Goal: Information Seeking & Learning: Learn about a topic

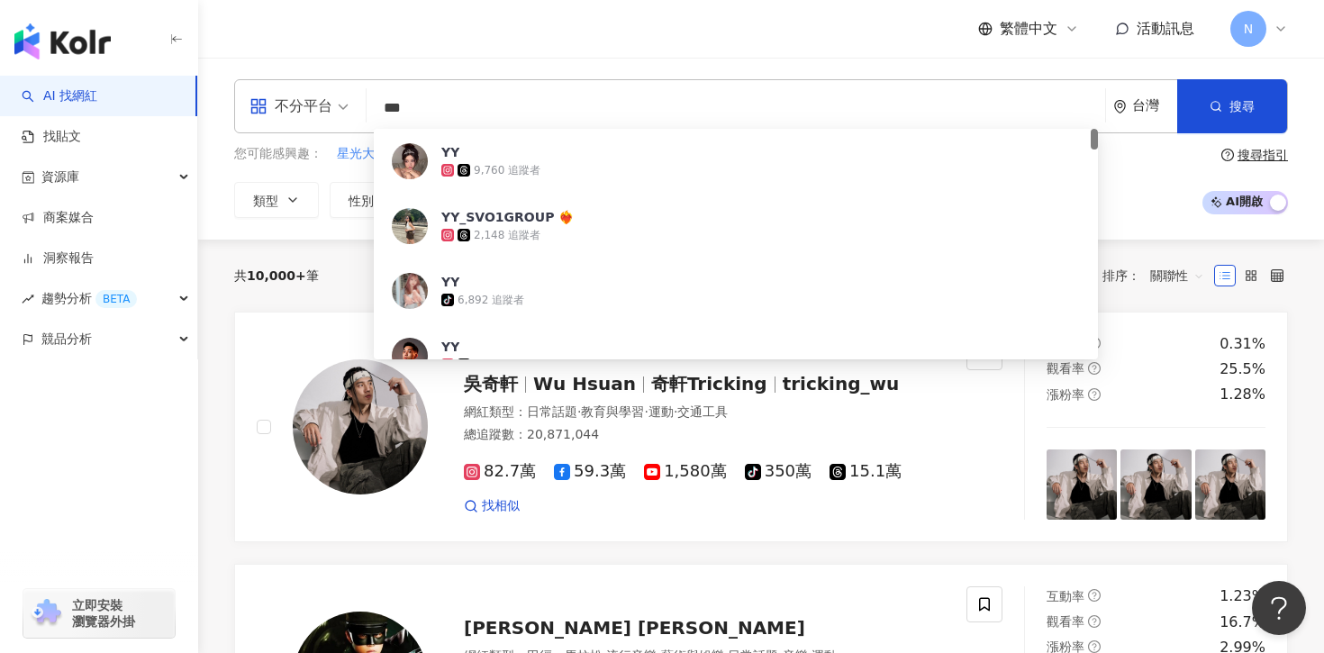
type input "***"
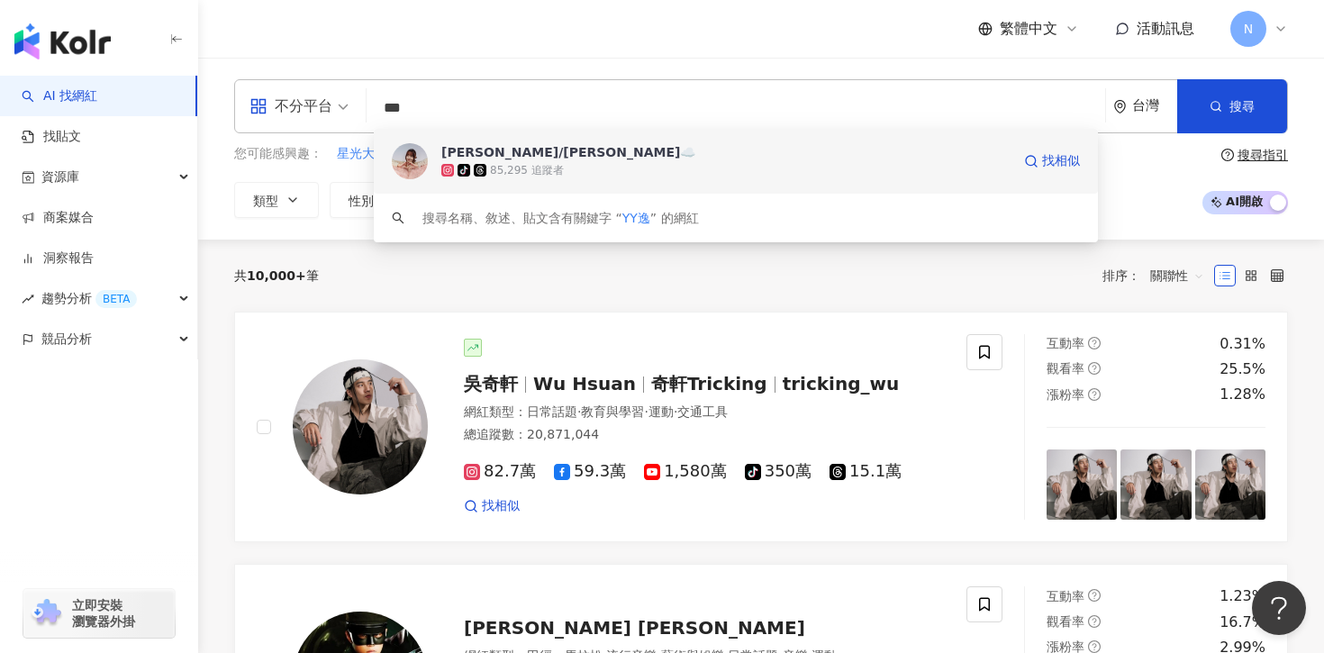
click at [574, 150] on span "[PERSON_NAME]/YY☁️" at bounding box center [725, 152] width 569 height 18
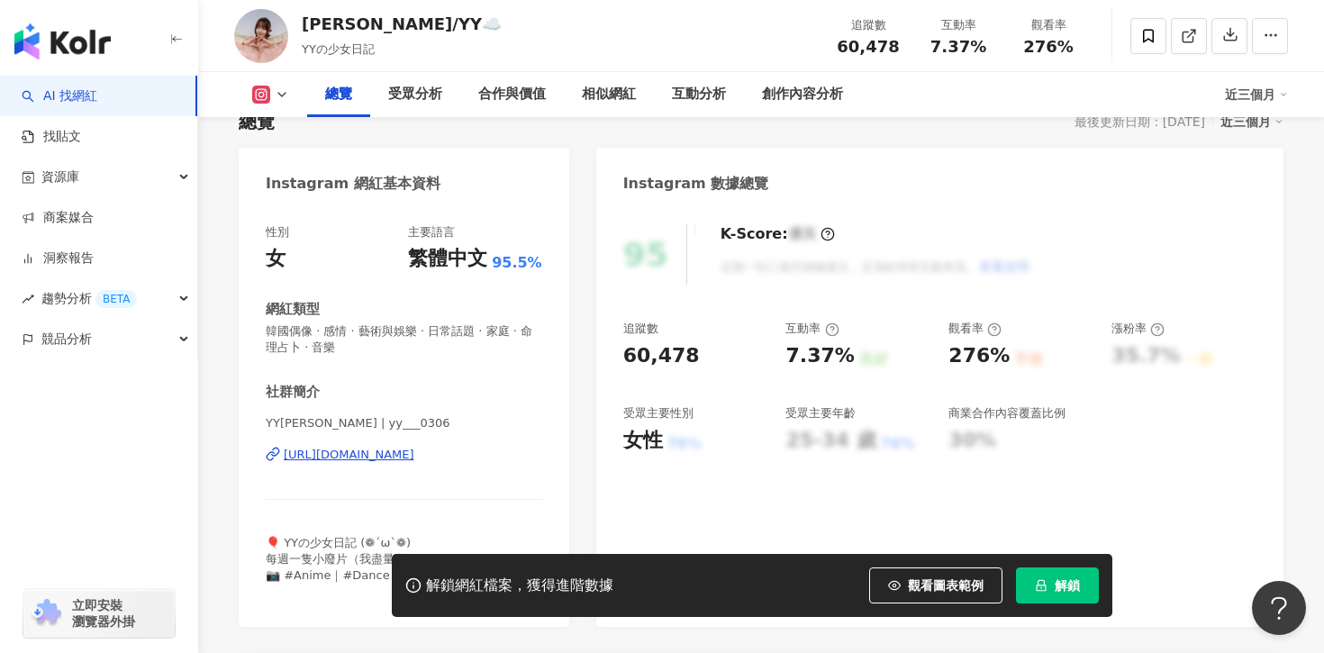
scroll to position [138, 0]
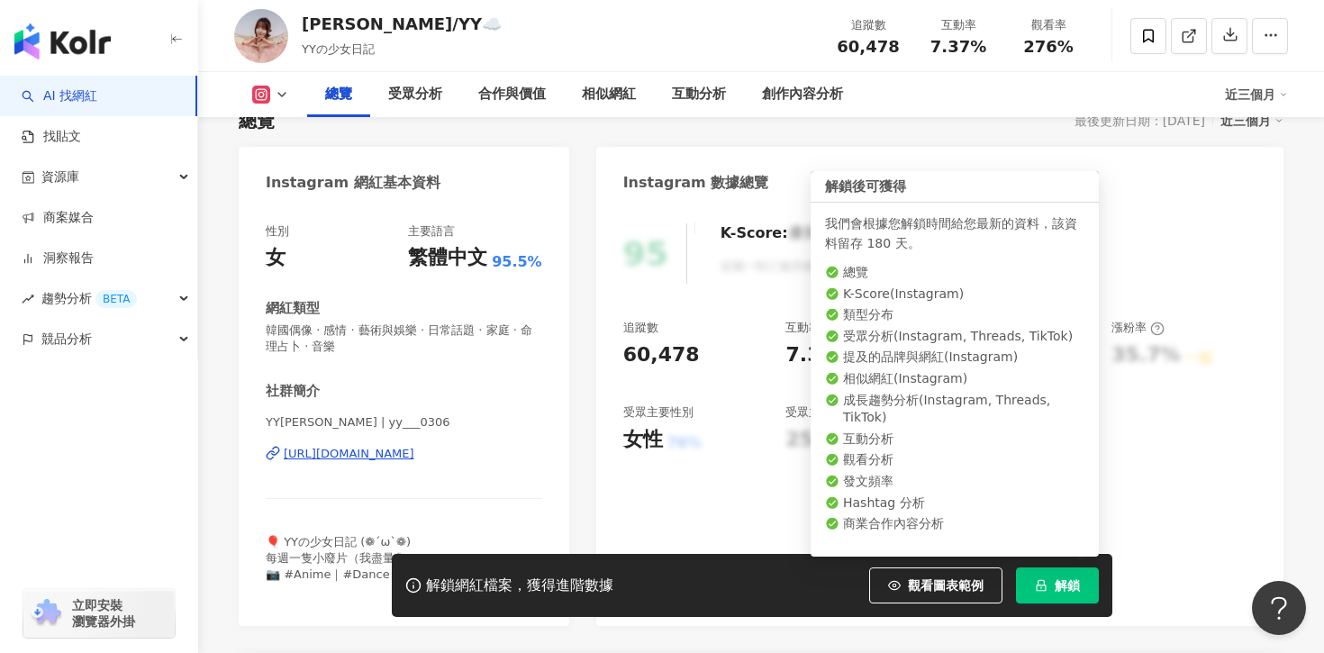
click at [1062, 574] on button "解鎖" at bounding box center [1057, 585] width 83 height 36
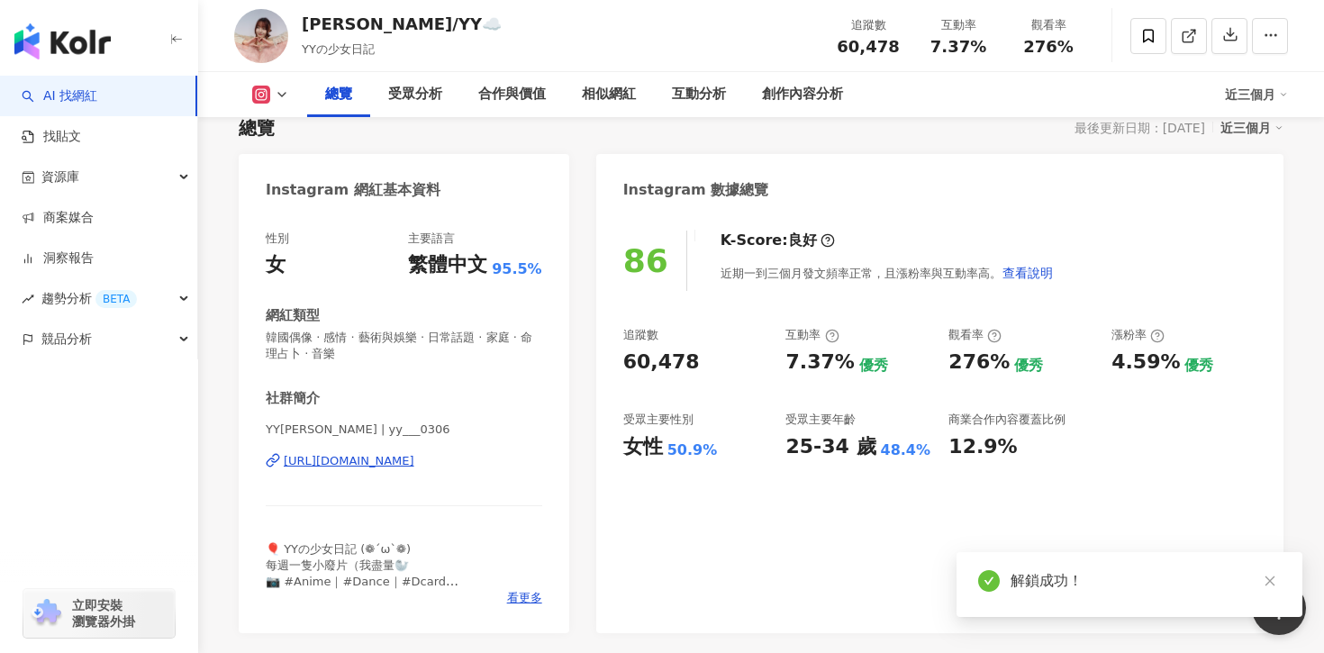
scroll to position [128, 0]
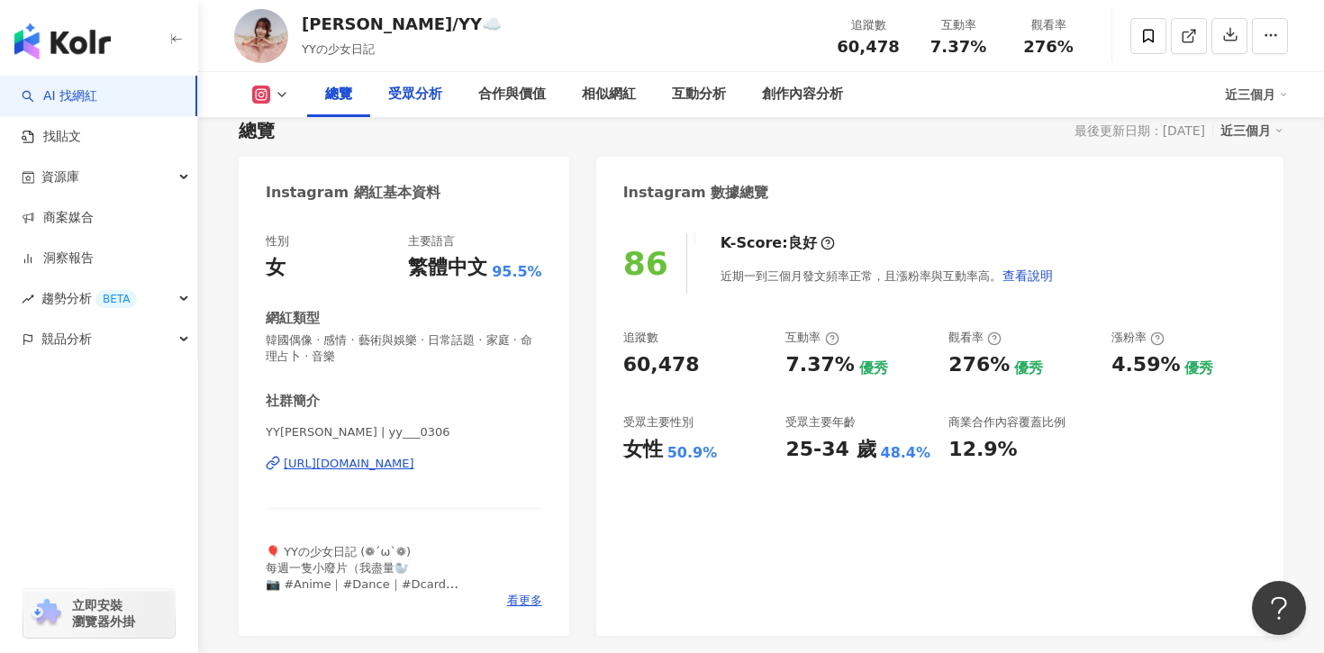
click at [423, 92] on div "受眾分析" at bounding box center [415, 95] width 54 height 22
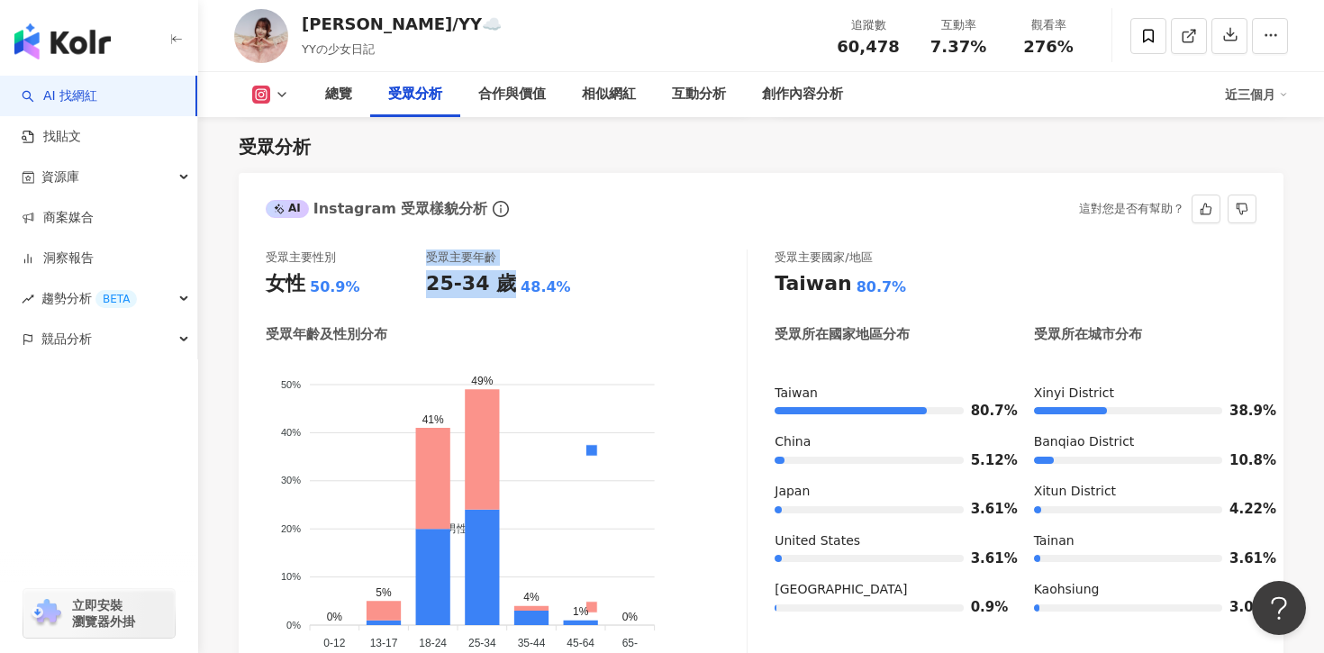
drag, startPoint x: 498, startPoint y: 283, endPoint x: 396, endPoint y: 283, distance: 101.8
click at [396, 283] on div "受眾主要性別 女性 50.9% 受眾主要年齡 25-34 歲 48.4%" at bounding box center [506, 273] width 481 height 49
click at [396, 283] on div "女性 50.9%" at bounding box center [346, 284] width 160 height 28
drag, startPoint x: 483, startPoint y: 276, endPoint x: 422, endPoint y: 276, distance: 60.3
click at [422, 276] on div "受眾主要性別 女性 50.9% 受眾主要年齡 25-34 歲 48.4%" at bounding box center [506, 273] width 481 height 49
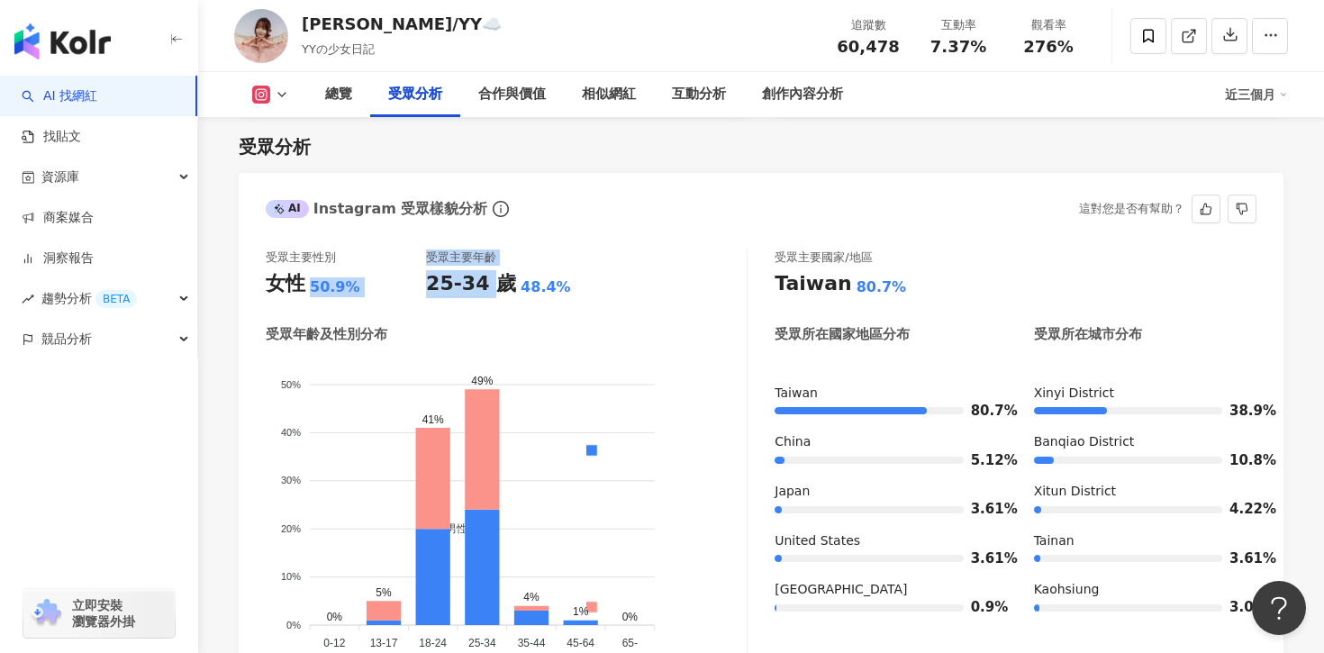
click at [422, 276] on div "女性 50.9%" at bounding box center [346, 284] width 160 height 28
drag, startPoint x: 478, startPoint y: 286, endPoint x: 425, endPoint y: 287, distance: 53.2
click at [426, 287] on div "25-34 歲" at bounding box center [471, 284] width 90 height 28
click at [489, 286] on div "25-34 歲" at bounding box center [471, 284] width 90 height 28
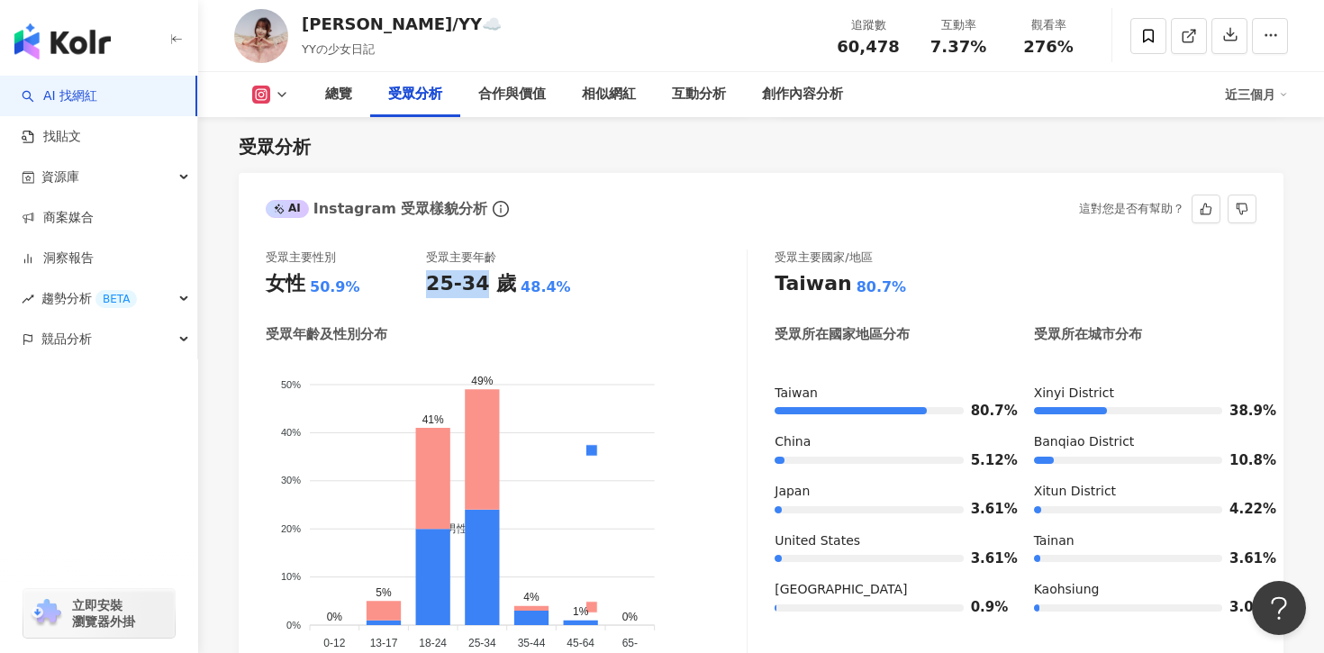
drag, startPoint x: 476, startPoint y: 291, endPoint x: 429, endPoint y: 288, distance: 46.9
click at [429, 288] on div "25-34 歲" at bounding box center [471, 284] width 90 height 28
copy div "25-34"
click at [657, 93] on div "互動分析" at bounding box center [699, 94] width 90 height 45
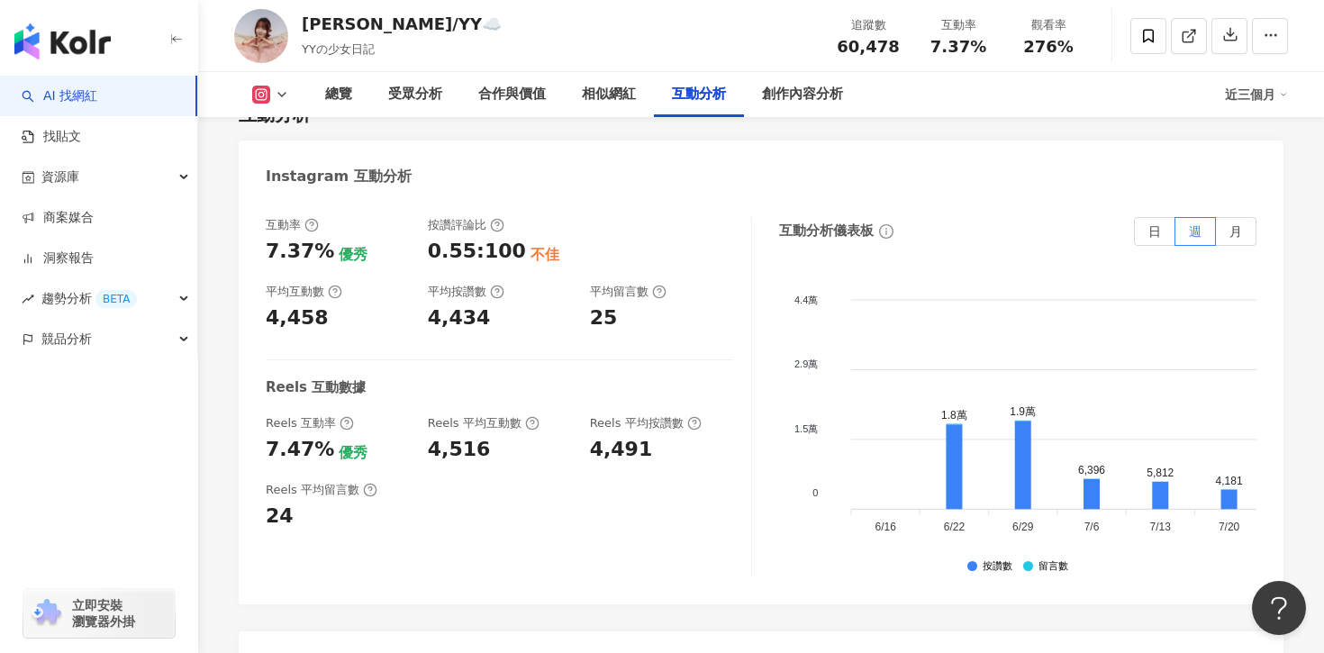
scroll to position [3728, 0]
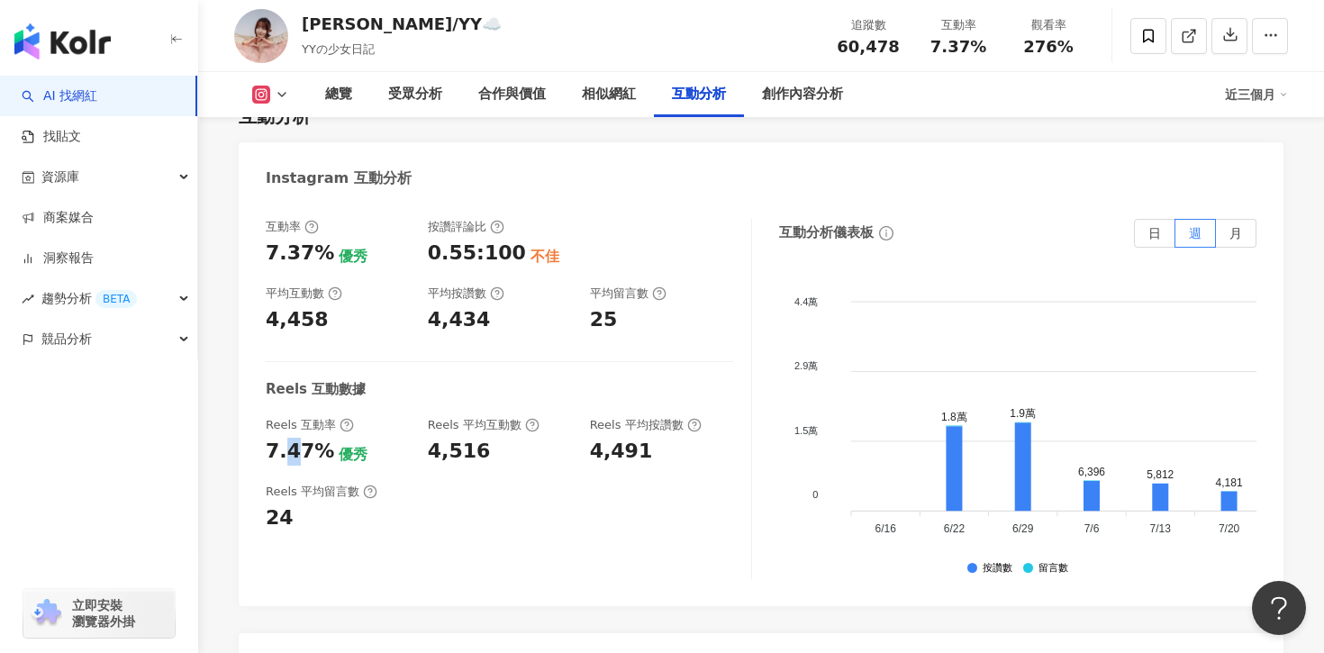
drag, startPoint x: 300, startPoint y: 378, endPoint x: 284, endPoint y: 378, distance: 16.2
click at [284, 438] on div "7.47%" at bounding box center [300, 452] width 68 height 28
drag, startPoint x: 316, startPoint y: 386, endPoint x: 248, endPoint y: 387, distance: 68.5
click at [248, 387] on div "互動率 7.37% 優秀 按讚評論比 0.55:100 不佳 平均互動數 4,458 平均按讚數 4,434 平均留言數 25 Reels 互動數據 Reel…" at bounding box center [761, 403] width 1045 height 405
copy div "7.47%"
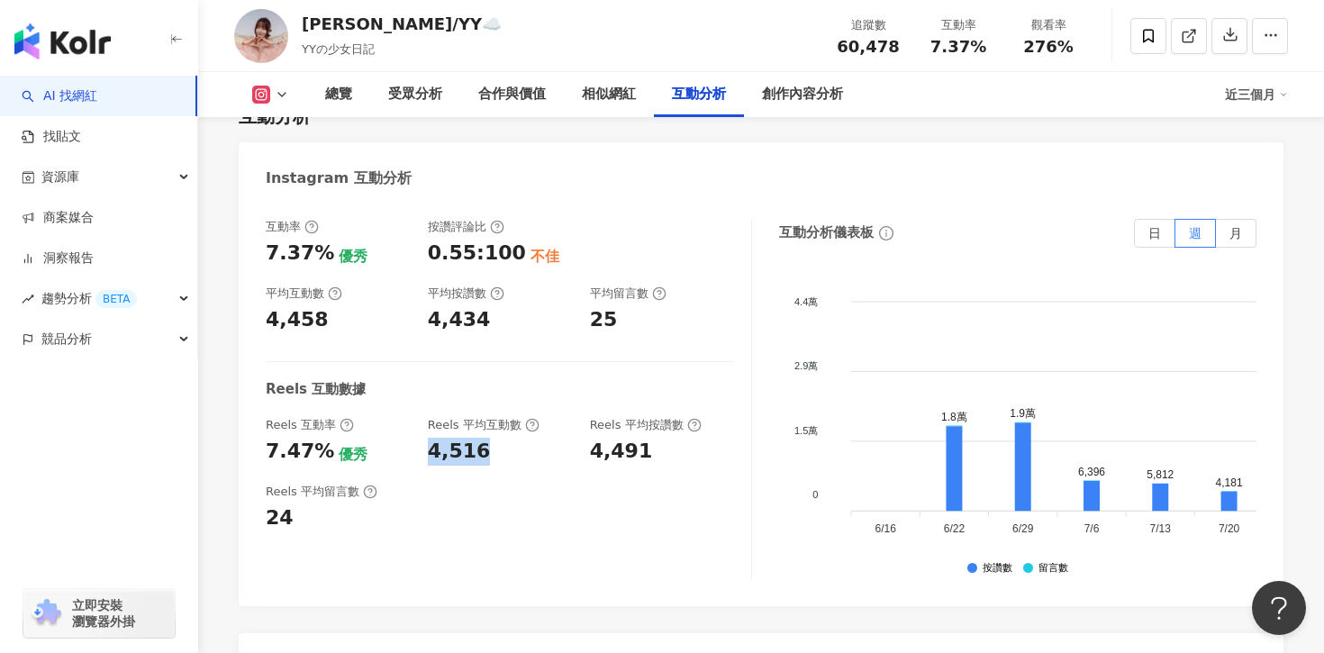
drag, startPoint x: 424, startPoint y: 367, endPoint x: 528, endPoint y: 367, distance: 103.6
click at [528, 417] on div "Reels 互動率 7.47% 優秀 Reels 平均互動數 4,516 Reels 平均按讚數 4,491" at bounding box center [499, 441] width 467 height 49
copy div "4,516"
click at [525, 293] on div "互動率 7.37% 優秀 按讚評論比 0.55:100 不佳 平均互動數 4,458 平均按讚數 4,434 平均留言數 25 Reels 互動數據 Reel…" at bounding box center [509, 399] width 486 height 360
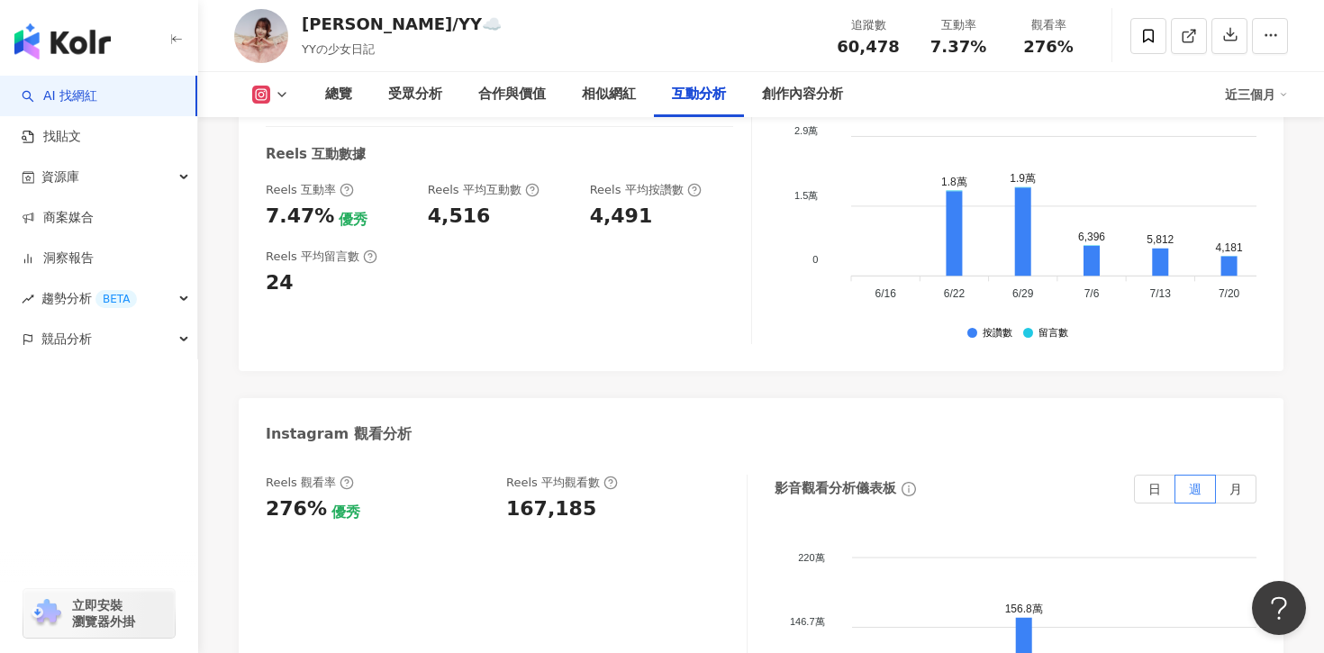
scroll to position [3976, 0]
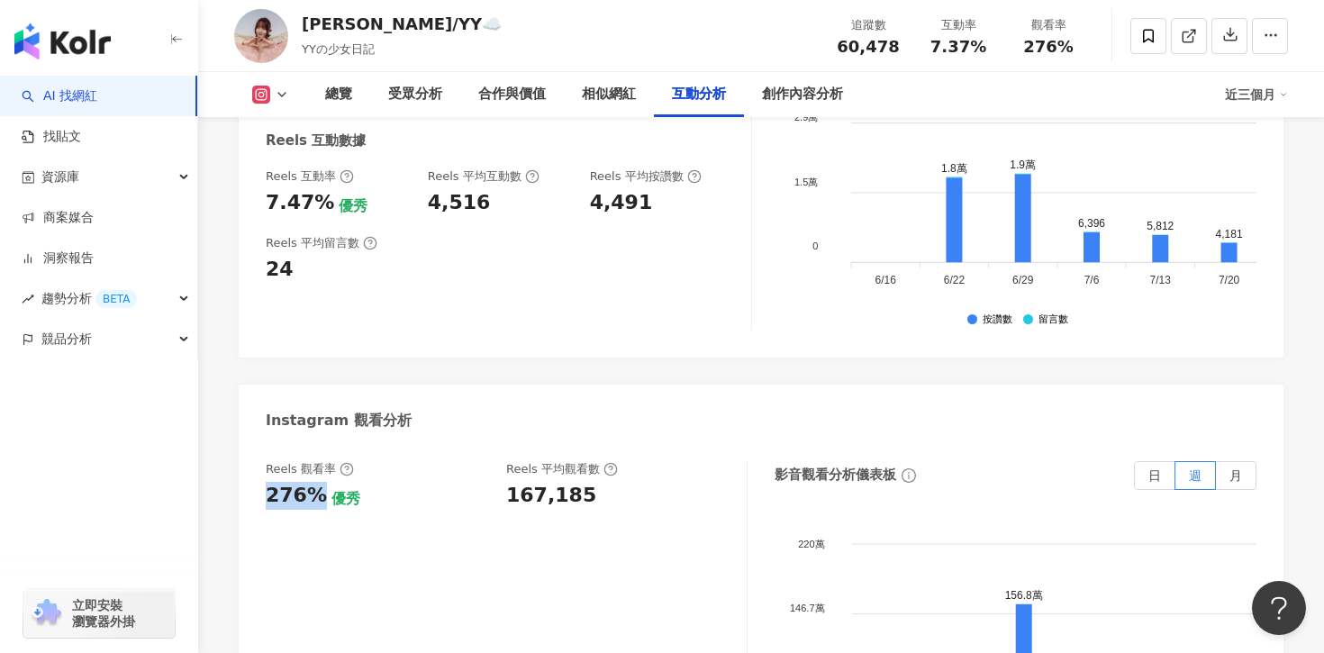
drag, startPoint x: 318, startPoint y: 424, endPoint x: 226, endPoint y: 424, distance: 91.9
copy div "276%"
drag, startPoint x: 507, startPoint y: 412, endPoint x: 646, endPoint y: 412, distance: 138.7
click at [646, 482] on div "167,185" at bounding box center [617, 496] width 222 height 28
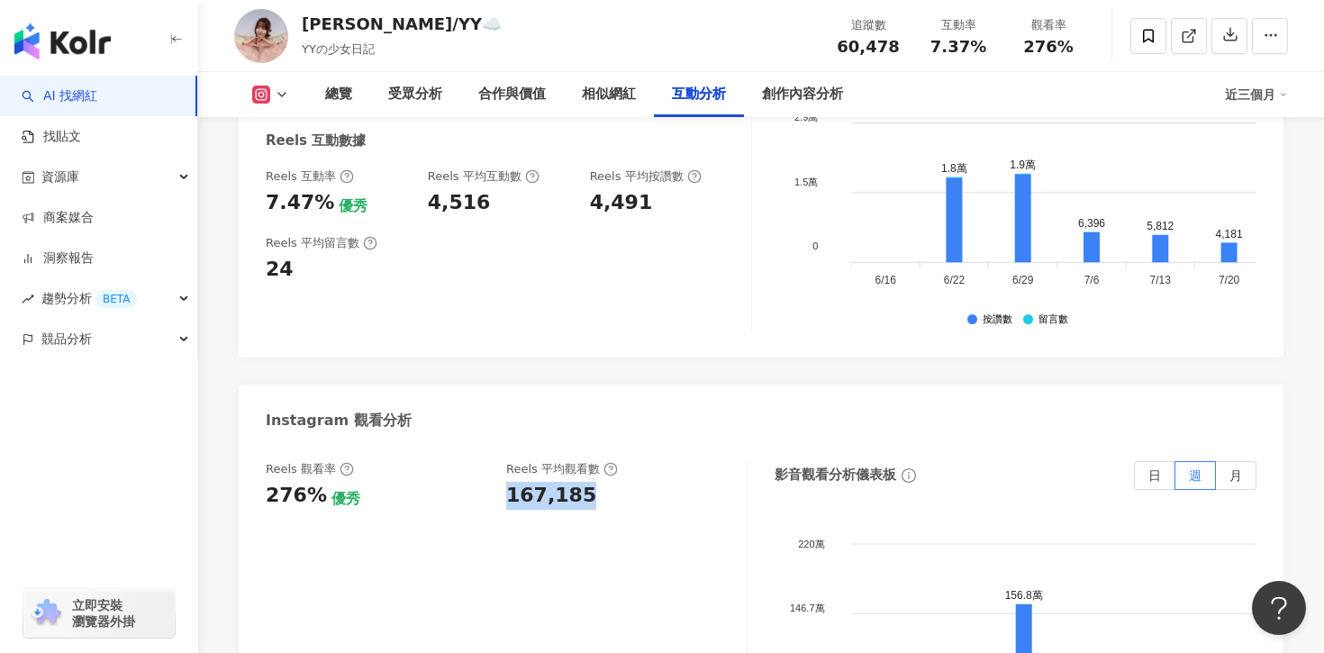
copy div "167,185"
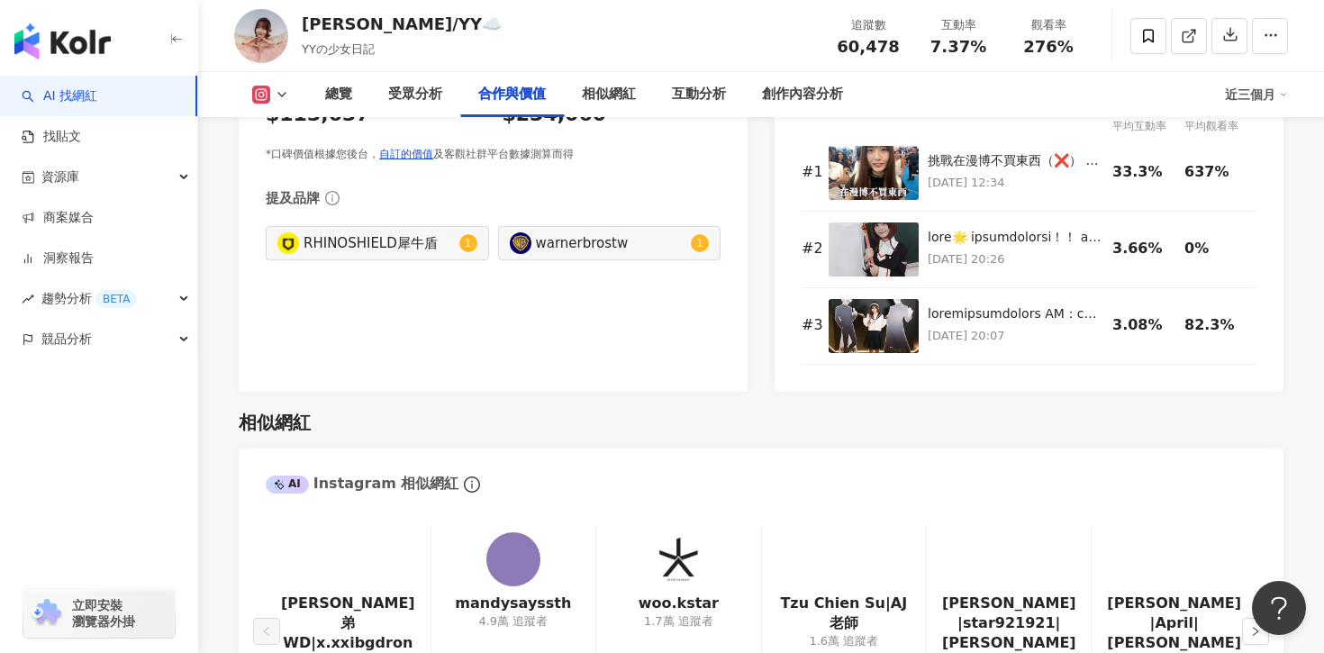
scroll to position [2656, 0]
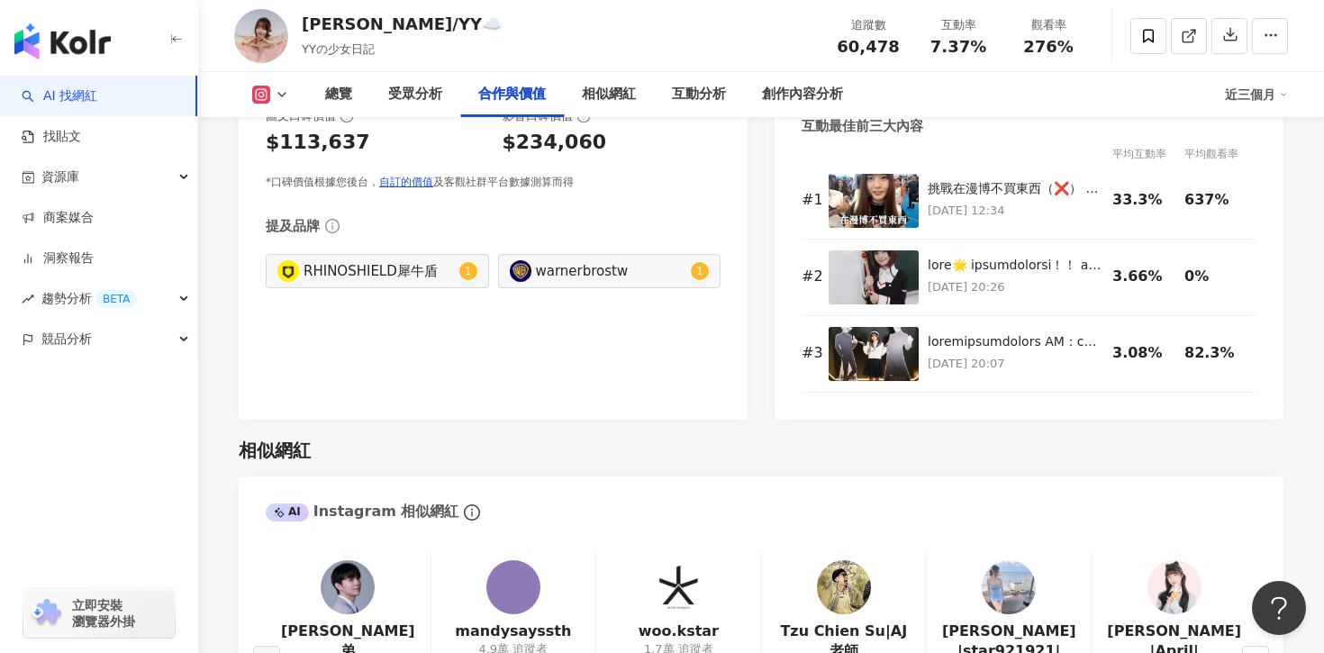
click at [80, 99] on link "AI 找網紅" at bounding box center [60, 96] width 76 height 18
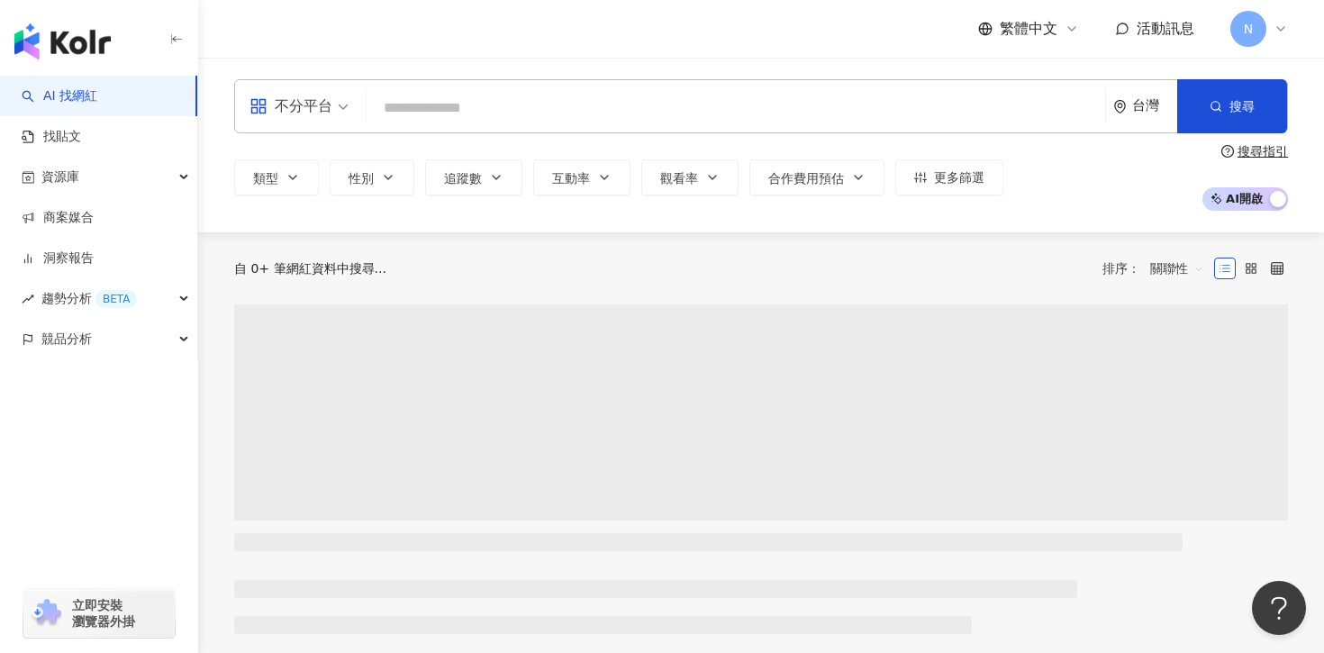
click at [759, 128] on div "不分平台 台灣 搜尋" at bounding box center [761, 106] width 1054 height 54
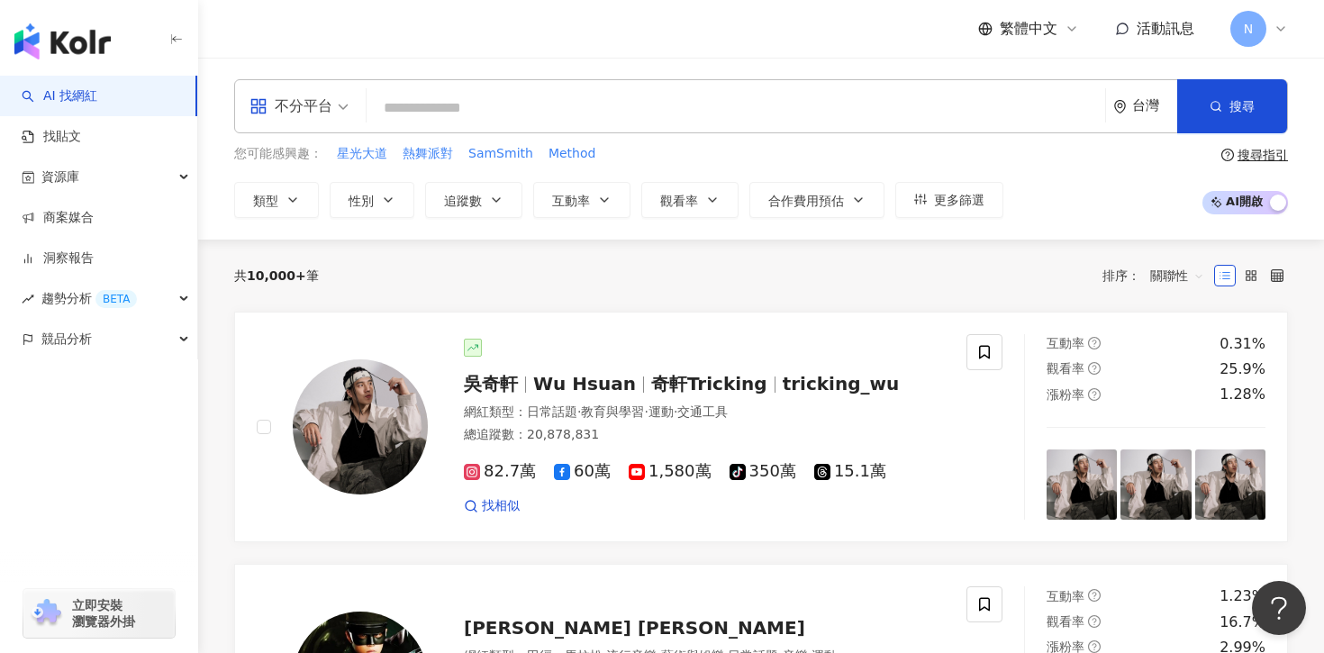
click at [765, 125] on input "search" at bounding box center [736, 108] width 724 height 34
paste input "*****"
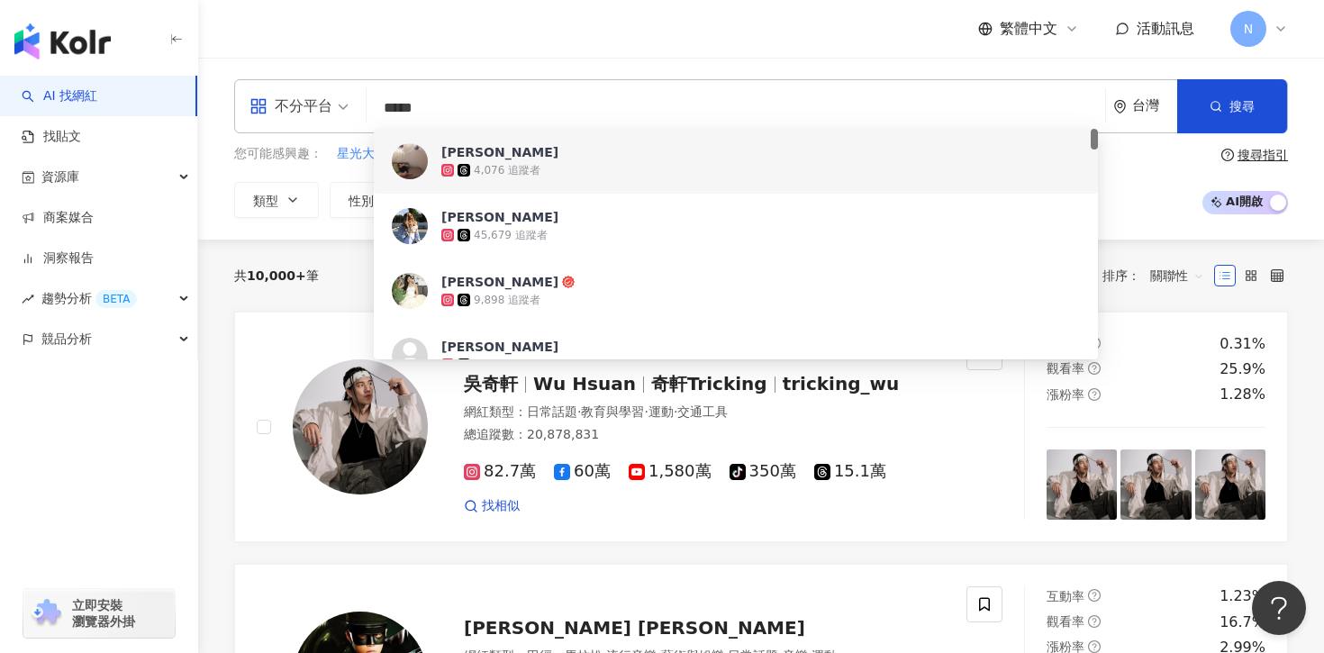
drag, startPoint x: 493, startPoint y: 95, endPoint x: 345, endPoint y: 100, distance: 147.8
click at [345, 100] on div "不分平台 ***** 台灣 搜尋 7bd5329a-b899-4d7d-a06d-7603d4185972 fdb86b5b-4b5c-4856-8c6a-9…" at bounding box center [761, 106] width 1054 height 54
drag, startPoint x: 388, startPoint y: 104, endPoint x: 437, endPoint y: 104, distance: 48.6
click at [437, 104] on input "*****" at bounding box center [736, 108] width 724 height 34
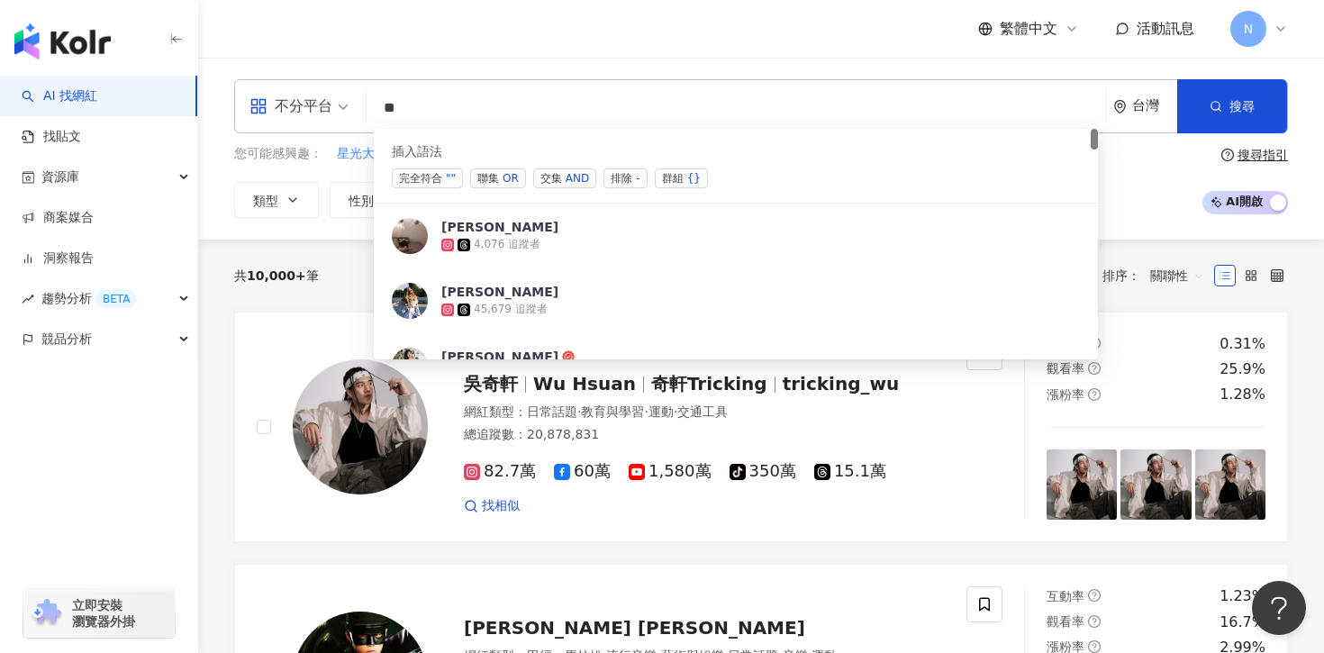
type input "*"
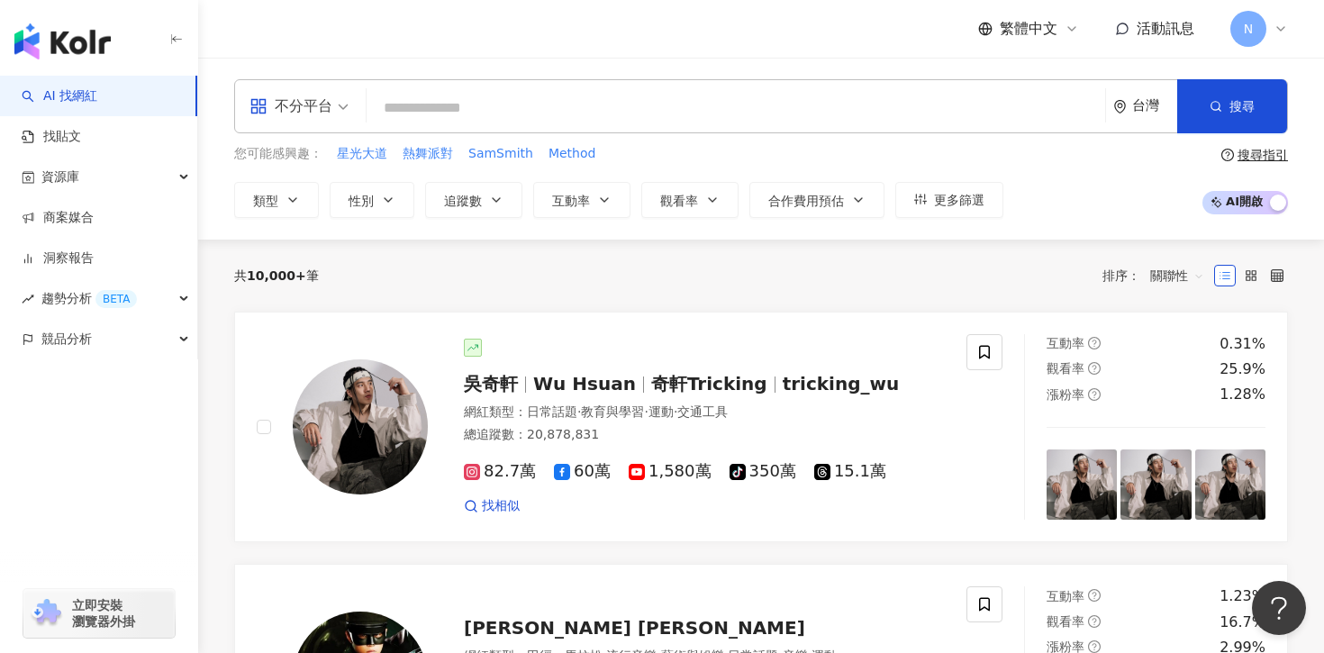
paste input "**********"
type input "**********"
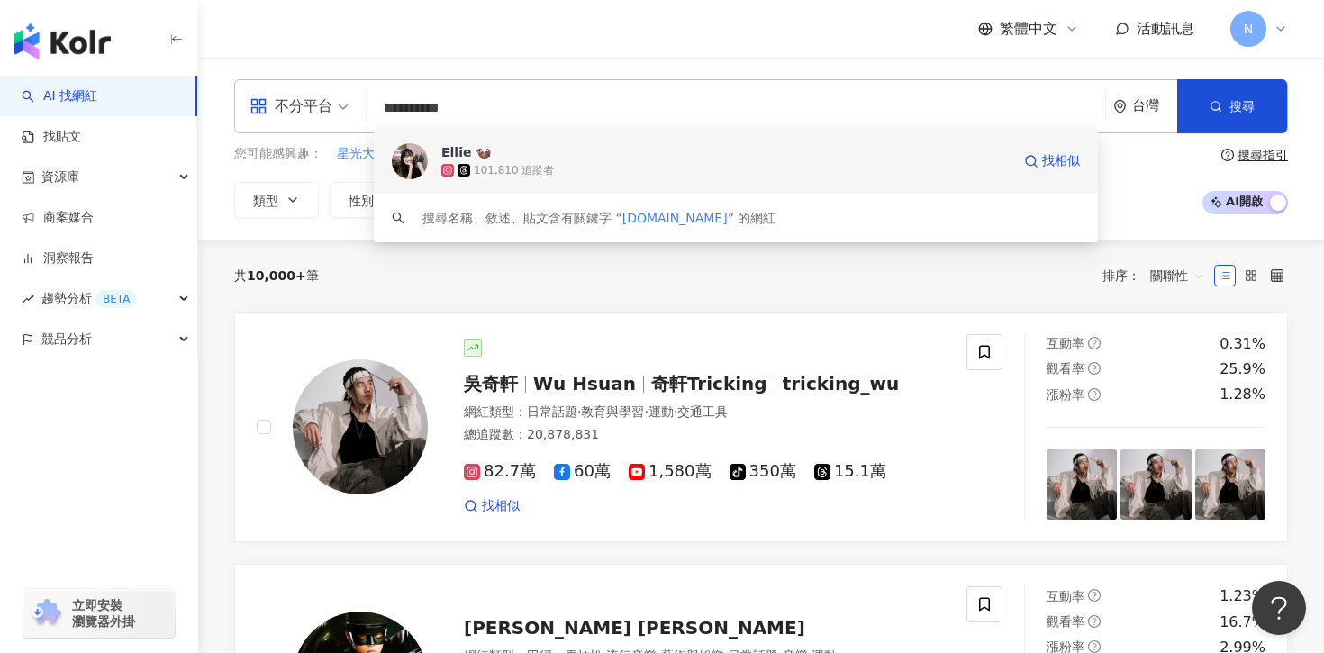
click at [576, 163] on div "101,810 追蹤者" at bounding box center [725, 170] width 569 height 18
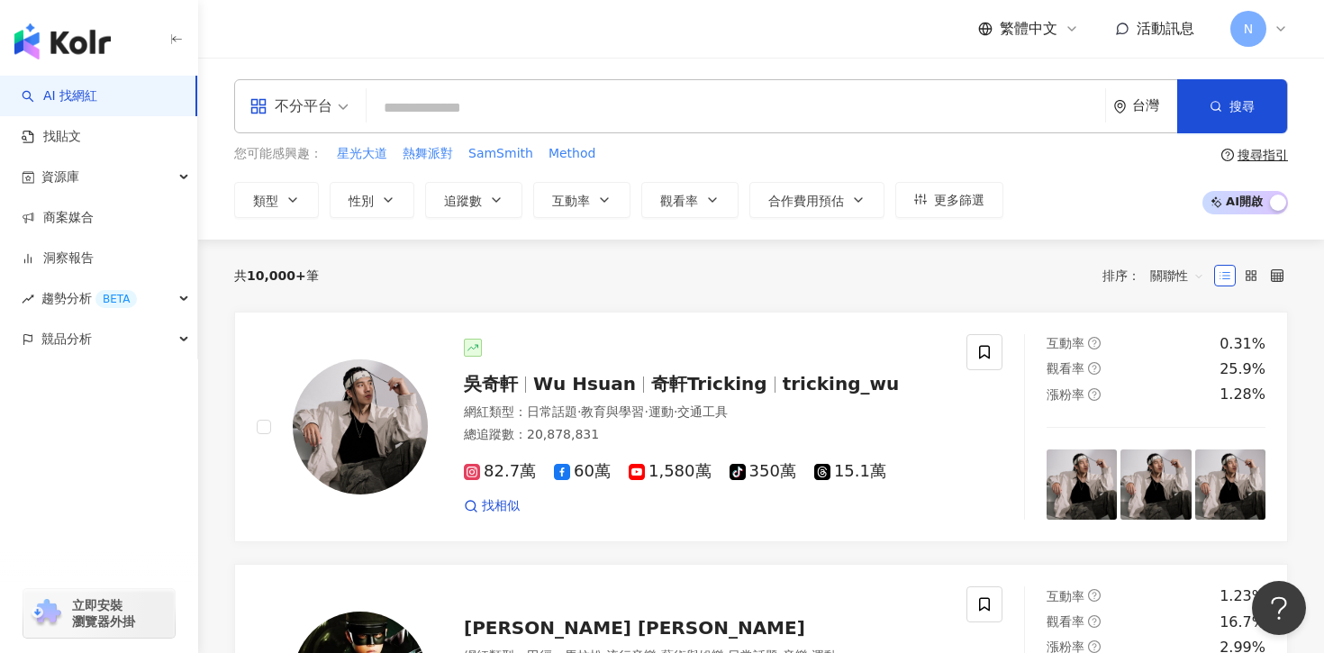
click at [450, 95] on input "search" at bounding box center [736, 108] width 724 height 34
paste input "*****"
type input "*****"
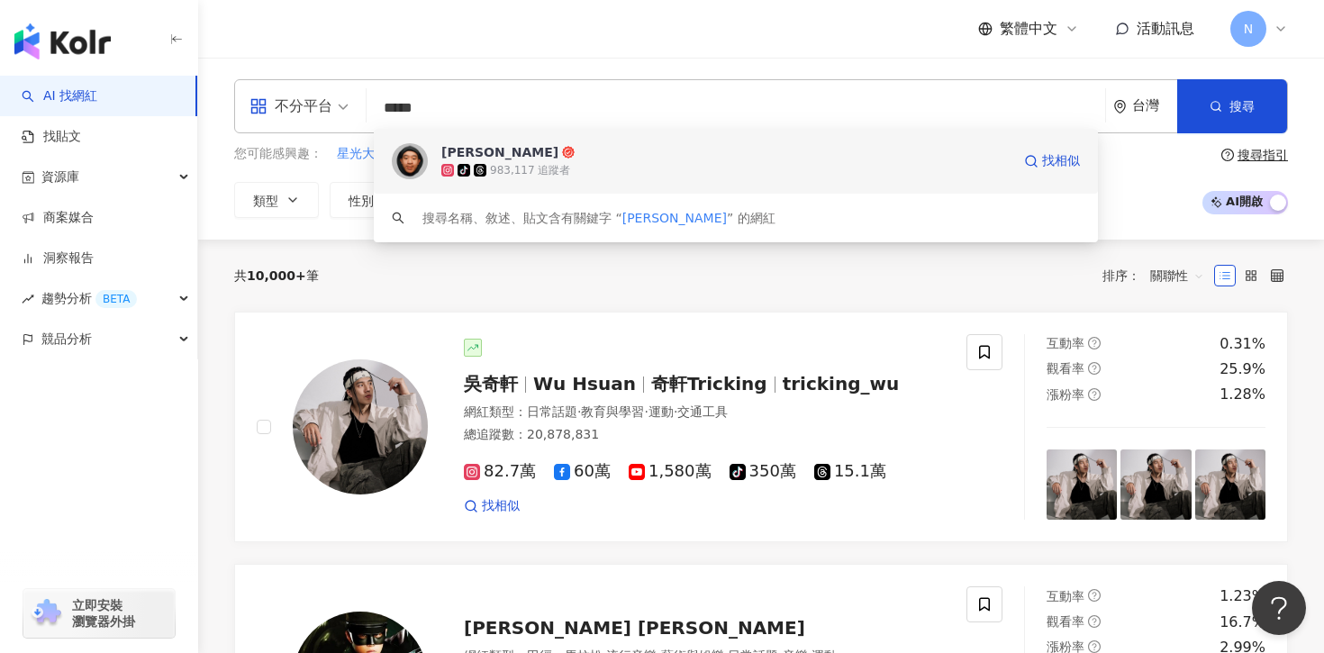
click at [490, 173] on div "983,117 追蹤者" at bounding box center [530, 170] width 80 height 15
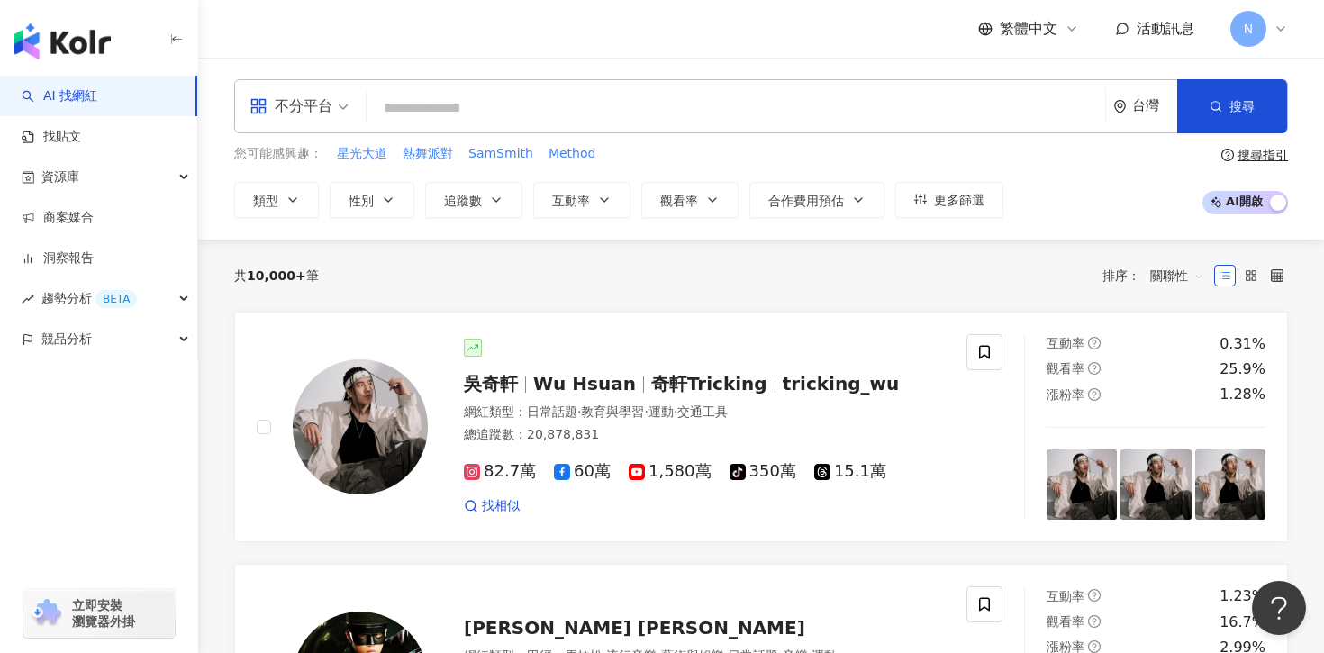
paste input "**********"
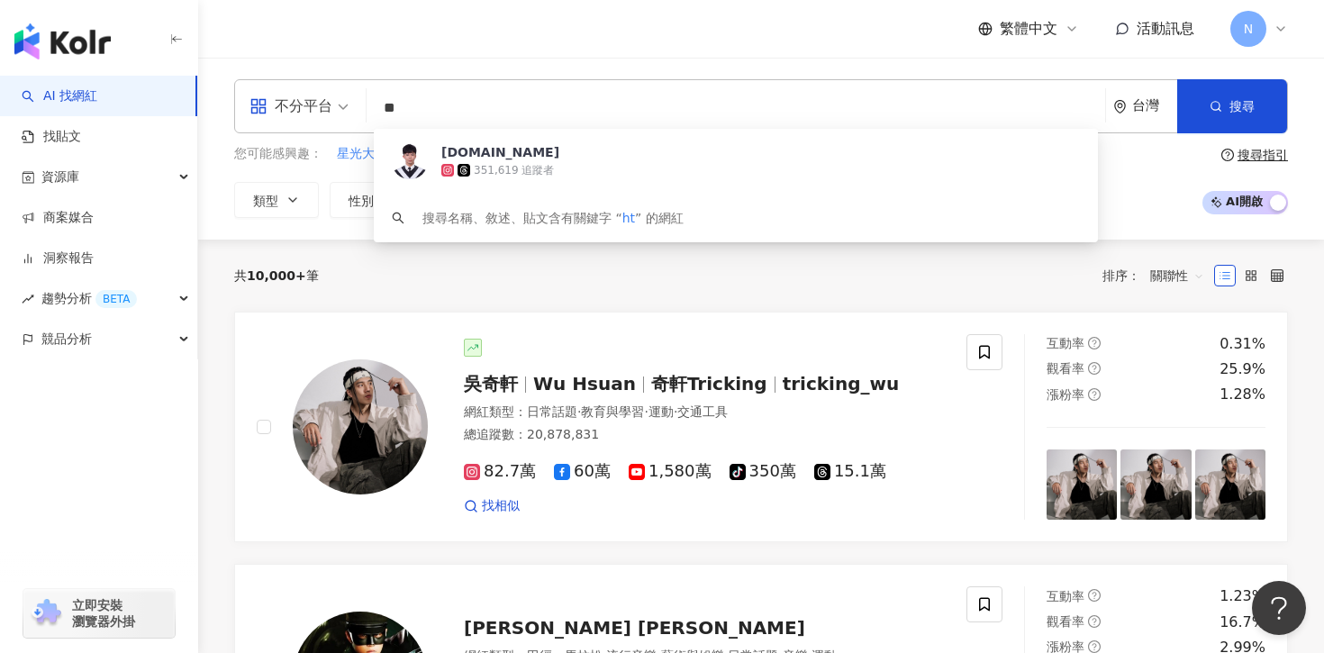
type input "*"
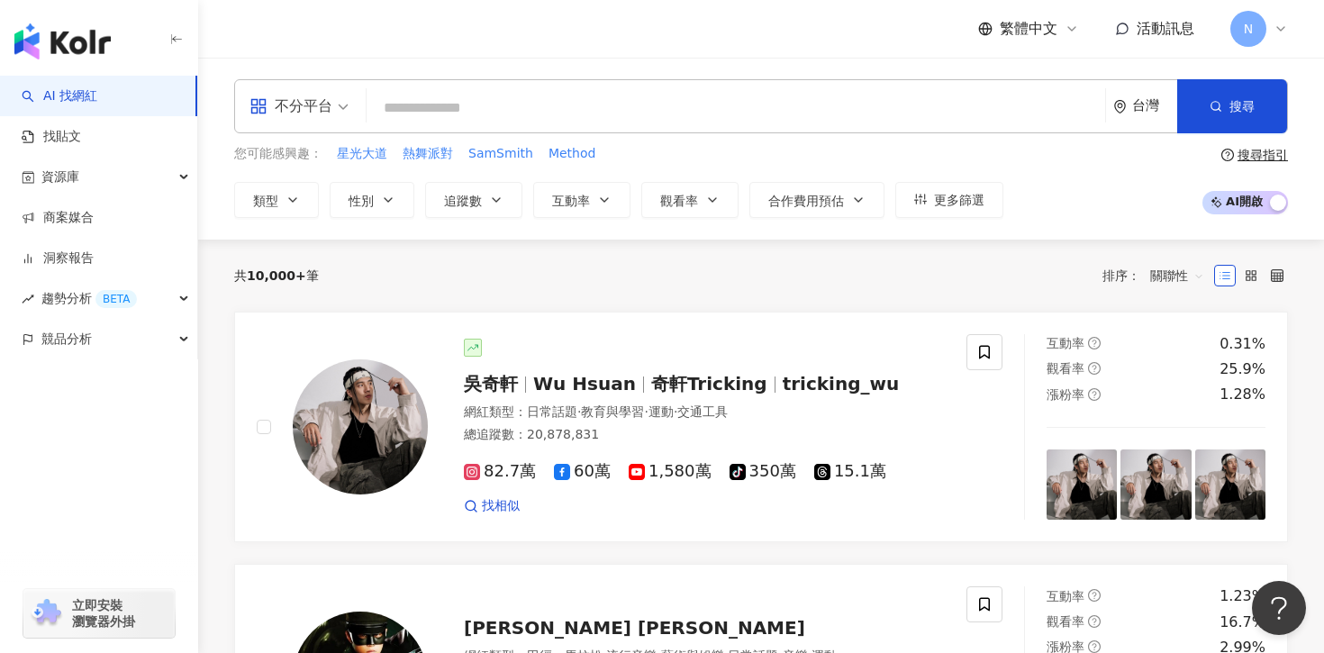
paste input "**********"
type input "**********"
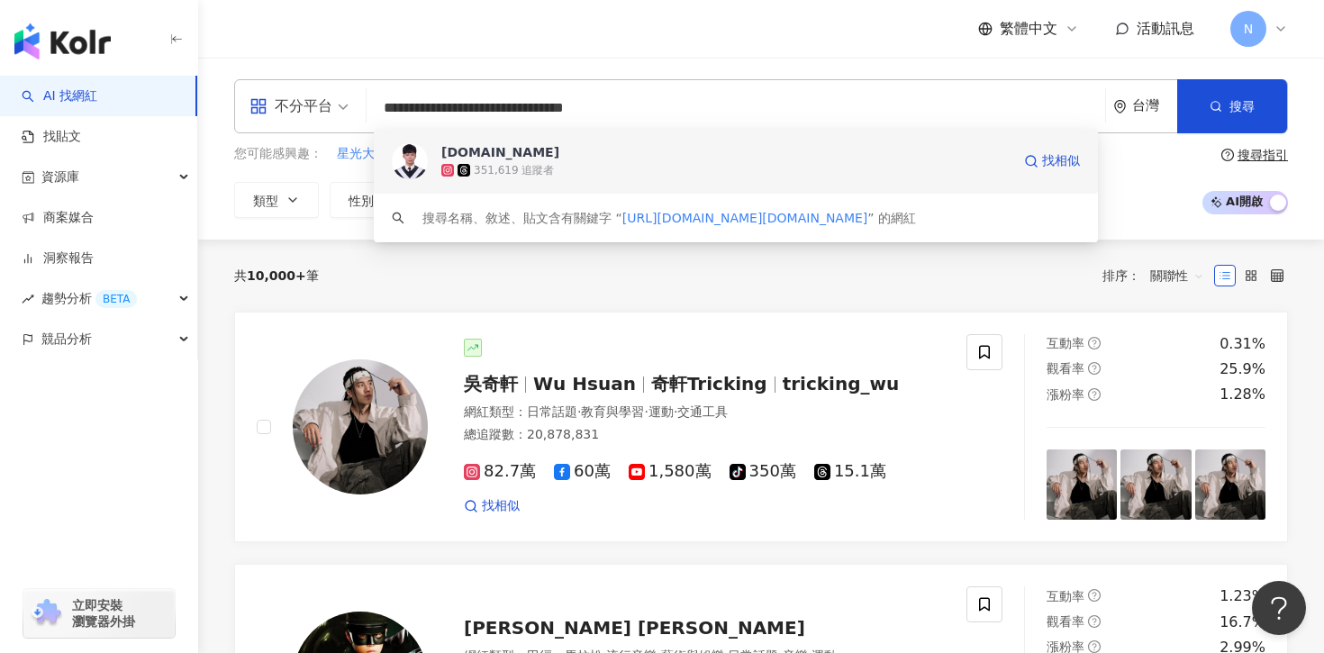
click at [501, 173] on div "351,619 追蹤者" at bounding box center [514, 170] width 80 height 15
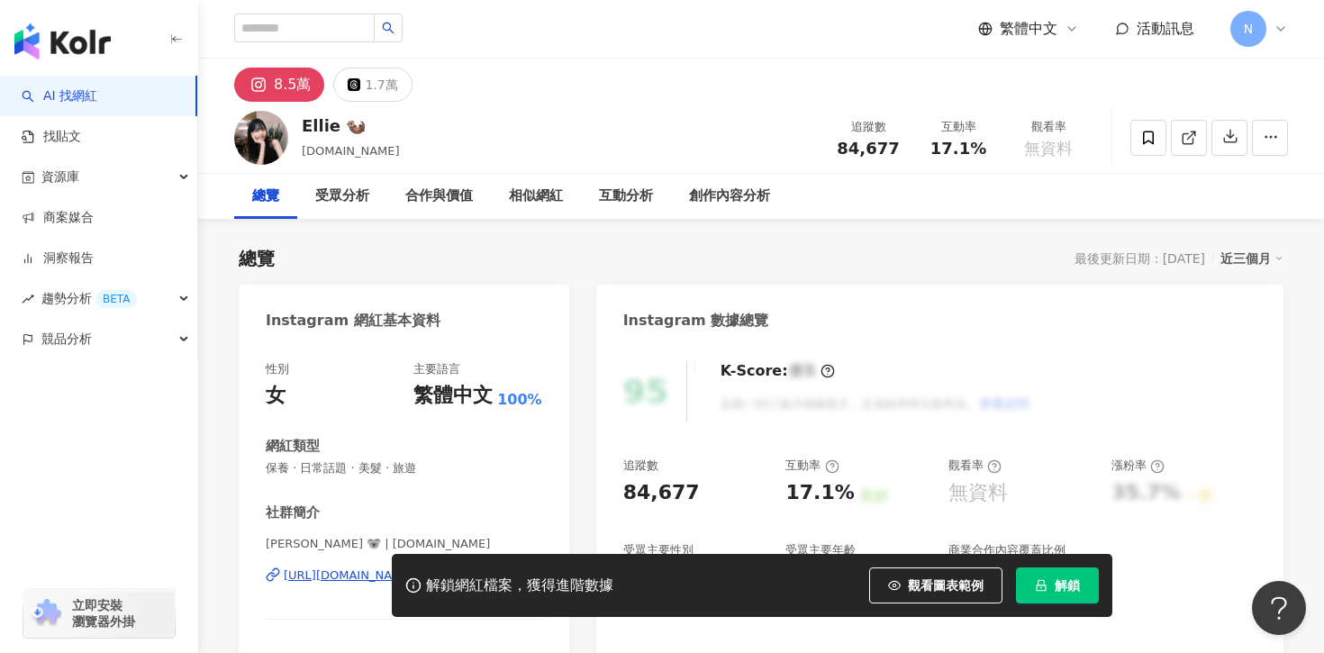
click at [1055, 598] on button "解鎖" at bounding box center [1057, 585] width 83 height 36
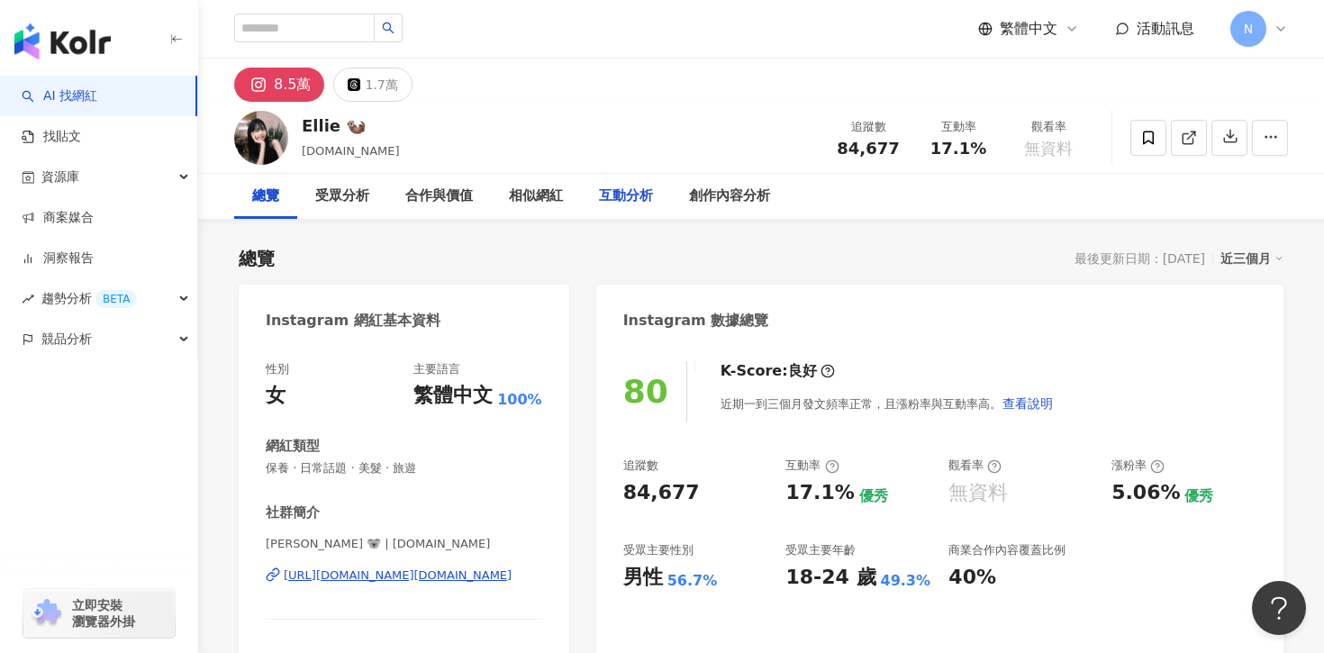
click at [619, 199] on div "互動分析" at bounding box center [626, 197] width 54 height 22
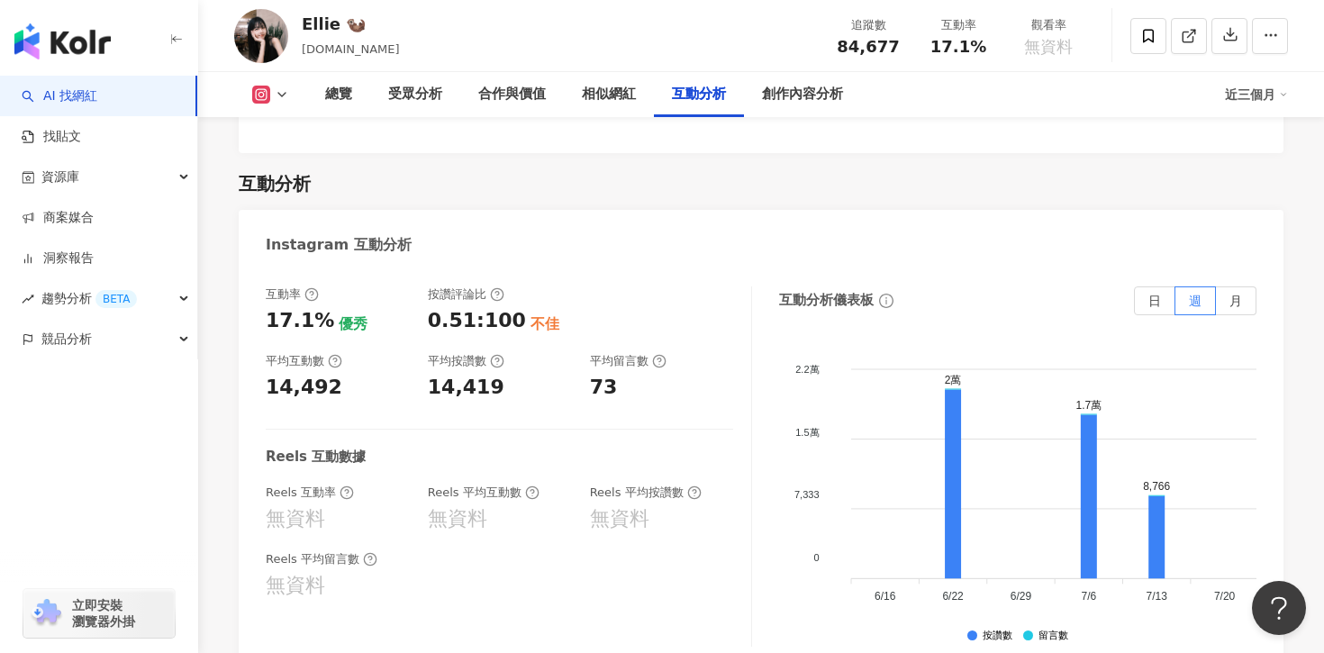
scroll to position [3408, 0]
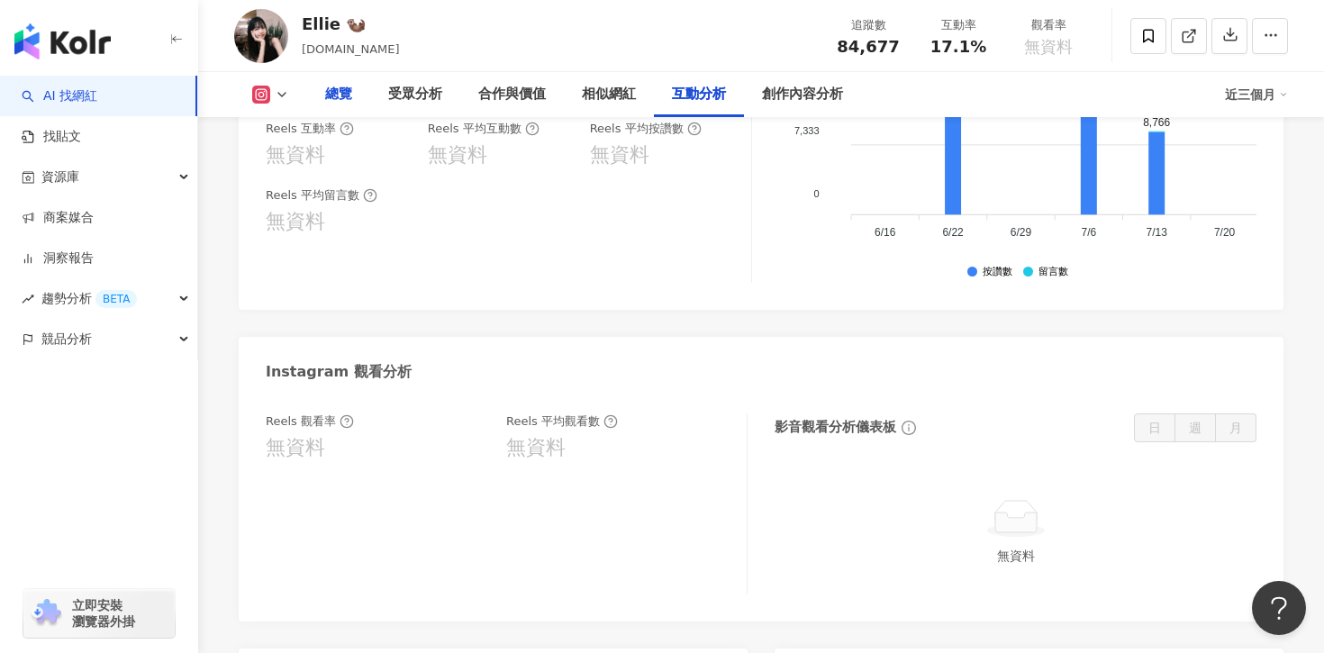
click at [353, 100] on div "總覽" at bounding box center [338, 94] width 63 height 45
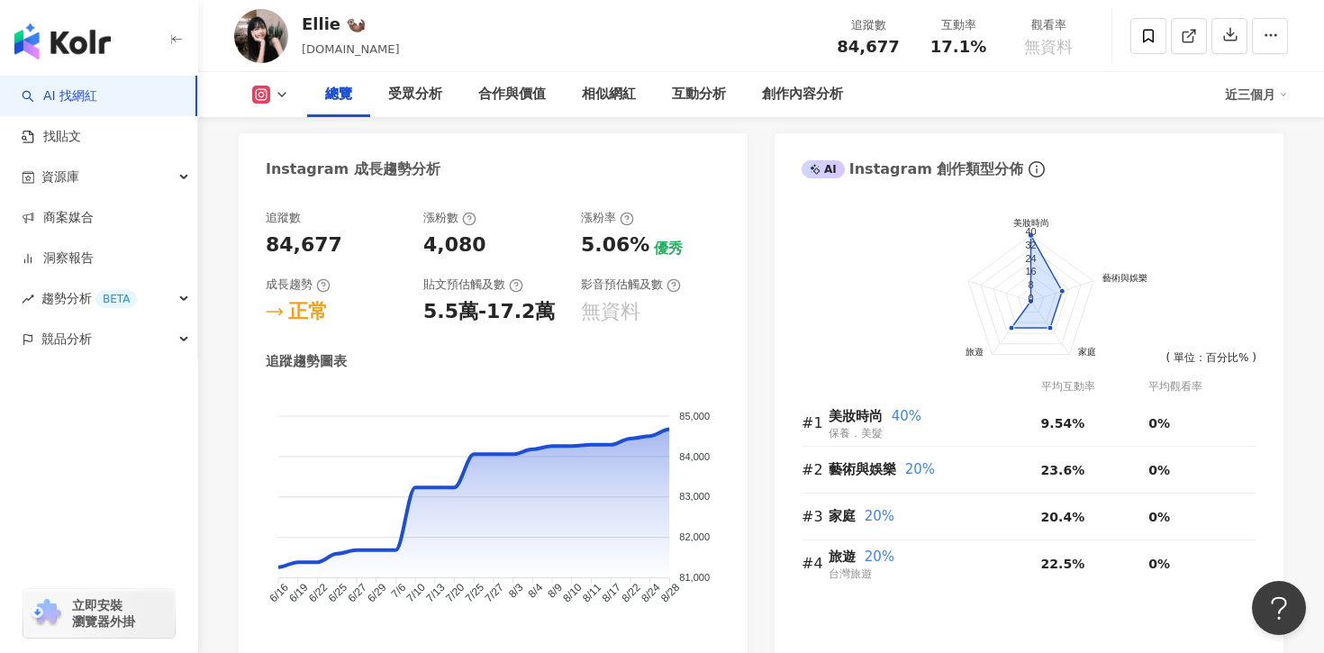
scroll to position [976, 0]
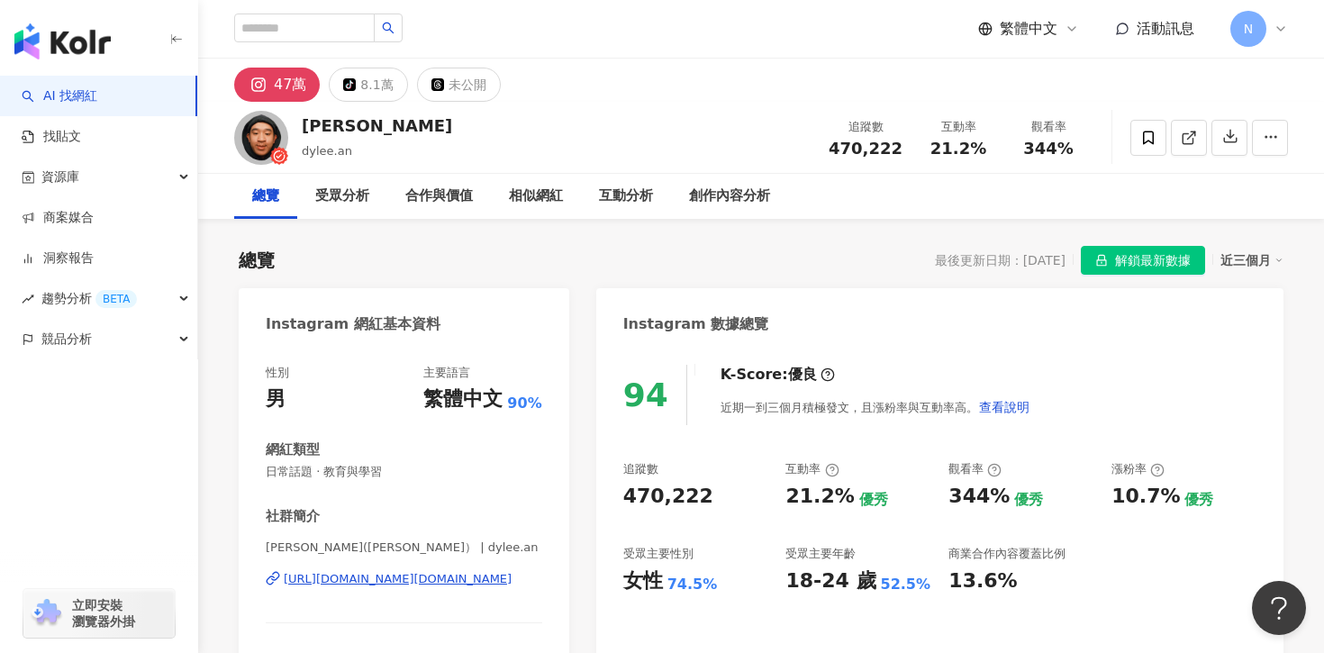
click at [355, 593] on div "滌綸木子李(李弘毅） | dylee.an https://www.instagram.com/dylee.an/" at bounding box center [404, 591] width 276 height 105
click at [367, 582] on div "https://www.instagram.com/dylee.an/" at bounding box center [398, 579] width 228 height 16
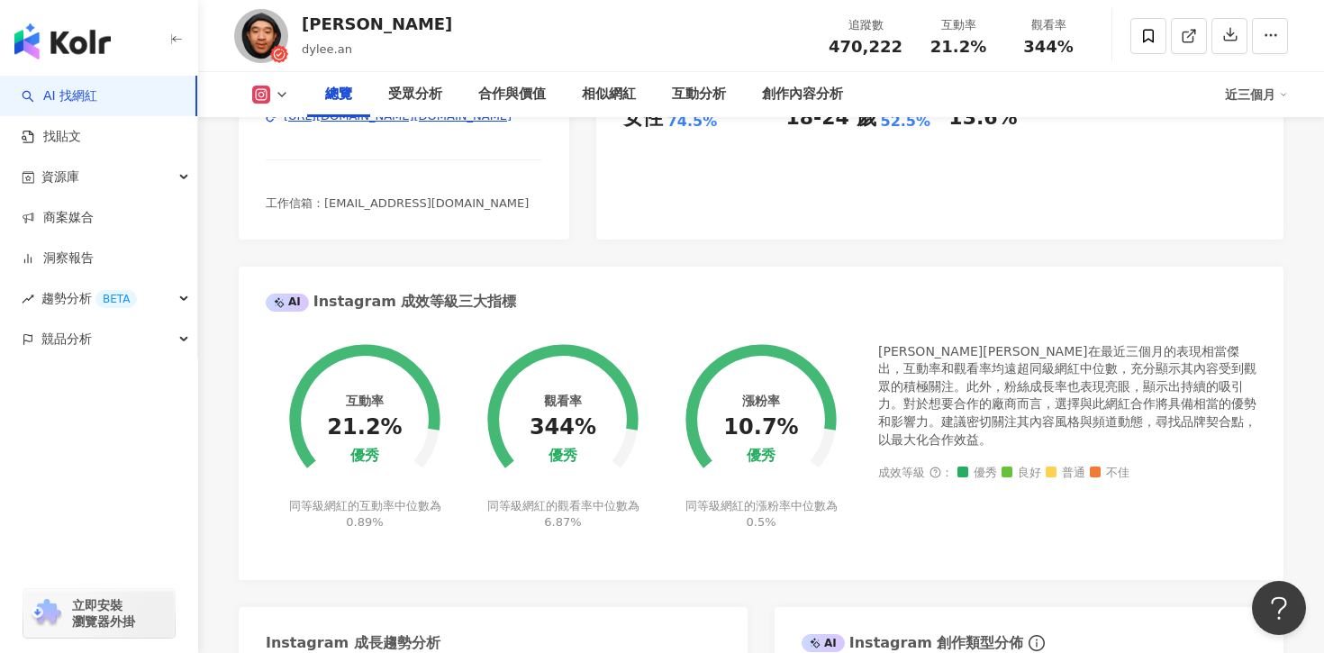
scroll to position [1015, 0]
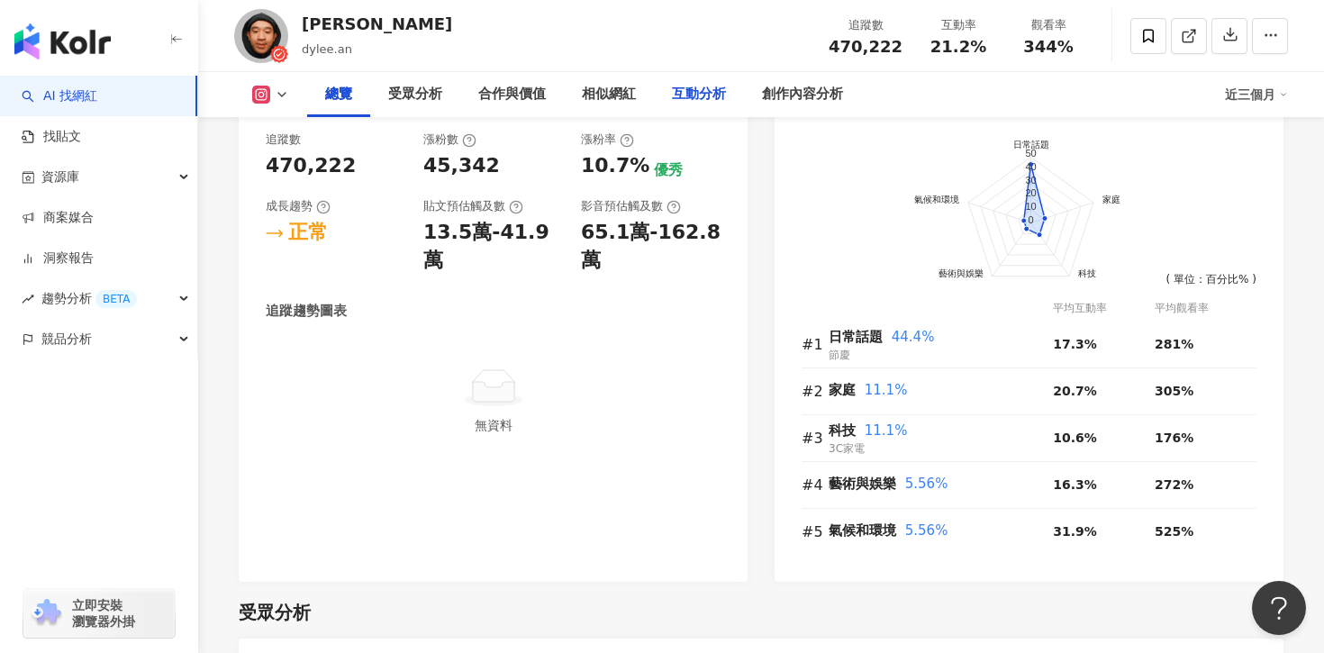
click at [710, 104] on div "互動分析" at bounding box center [699, 95] width 54 height 22
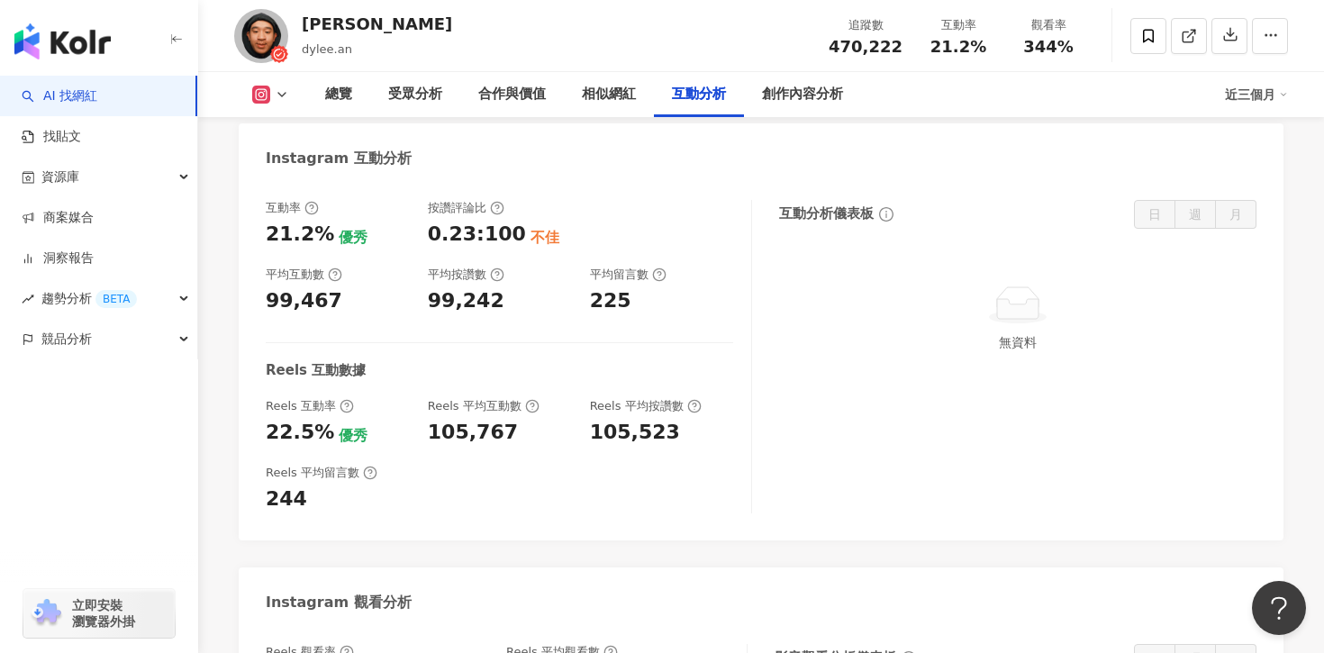
scroll to position [3490, 0]
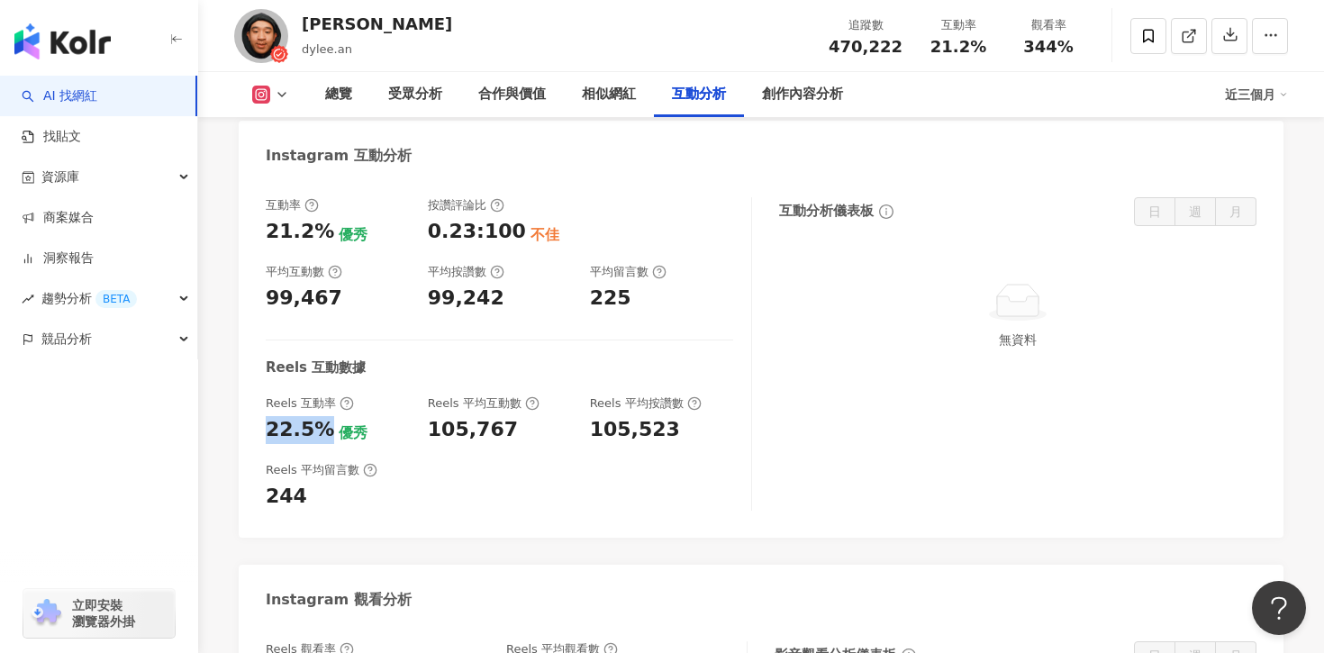
drag, startPoint x: 269, startPoint y: 403, endPoint x: 316, endPoint y: 402, distance: 46.8
click at [316, 416] on div "22.5%" at bounding box center [300, 430] width 68 height 28
copy div "22.5%"
click at [468, 416] on div "105,767" at bounding box center [473, 430] width 90 height 28
drag, startPoint x: 430, startPoint y: 408, endPoint x: 514, endPoint y: 408, distance: 84.7
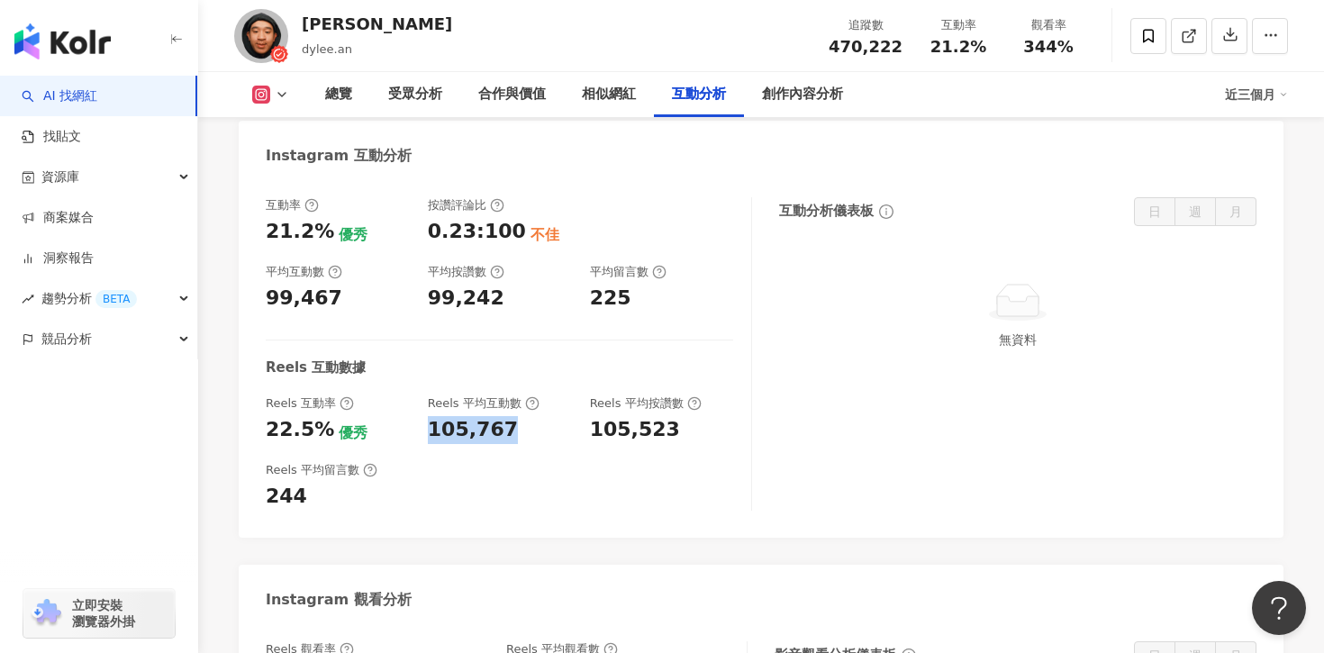
click at [514, 416] on div "105,767" at bounding box center [500, 430] width 144 height 28
copy div "105,767"
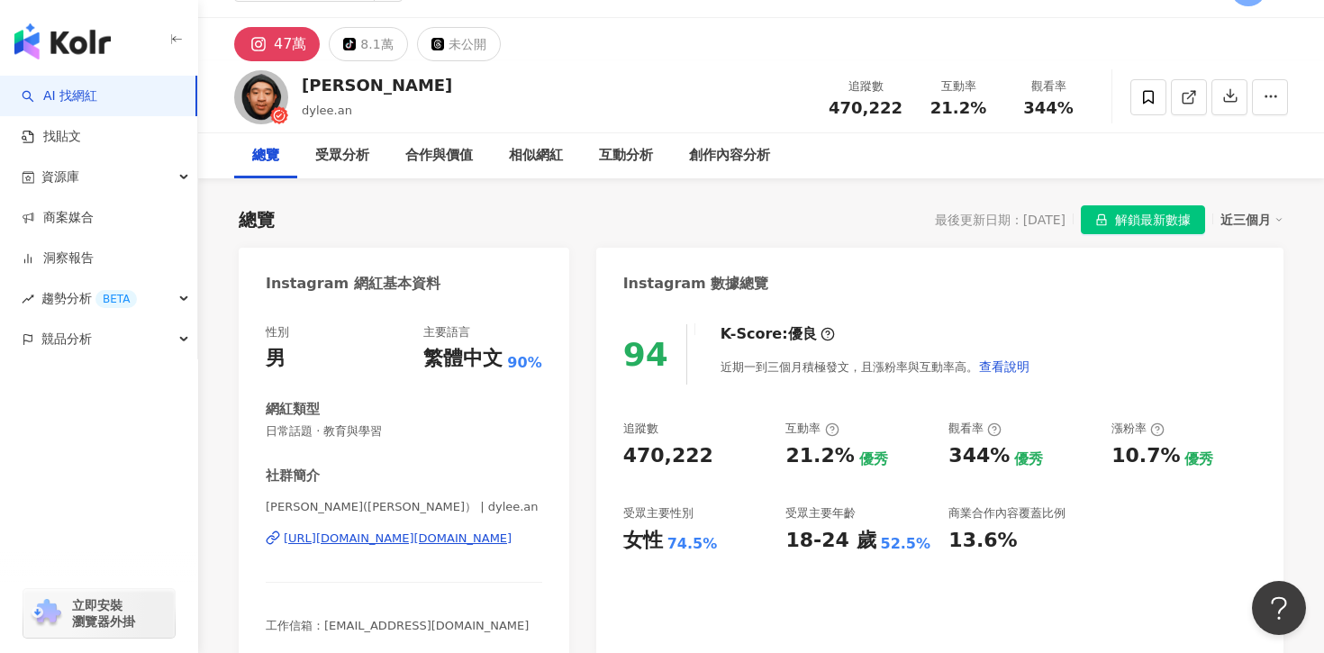
scroll to position [41, 0]
drag, startPoint x: 635, startPoint y: 547, endPoint x: 660, endPoint y: 547, distance: 25.2
click at [660, 547] on div "女性" at bounding box center [643, 540] width 40 height 28
click at [672, 552] on div "74.5%" at bounding box center [692, 543] width 50 height 20
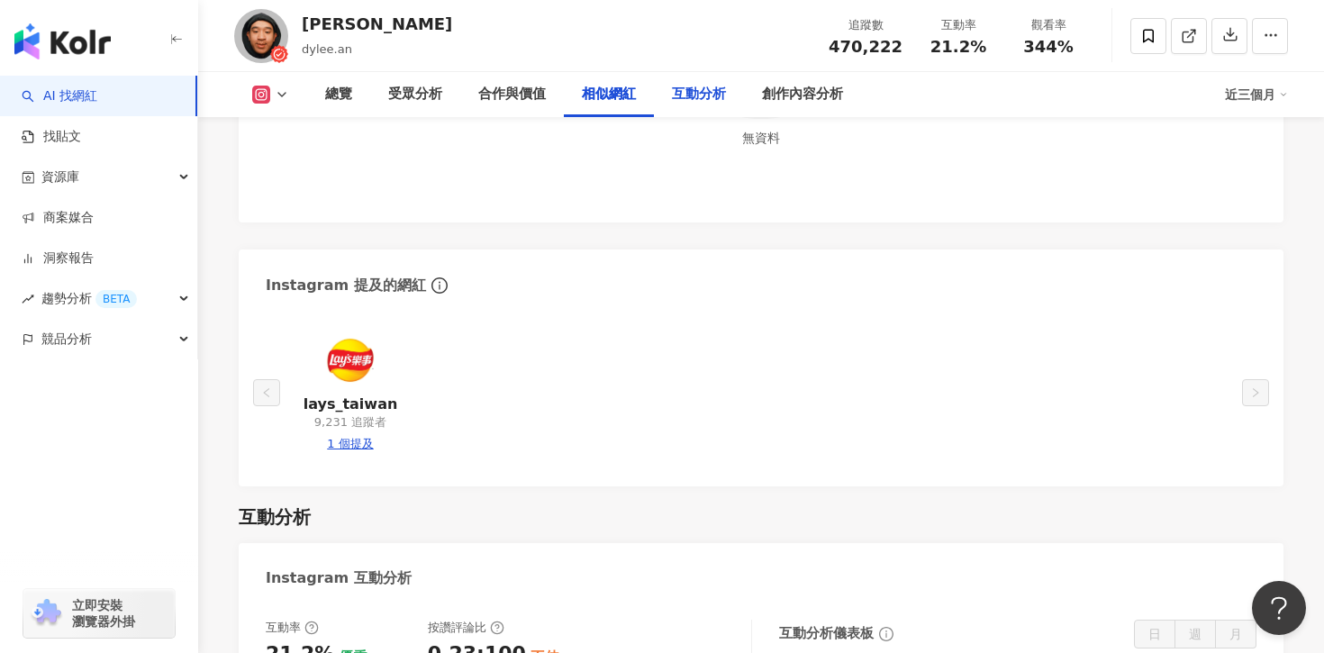
click at [705, 104] on div "互動分析" at bounding box center [699, 95] width 54 height 22
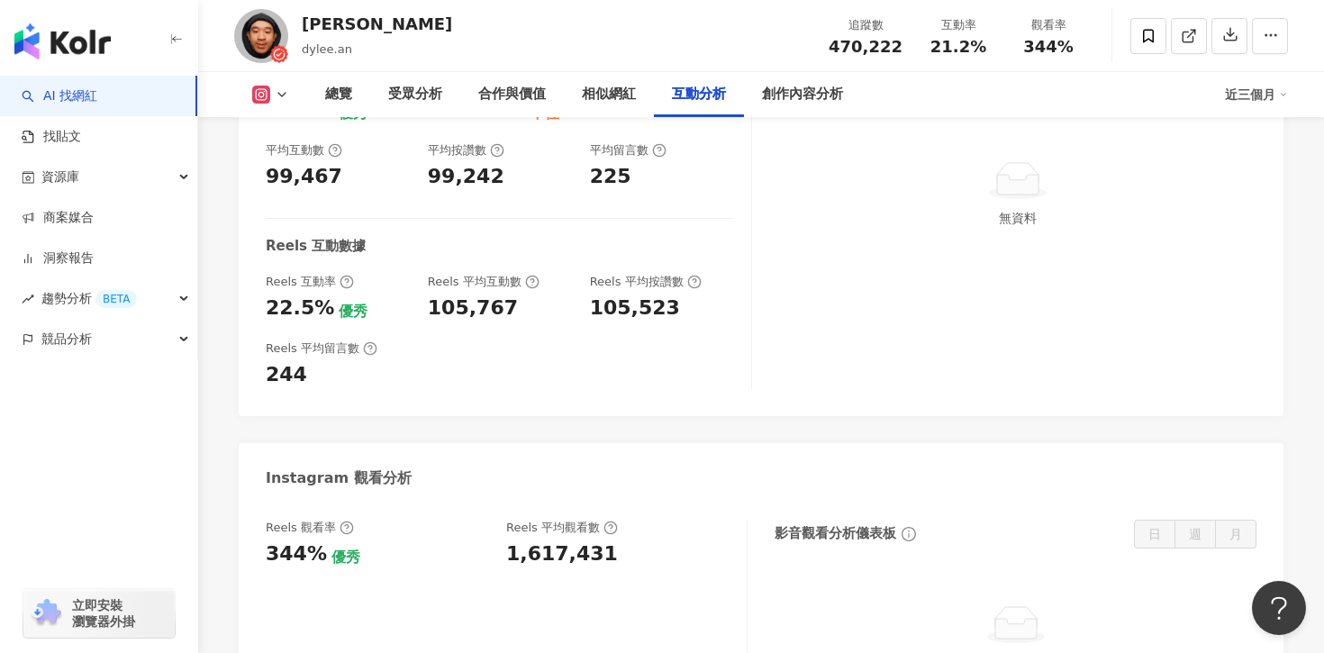
scroll to position [3857, 0]
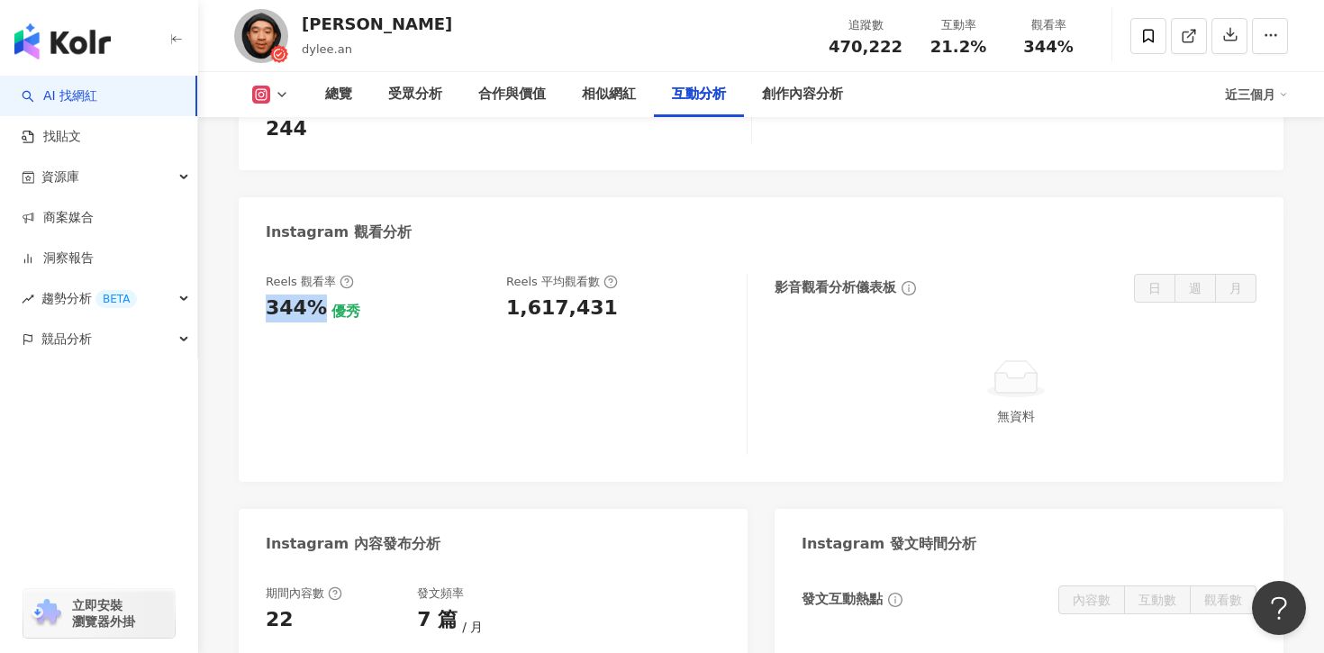
drag, startPoint x: 253, startPoint y: 289, endPoint x: 314, endPoint y: 290, distance: 61.3
click at [314, 290] on div "Reels 觀看率 344% 優秀 Reels 平均觀看數 1,617,431 影音觀看分析儀表板 日 週 月 無資料" at bounding box center [761, 369] width 1045 height 226
copy div "344%"
drag, startPoint x: 497, startPoint y: 289, endPoint x: 629, endPoint y: 290, distance: 131.5
click at [630, 291] on div "Reels 觀看率 344% 優秀 Reels 平均觀看數 1,617,431" at bounding box center [497, 298] width 463 height 49
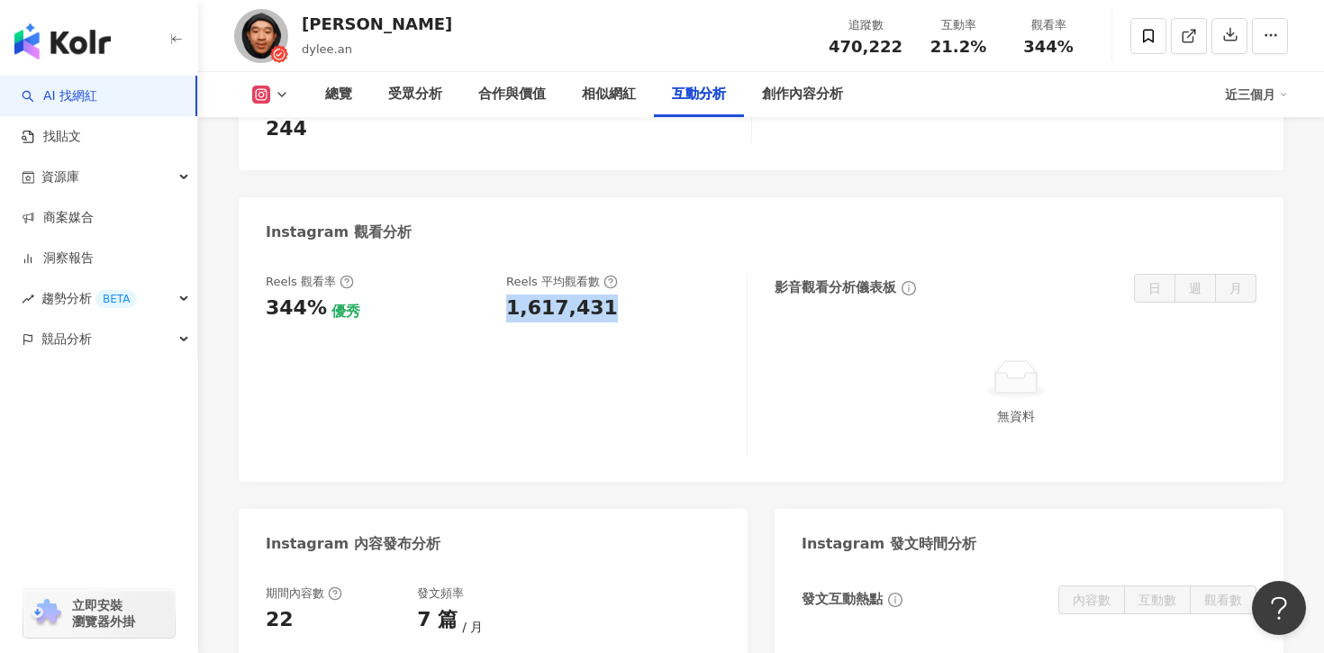
copy div "1,617,431"
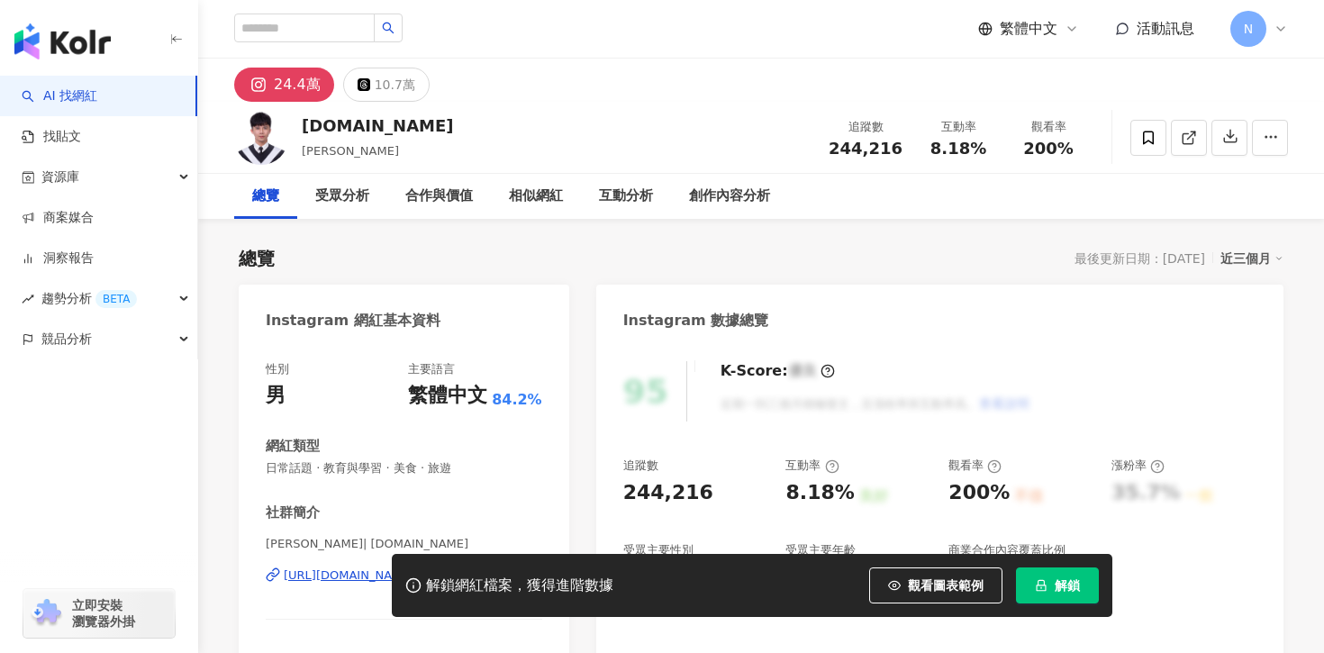
click at [1065, 591] on span "解鎖" at bounding box center [1067, 585] width 25 height 14
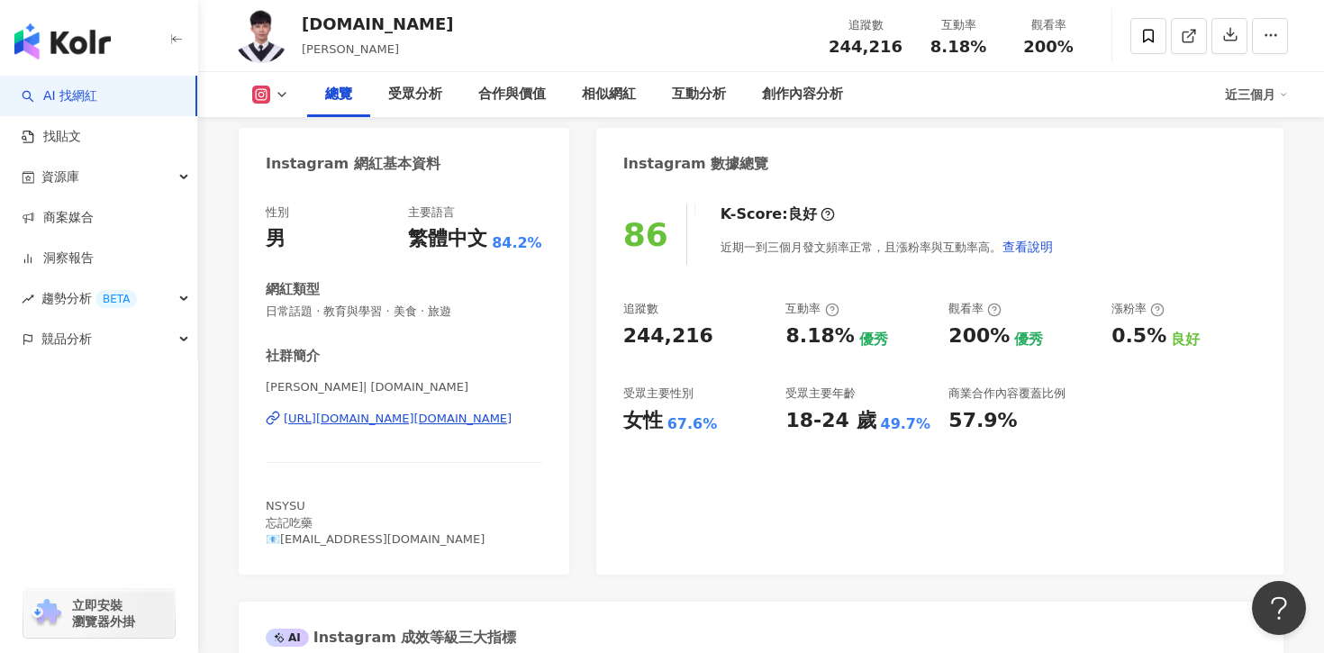
scroll to position [164, 0]
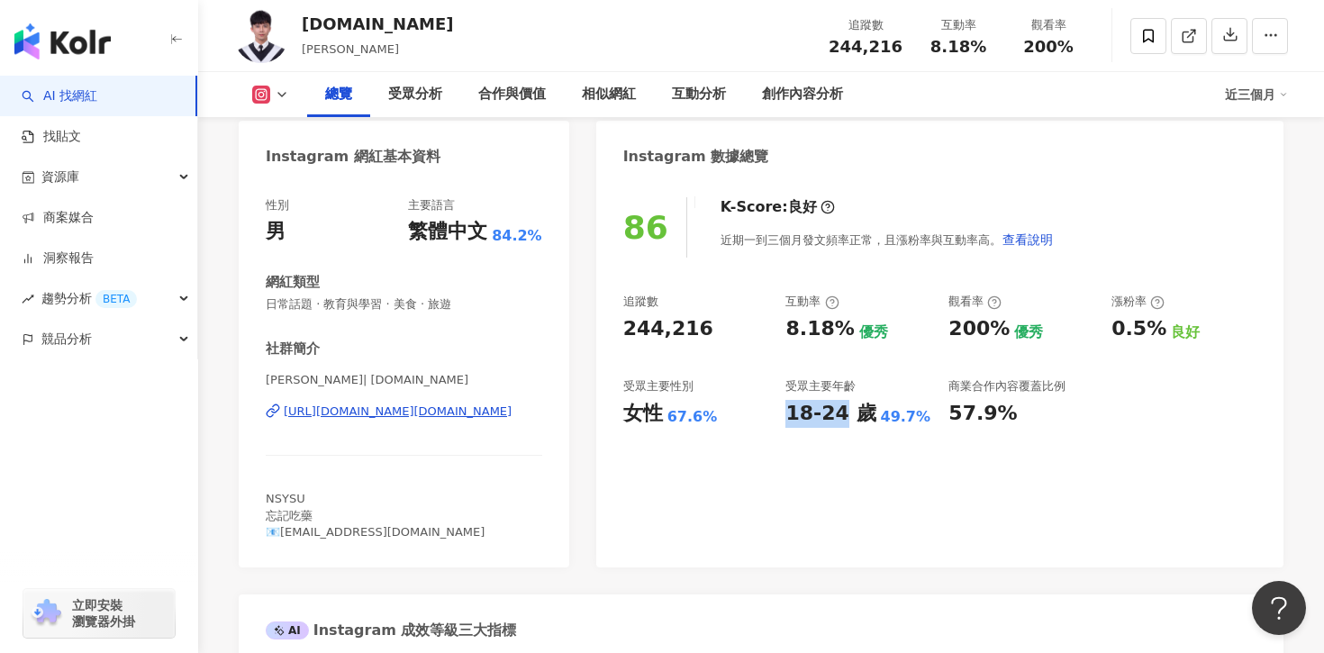
drag, startPoint x: 790, startPoint y: 413, endPoint x: 838, endPoint y: 413, distance: 47.7
click at [838, 413] on div "18-24 歲" at bounding box center [830, 414] width 90 height 28
copy div "18-24"
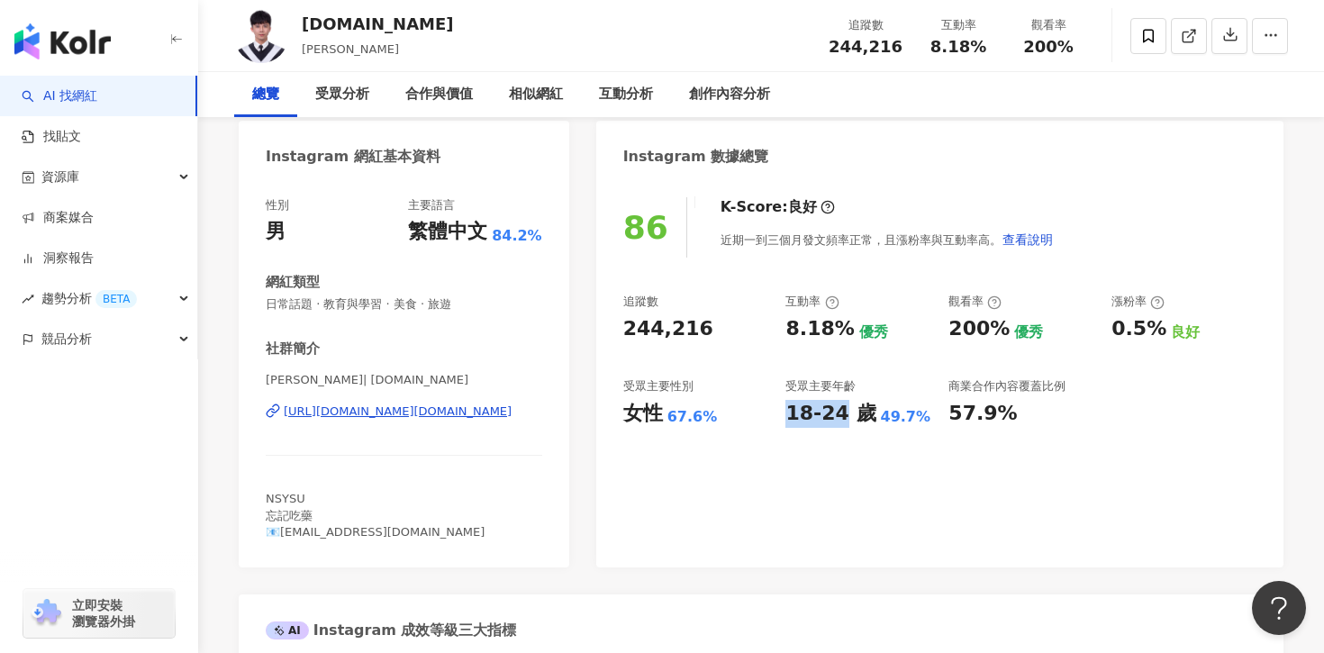
scroll to position [0, 0]
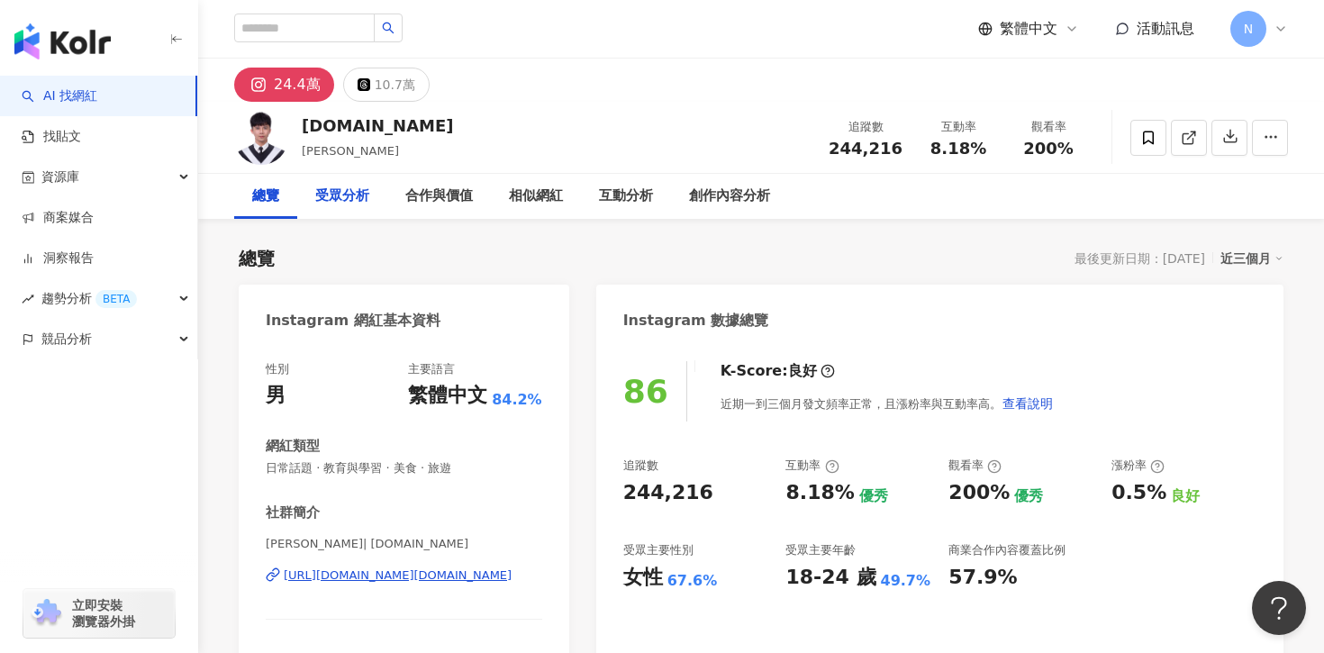
click at [349, 211] on div "受眾分析" at bounding box center [342, 196] width 90 height 45
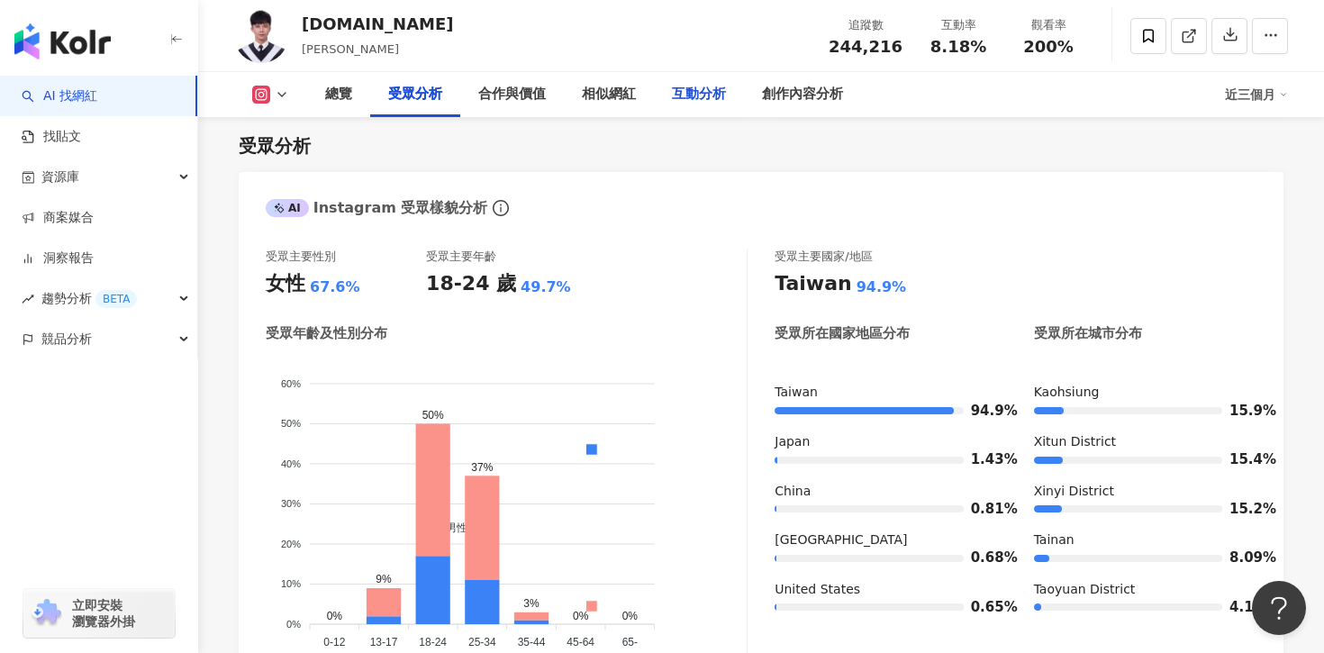
click at [722, 107] on div "互動分析" at bounding box center [699, 94] width 90 height 45
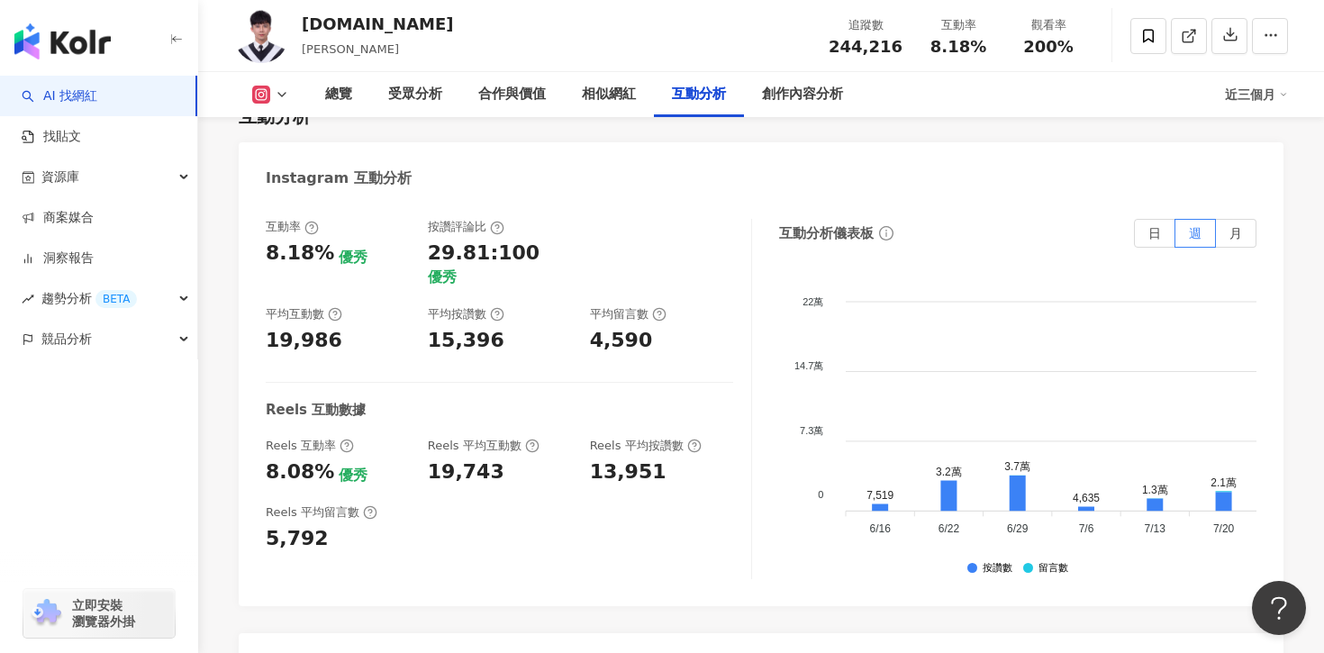
scroll to position [3650, 0]
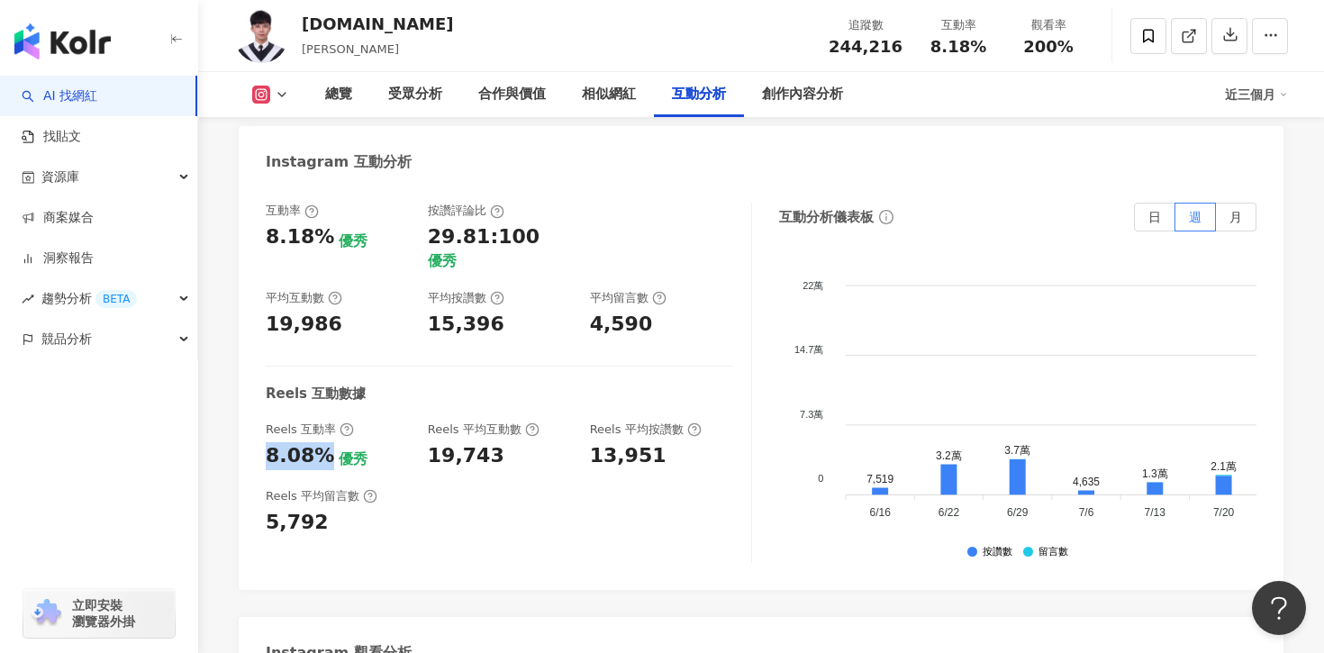
drag, startPoint x: 256, startPoint y: 339, endPoint x: 324, endPoint y: 340, distance: 68.5
click at [324, 340] on div "互動率 8.18% 優秀 按讚評論比 29.81:100 優秀 平均互動數 19,986 平均按讚數 15,396 平均留言數 4,590 Reels 互動數…" at bounding box center [761, 387] width 1045 height 405
copy div "8.08%"
drag, startPoint x: 431, startPoint y: 350, endPoint x: 531, endPoint y: 350, distance: 100.9
click at [531, 442] on div "19,743" at bounding box center [500, 456] width 144 height 28
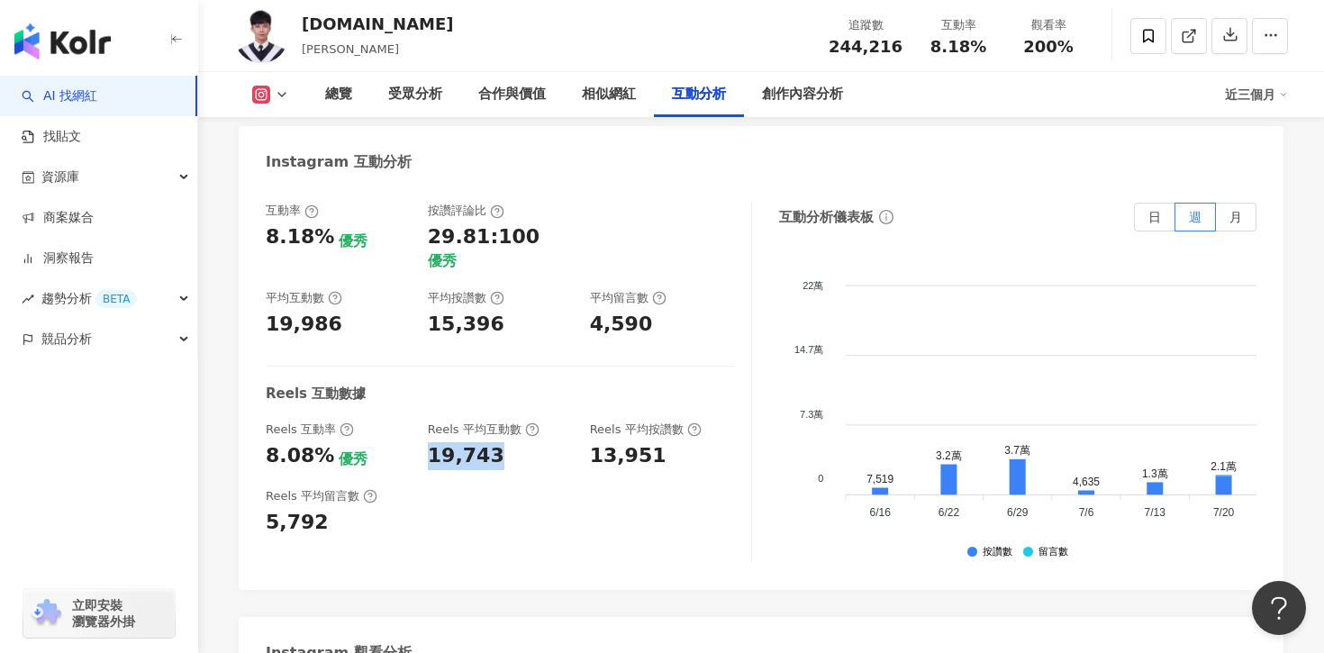
copy div "19,743"
drag, startPoint x: 585, startPoint y: 358, endPoint x: 672, endPoint y: 349, distance: 87.0
click at [706, 357] on div "互動率 8.18% 優秀 按讚評論比 29.81:100 優秀 平均互動數 19,986 平均按讚數 15,396 平均留言數 4,590 Reels 互動數…" at bounding box center [509, 383] width 486 height 360
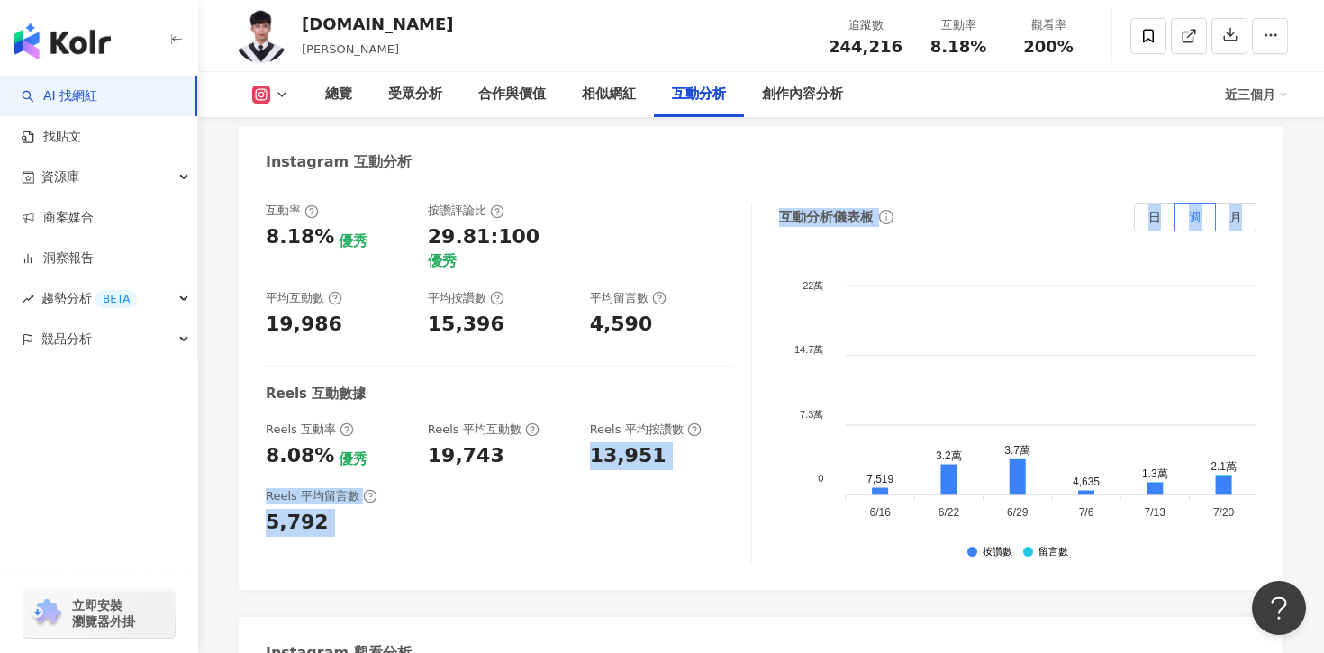
drag, startPoint x: 585, startPoint y: 342, endPoint x: 792, endPoint y: 355, distance: 207.5
click at [792, 355] on div "互動率 8.18% 優秀 按讚評論比 29.81:100 優秀 平均互動數 19,986 平均按讚數 15,396 平均留言數 4,590 Reels 互動數…" at bounding box center [761, 383] width 991 height 360
click at [792, 355] on foreignobject at bounding box center [802, 393] width 46 height 270
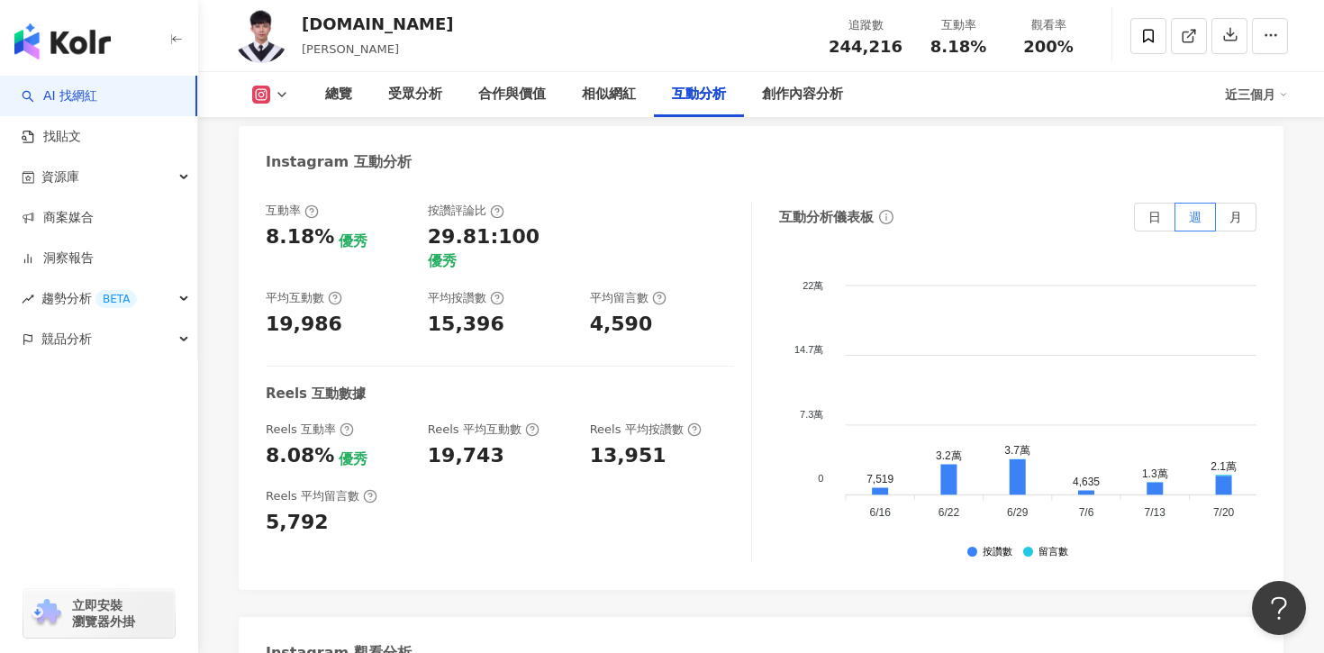
click at [597, 356] on div "互動率 8.18% 優秀 按讚評論比 29.81:100 優秀 平均互動數 19,986 平均按讚數 15,396 平均留言數 4,590 Reels 互動數…" at bounding box center [509, 383] width 486 height 360
drag, startPoint x: 571, startPoint y: 341, endPoint x: 636, endPoint y: 332, distance: 65.5
click at [636, 422] on div "Reels 互動率 8.08% 優秀 Reels 平均互動數 19,743 Reels 平均按讚數 13,951" at bounding box center [499, 446] width 467 height 49
click at [636, 442] on div "13,951" at bounding box center [628, 456] width 77 height 28
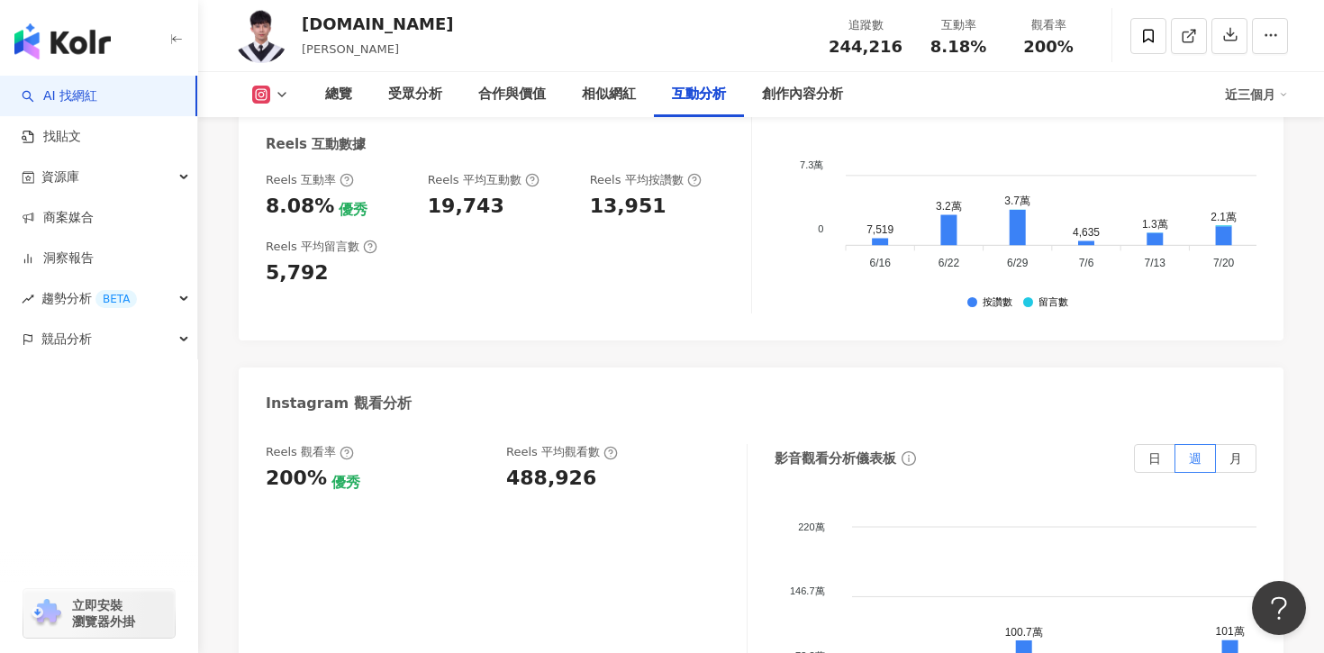
scroll to position [3917, 0]
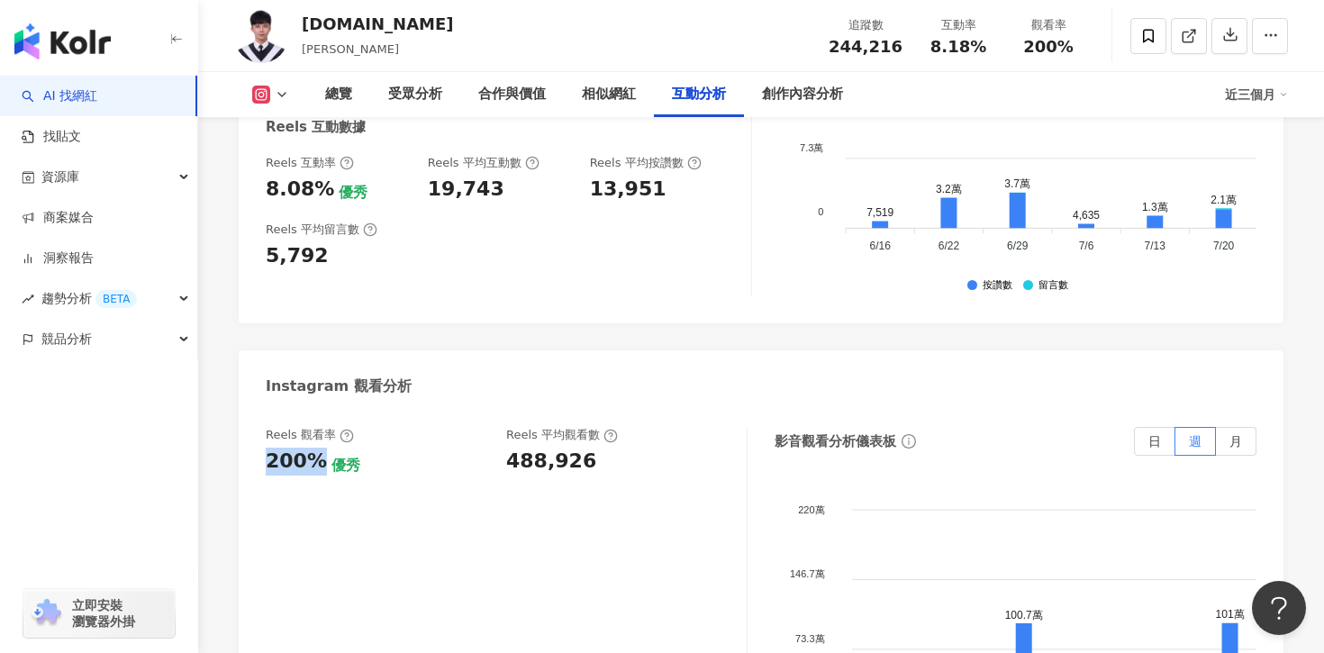
drag, startPoint x: 260, startPoint y: 362, endPoint x: 321, endPoint y: 362, distance: 60.3
click at [321, 409] on div "Reels 觀看率 200% 優秀 Reels 平均觀看數 488,926 影音觀看分析儀表板 日 週 月 220萬 220萬 146.7萬 146.7萬 7…" at bounding box center [761, 611] width 1045 height 405
copy div "200%"
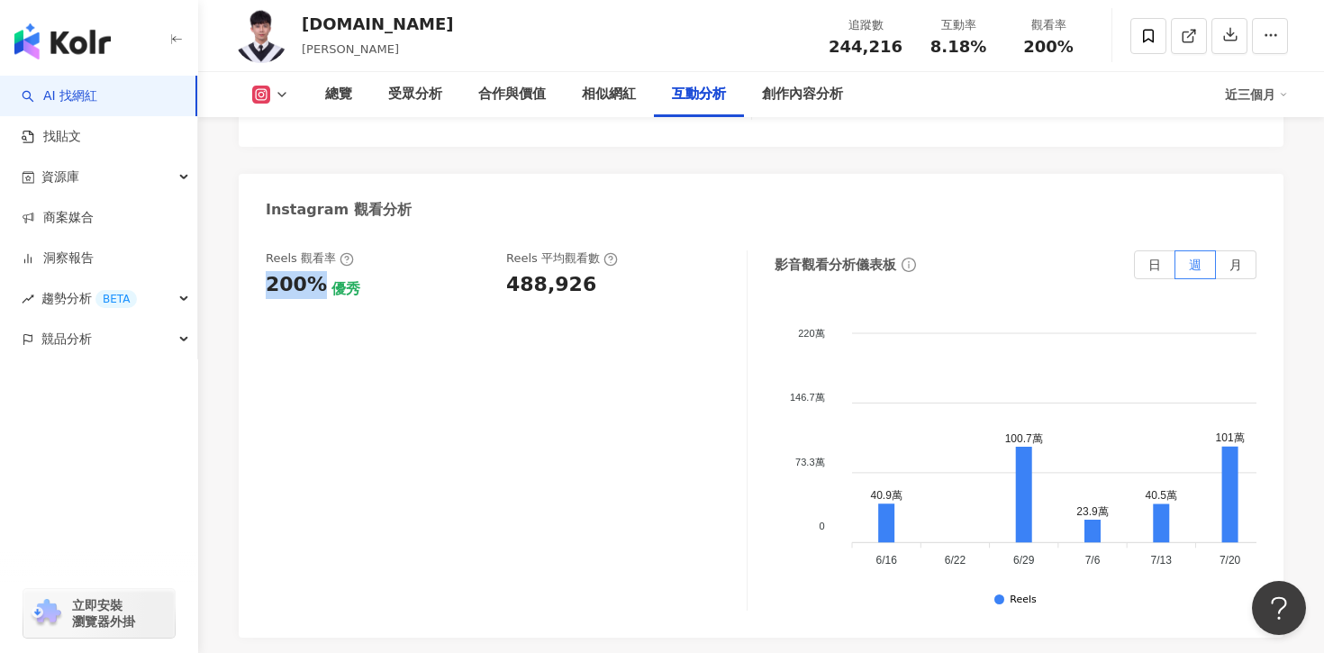
scroll to position [4094, 0]
drag, startPoint x: 505, startPoint y: 198, endPoint x: 595, endPoint y: 199, distance: 90.1
click at [595, 249] on div "Reels 觀看率 200% 優秀 Reels 平均觀看數 488,926" at bounding box center [507, 429] width 482 height 360
copy div "488,926"
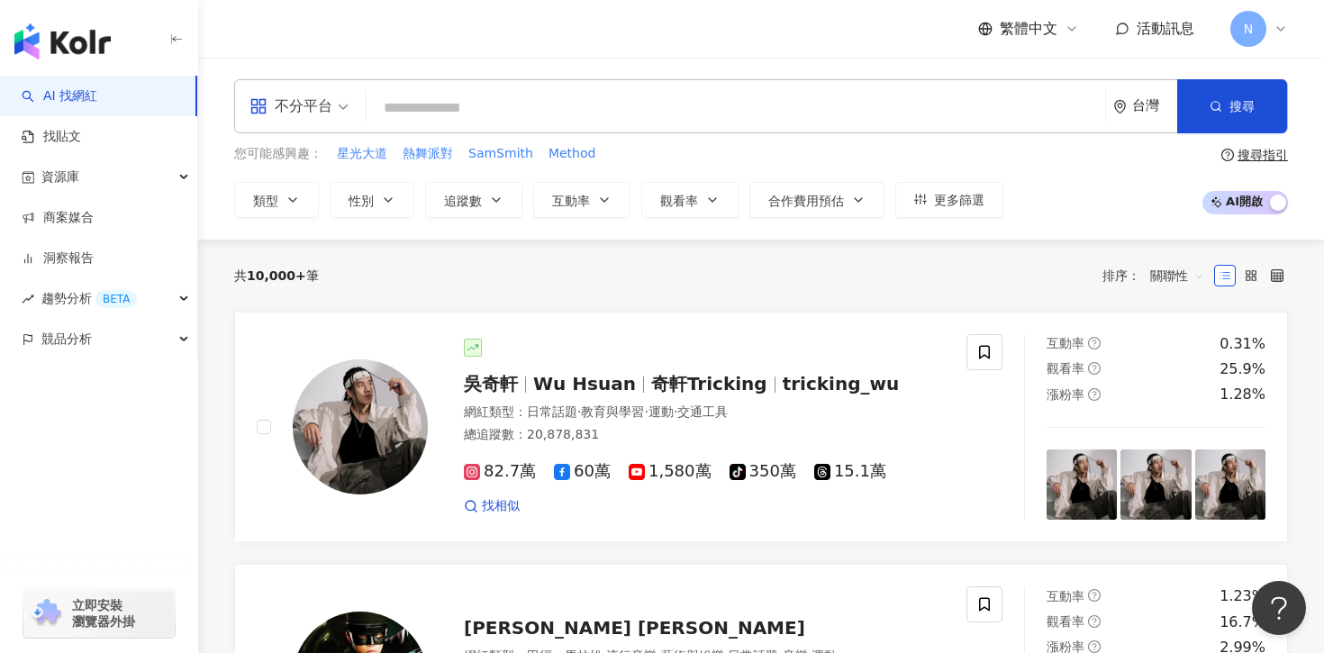
drag, startPoint x: 421, startPoint y: 80, endPoint x: 421, endPoint y: 90, distance: 9.9
click at [421, 80] on div "不分平台 台灣 搜尋 c1444f27-240f-4133-94fc-83cc13736966 [DOMAIN_NAME] 351,619 追蹤者 搜尋名稱、…" at bounding box center [761, 106] width 1054 height 54
click at [421, 94] on input "search" at bounding box center [736, 108] width 724 height 34
paste input "**********"
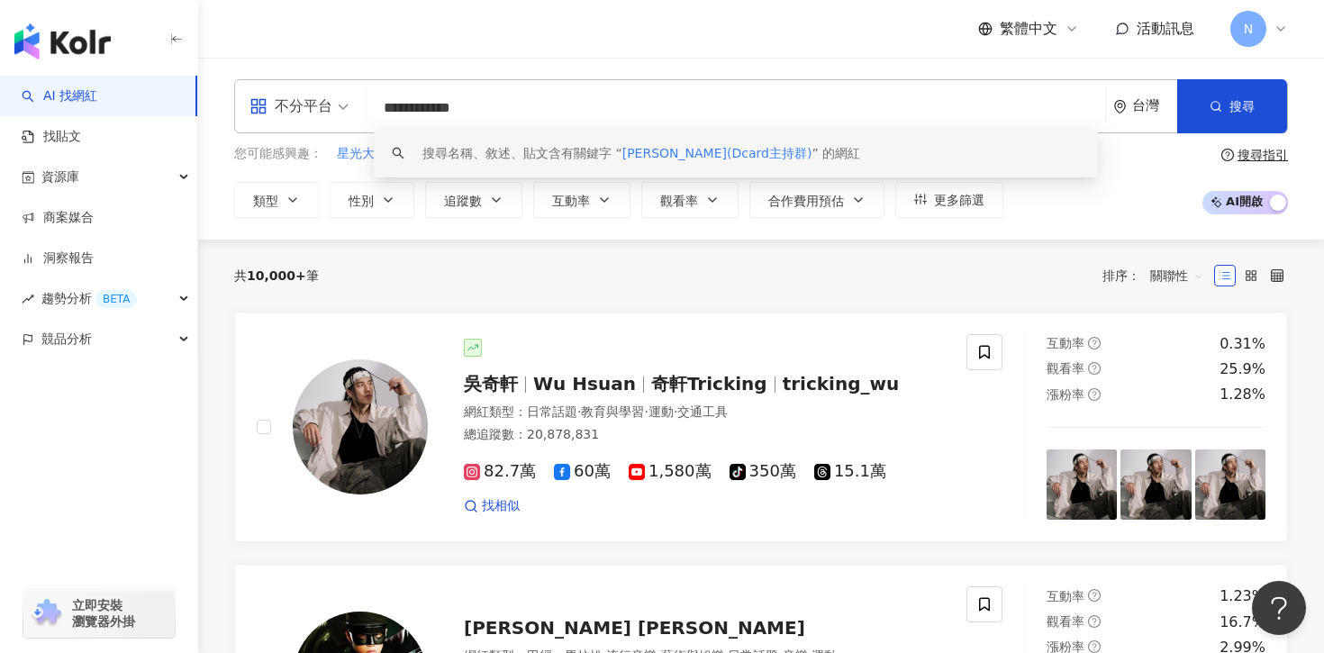
drag, startPoint x: 520, startPoint y: 102, endPoint x: 412, endPoint y: 103, distance: 108.1
click at [412, 103] on input "**********" at bounding box center [736, 108] width 724 height 34
type input "**"
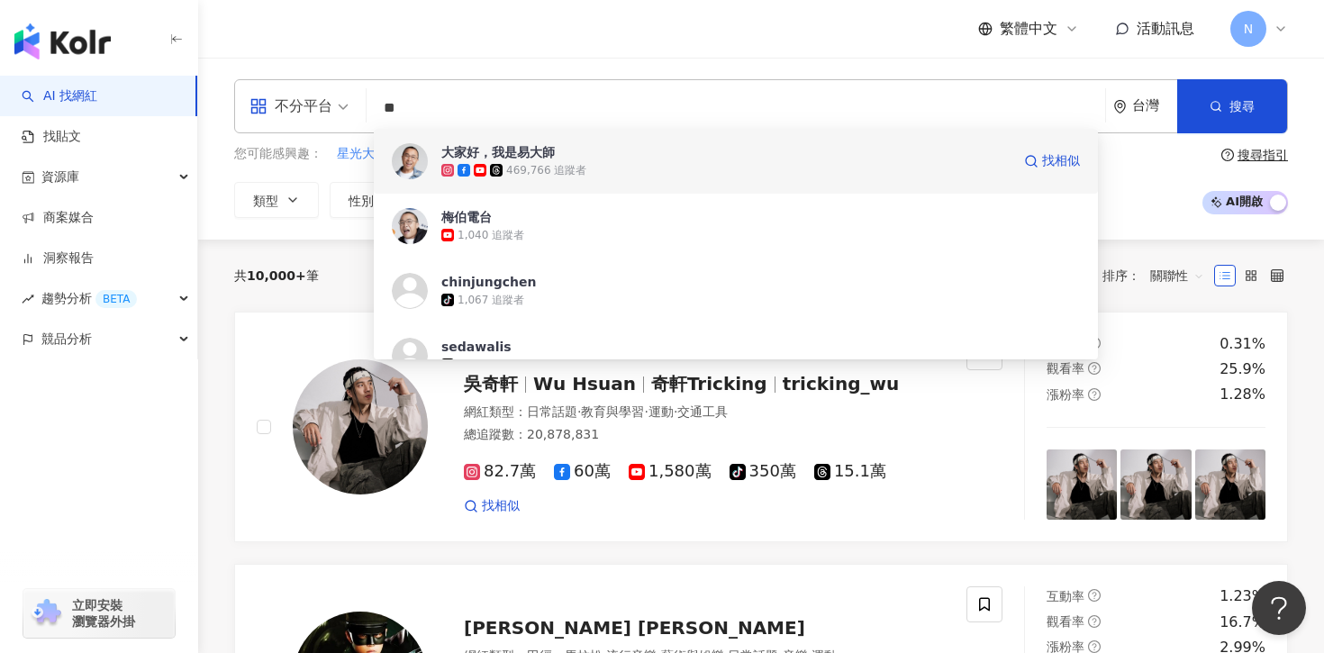
click at [630, 158] on span "大家好，我是易大師" at bounding box center [725, 152] width 569 height 18
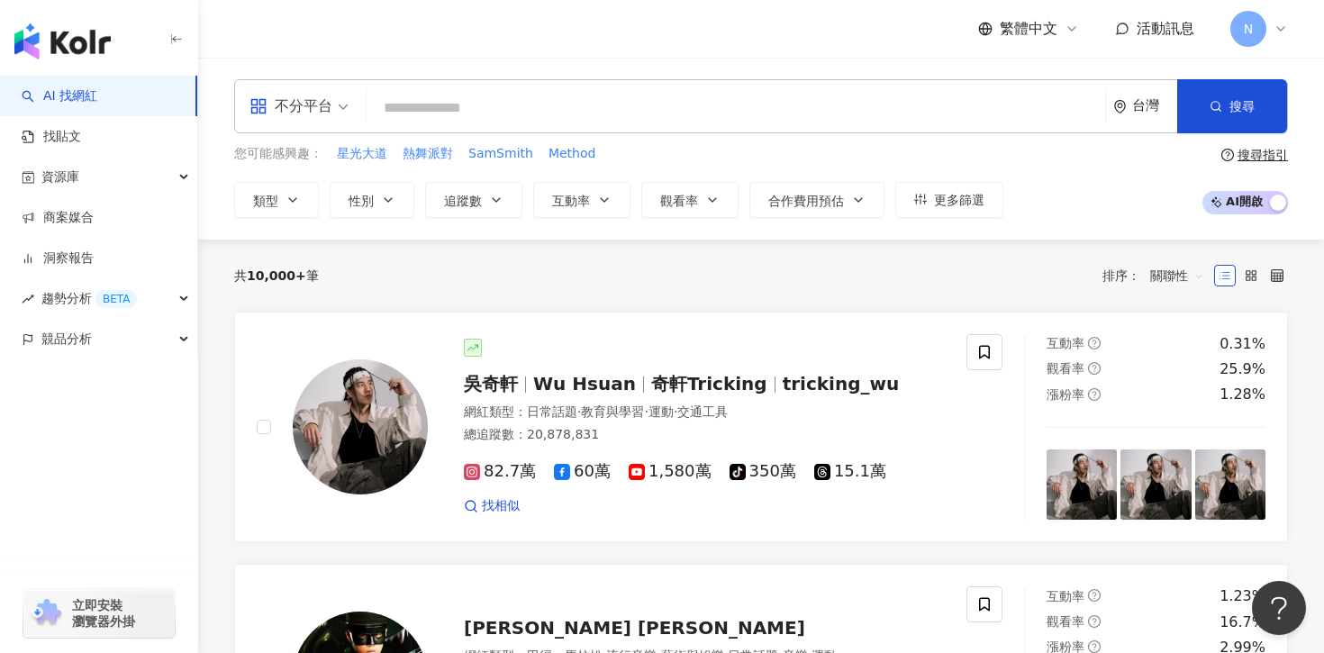
click at [441, 97] on input "search" at bounding box center [736, 108] width 724 height 34
paste input "***"
type input "***"
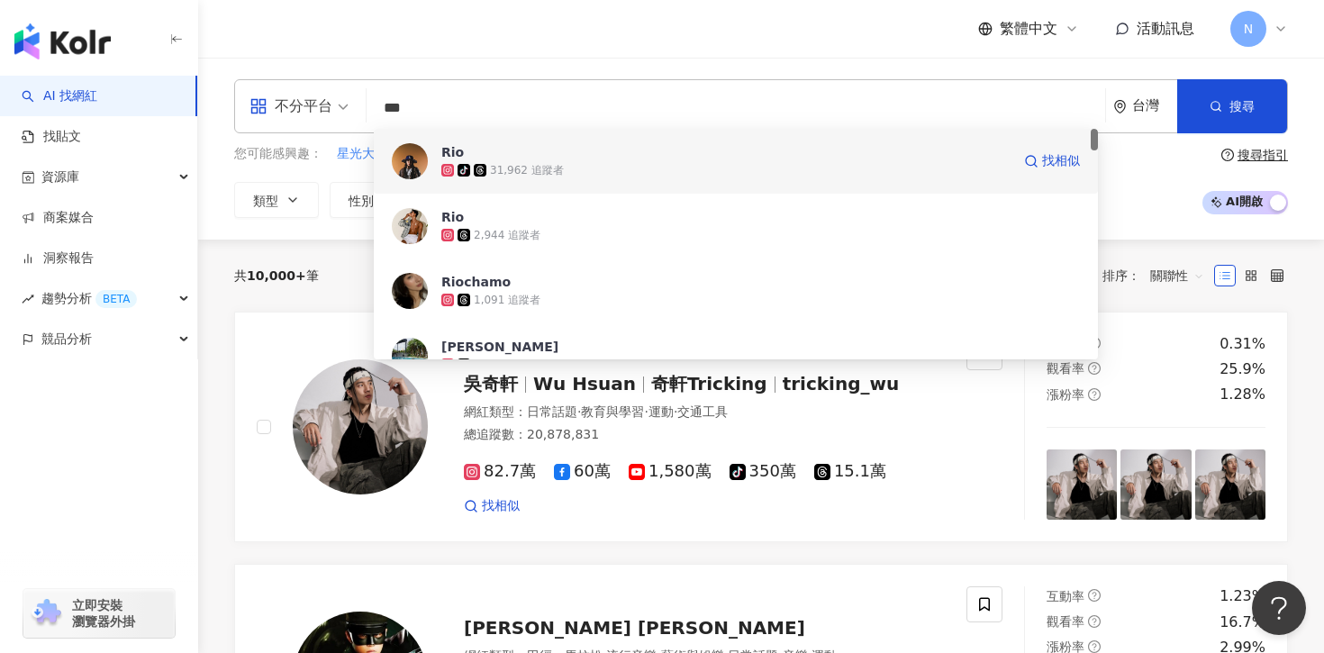
click at [559, 186] on div "Rio tiktok-icon 31,962 追蹤者 找相似" at bounding box center [736, 161] width 724 height 65
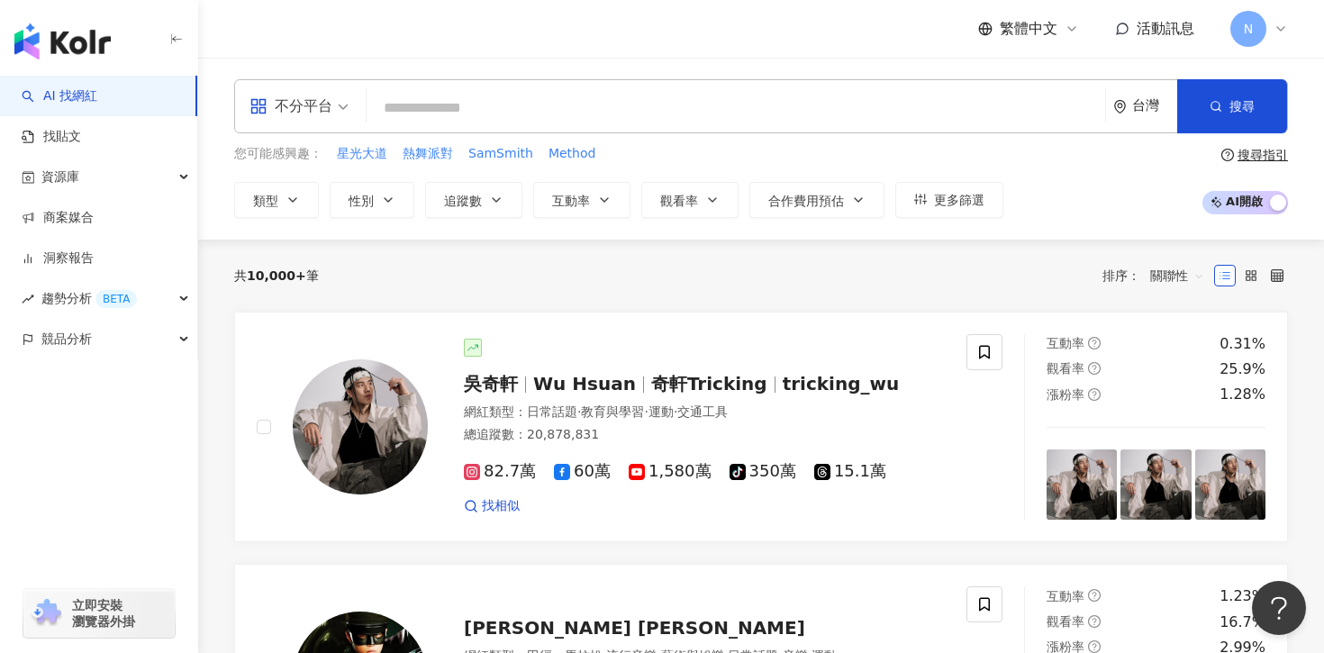
click at [408, 110] on input "search" at bounding box center [736, 108] width 724 height 34
paste input "********"
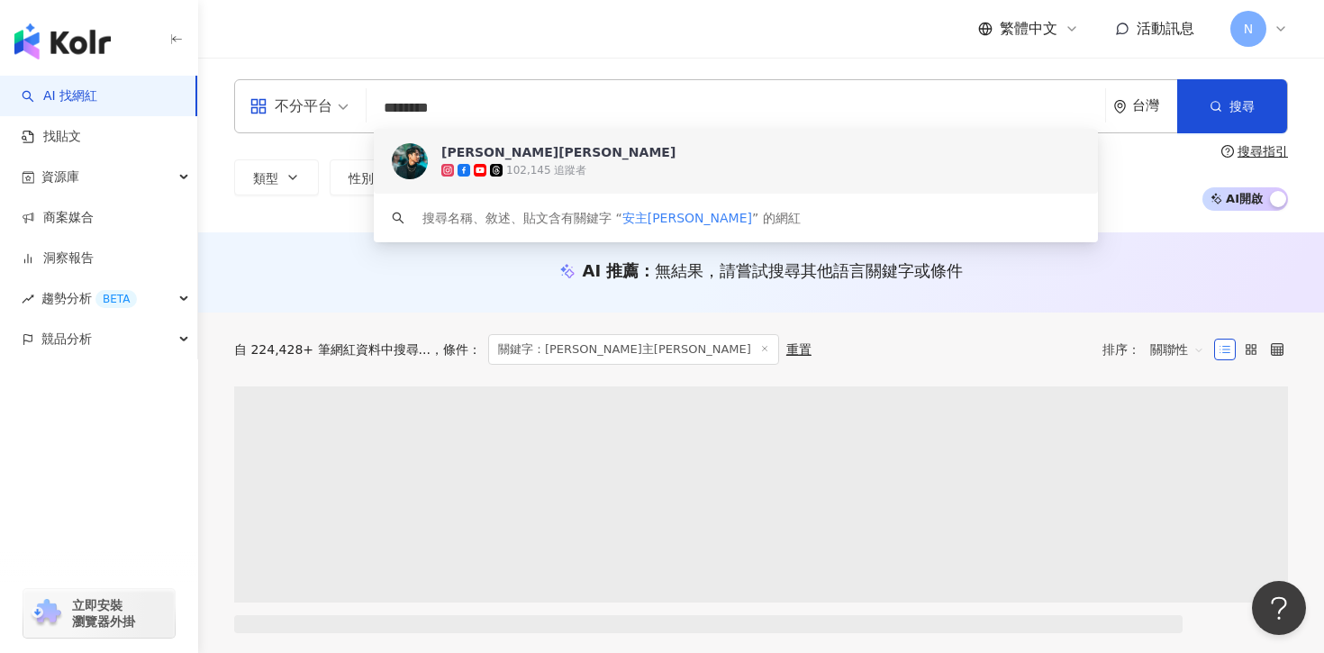
type input "********"
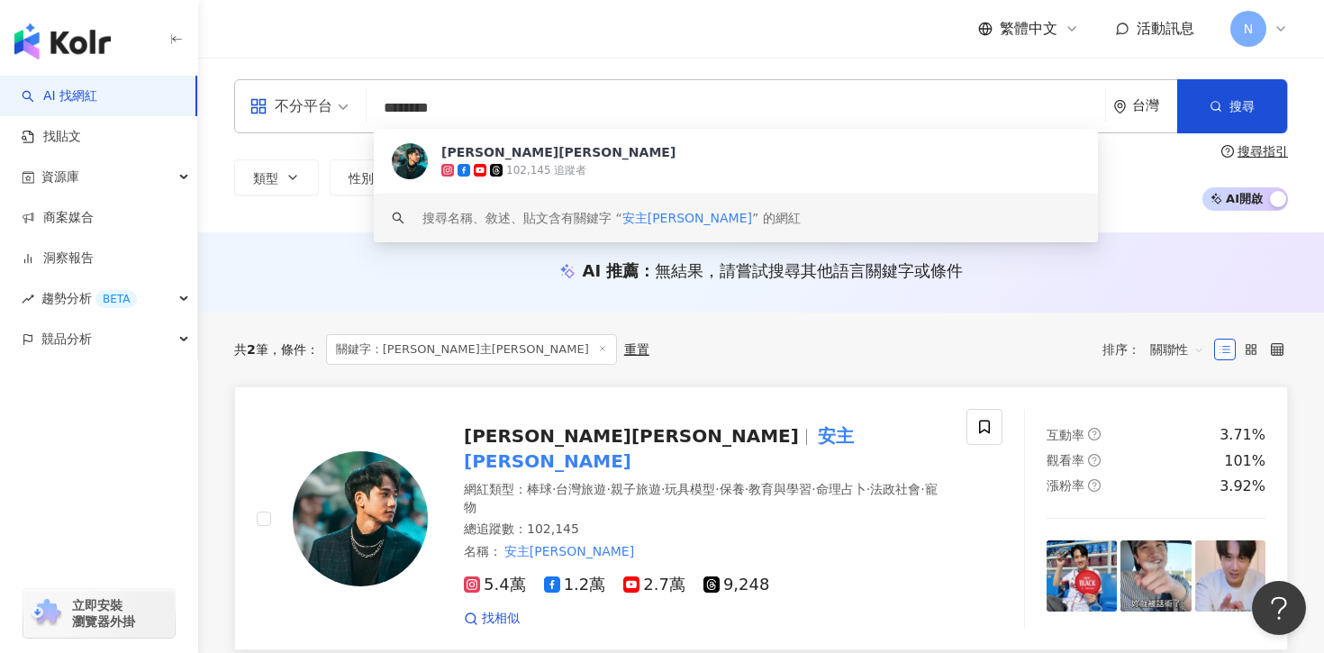
click at [514, 481] on div "網紅類型 ： 棒球 · 台灣旅遊 · 親子旅遊 · 玩具模型 · 保養 · 教育與學習 · 命理占卜 · 法政社會 · 寵物" at bounding box center [704, 498] width 481 height 35
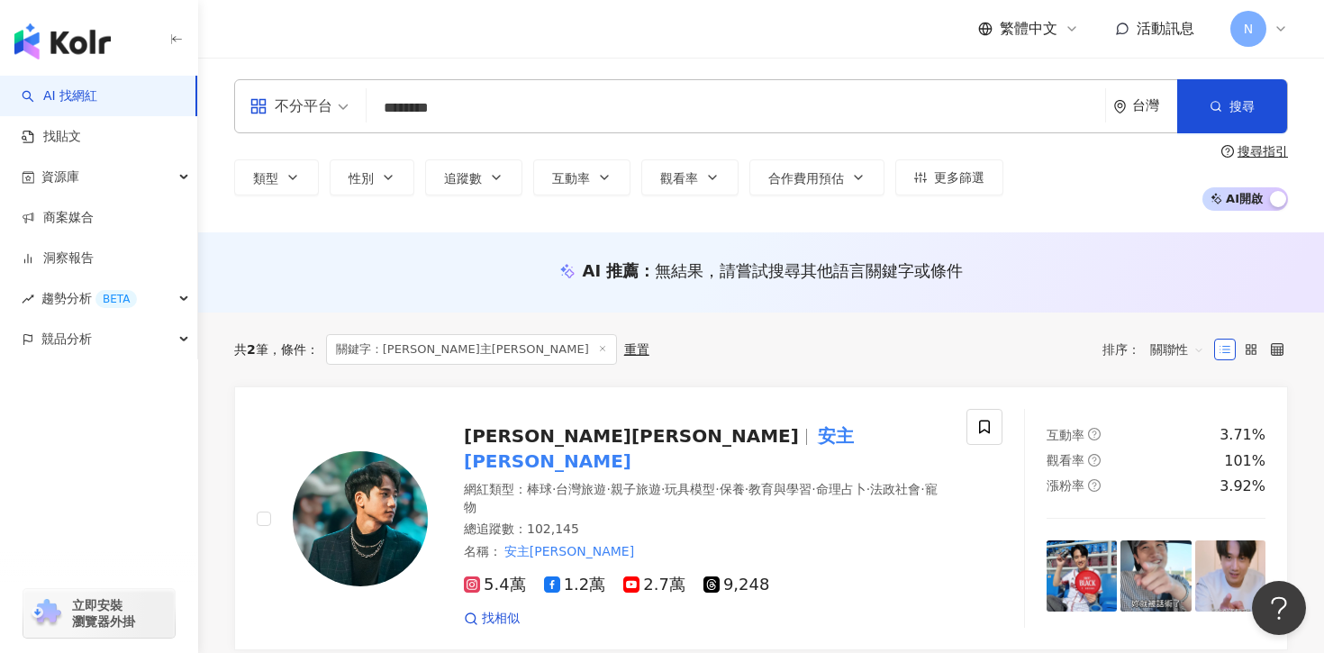
click at [630, 379] on div "共 2 筆 條件 ： 關鍵字：安主Andrew 重置 排序： 關聯性" at bounding box center [761, 350] width 1054 height 74
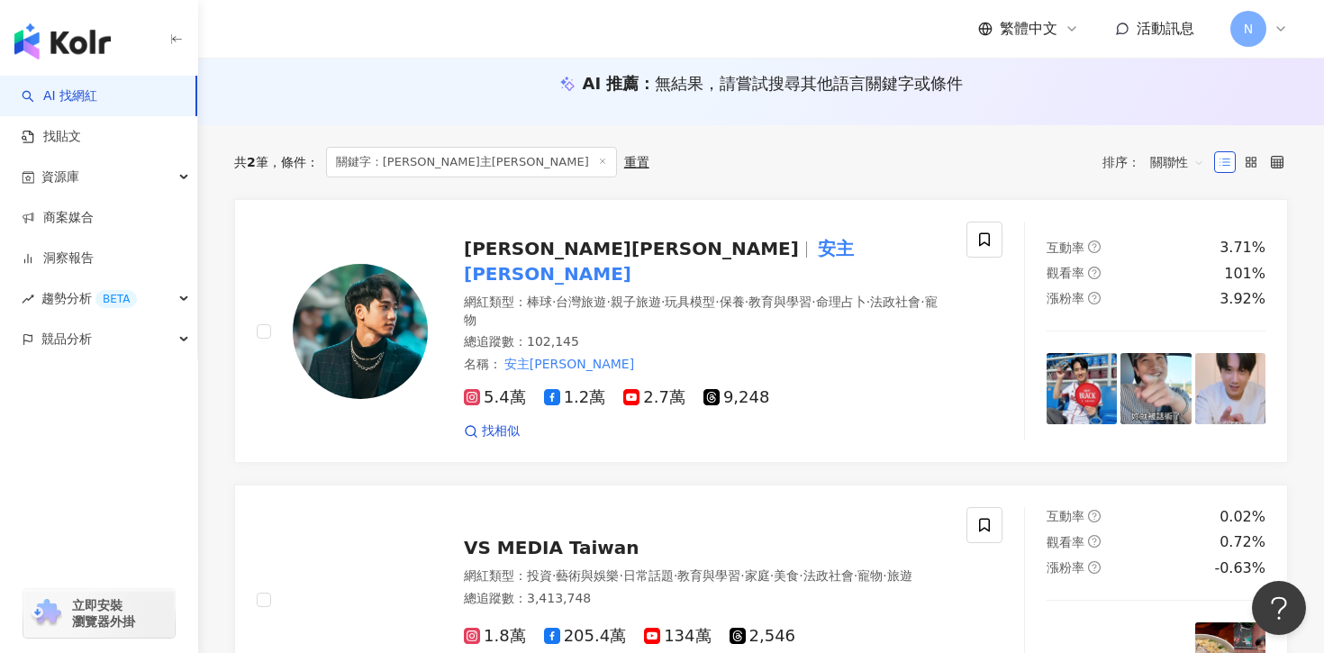
scroll to position [203, 0]
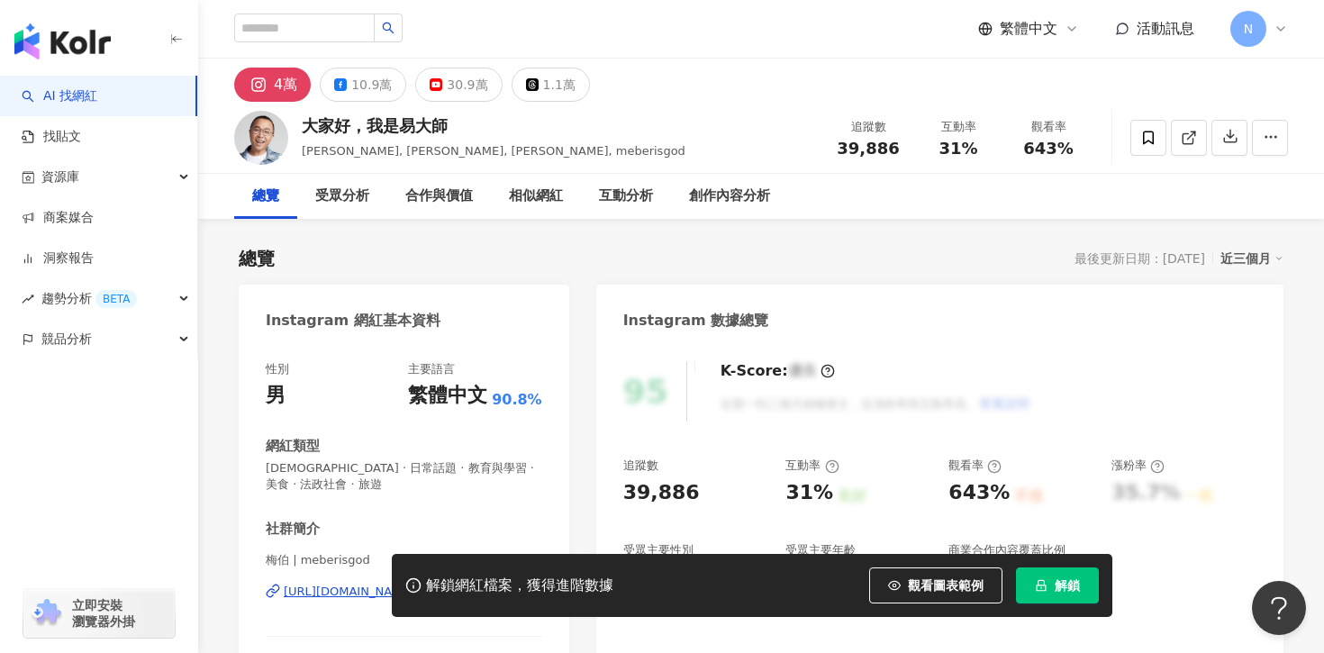
click at [330, 592] on div "解鎖網紅檔案，獲得進階數據 觀看圖表範例 點擊後模糊區塊會顯示範例資料，僅提供預覽非真實數據 解鎖" at bounding box center [662, 585] width 1324 height 63
click at [334, 589] on div "解鎖網紅檔案，獲得進階數據 觀看圖表範例 點擊後模糊區塊會顯示範例資料，僅提供預覽非真實數據 解鎖" at bounding box center [662, 585] width 1324 height 63
click at [334, 592] on div "解鎖網紅檔案，獲得進階數據 觀看圖表範例 點擊後模糊區塊會顯示範例資料，僅提供預覽非真實數據 解鎖" at bounding box center [662, 585] width 1324 height 63
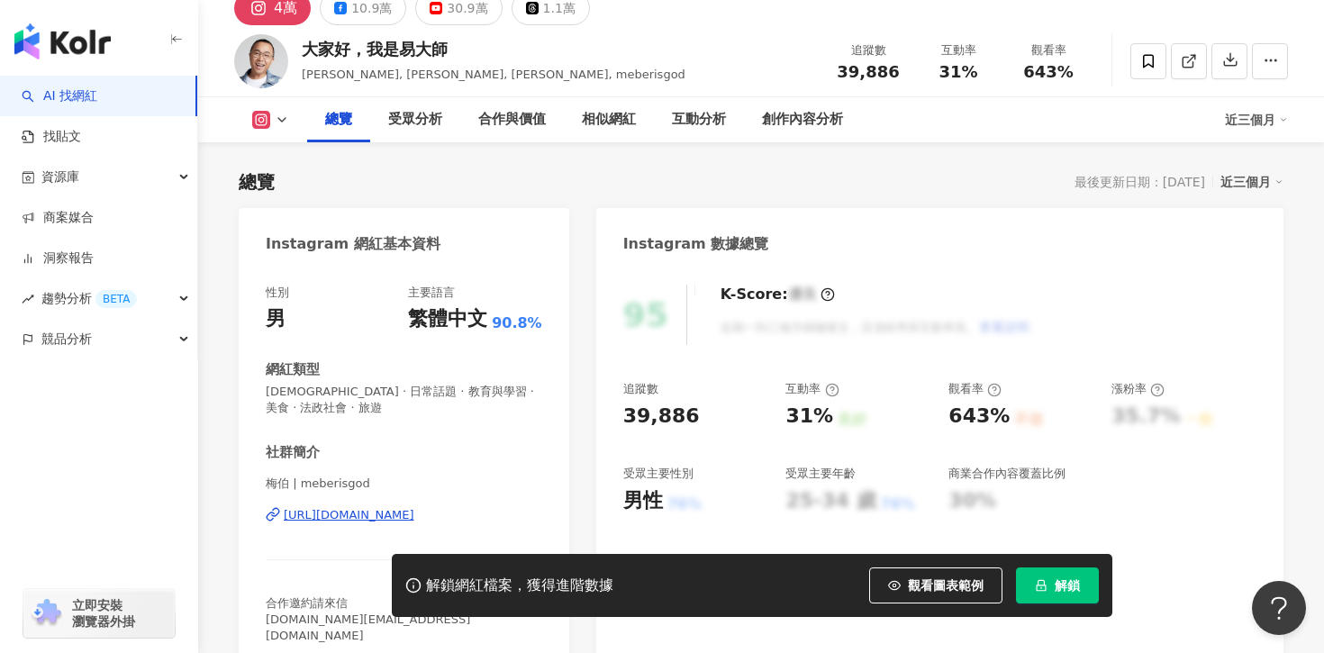
scroll to position [96, 0]
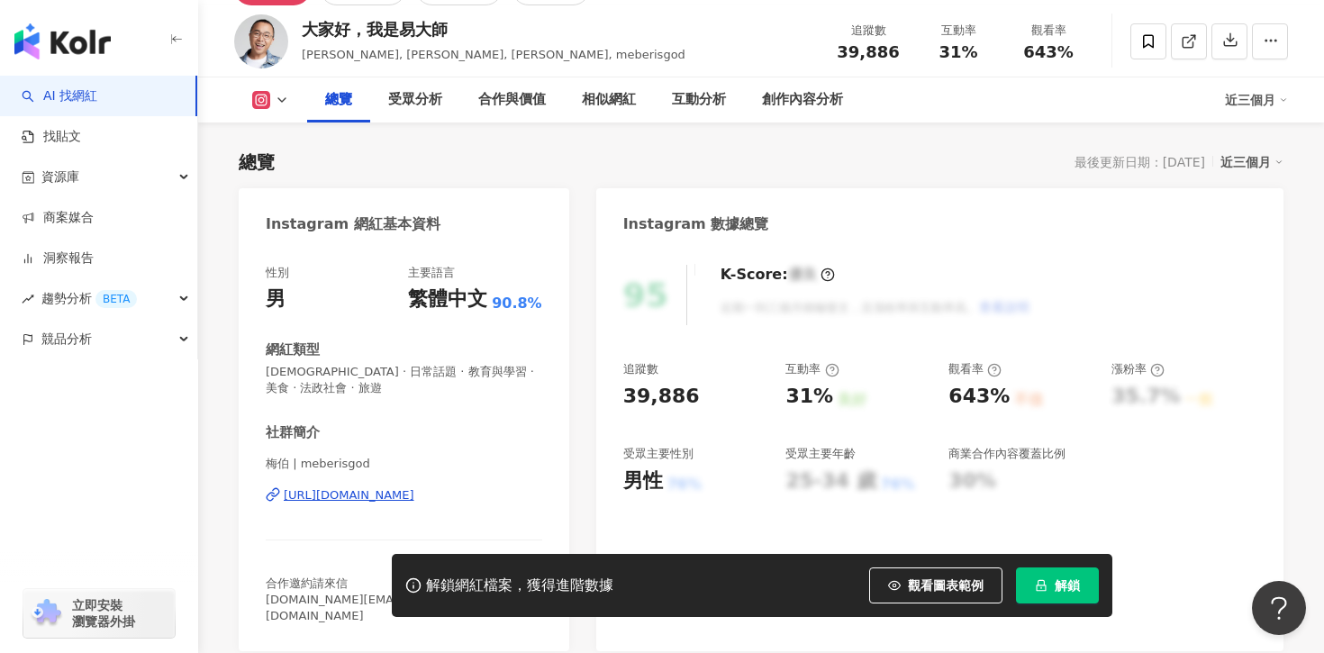
click at [414, 502] on div "https://www.instagram.com/meberisgod/" at bounding box center [349, 495] width 131 height 16
click at [1038, 561] on div "解鎖網紅檔案，獲得進階數據 觀看圖表範例 點擊後模糊區塊會顯示範例資料，僅提供預覽非真實數據 解鎖" at bounding box center [752, 585] width 721 height 63
click at [1038, 582] on icon "lock" at bounding box center [1042, 586] width 10 height 12
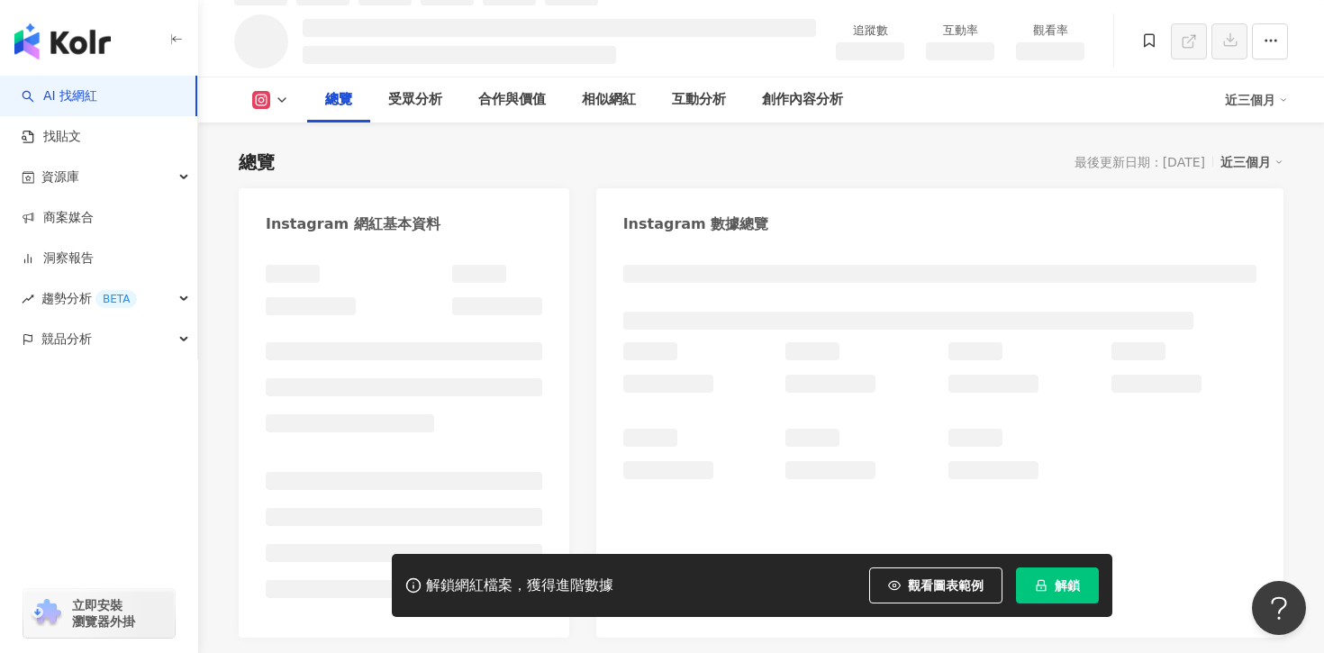
scroll to position [116, 0]
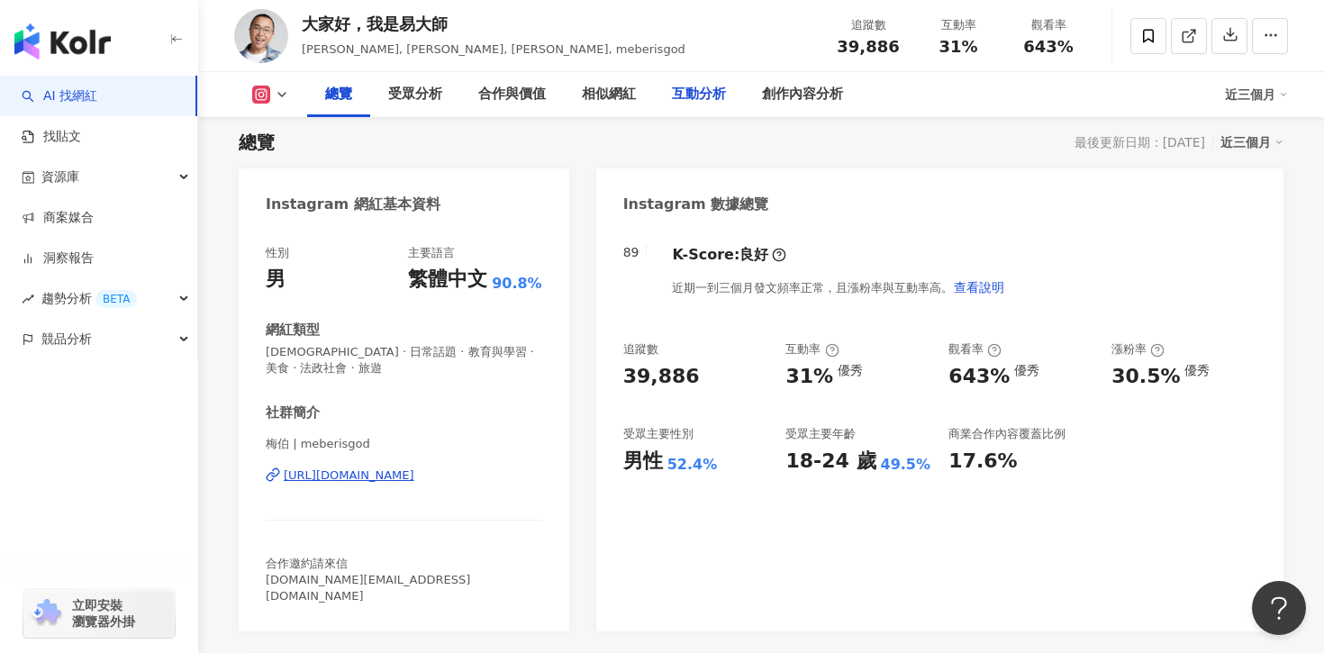
click at [727, 87] on div "互動分析" at bounding box center [699, 94] width 90 height 45
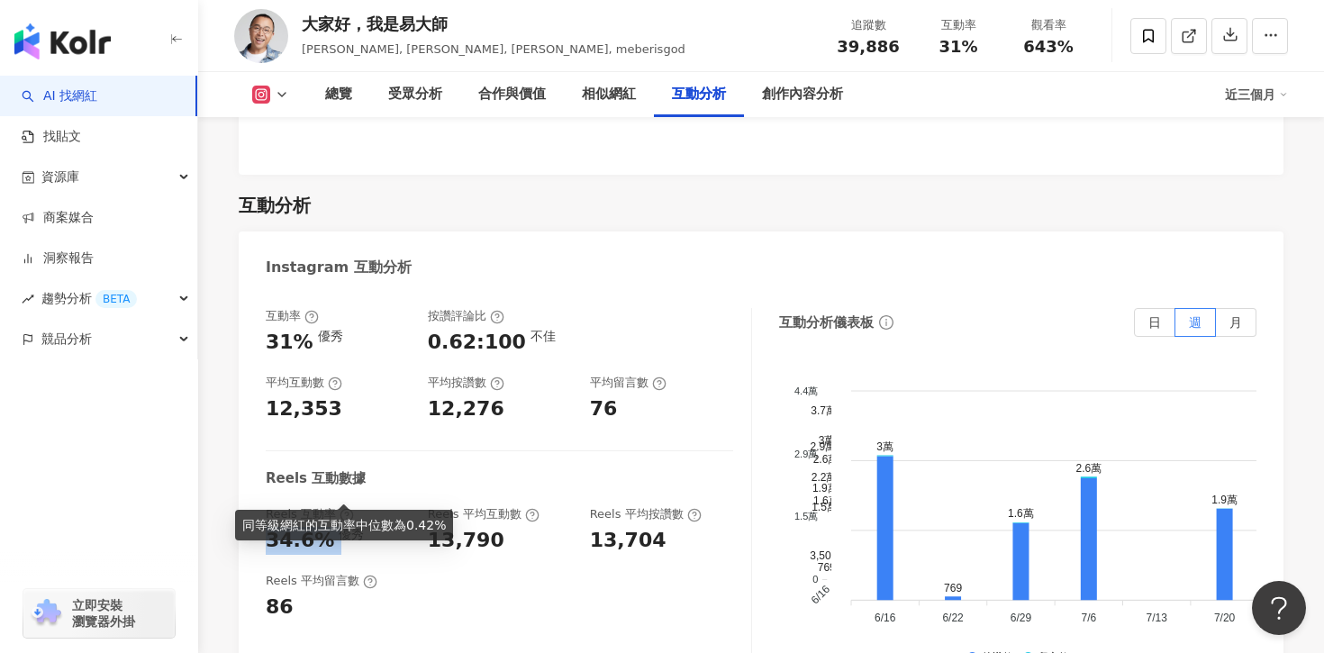
drag, startPoint x: 270, startPoint y: 490, endPoint x: 330, endPoint y: 490, distance: 59.4
click at [330, 527] on div "34.6% 優秀" at bounding box center [338, 541] width 144 height 28
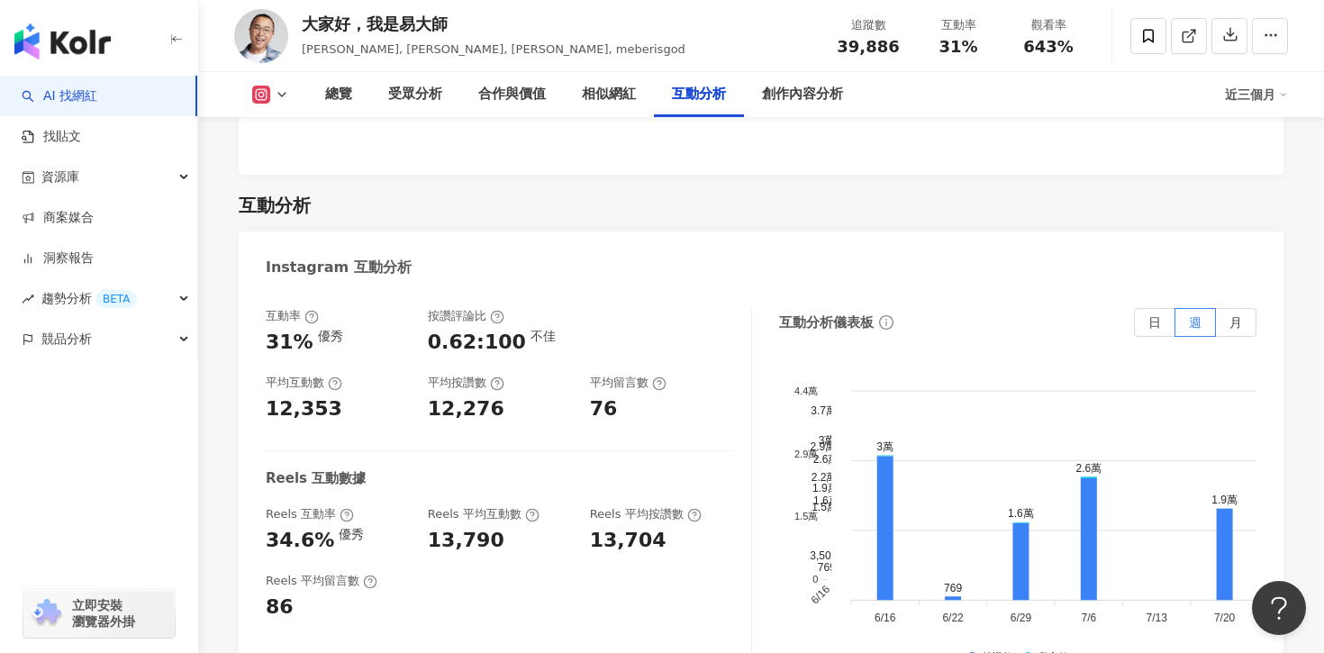
click at [428, 527] on div "13,790" at bounding box center [466, 541] width 77 height 28
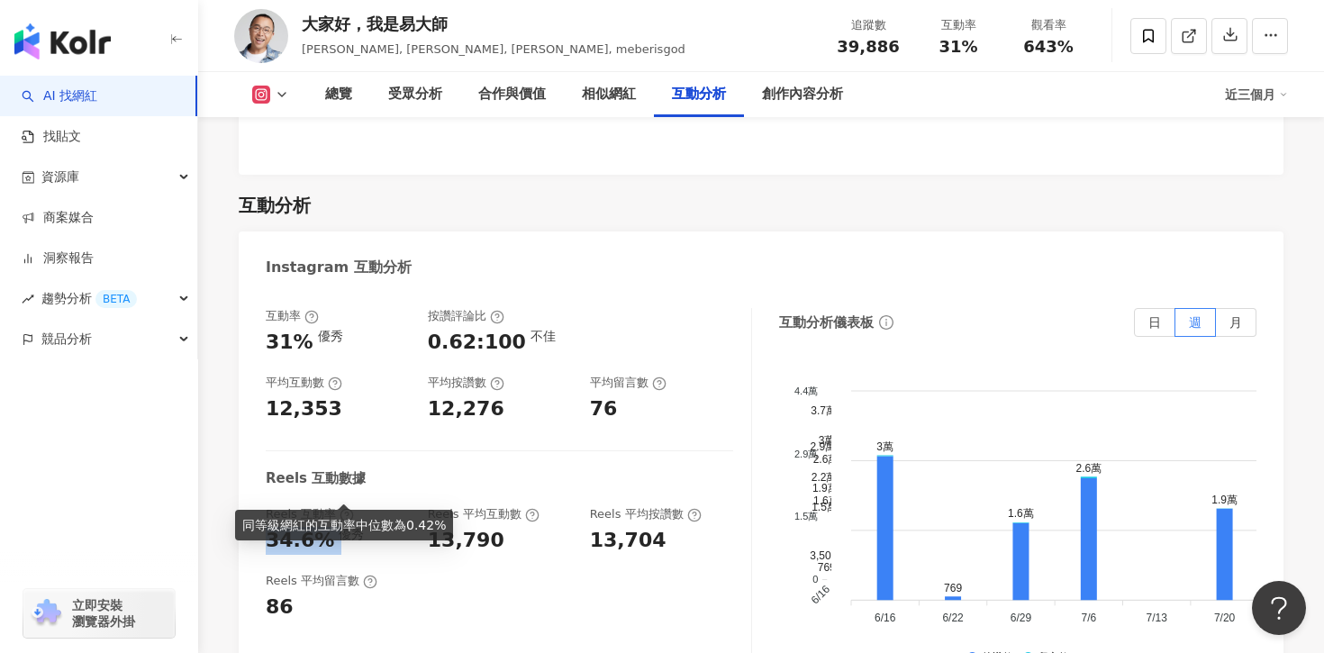
drag, startPoint x: 260, startPoint y: 483, endPoint x: 331, endPoint y: 482, distance: 70.3
click at [331, 482] on div "互動率 31% 優秀 按讚評論比 0.62:100 不佳 平均互動數 12,353 平均按讚數 12,276 平均留言數 76 Reels 互動數據 Reel…" at bounding box center [761, 492] width 1045 height 405
copy div "34.6%"
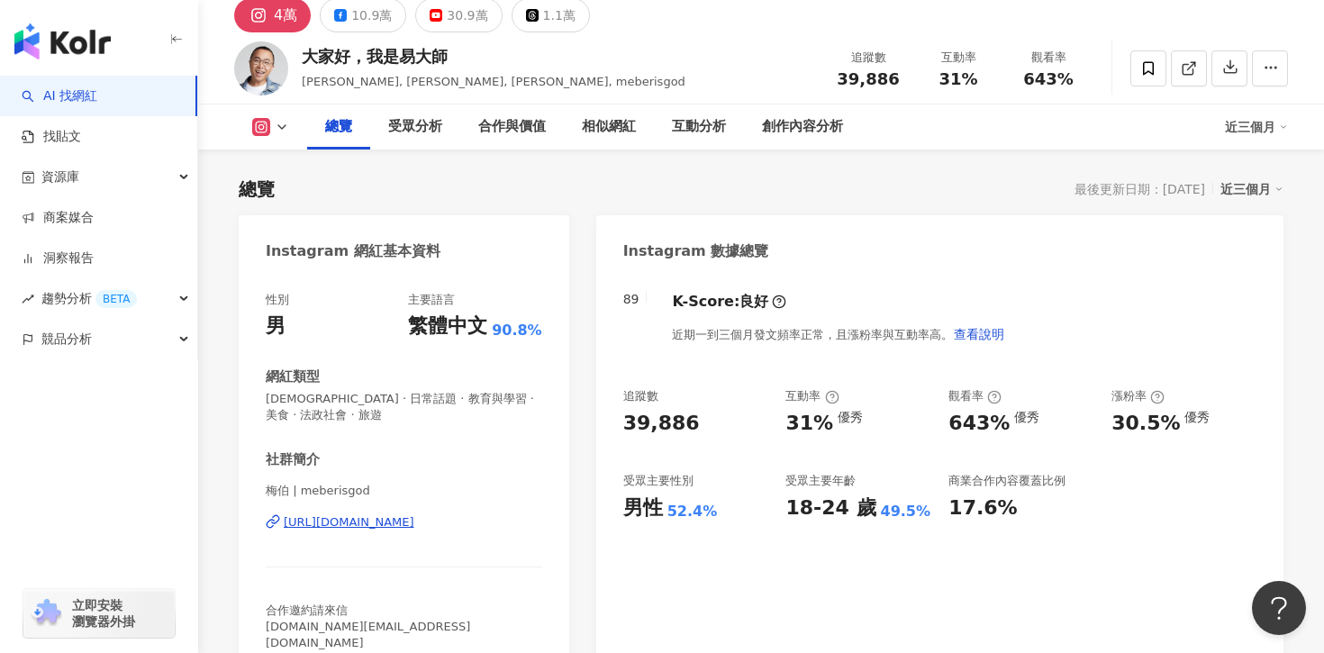
scroll to position [68, 0]
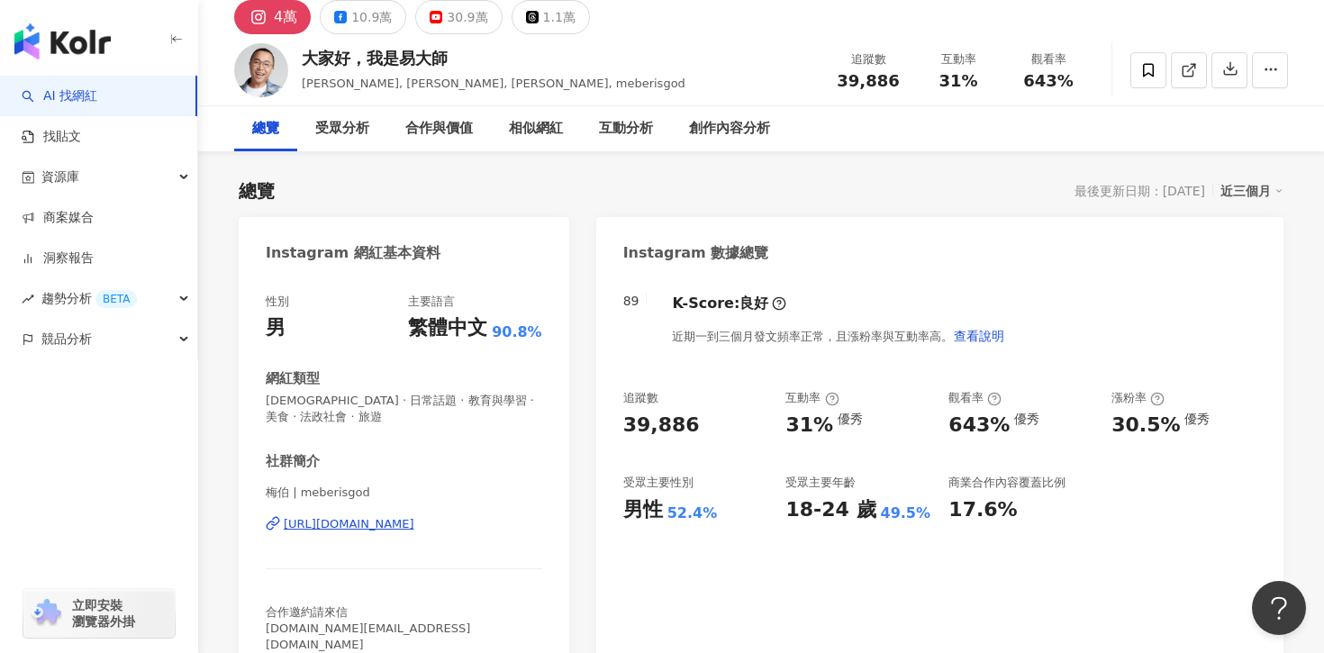
click at [341, 530] on div "https://www.instagram.com/meberisgod/" at bounding box center [349, 524] width 131 height 16
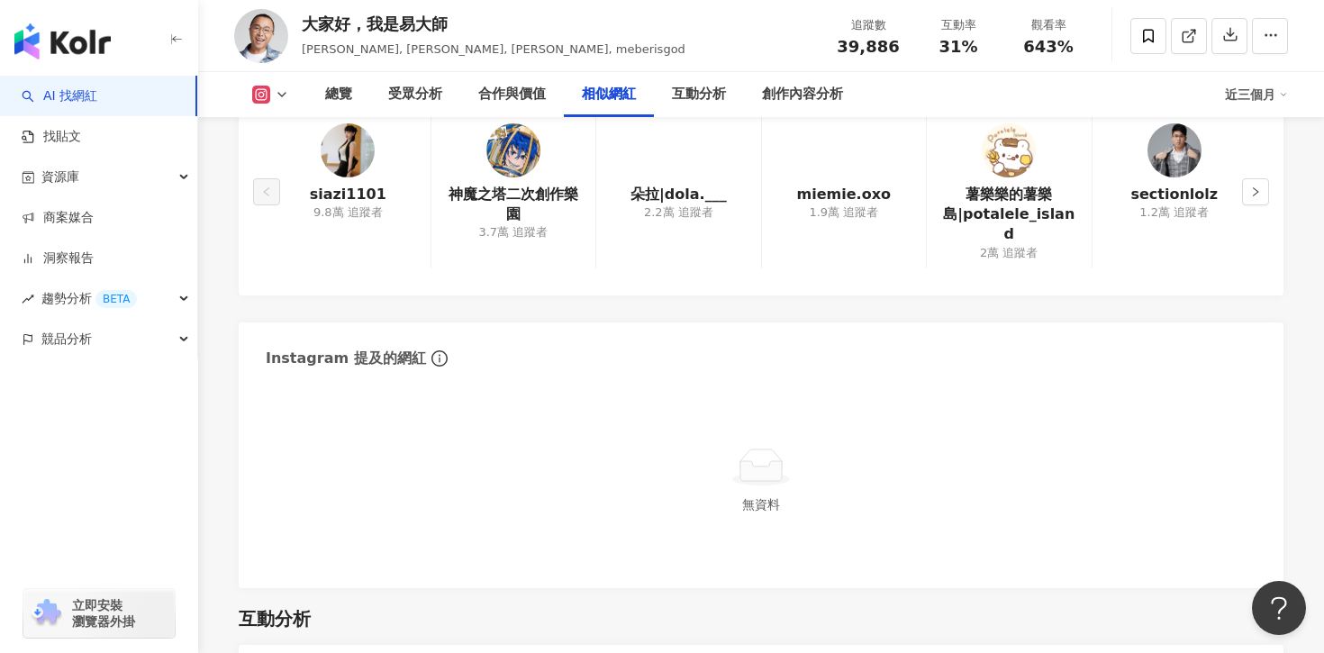
scroll to position [3486, 0]
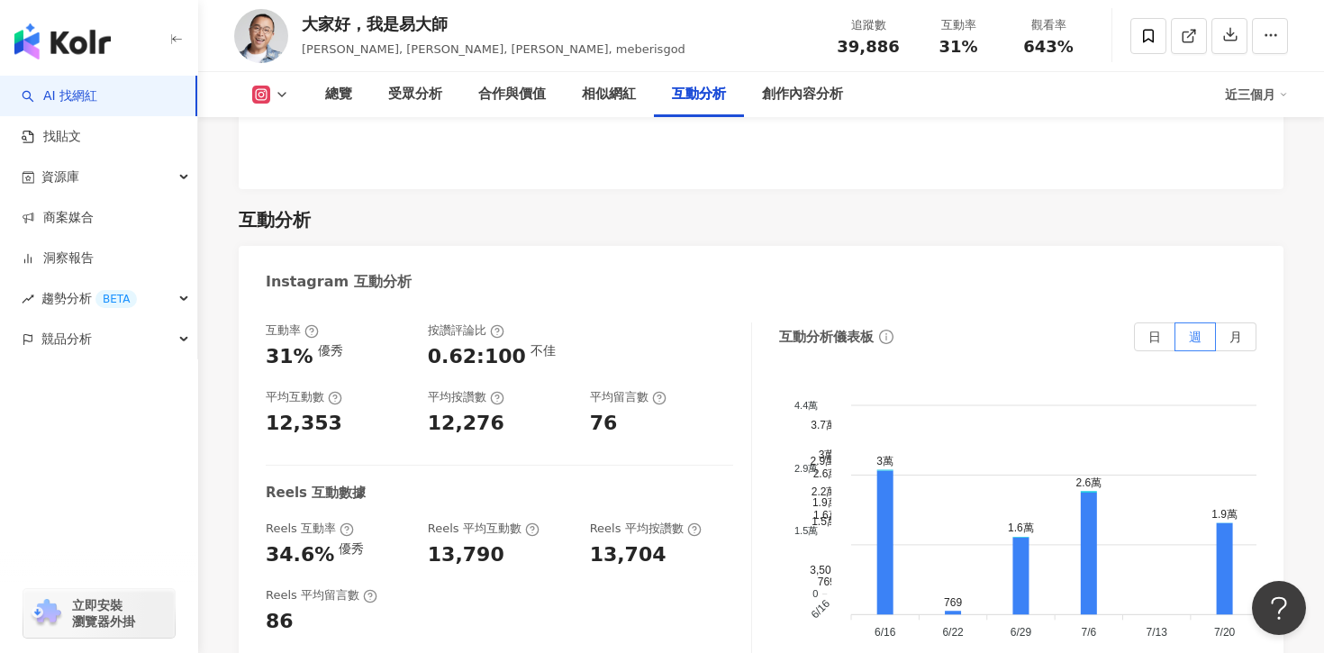
click at [703, 94] on div "互動分析" at bounding box center [699, 95] width 54 height 22
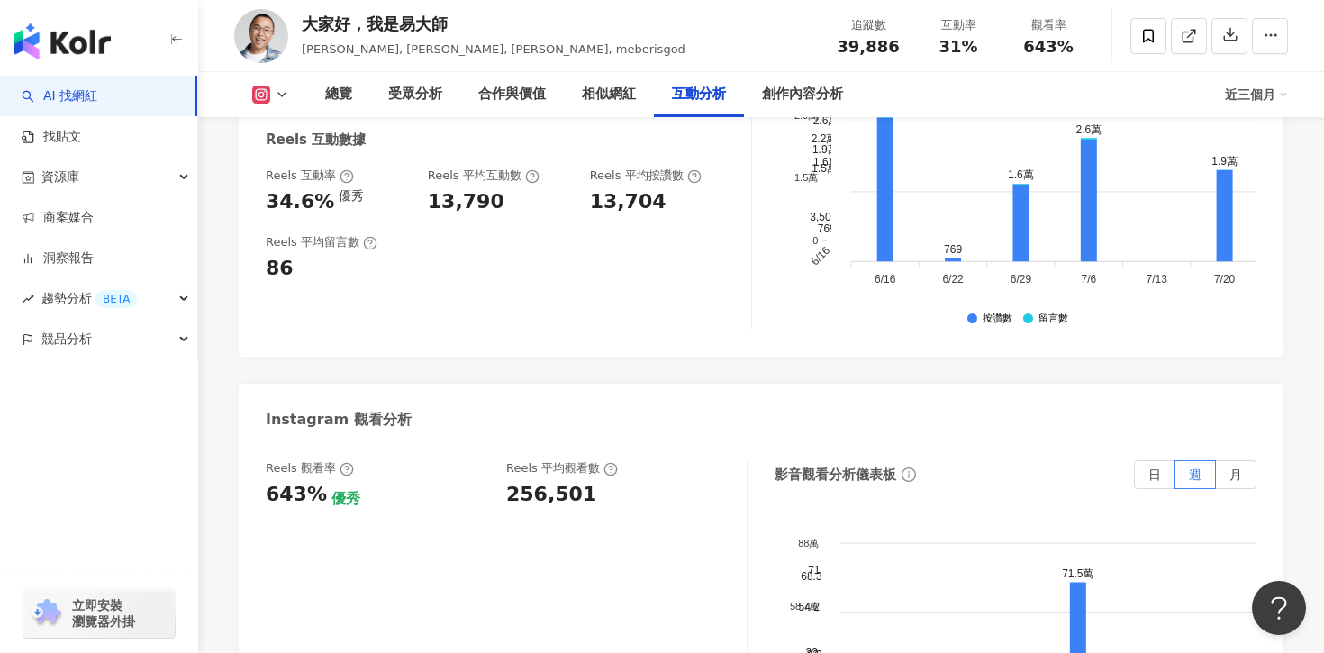
scroll to position [3846, 0]
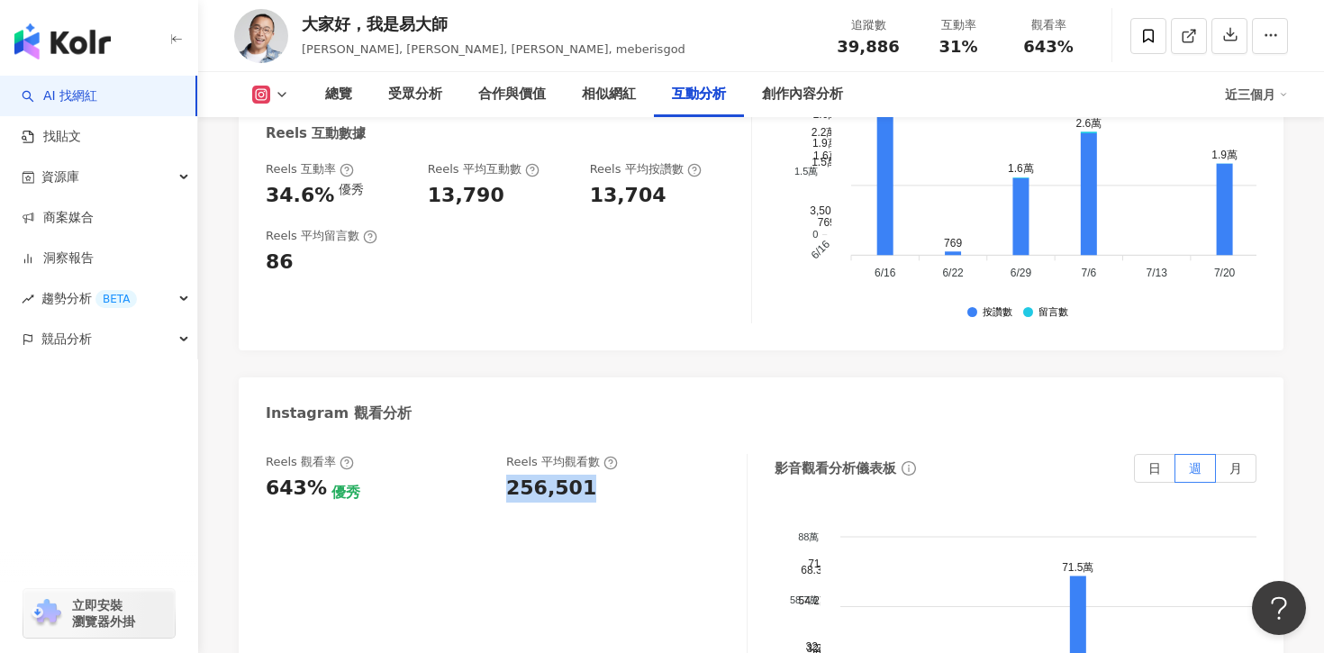
drag, startPoint x: 507, startPoint y: 422, endPoint x: 581, endPoint y: 424, distance: 73.9
click at [581, 475] on div "256,501" at bounding box center [551, 489] width 90 height 28
drag, startPoint x: 267, startPoint y: 435, endPoint x: 313, endPoint y: 436, distance: 45.0
click at [313, 475] on div "643%" at bounding box center [296, 489] width 61 height 28
copy div "643%"
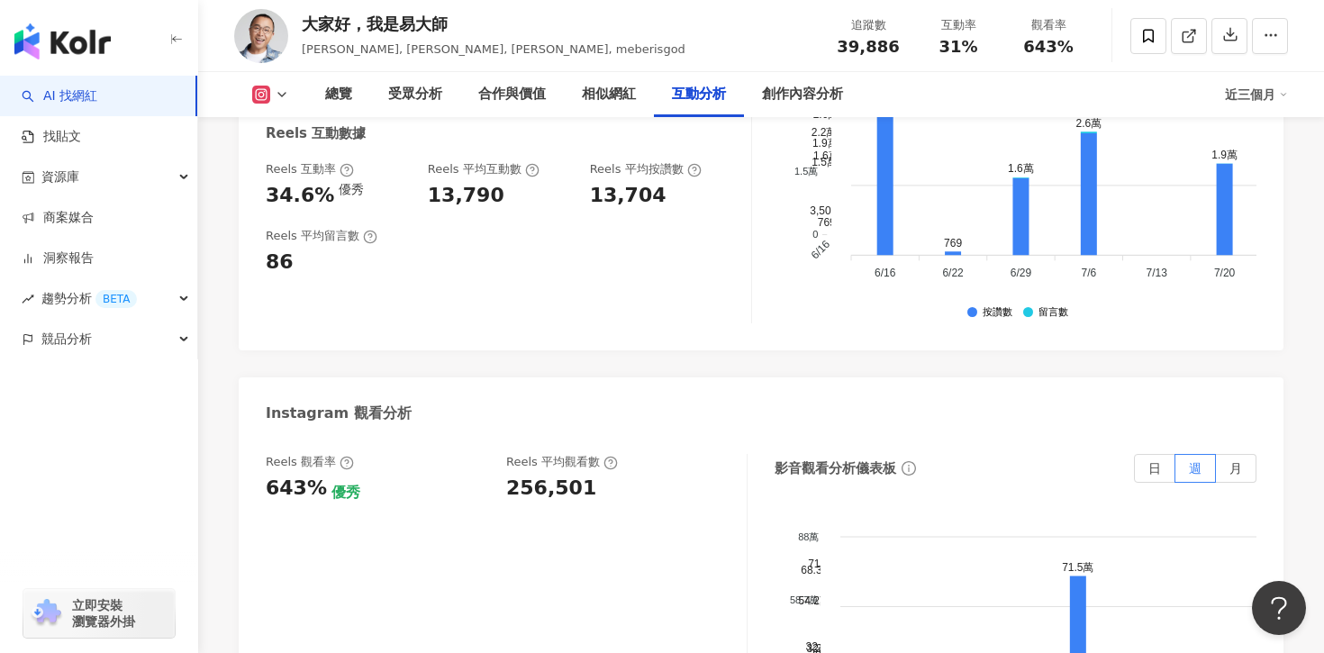
click at [393, 454] on div "Reels 觀看率" at bounding box center [377, 462] width 222 height 16
drag, startPoint x: 476, startPoint y: 429, endPoint x: 594, endPoint y: 429, distance: 118.9
click at [594, 454] on div "Reels 觀看率 643% 優秀 Reels 平均觀看數 256,501" at bounding box center [497, 478] width 463 height 49
click at [594, 475] on div "256,501" at bounding box center [617, 489] width 222 height 28
drag, startPoint x: 486, startPoint y: 426, endPoint x: 559, endPoint y: 426, distance: 73.0
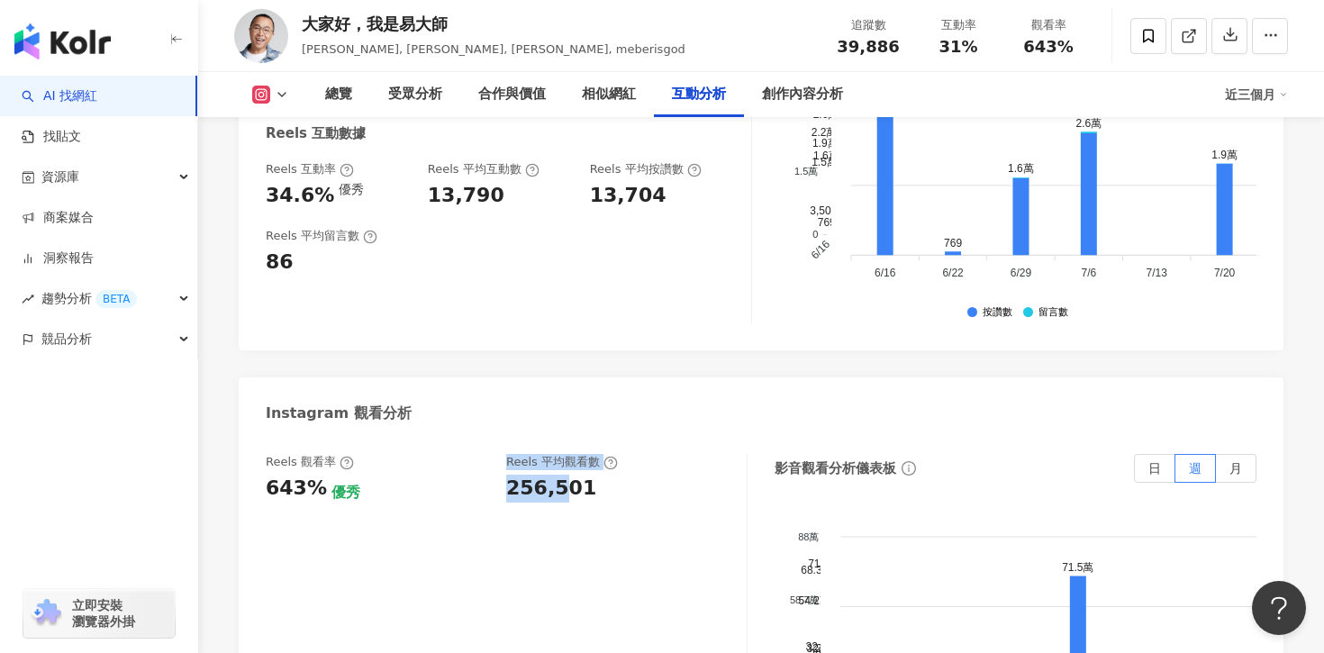
click at [559, 454] on div "Reels 觀看率 643% 優秀 Reels 平均觀看數 256,501" at bounding box center [497, 478] width 463 height 49
click at [558, 475] on div "256,501" at bounding box center [551, 489] width 90 height 28
drag, startPoint x: 503, startPoint y: 442, endPoint x: 609, endPoint y: 444, distance: 106.3
click at [609, 454] on div "Reels 觀看率 643% 優秀 Reels 平均觀看數 256,501" at bounding box center [497, 478] width 463 height 49
copy div "256,501"
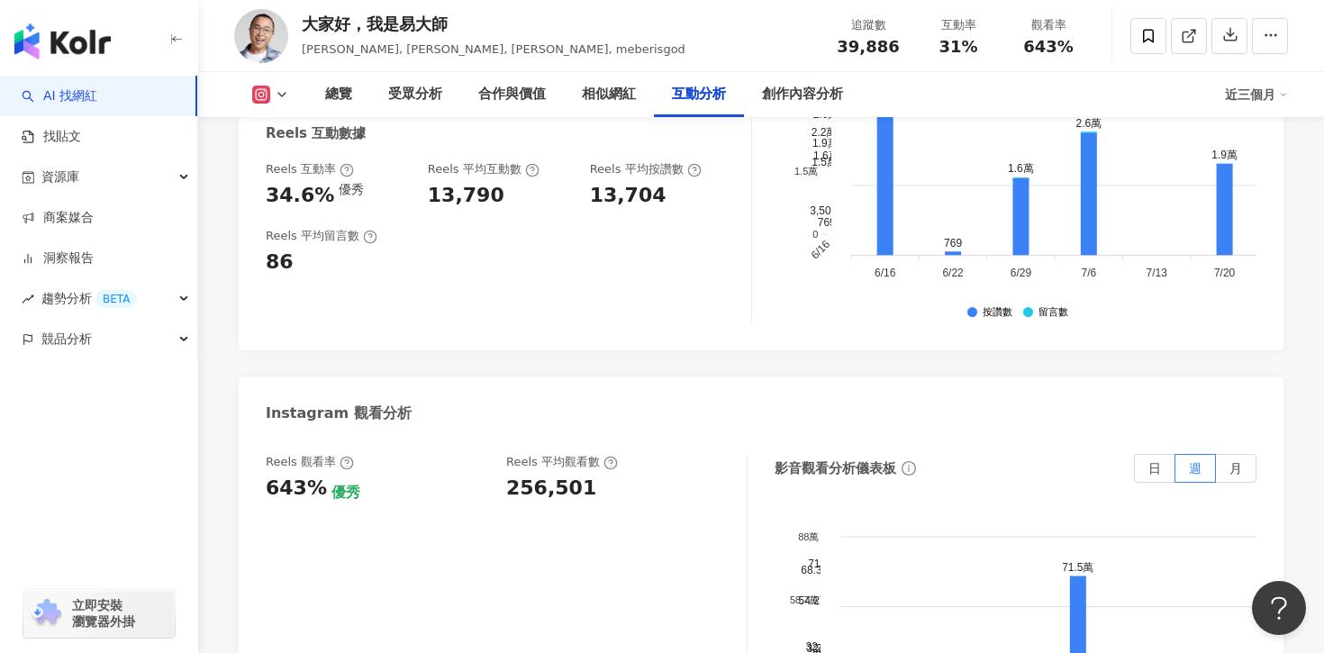
click at [601, 494] on div "Reels 觀看率 643% 優秀 Reels 平均觀看數 256,501" at bounding box center [507, 634] width 482 height 360
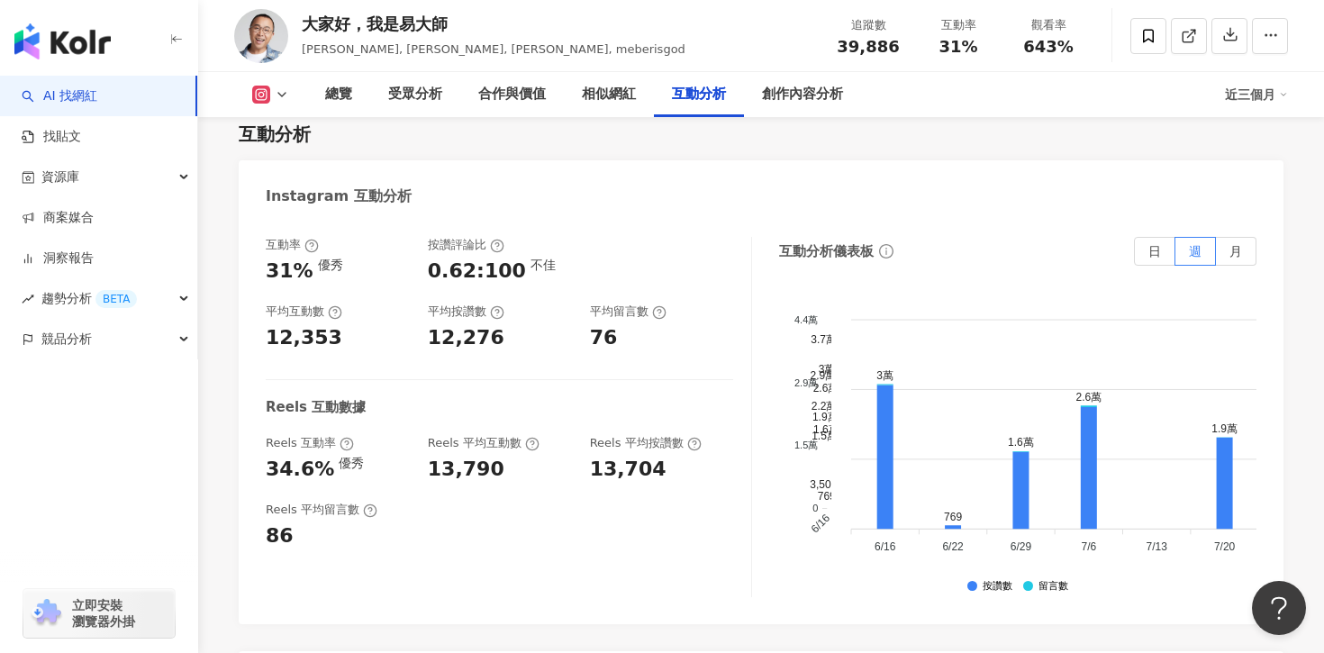
scroll to position [3561, 0]
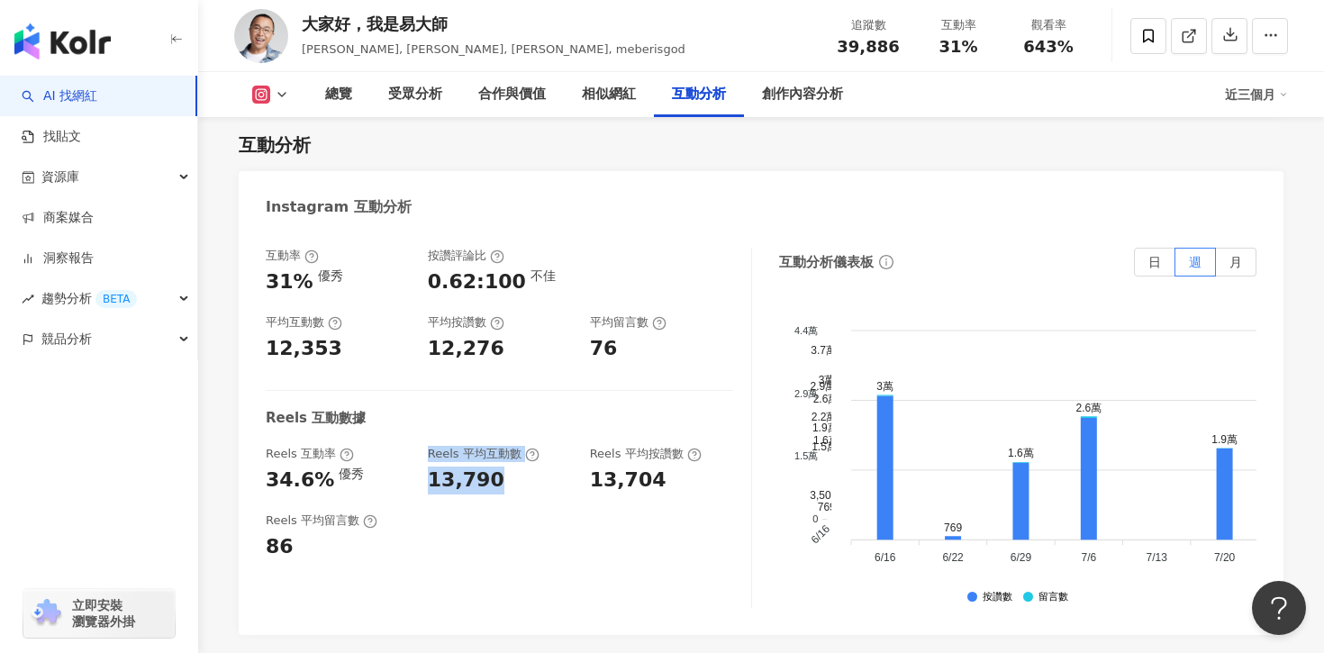
drag, startPoint x: 414, startPoint y: 425, endPoint x: 500, endPoint y: 424, distance: 85.6
click at [500, 446] on div "Reels 互動率 34.6% 優秀 Reels 平均互動數 13,790 Reels 平均按讚數 13,704" at bounding box center [499, 470] width 467 height 49
click at [500, 467] on div "13,790" at bounding box center [500, 481] width 144 height 28
drag, startPoint x: 401, startPoint y: 423, endPoint x: 465, endPoint y: 422, distance: 64.0
click at [466, 446] on div "Reels 互動率 34.6% 優秀 Reels 平均互動數 13,790 Reels 平均按讚數 13,704" at bounding box center [499, 470] width 467 height 49
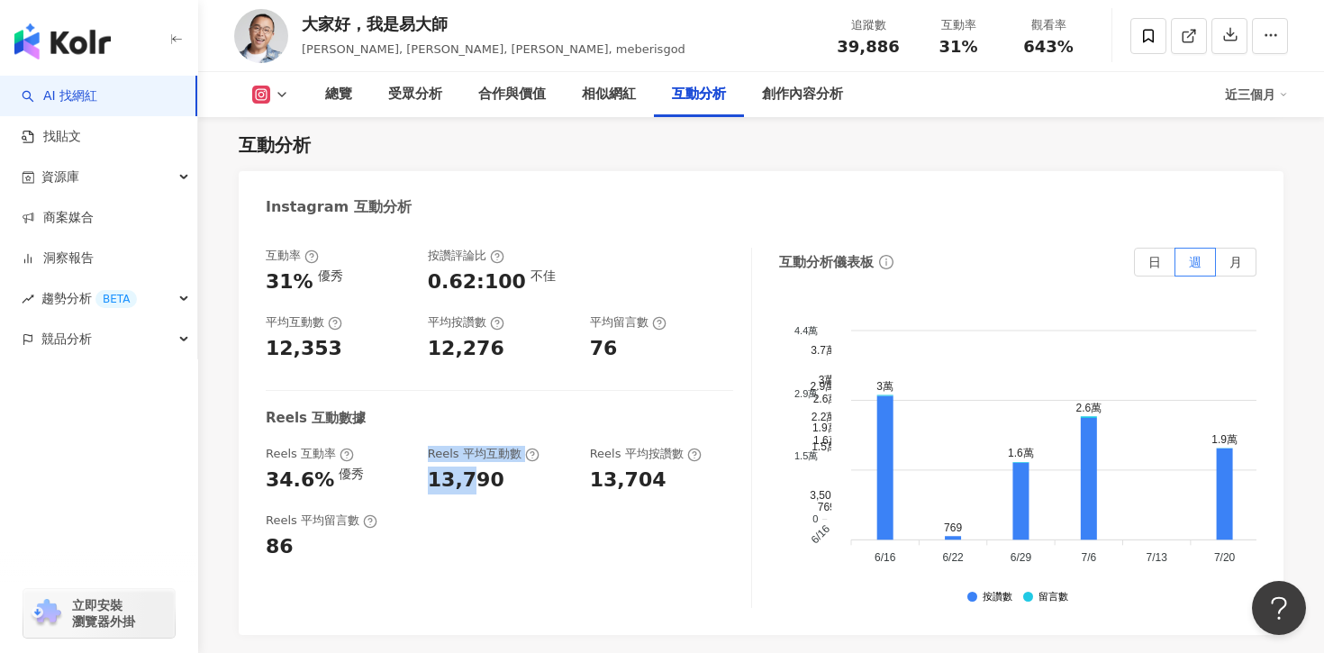
click at [465, 467] on div "13,790" at bounding box center [466, 481] width 77 height 28
drag, startPoint x: 428, startPoint y: 434, endPoint x: 496, endPoint y: 428, distance: 68.7
click at [496, 467] on div "13,790" at bounding box center [500, 481] width 144 height 28
copy div "13,790"
click at [391, 467] on div "34.6% 優秀" at bounding box center [338, 481] width 144 height 28
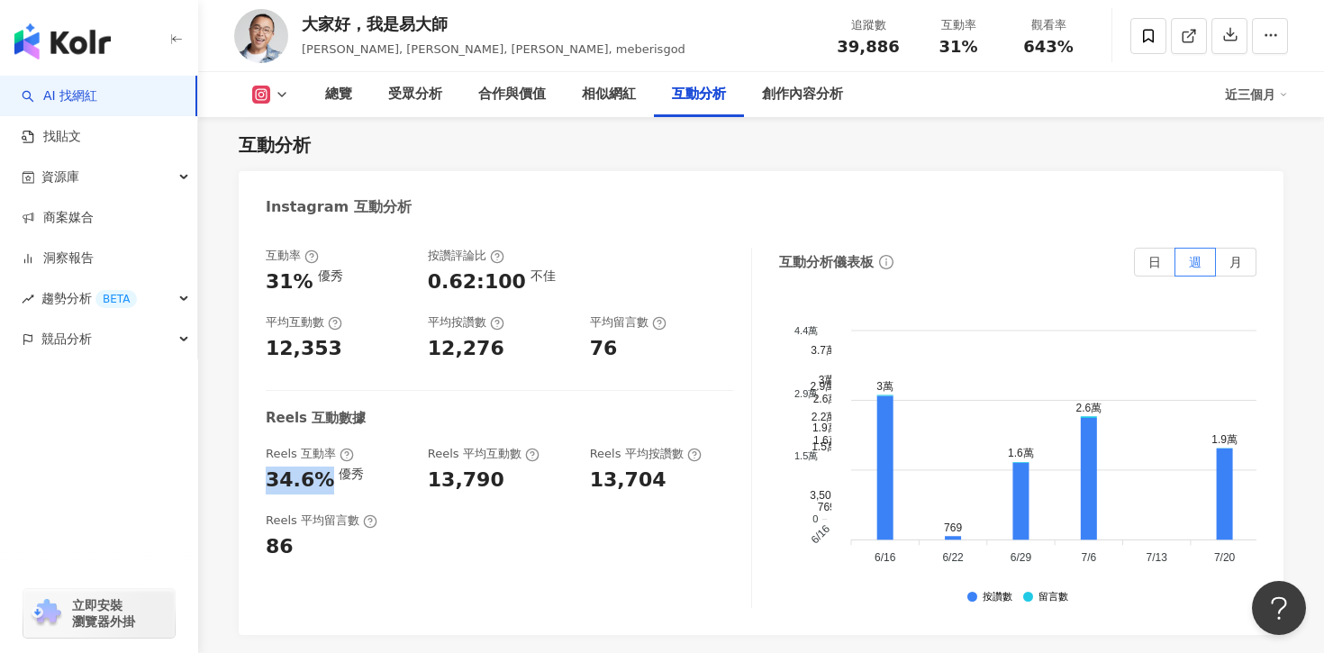
drag, startPoint x: 259, startPoint y: 432, endPoint x: 321, endPoint y: 431, distance: 61.3
click at [321, 431] on div "互動率 31% 優秀 按讚評論比 0.62:100 不佳 平均互動數 12,353 平均按讚數 12,276 平均留言數 76 Reels 互動數據 Reel…" at bounding box center [761, 432] width 1045 height 405
copy div "34.6%"
click at [437, 512] on div "Reels 平均留言數 86" at bounding box center [499, 536] width 467 height 49
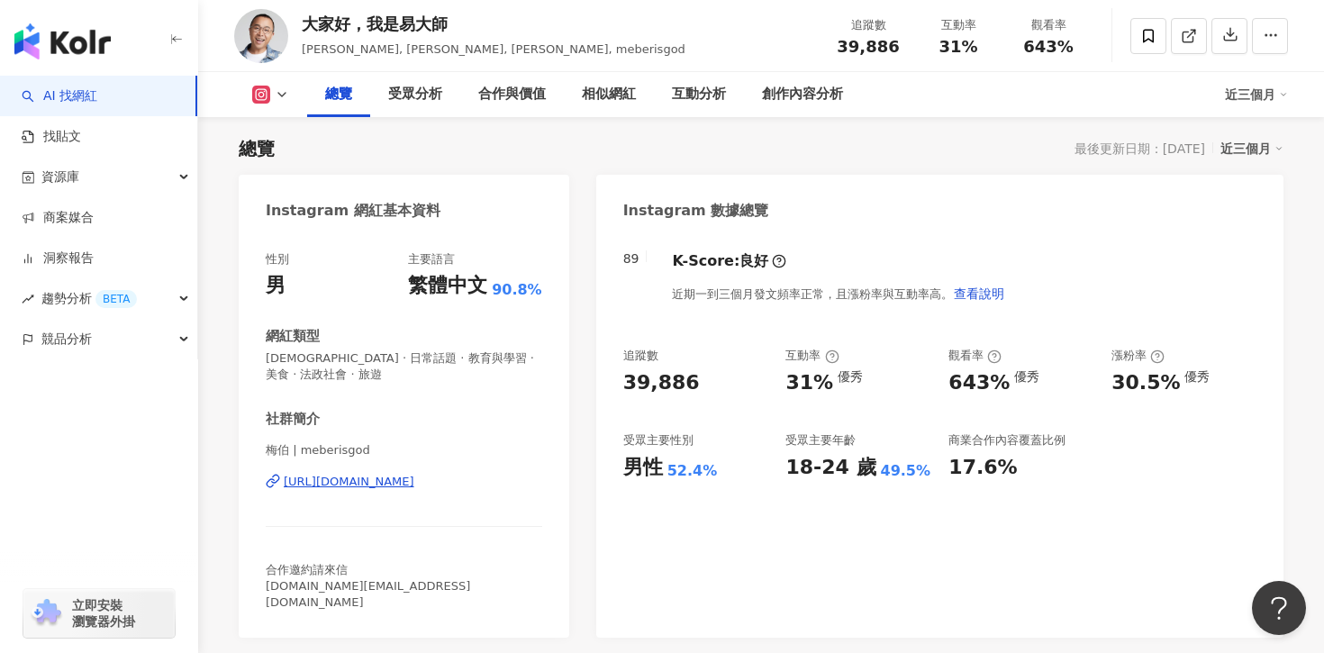
scroll to position [115, 0]
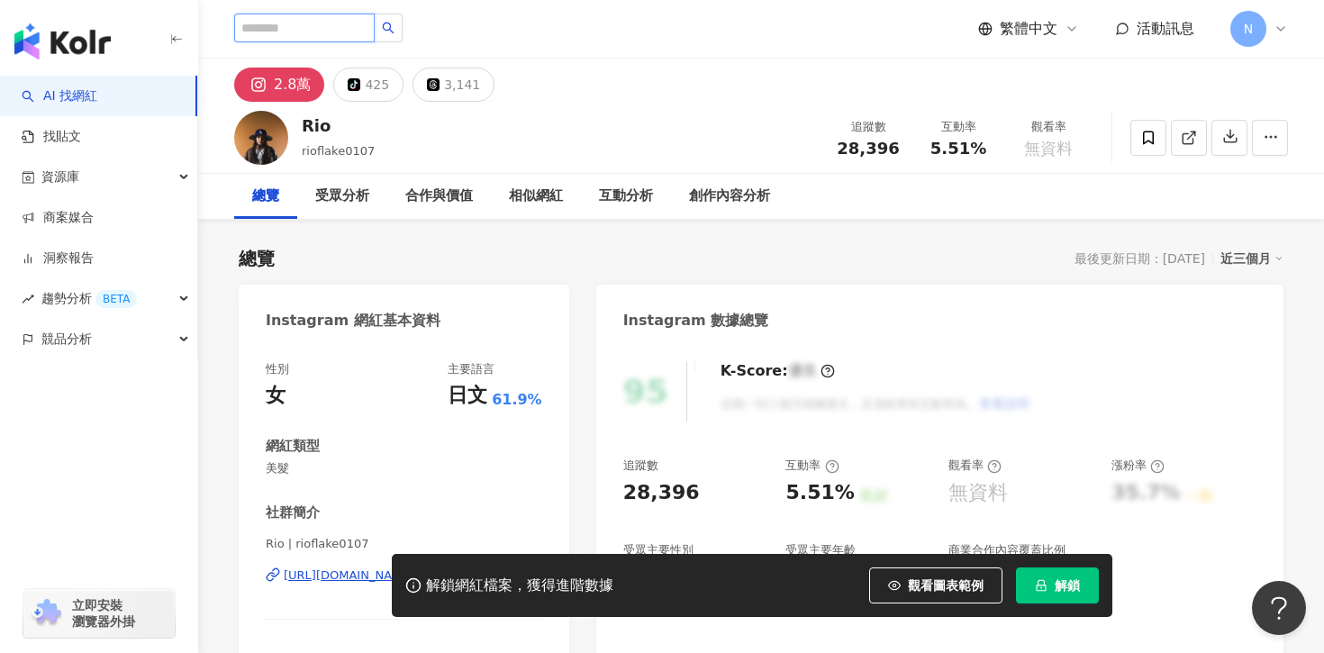
click at [325, 20] on input "search" at bounding box center [304, 28] width 141 height 29
paste input "**********"
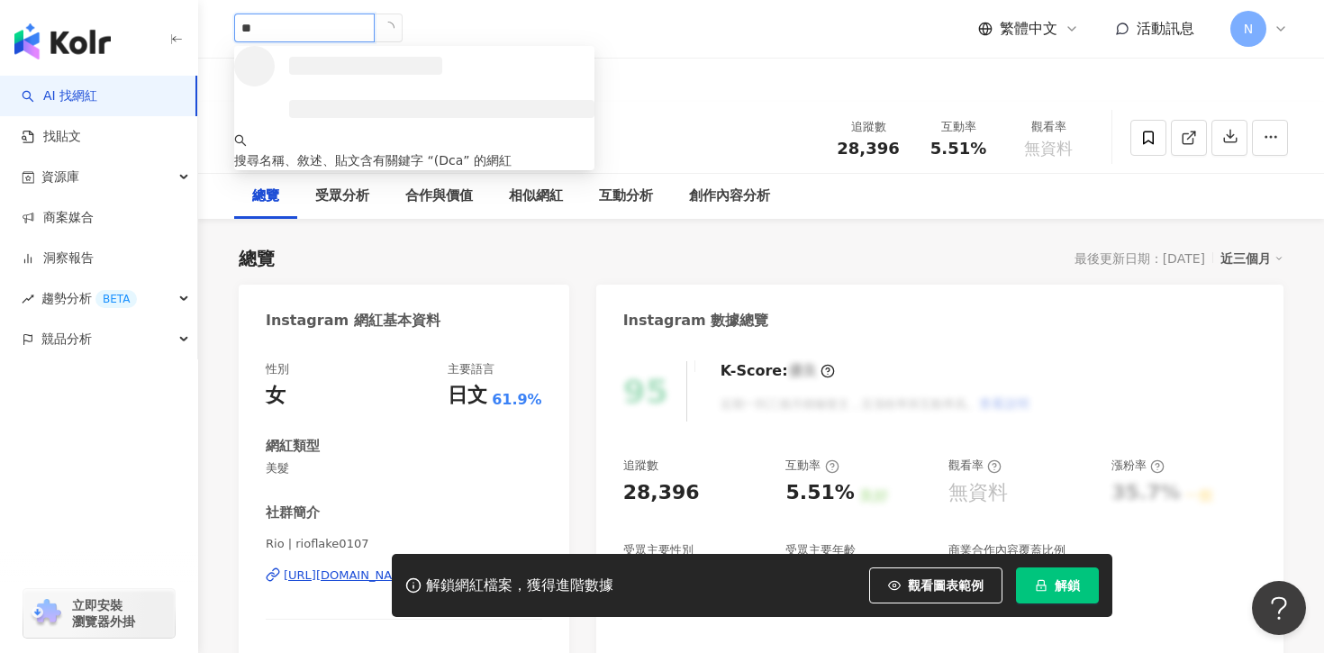
type input "*"
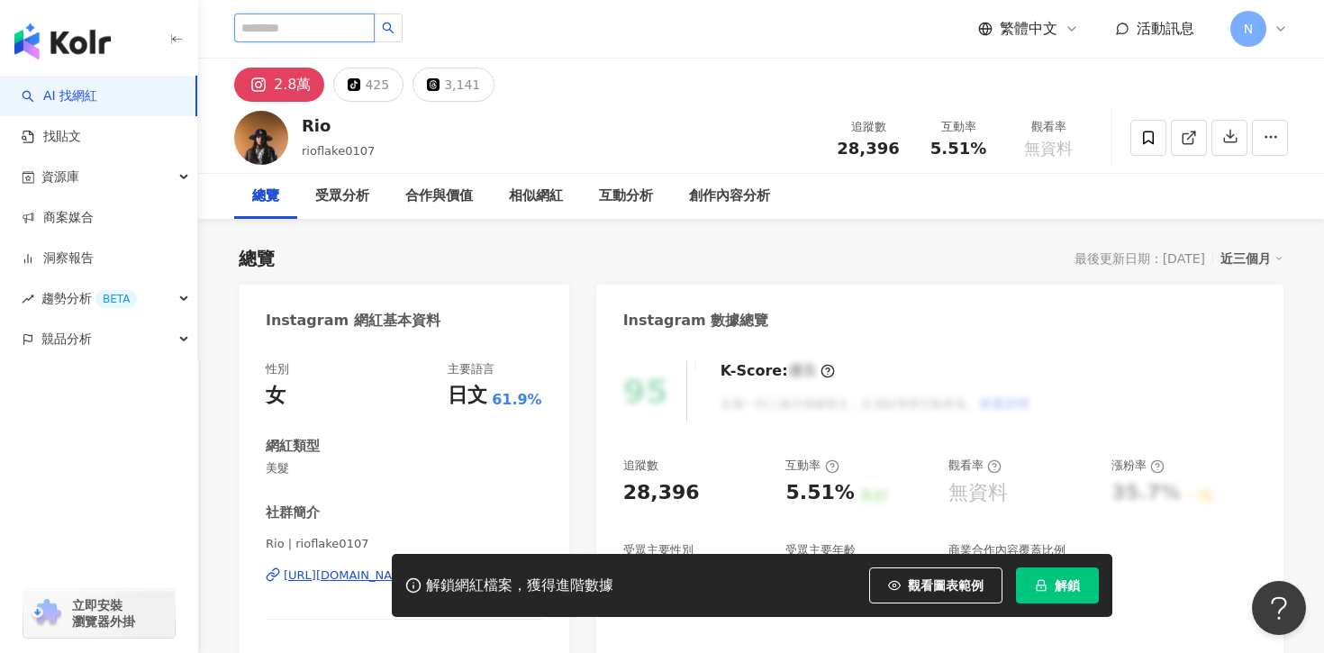
click at [331, 35] on input "search" at bounding box center [304, 28] width 141 height 29
paste input "*******"
type input "*******"
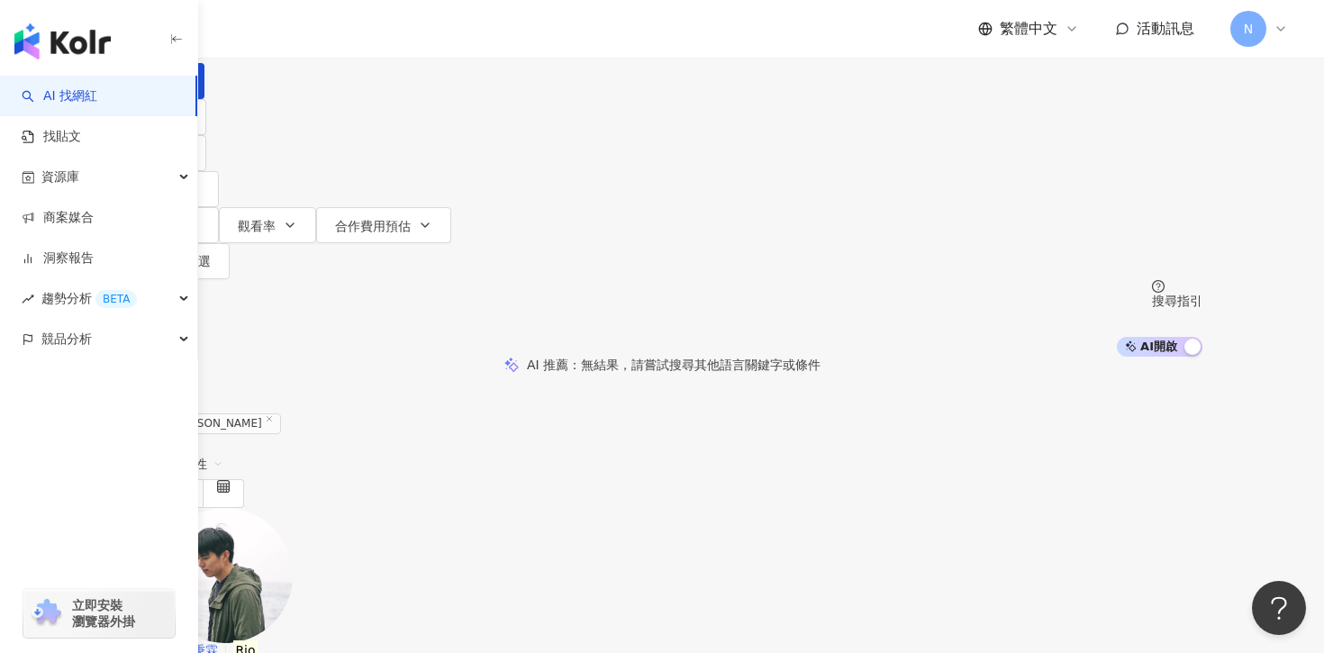
click at [293, 508] on img at bounding box center [225, 575] width 135 height 135
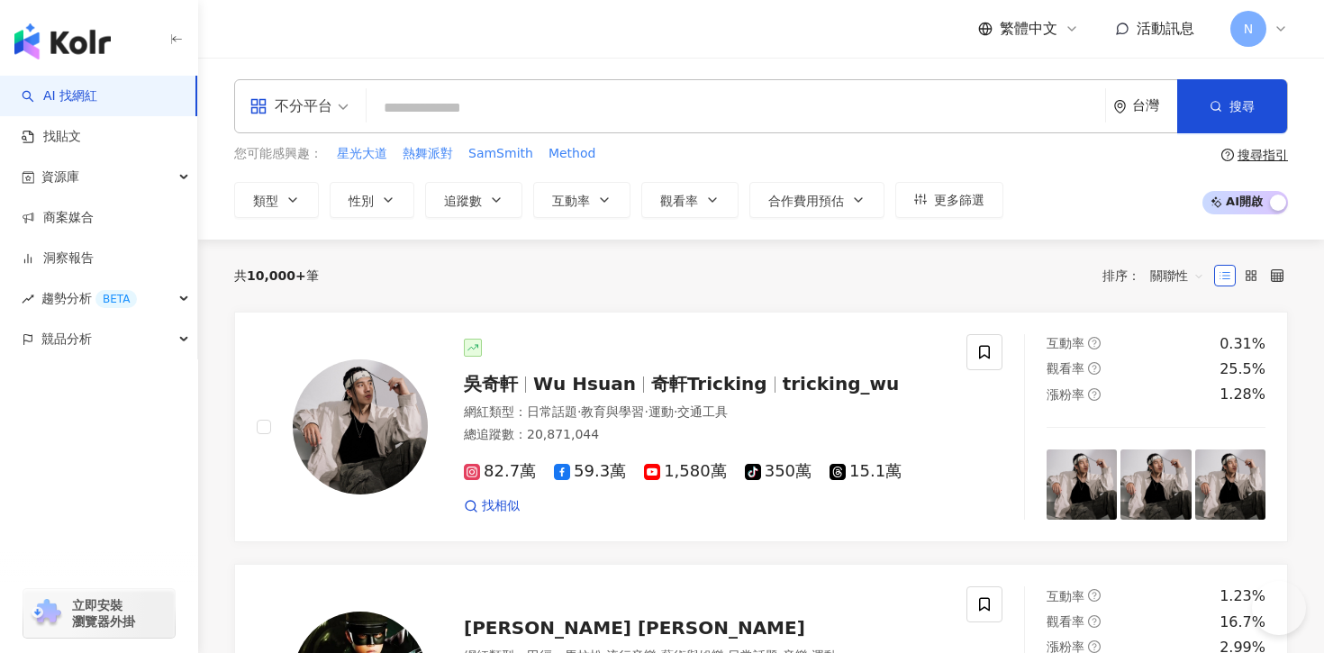
click at [535, 94] on input "search" at bounding box center [736, 108] width 724 height 34
click at [428, 96] on input "search" at bounding box center [736, 108] width 724 height 34
paste input "***"
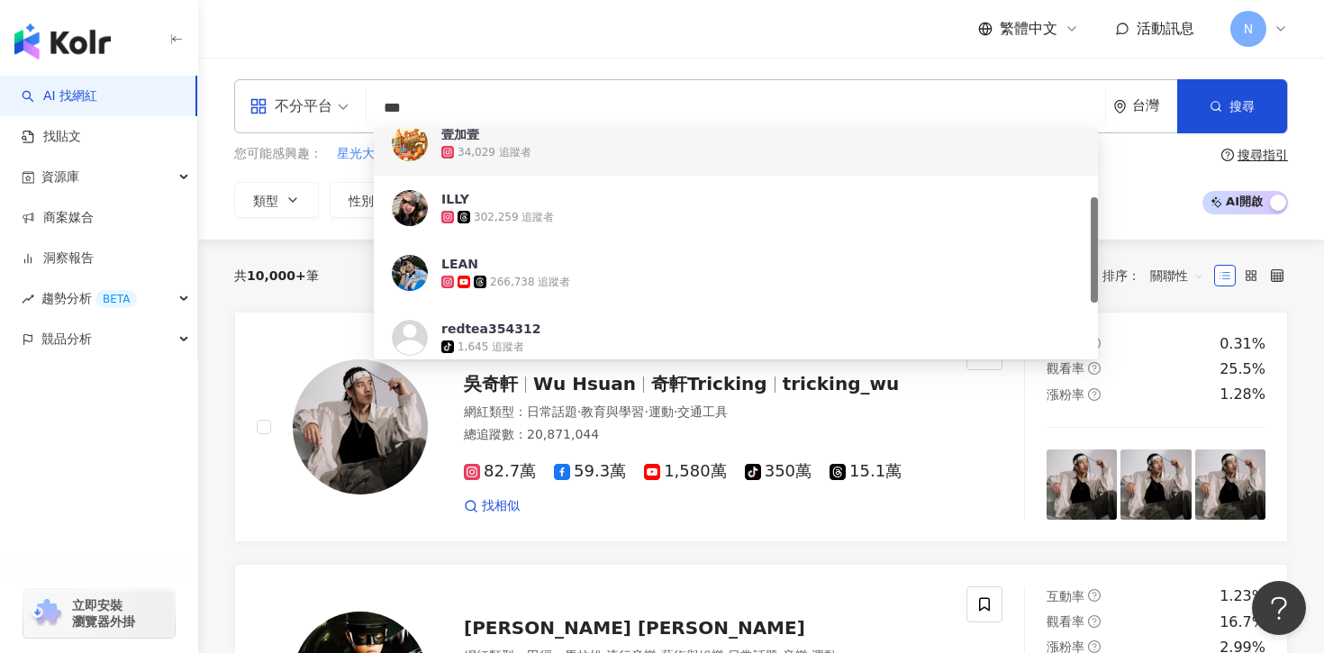
scroll to position [149, 0]
type input "***"
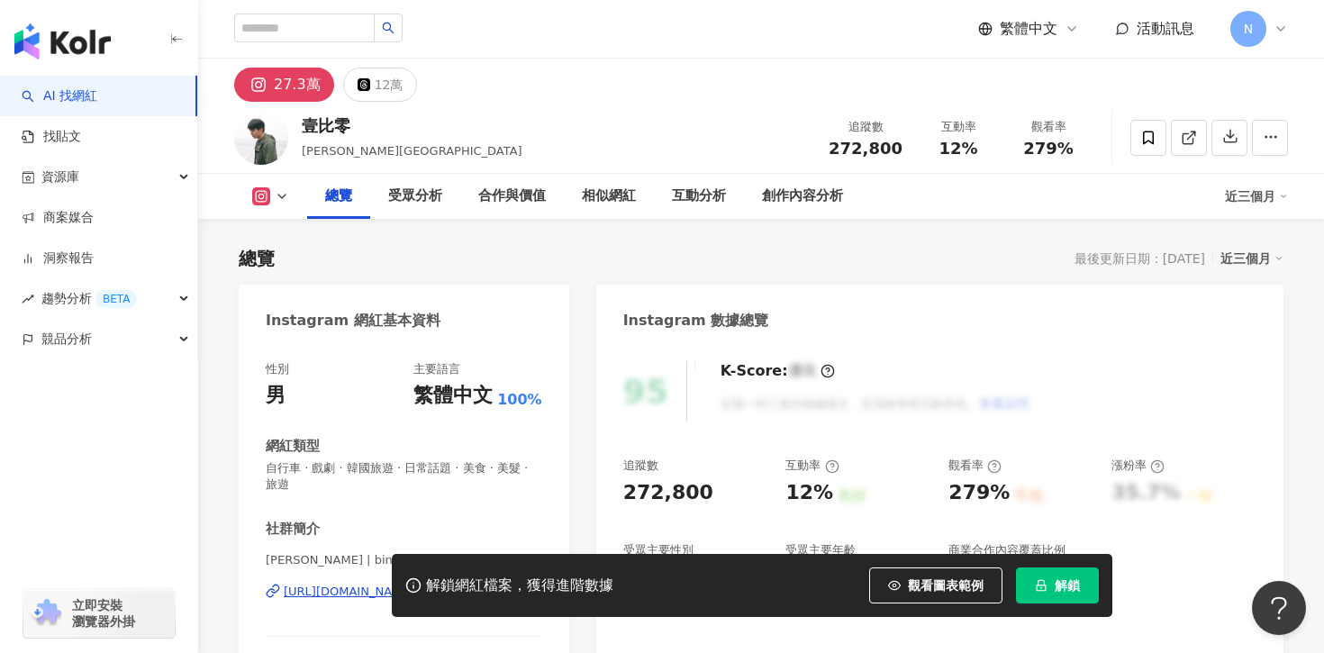
click at [1071, 600] on button "解鎖" at bounding box center [1057, 585] width 83 height 36
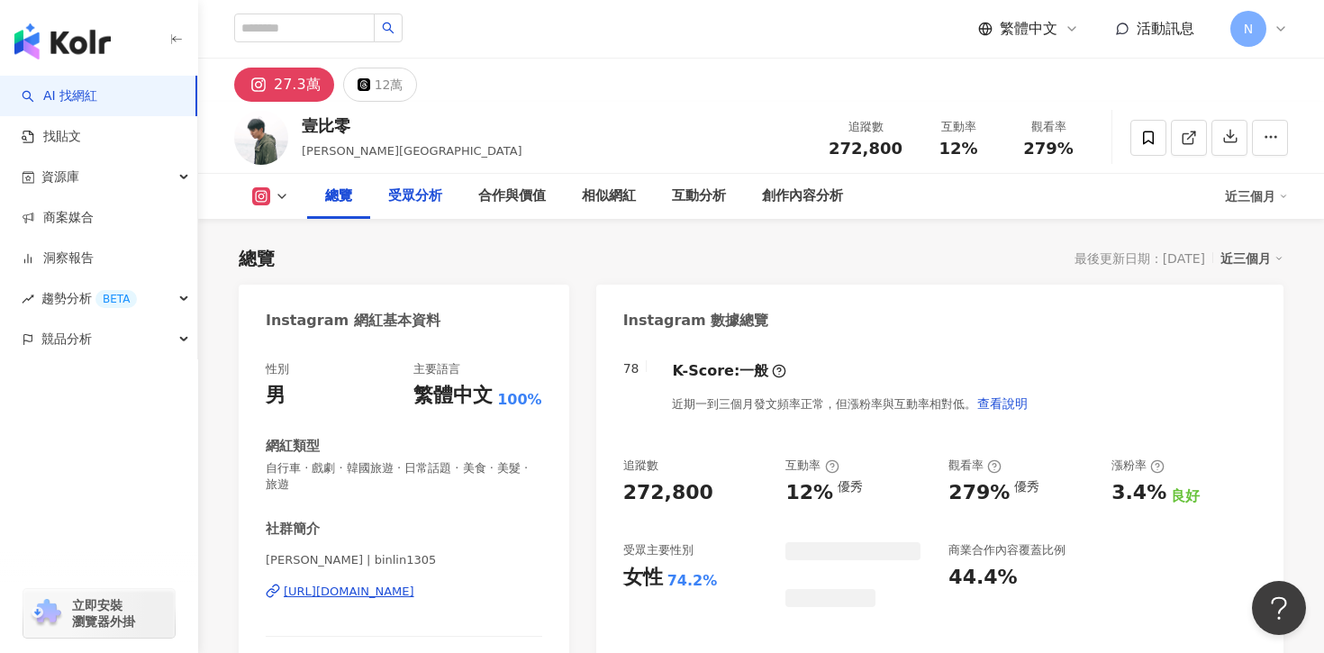
scroll to position [61, 0]
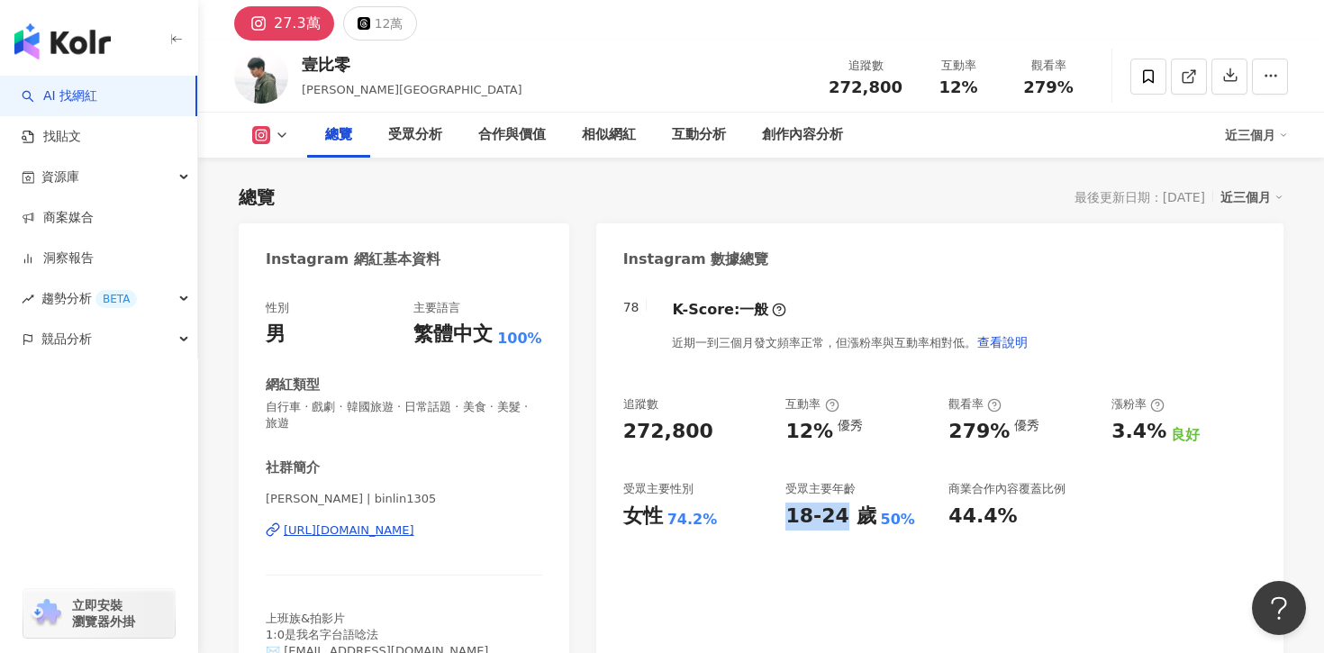
drag, startPoint x: 779, startPoint y: 509, endPoint x: 837, endPoint y: 509, distance: 57.6
click at [837, 509] on div "追蹤數 272,800 互動率 12% 優秀 觀看率 279% 優秀 漲粉率 3.4% 良好 受眾主要性別 女性 74.2% 受眾主要年齡 18-24 歲 5…" at bounding box center [939, 462] width 633 height 133
copy div "18-24"
click at [793, 539] on div "78 K-Score : 一般 近期一到三個月發文頻率正常，但漲粉率與互動率相對低。 查看說明 追蹤數 272,800 互動率 12% 優秀 觀看率 279%…" at bounding box center [939, 484] width 687 height 404
drag, startPoint x: 785, startPoint y: 516, endPoint x: 829, endPoint y: 521, distance: 43.6
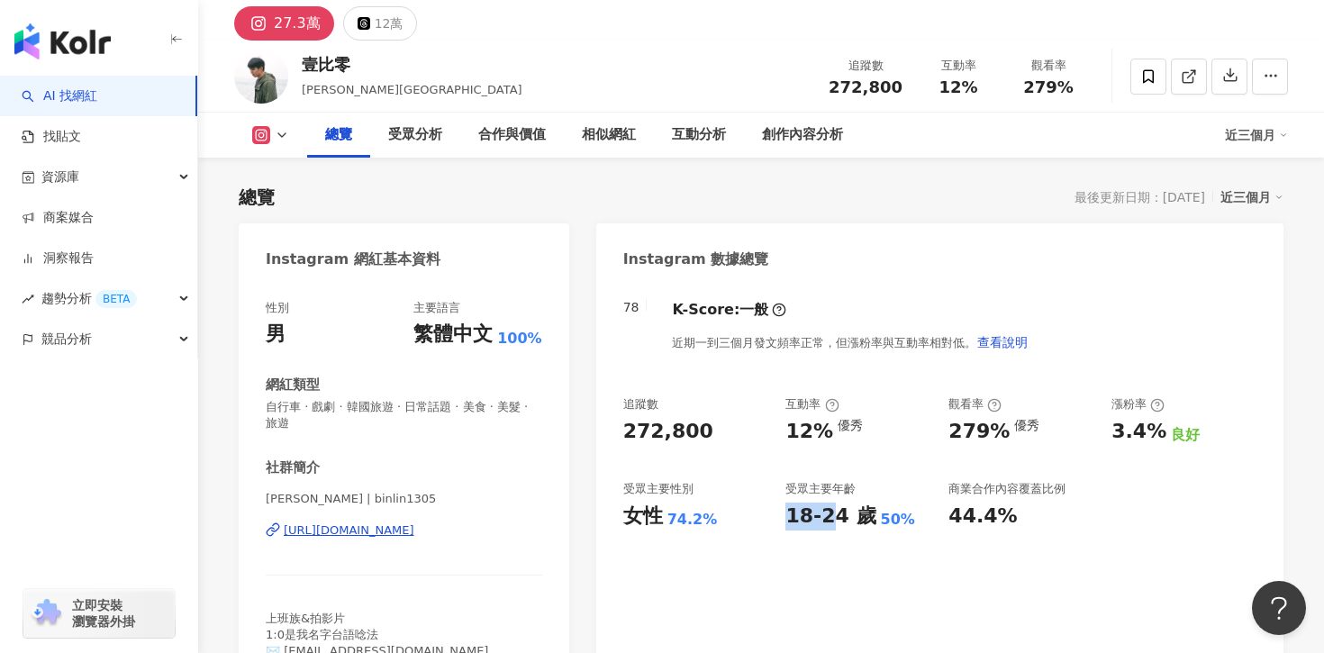
click at [829, 521] on div "18-24 歲" at bounding box center [830, 517] width 90 height 28
click at [749, 536] on div "78 K-Score : 一般 近期一到三個月發文頻率正常，但漲粉率與互動率相對低。 查看說明 追蹤數 272,800 互動率 12% 優秀 觀看率 279%…" at bounding box center [939, 484] width 687 height 404
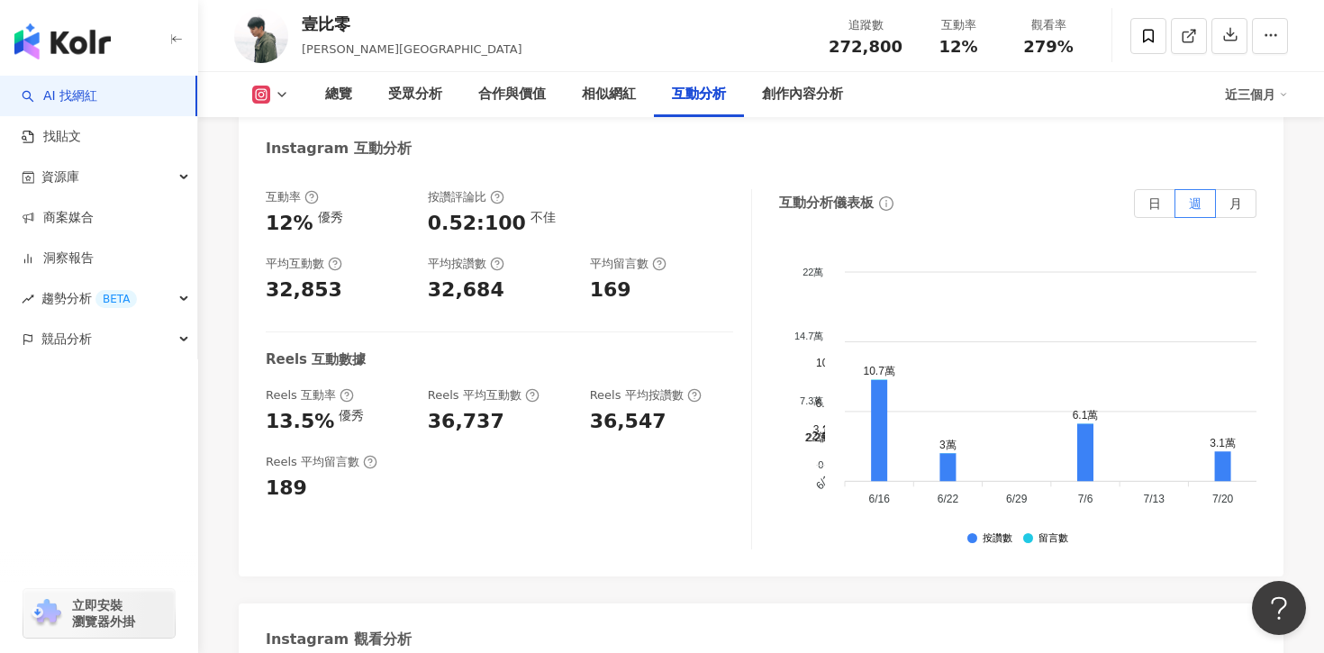
scroll to position [3825, 0]
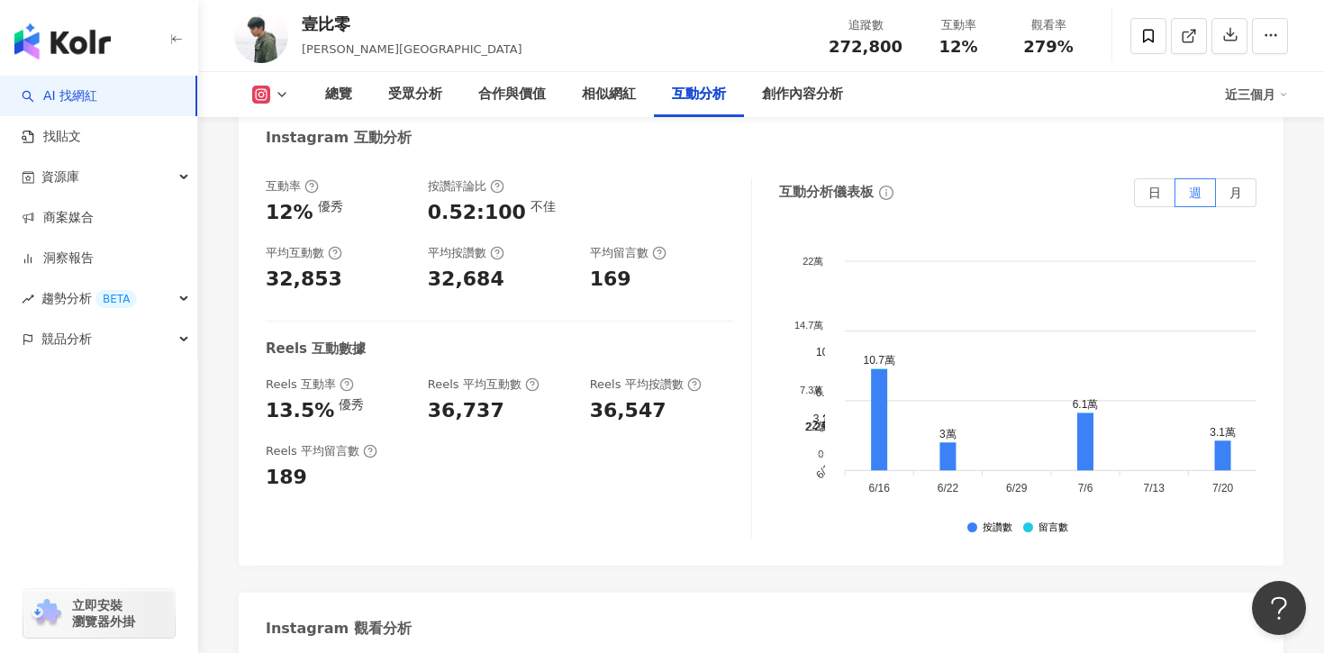
click at [693, 89] on div "互動分析" at bounding box center [699, 95] width 54 height 22
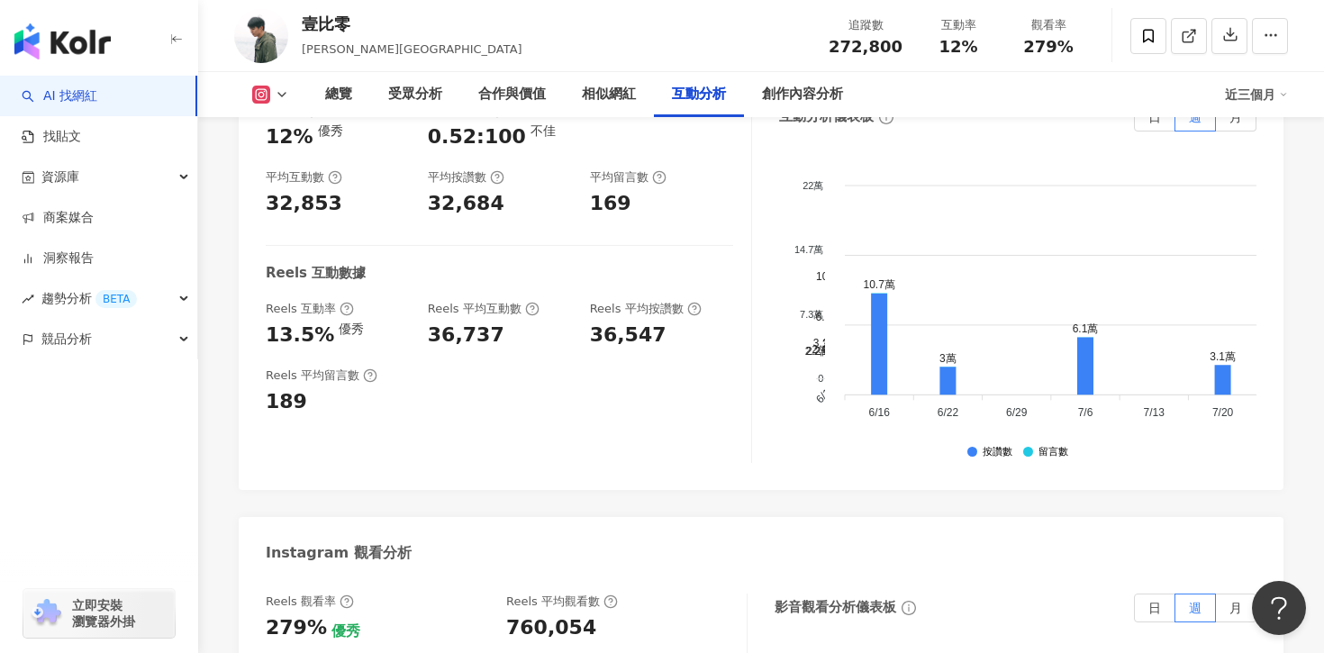
scroll to position [3942, 0]
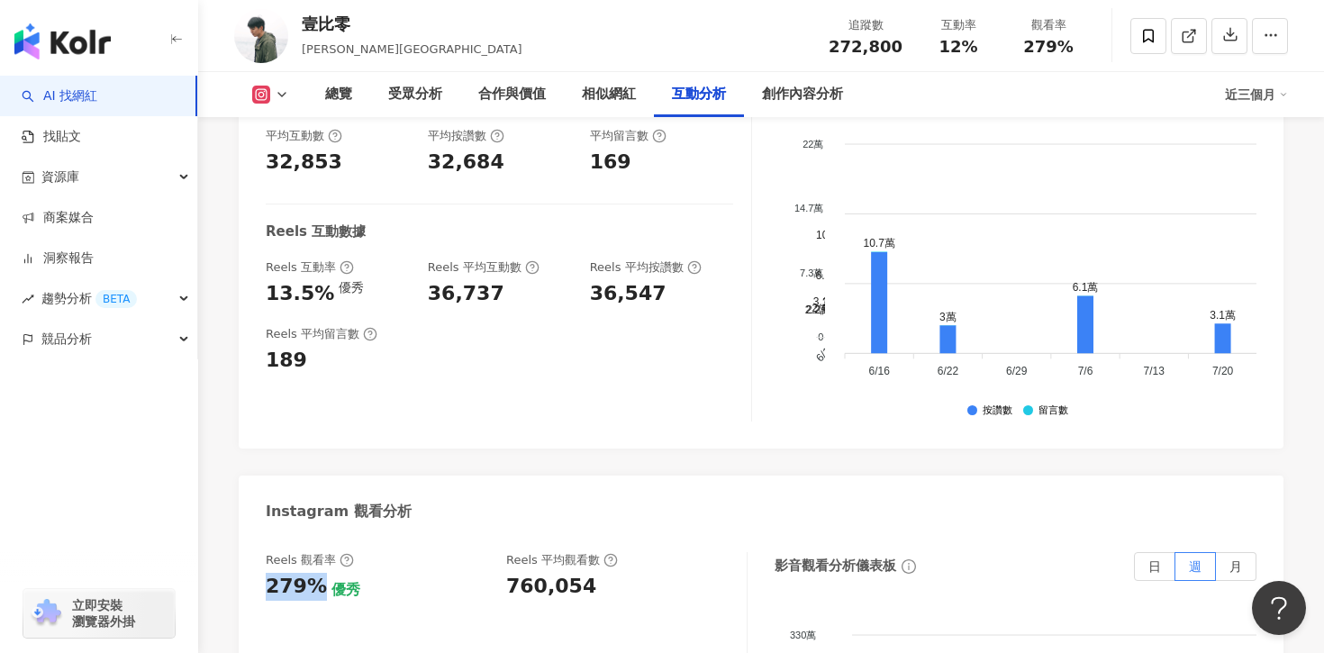
drag, startPoint x: 250, startPoint y: 435, endPoint x: 313, endPoint y: 433, distance: 62.2
copy div "279%"
drag, startPoint x: 464, startPoint y: 448, endPoint x: 584, endPoint y: 447, distance: 119.8
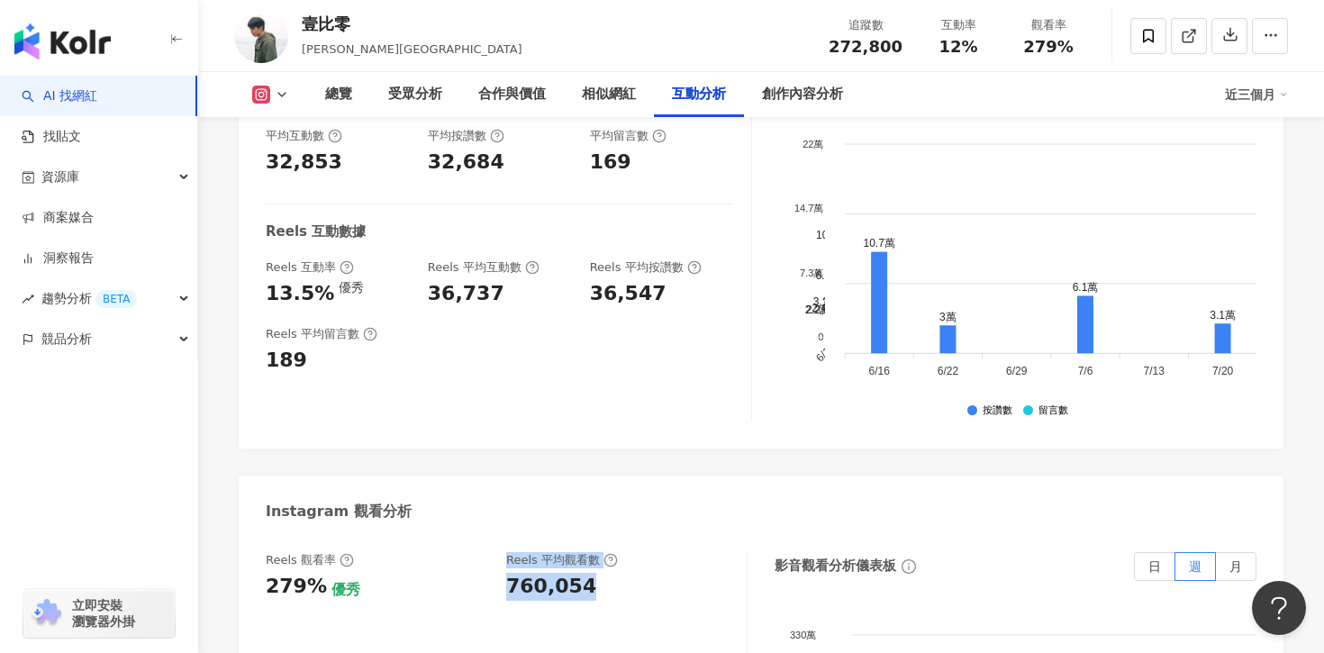
click at [584, 552] on div "Reels 觀看率 279% 優秀 Reels 平均觀看數 760,054" at bounding box center [497, 576] width 463 height 49
click at [584, 573] on div "760,054" at bounding box center [617, 587] width 222 height 28
drag, startPoint x: 511, startPoint y: 431, endPoint x: 594, endPoint y: 431, distance: 83.8
click at [592, 573] on div "760,054" at bounding box center [617, 587] width 222 height 28
copy div "760,054"
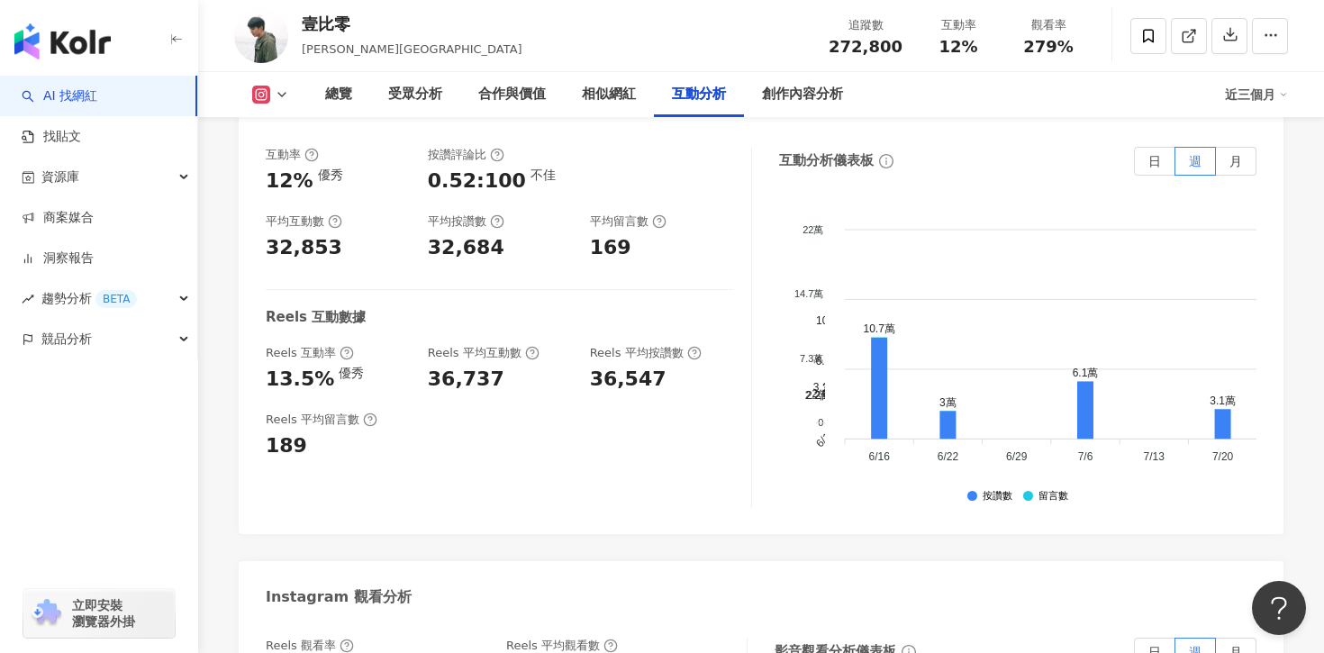
scroll to position [3718, 0]
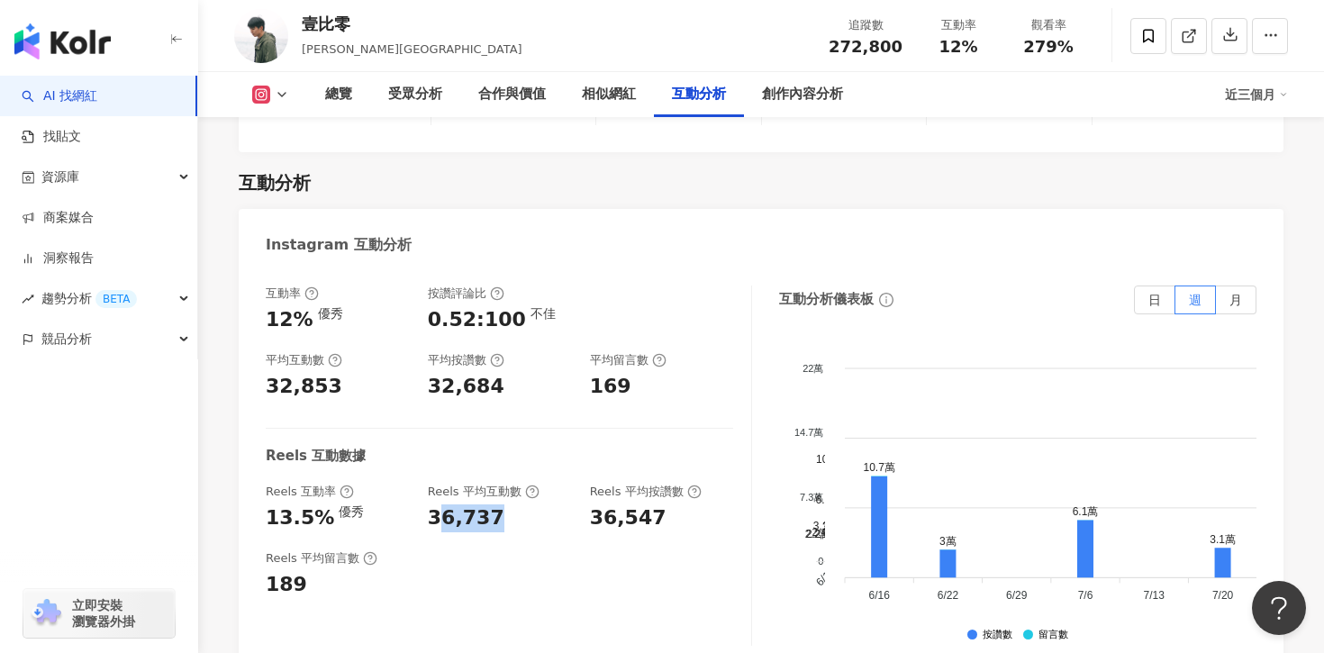
drag, startPoint x: 439, startPoint y: 373, endPoint x: 525, endPoint y: 372, distance: 86.5
click at [525, 504] on div "36,737" at bounding box center [500, 518] width 144 height 28
drag, startPoint x: 264, startPoint y: 362, endPoint x: 318, endPoint y: 365, distance: 54.1
click at [319, 365] on div "互動率 12% 優秀 按讚評論比 0.52:100 不佳 平均互動數 32,853 平均按讚數 32,684 平均留言數 169 Reels 互動數據 Ree…" at bounding box center [761, 469] width 1045 height 405
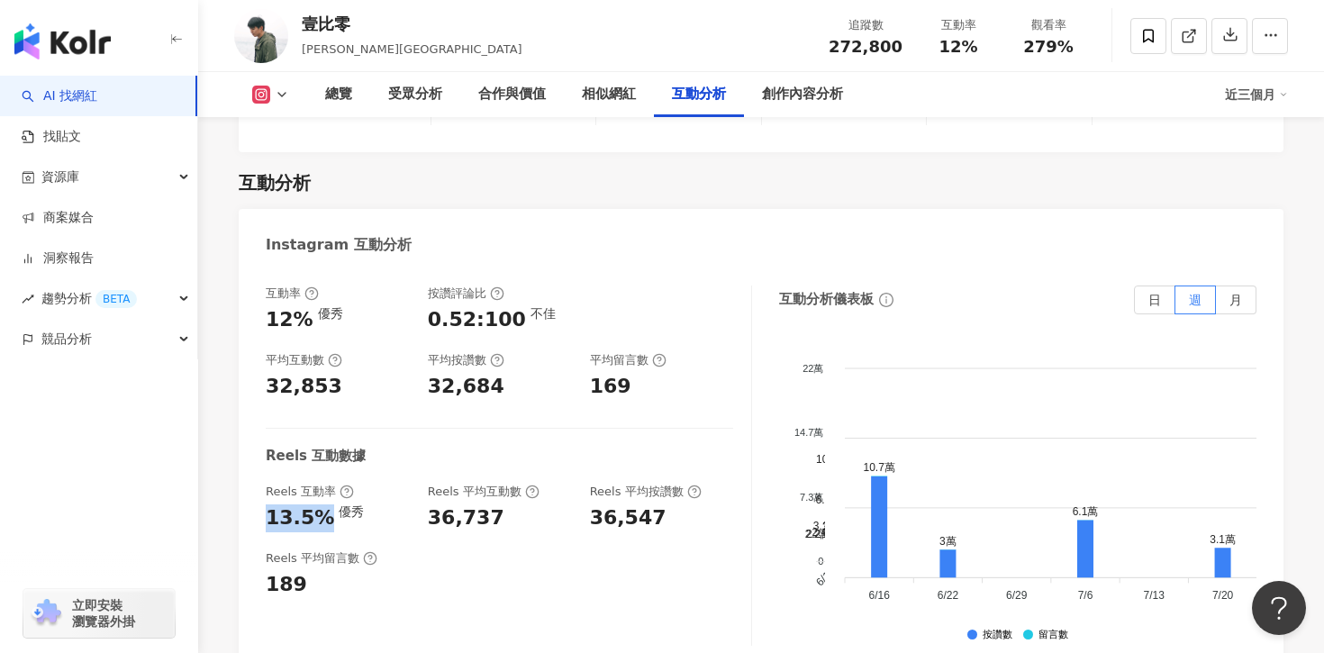
copy div "13.5%"
drag, startPoint x: 421, startPoint y: 377, endPoint x: 495, endPoint y: 376, distance: 74.8
click at [495, 484] on div "Reels 互動率 13.5% 優秀 Reels 平均互動數 36,737 Reels 平均按讚數 36,547" at bounding box center [499, 508] width 467 height 49
copy div "36,737"
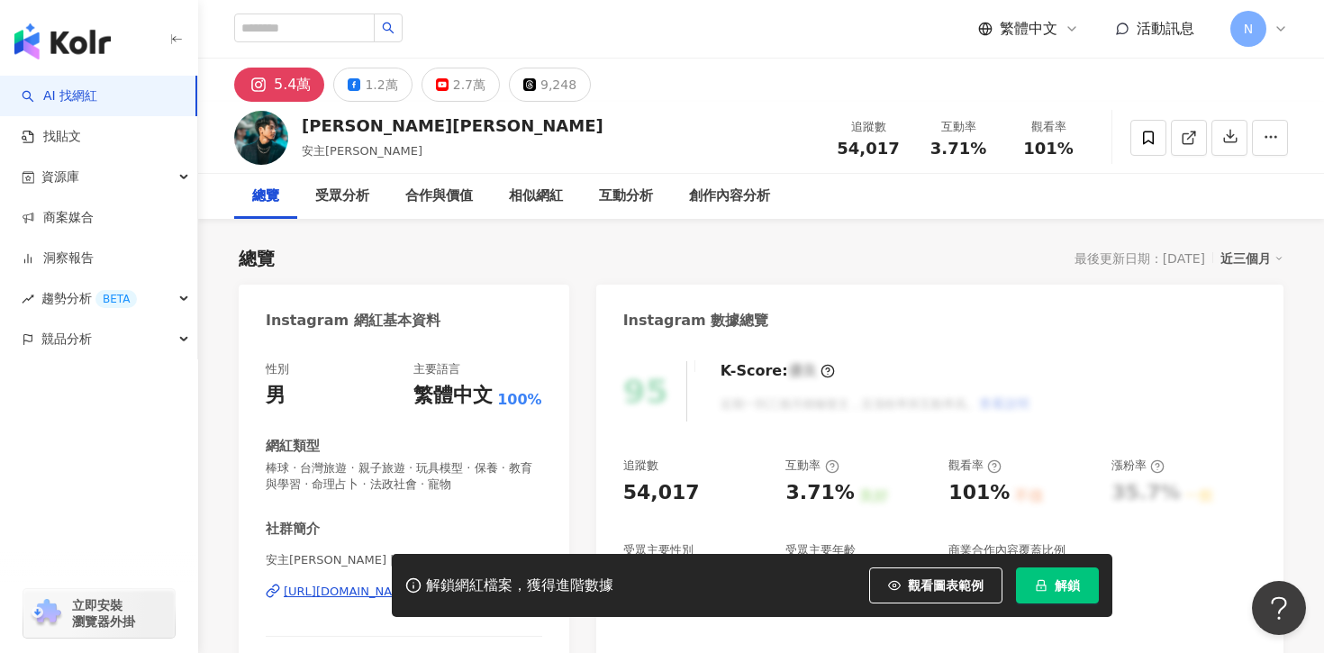
scroll to position [161, 0]
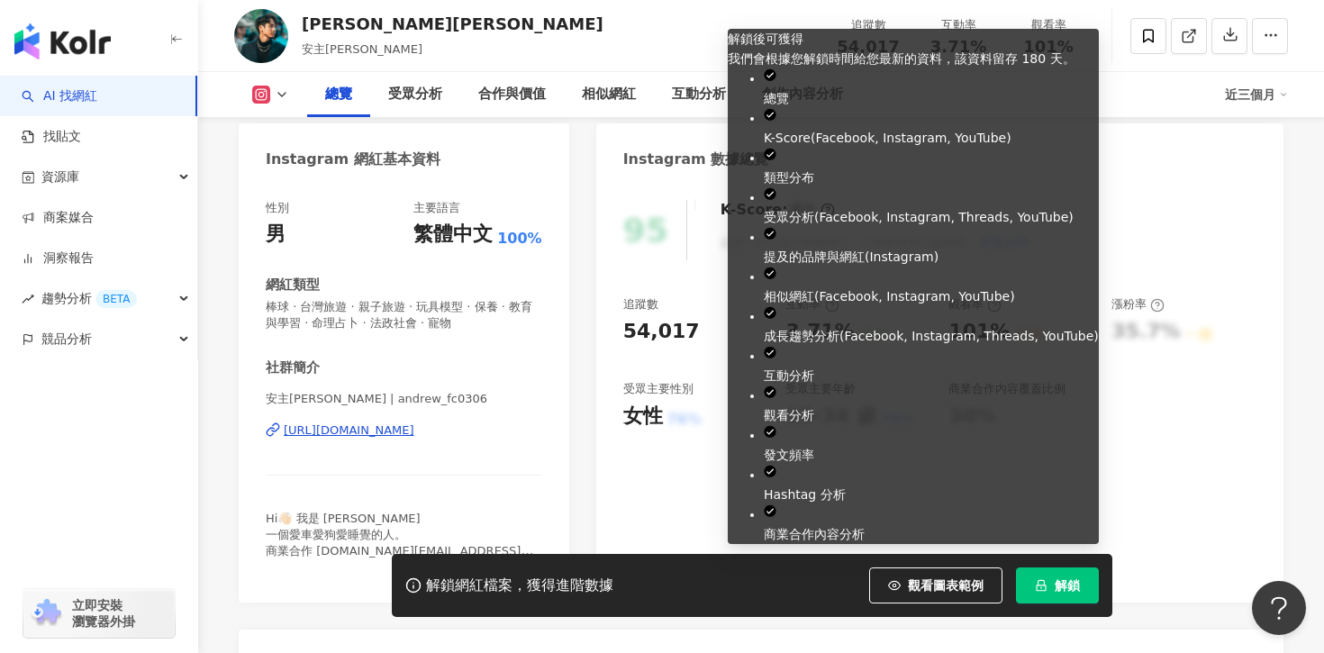
click at [1056, 578] on span "解鎖" at bounding box center [1067, 585] width 25 height 14
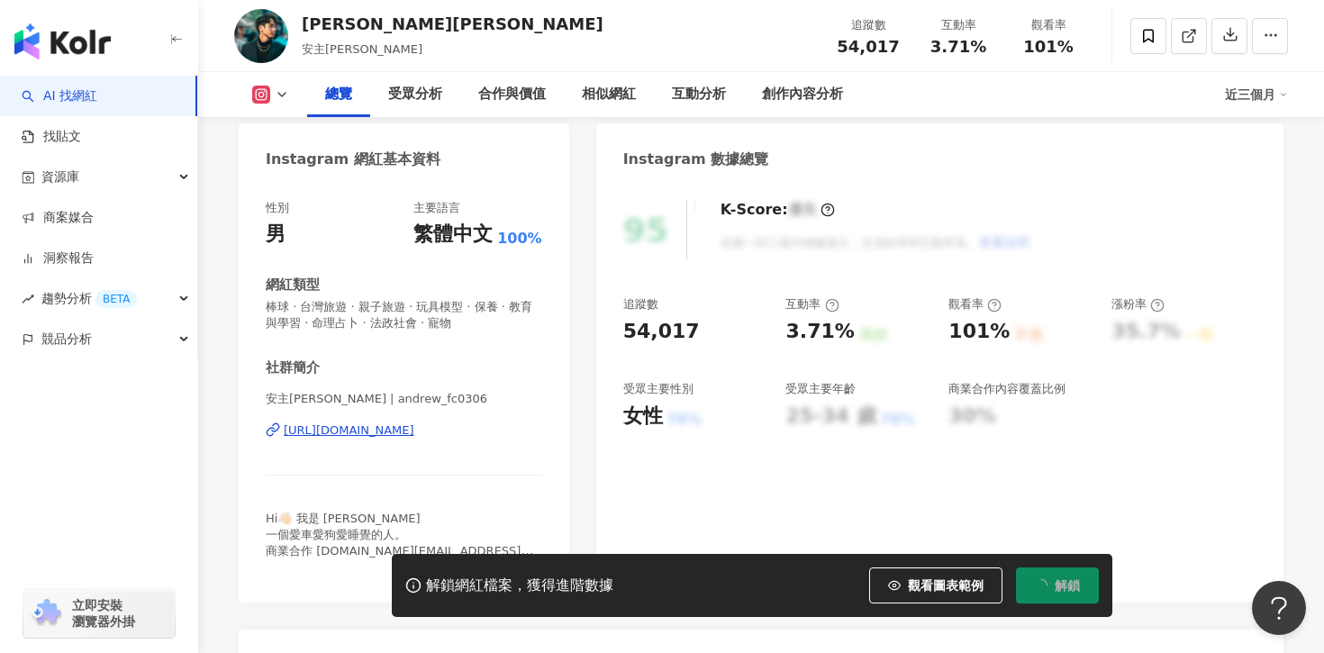
scroll to position [0, 0]
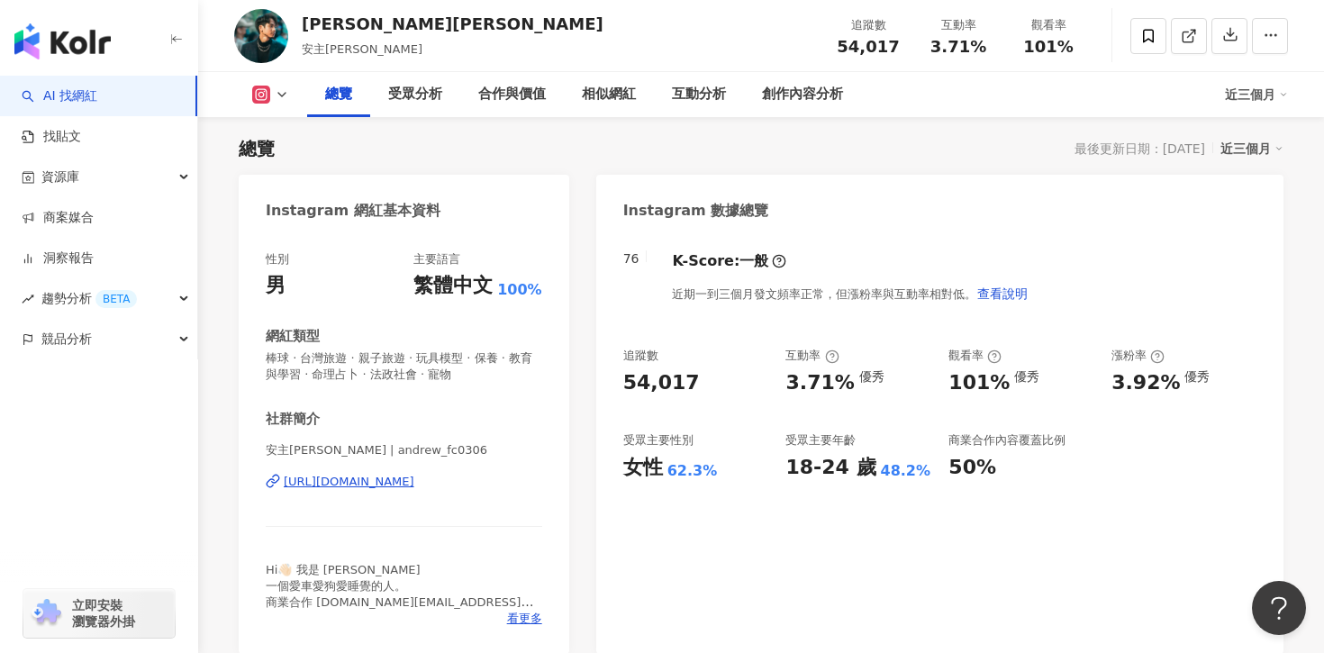
scroll to position [131, 0]
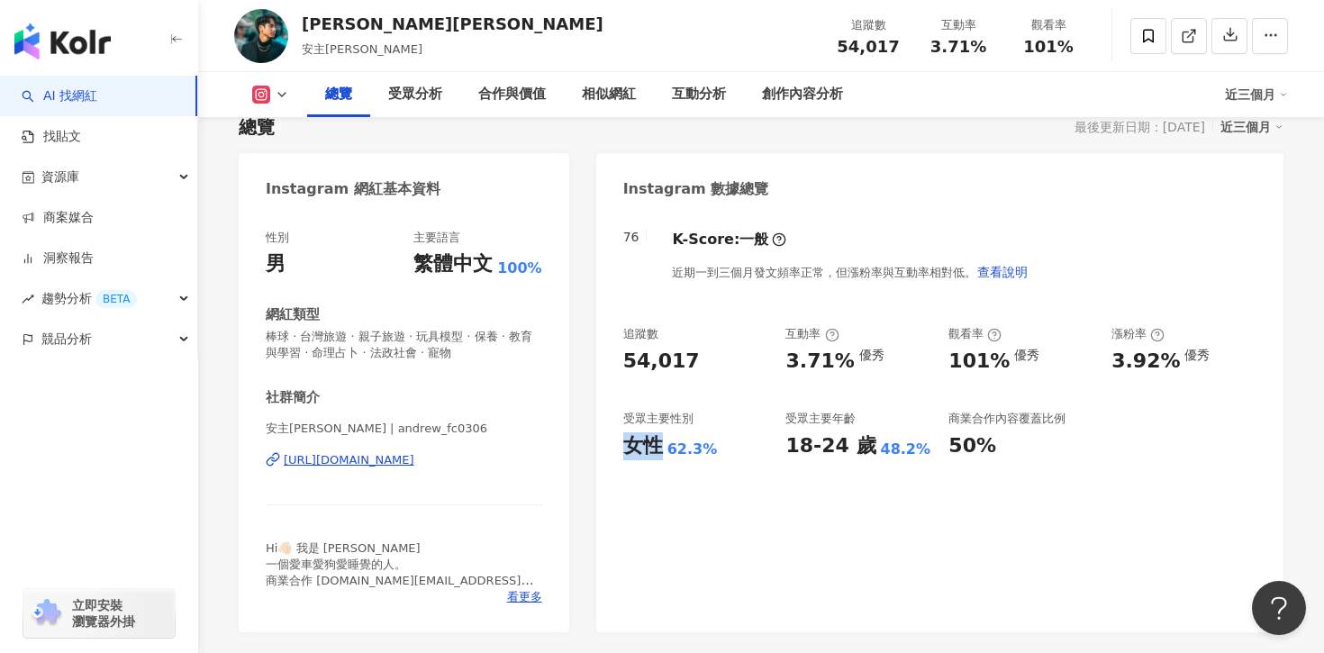
drag, startPoint x: 662, startPoint y: 453, endPoint x: 630, endPoint y: 453, distance: 31.5
click at [630, 453] on div "女性" at bounding box center [643, 446] width 40 height 28
click at [698, 456] on div "62.3%" at bounding box center [692, 450] width 50 height 20
drag, startPoint x: 672, startPoint y: 451, endPoint x: 729, endPoint y: 451, distance: 56.7
click at [729, 451] on div "女性 62.3%" at bounding box center [695, 446] width 145 height 28
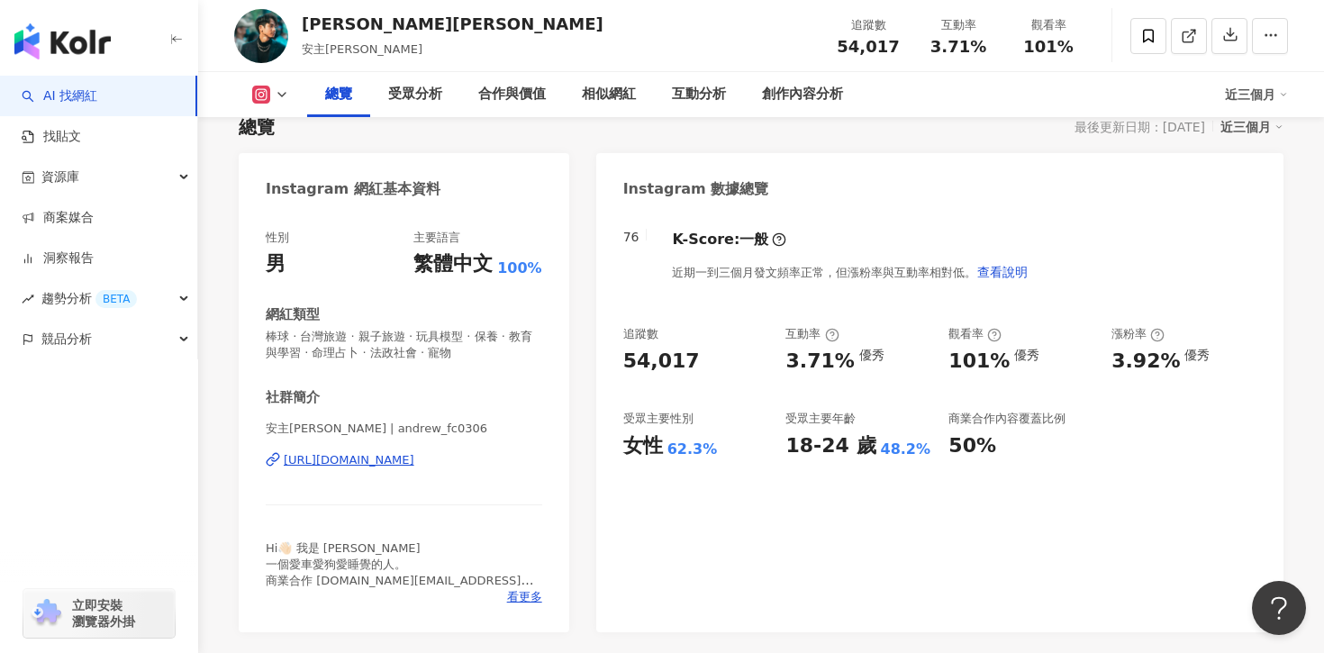
click at [654, 449] on div "女性" at bounding box center [643, 446] width 40 height 28
drag, startPoint x: 663, startPoint y: 449, endPoint x: 731, endPoint y: 449, distance: 68.5
click at [731, 449] on div "女性 62.3%" at bounding box center [695, 446] width 145 height 28
copy div "女性 62.3%"
click at [742, 530] on div "76 K-Score : 一般 近期一到三個月發文頻率正常，但漲粉率與互動率相對低。 查看說明 追蹤數 54,017 互動率 3.71% 優秀 觀看率 101…" at bounding box center [939, 422] width 687 height 421
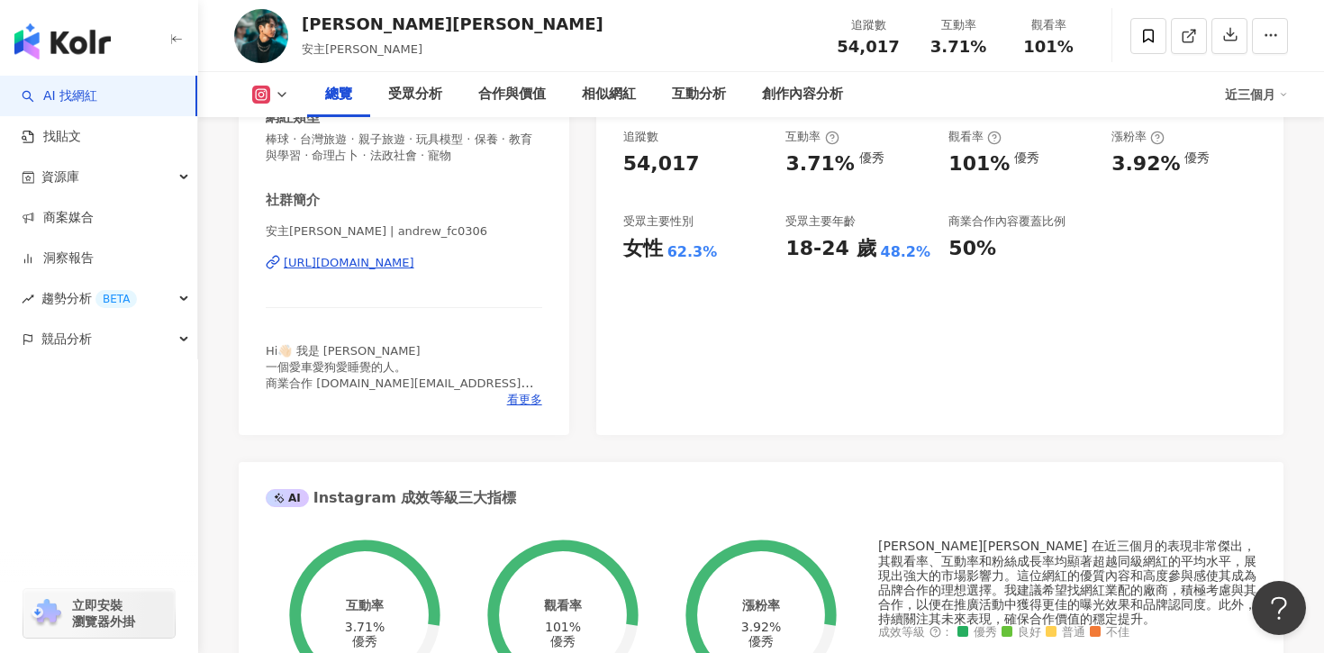
scroll to position [331, 0]
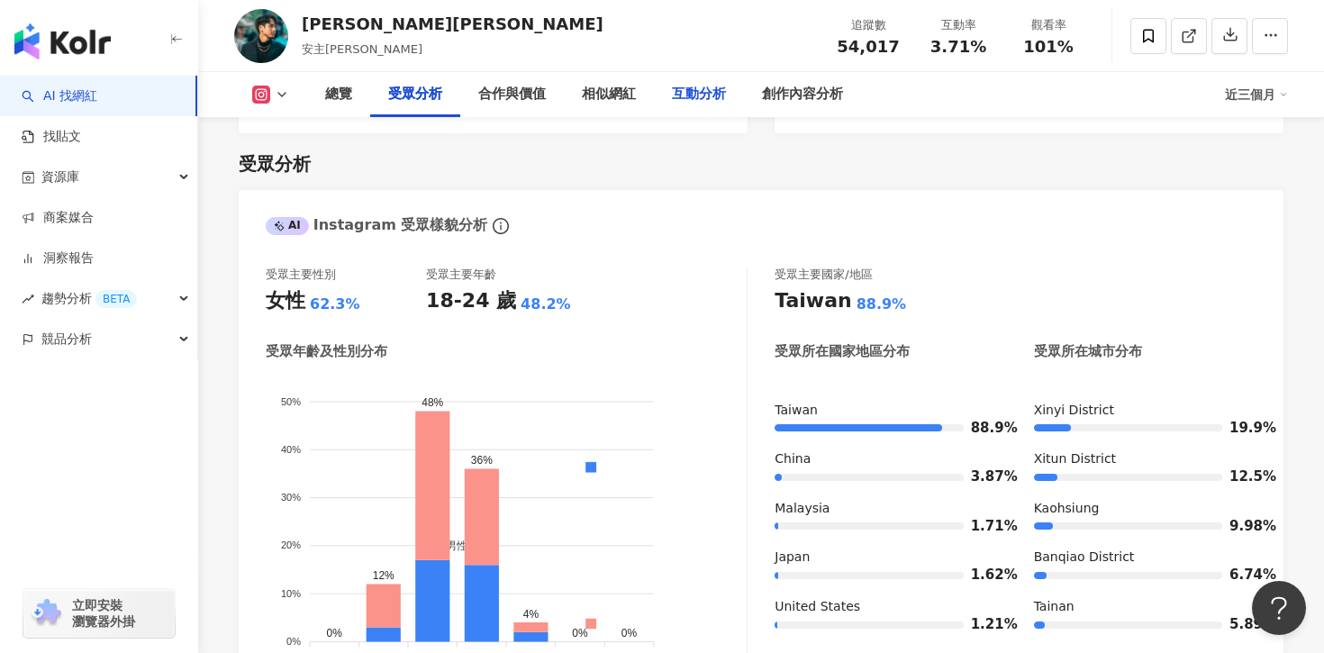
click at [709, 109] on div "互動分析" at bounding box center [699, 94] width 90 height 45
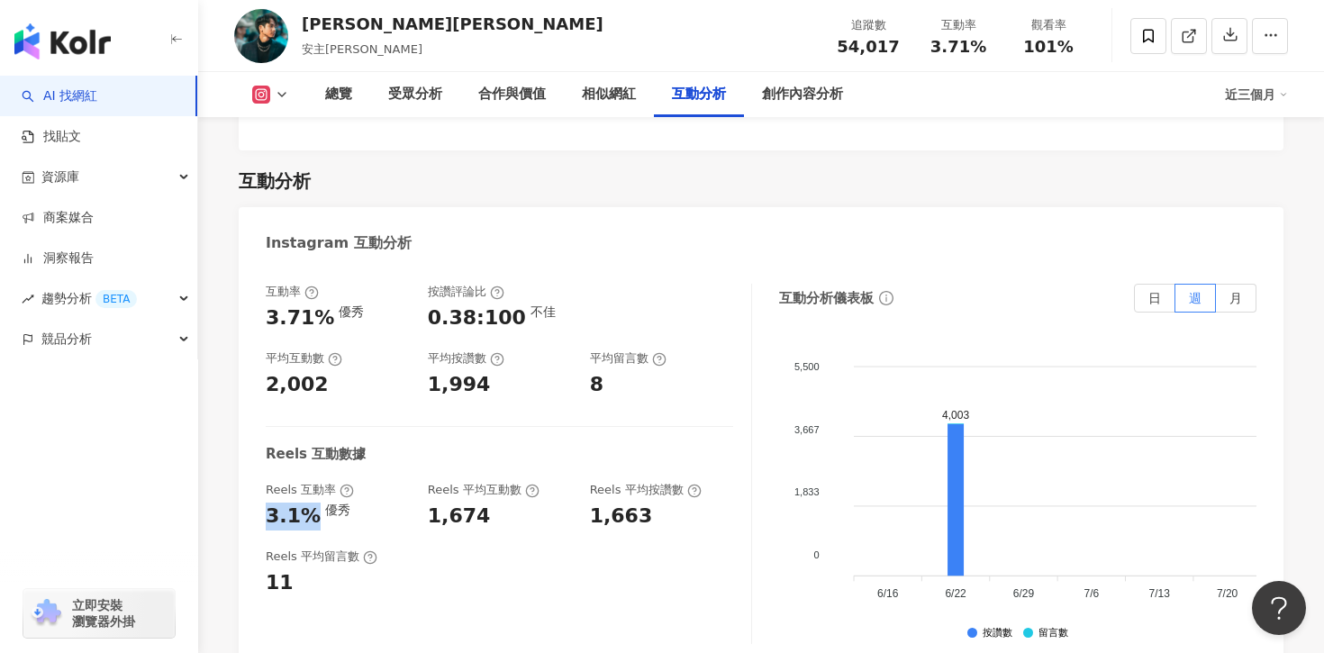
drag, startPoint x: 264, startPoint y: 493, endPoint x: 313, endPoint y: 490, distance: 49.6
click at [314, 493] on div "互動率 3.71% 優秀 按讚評論比 0.38:100 不佳 平均互動數 2,002 平均按讚數 1,994 平均留言數 8 Reels 互動數據 Reels…" at bounding box center [761, 468] width 1045 height 405
copy div "3.1%"
drag, startPoint x: 422, startPoint y: 480, endPoint x: 513, endPoint y: 480, distance: 91.9
click at [513, 482] on div "Reels 互動率 3.1% 優秀 Reels 平均互動數 1,674 Reels 平均按讚數 1,663" at bounding box center [499, 506] width 467 height 49
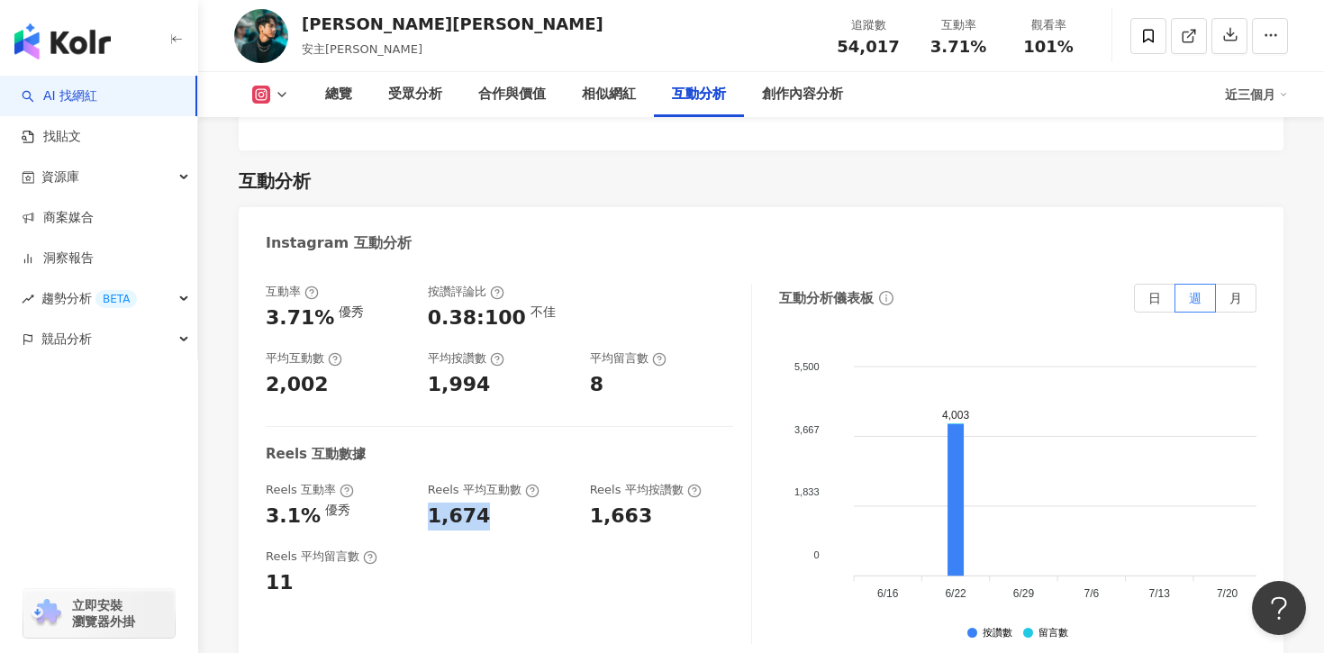
copy div "1,674"
click at [1106, 168] on div "互動分析" at bounding box center [761, 180] width 1045 height 25
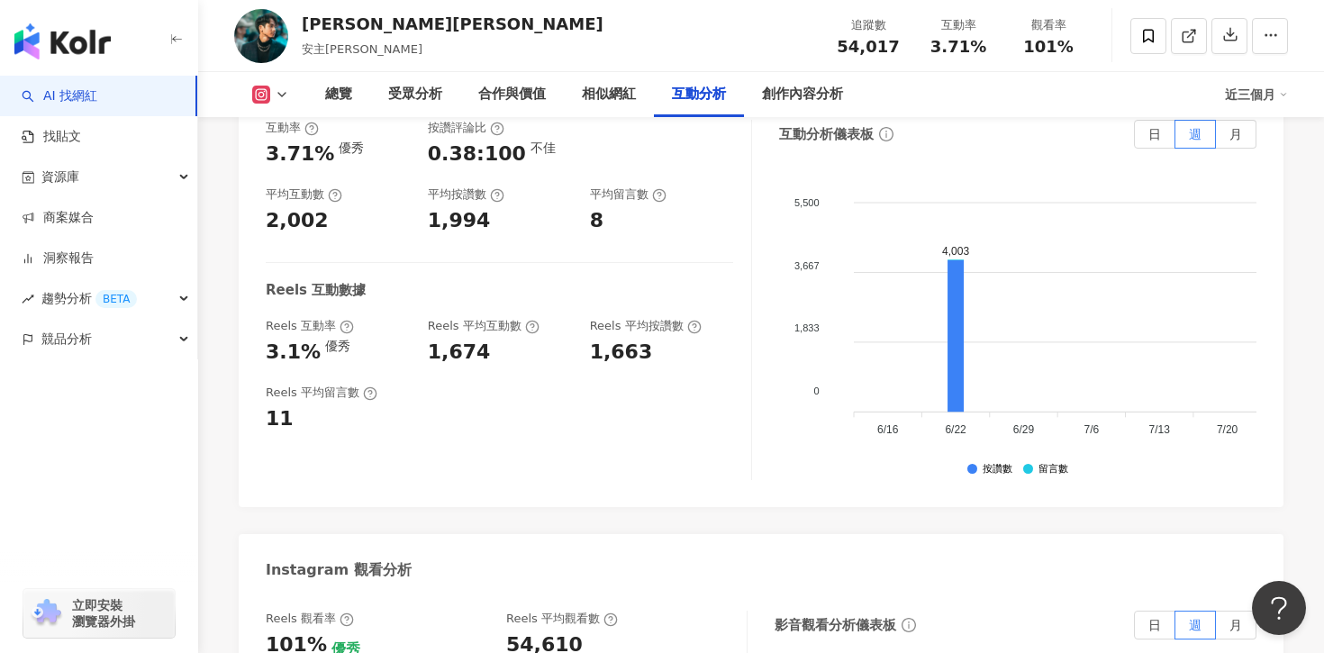
scroll to position [3894, 0]
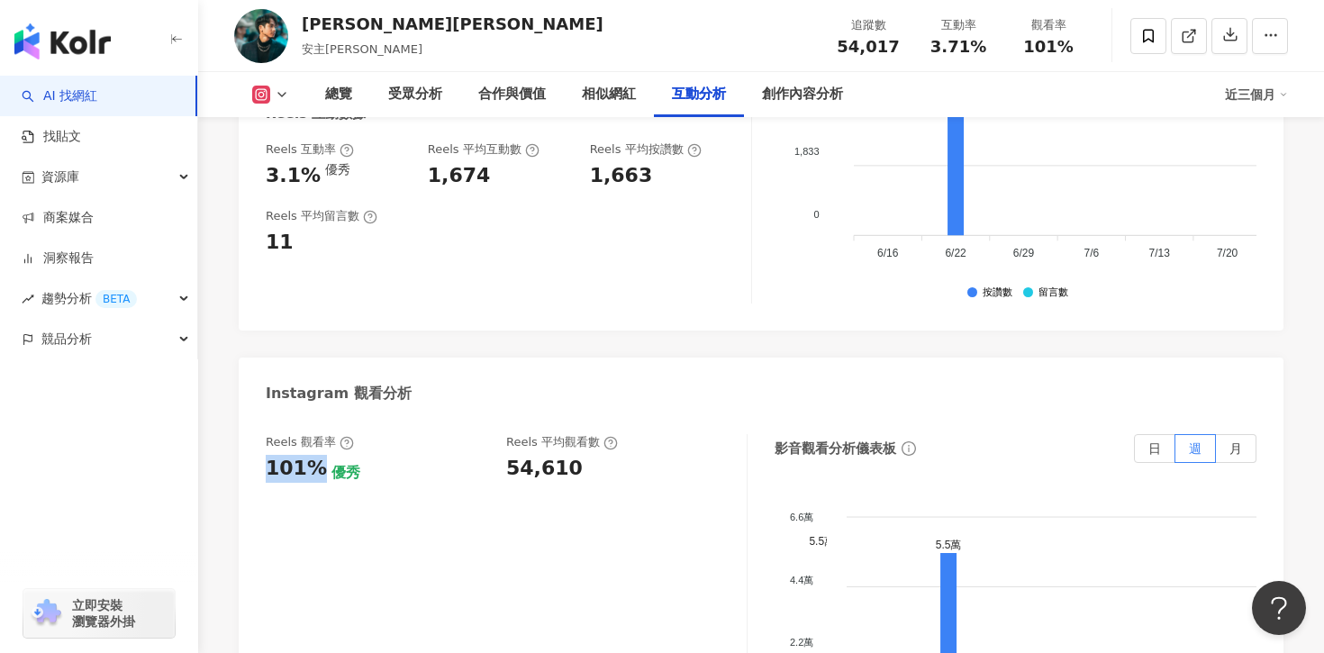
drag, startPoint x: 268, startPoint y: 440, endPoint x: 317, endPoint y: 440, distance: 48.6
click at [317, 455] on div "101%" at bounding box center [296, 469] width 61 height 28
copy div "101%"
drag, startPoint x: 496, startPoint y: 437, endPoint x: 643, endPoint y: 437, distance: 146.8
click at [644, 437] on div "Reels 觀看率 101% 優秀 Reels 平均觀看數 54,610" at bounding box center [497, 458] width 463 height 49
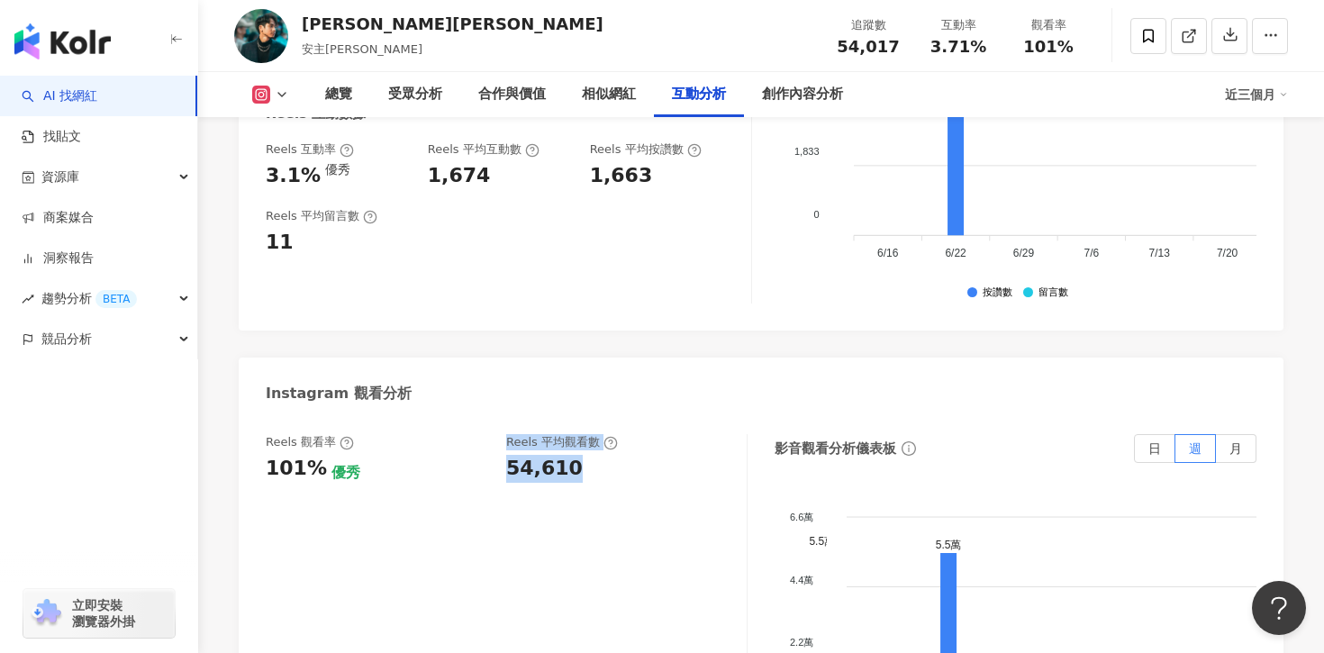
click at [643, 455] on div "54,610" at bounding box center [617, 469] width 222 height 28
drag, startPoint x: 465, startPoint y: 440, endPoint x: 604, endPoint y: 439, distance: 139.6
click at [604, 439] on div "Reels 觀看率 101% 優秀 Reels 平均觀看數 54,610" at bounding box center [497, 458] width 463 height 49
click at [604, 455] on div "54,610" at bounding box center [617, 469] width 222 height 28
drag, startPoint x: 509, startPoint y: 435, endPoint x: 574, endPoint y: 435, distance: 64.8
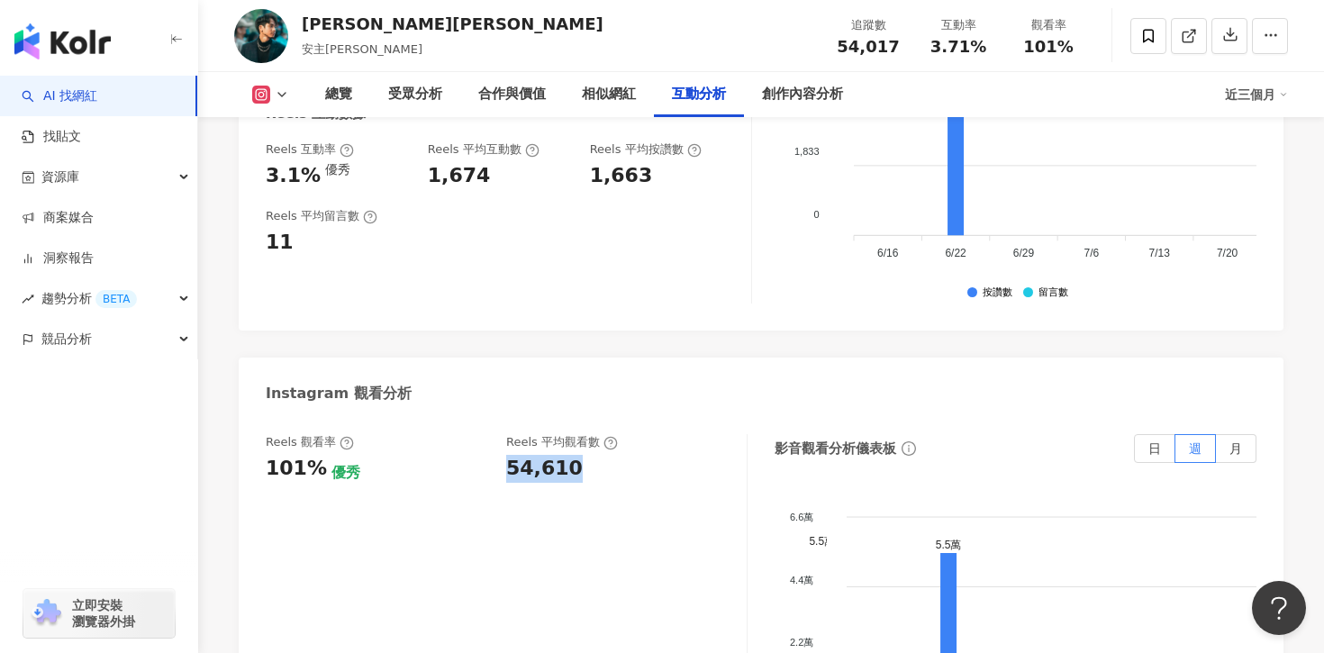
click at [574, 455] on div "54,610" at bounding box center [617, 469] width 222 height 28
copy div "54,610"
click at [97, 98] on link "AI 找網紅" at bounding box center [60, 96] width 76 height 18
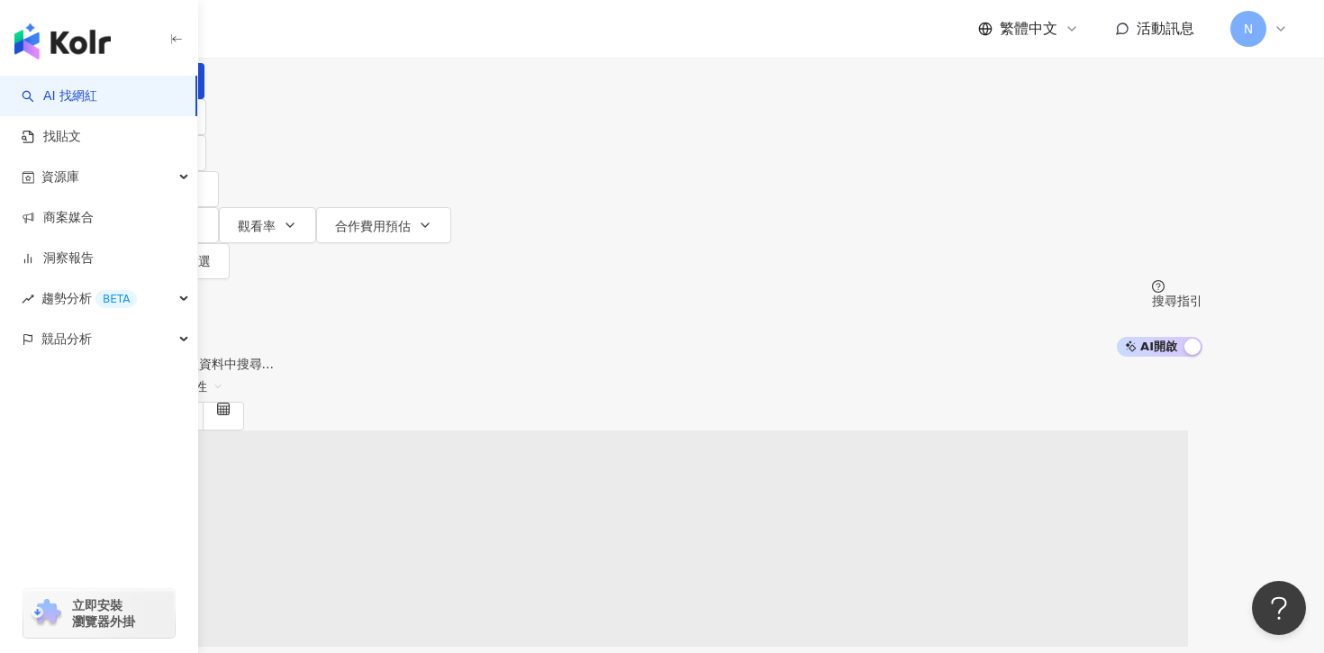
click at [384, 34] on input "search" at bounding box center [311, 17] width 146 height 34
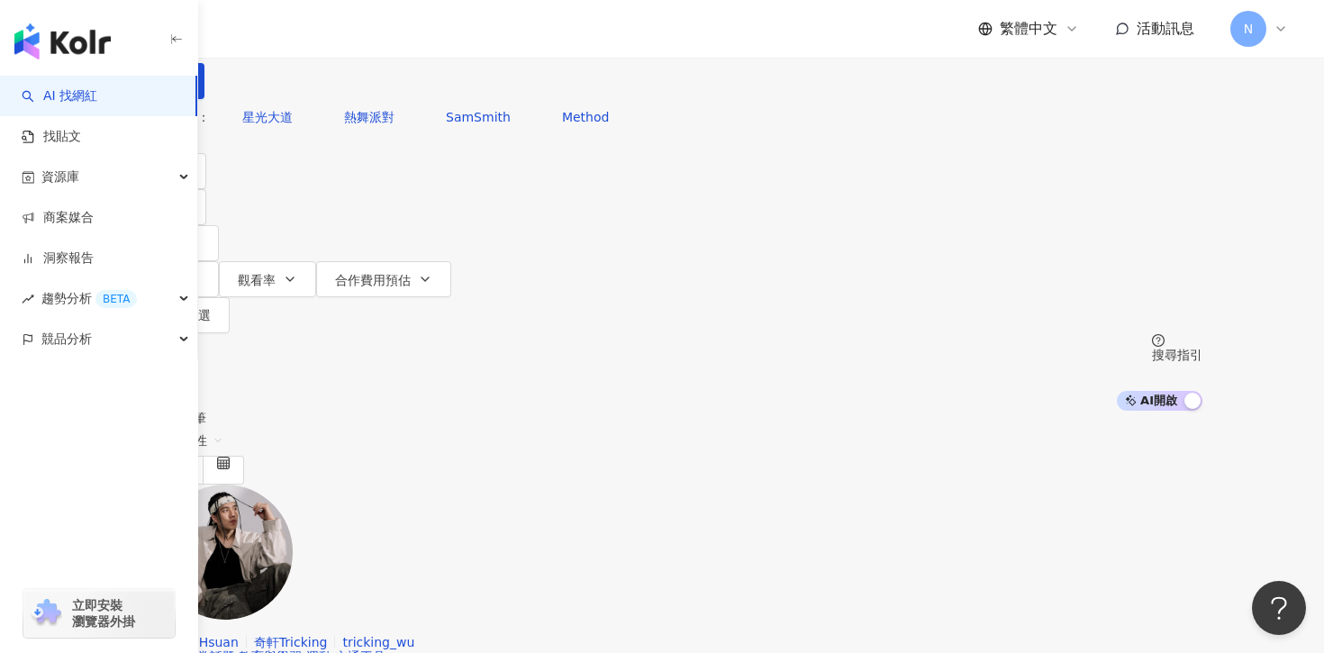
type input "*"
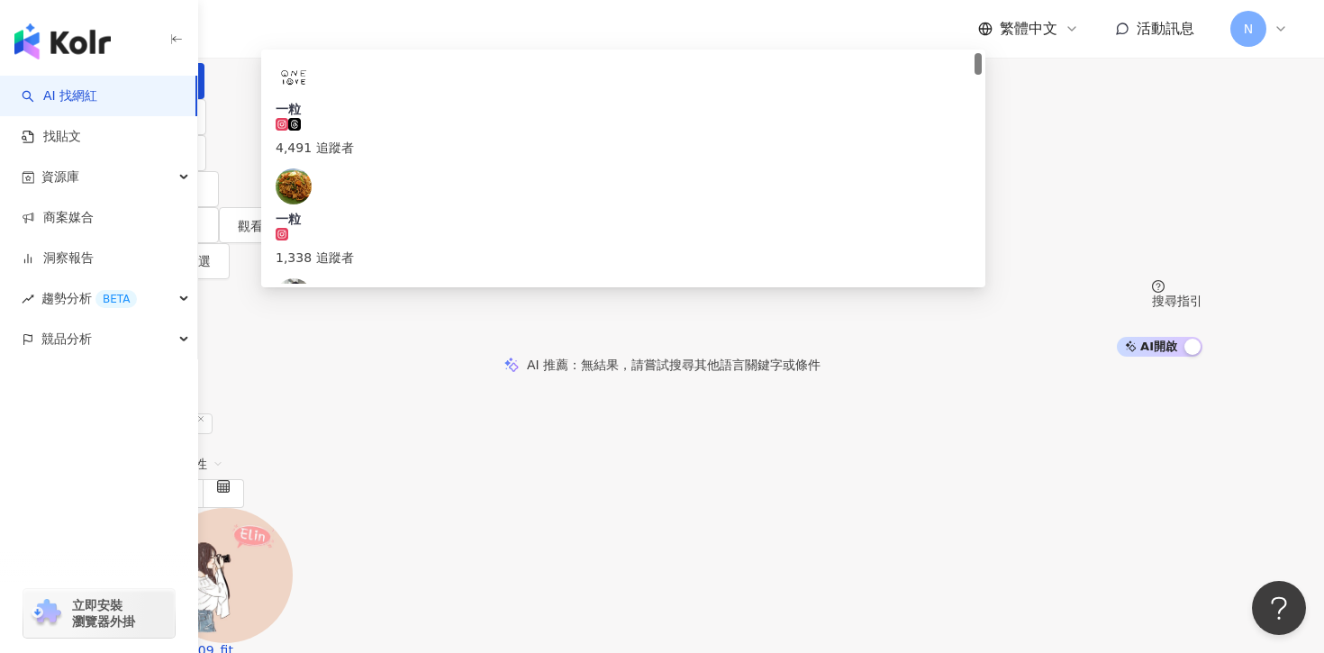
click at [301, 384] on div "共 3,100 筆 條件 ： 關鍵字：一粒 重置 排序： 關聯性" at bounding box center [662, 445] width 1081 height 123
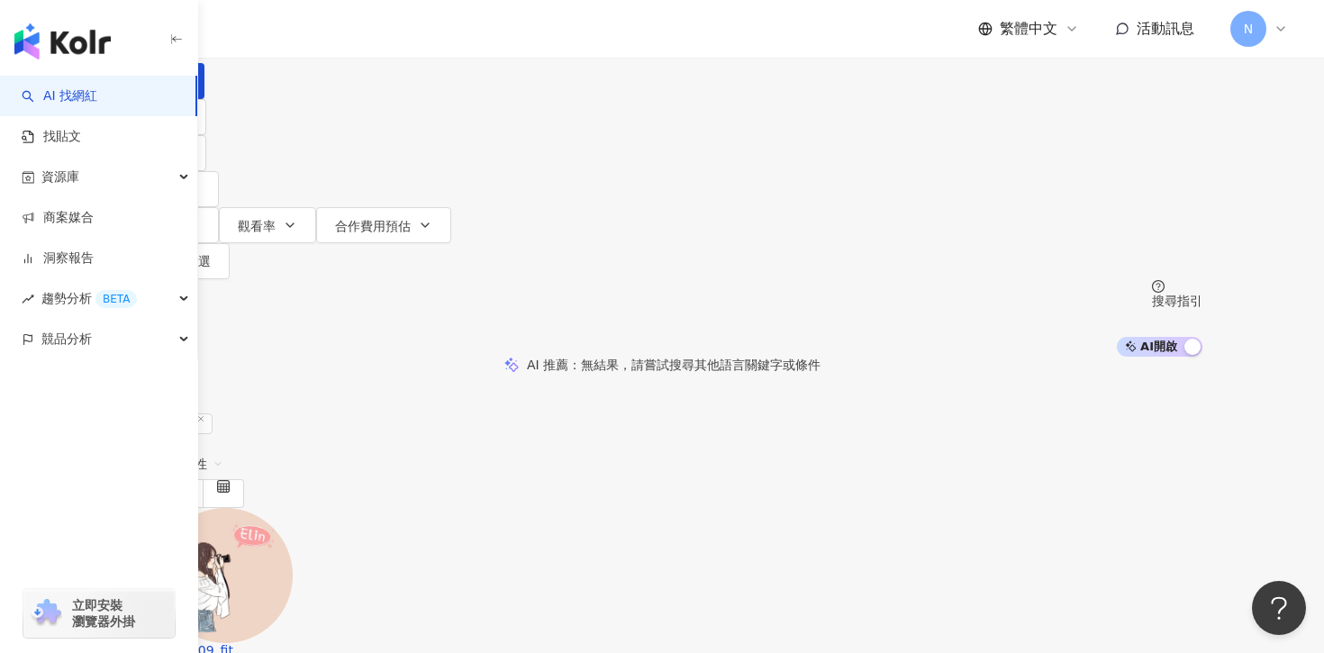
drag, startPoint x: 420, startPoint y: 113, endPoint x: 349, endPoint y: 107, distance: 70.5
click at [349, 99] on div "不分平台 ** 台灣 搜尋 c1f73669-a33b-49b4-b9e8-d14d461ba382 ebf49190-31b9-4135-8675-7b54…" at bounding box center [662, 49] width 1081 height 99
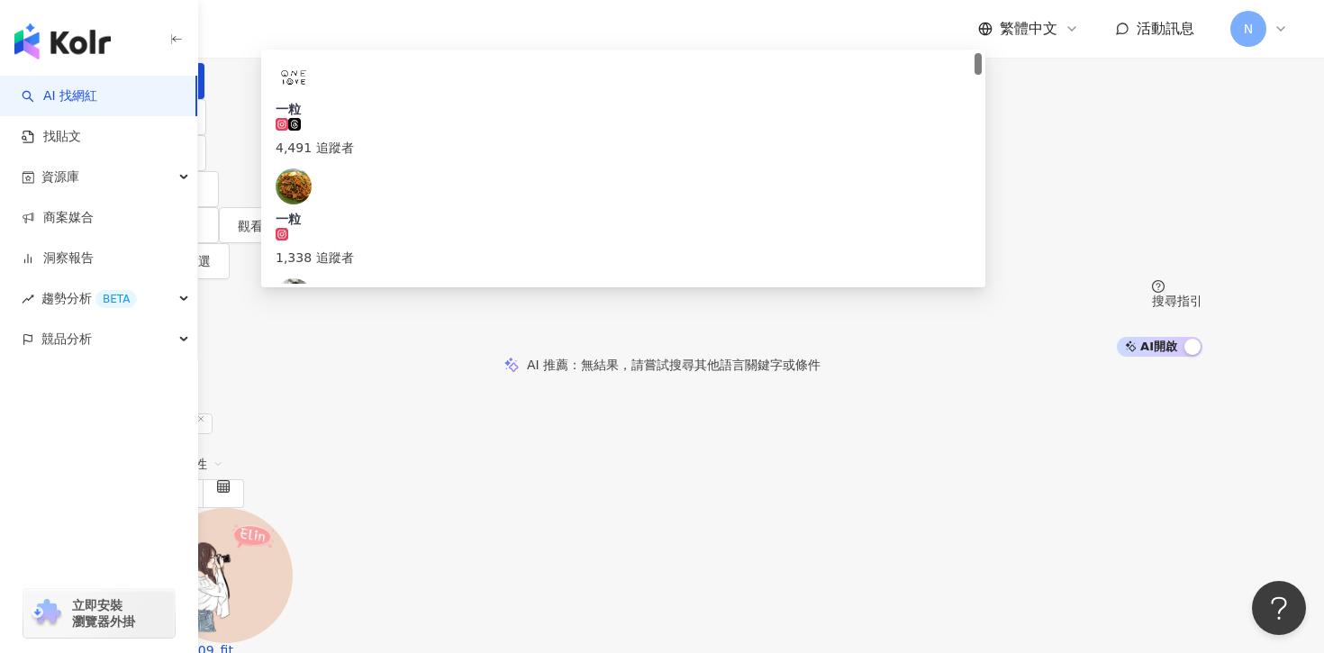
paste input "****"
type input "******"
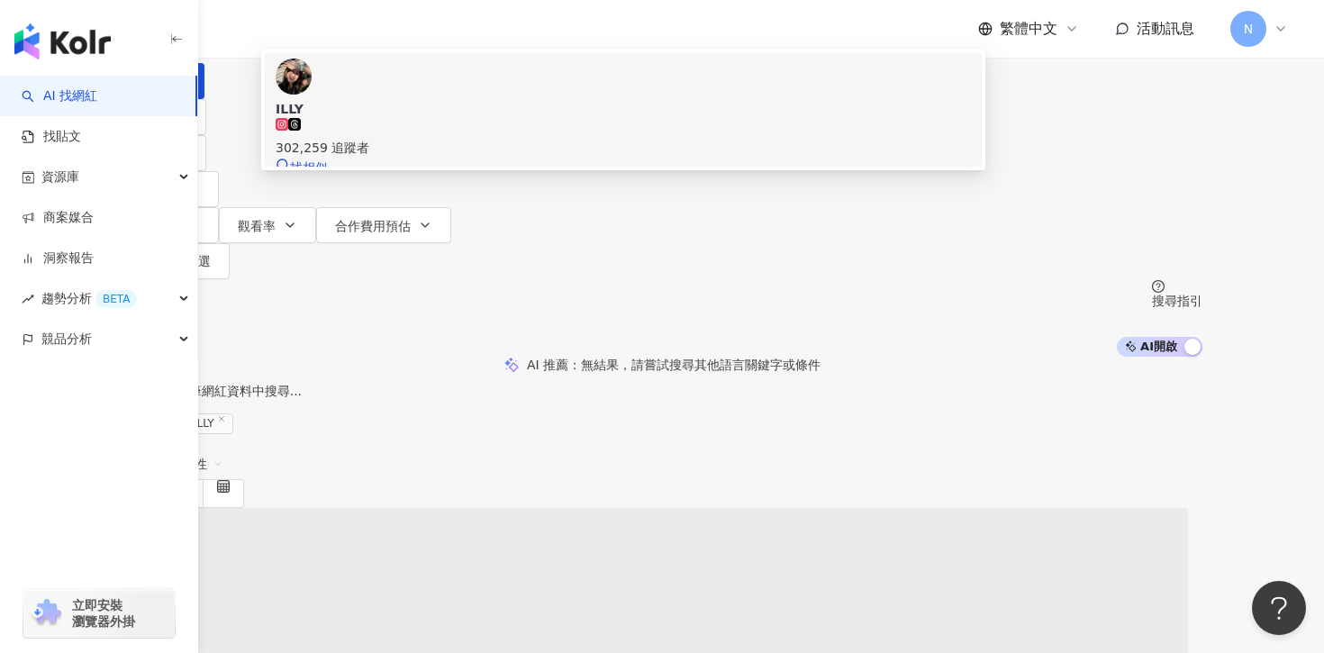
click at [530, 177] on div "ILLY 302,259 追蹤者 找相似" at bounding box center [623, 118] width 695 height 119
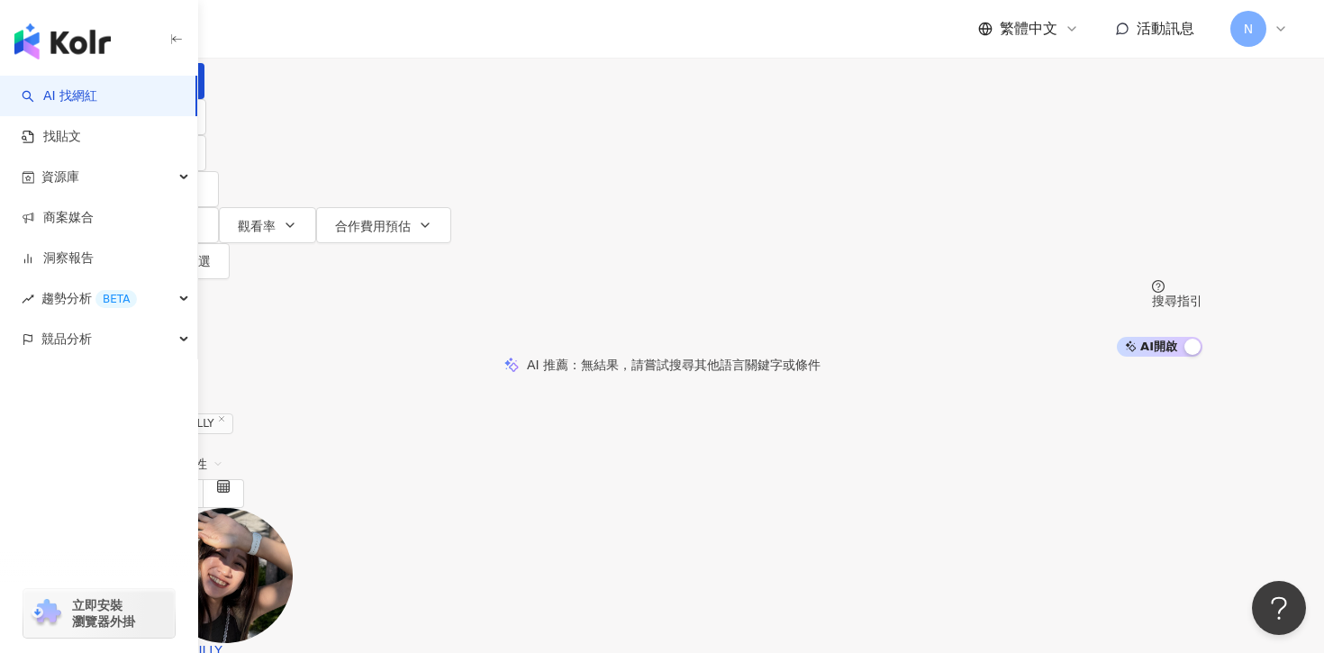
click at [384, 34] on input "search" at bounding box center [311, 17] width 146 height 34
paste input "*****"
type input "*****"
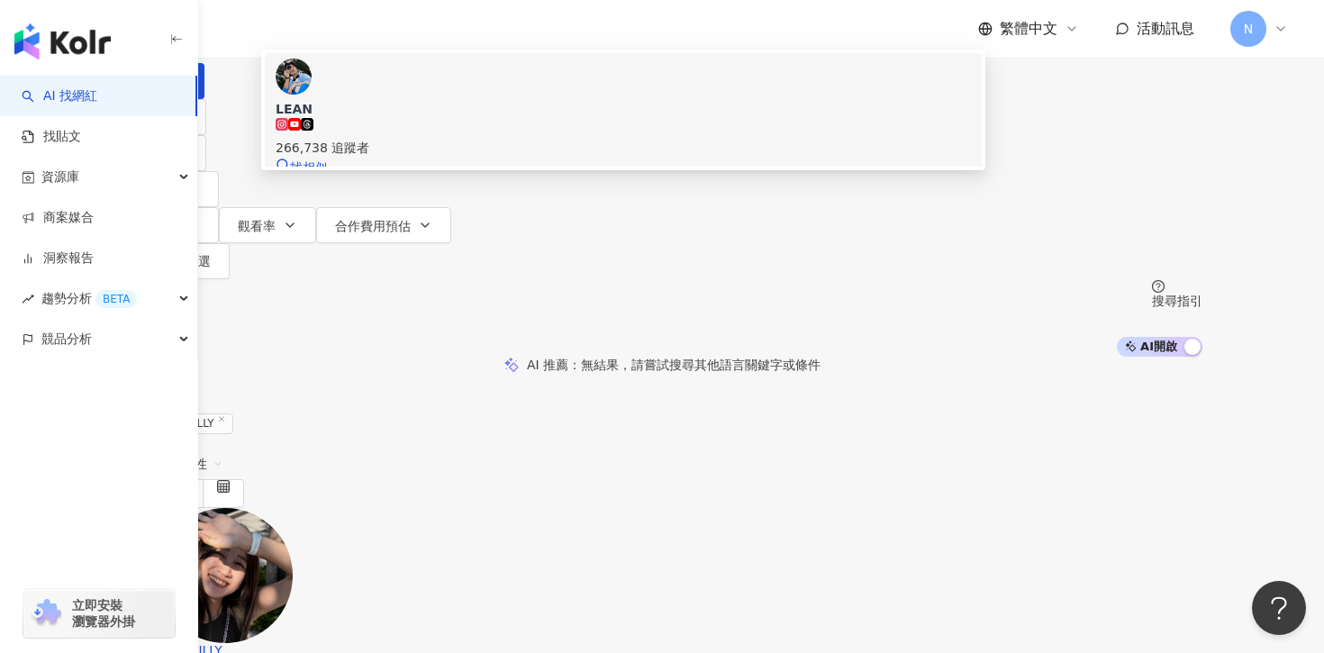
click at [504, 118] on span "LEAN" at bounding box center [623, 109] width 695 height 18
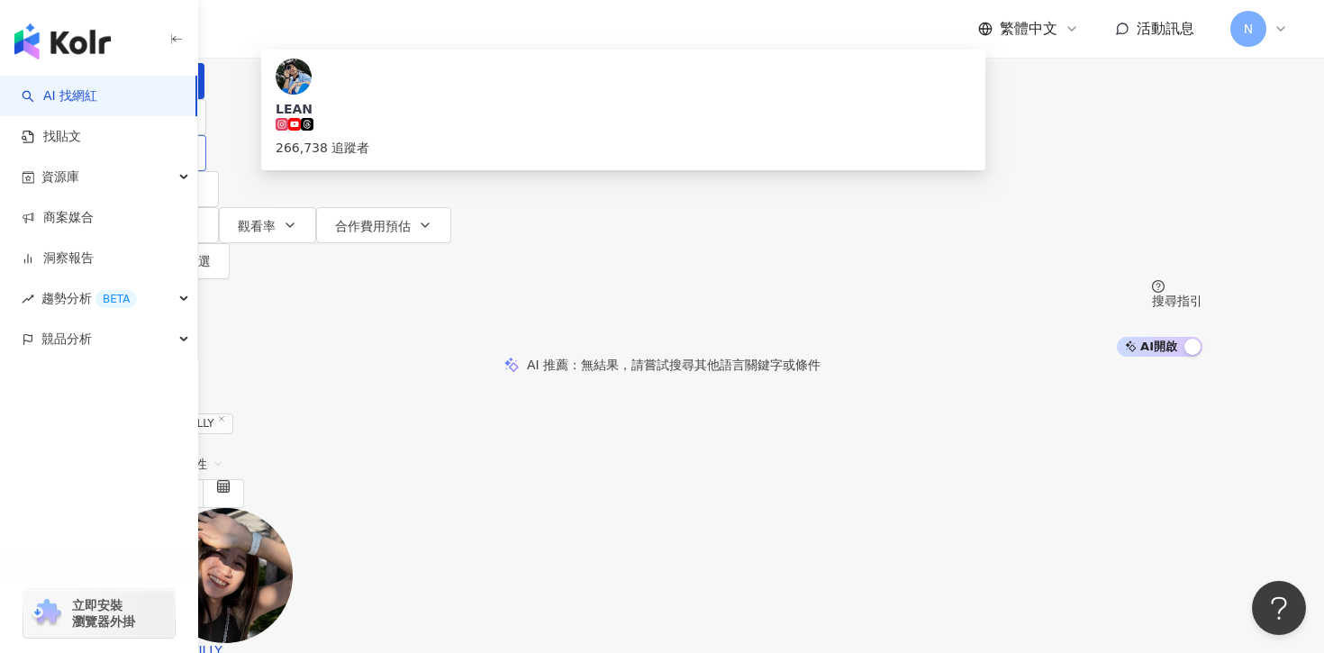
type input "**"
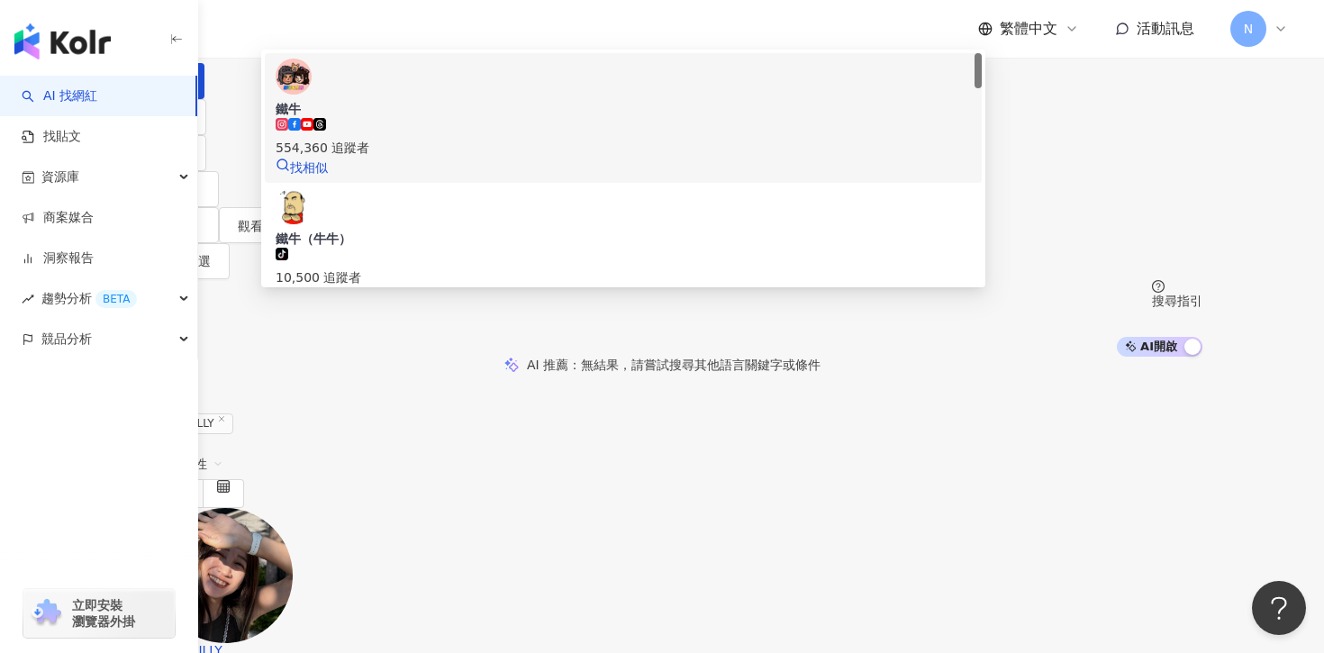
click at [459, 118] on div "鐵牛" at bounding box center [623, 109] width 695 height 18
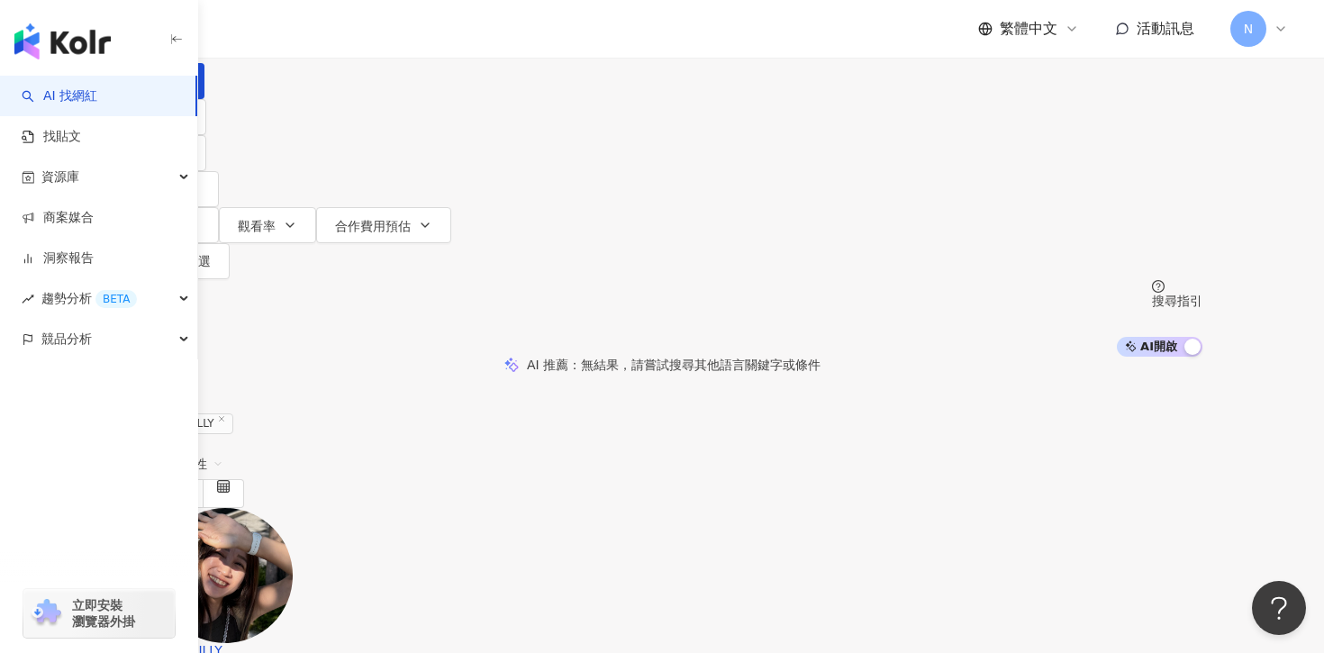
click at [384, 34] on input "search" at bounding box center [311, 17] width 146 height 34
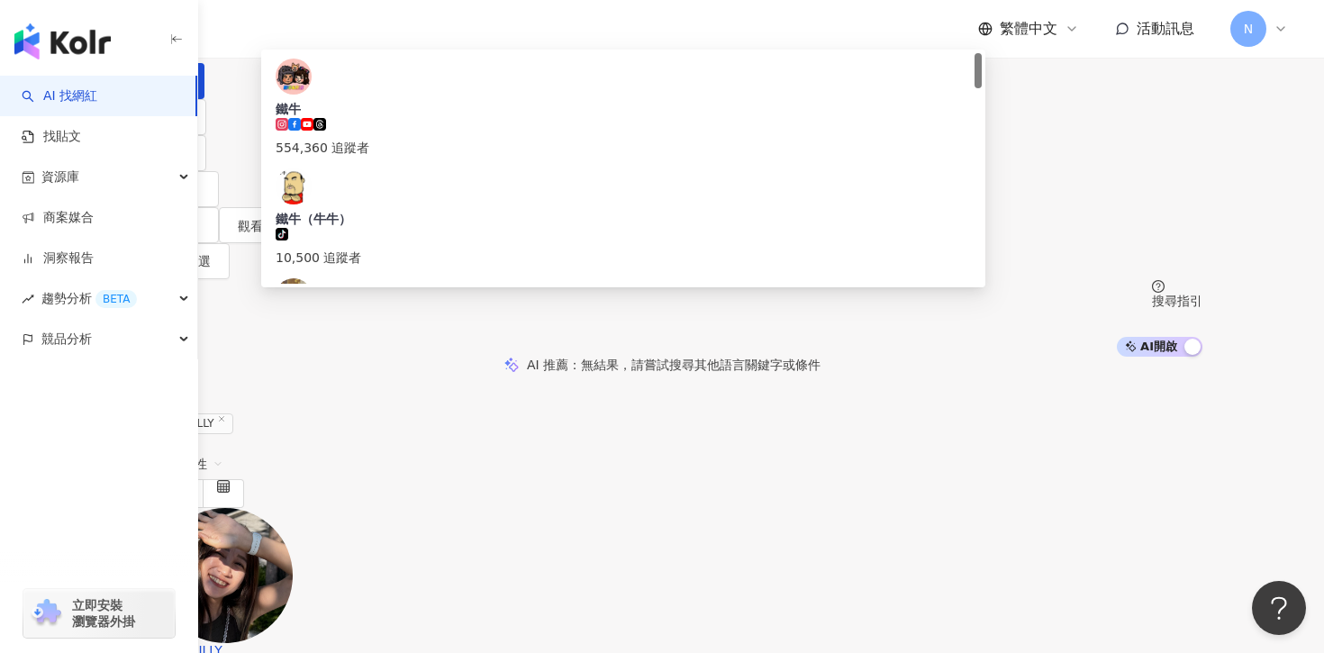
type input "**"
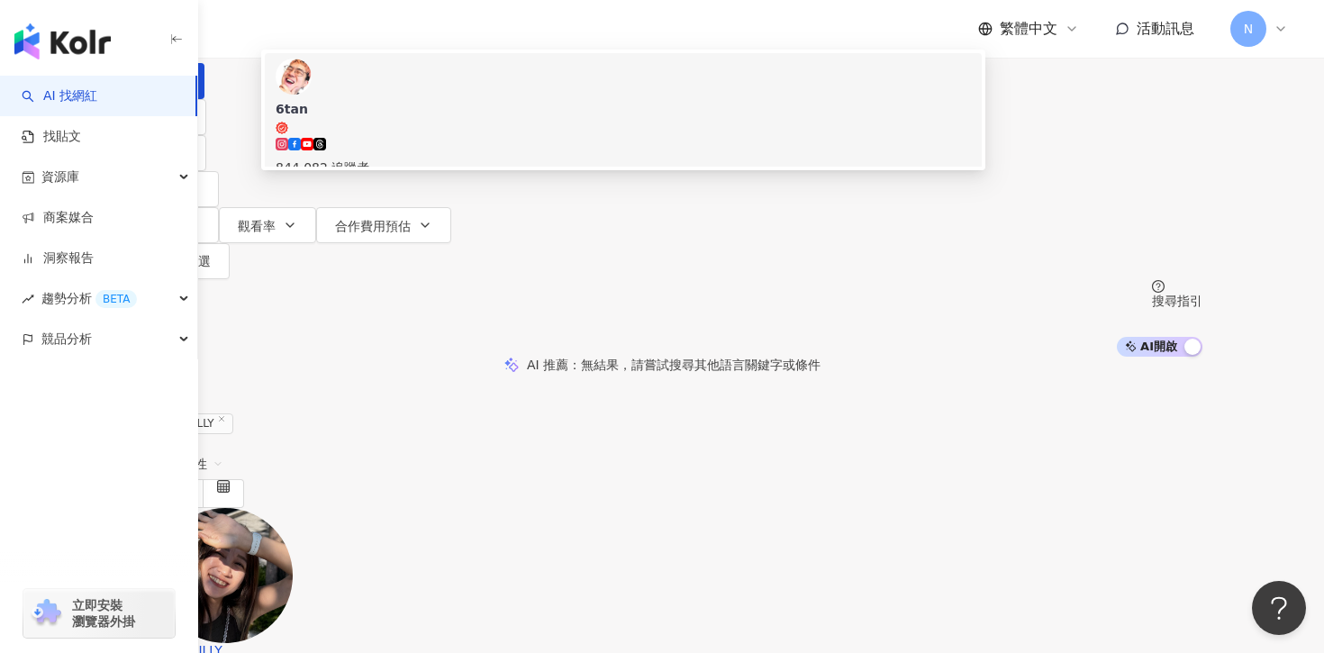
click at [545, 170] on div "844,082 追蹤者" at bounding box center [623, 168] width 695 height 20
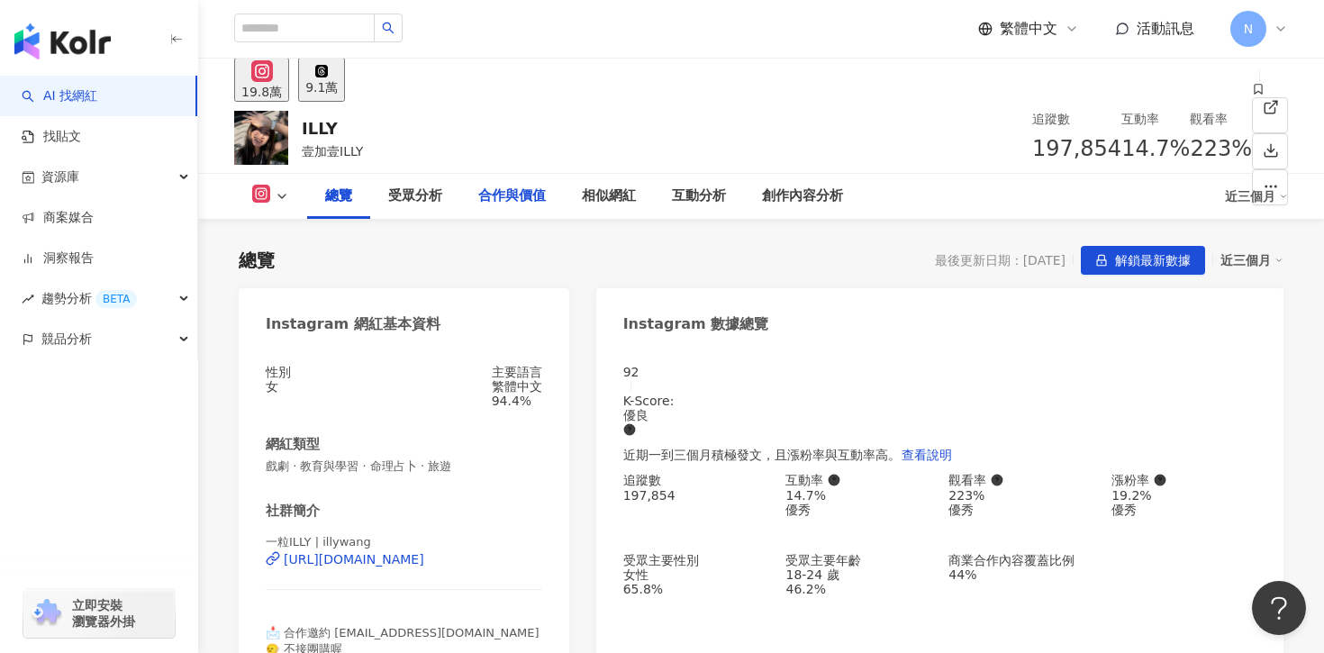
scroll to position [249, 0]
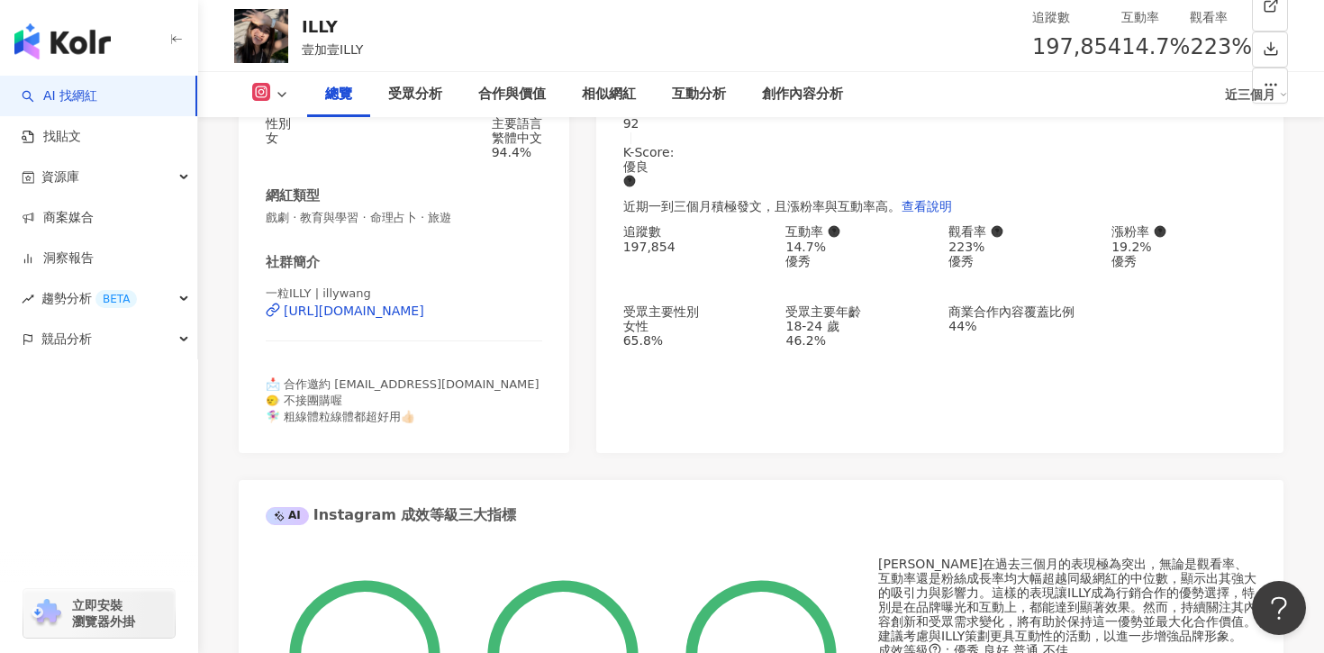
click at [666, 331] on div "女性 65.8%" at bounding box center [695, 333] width 145 height 29
drag, startPoint x: 672, startPoint y: 334, endPoint x: 713, endPoint y: 336, distance: 41.5
click at [714, 336] on div "女性 65.8%" at bounding box center [695, 333] width 145 height 29
click at [713, 336] on div "女性 65.8%" at bounding box center [695, 333] width 145 height 29
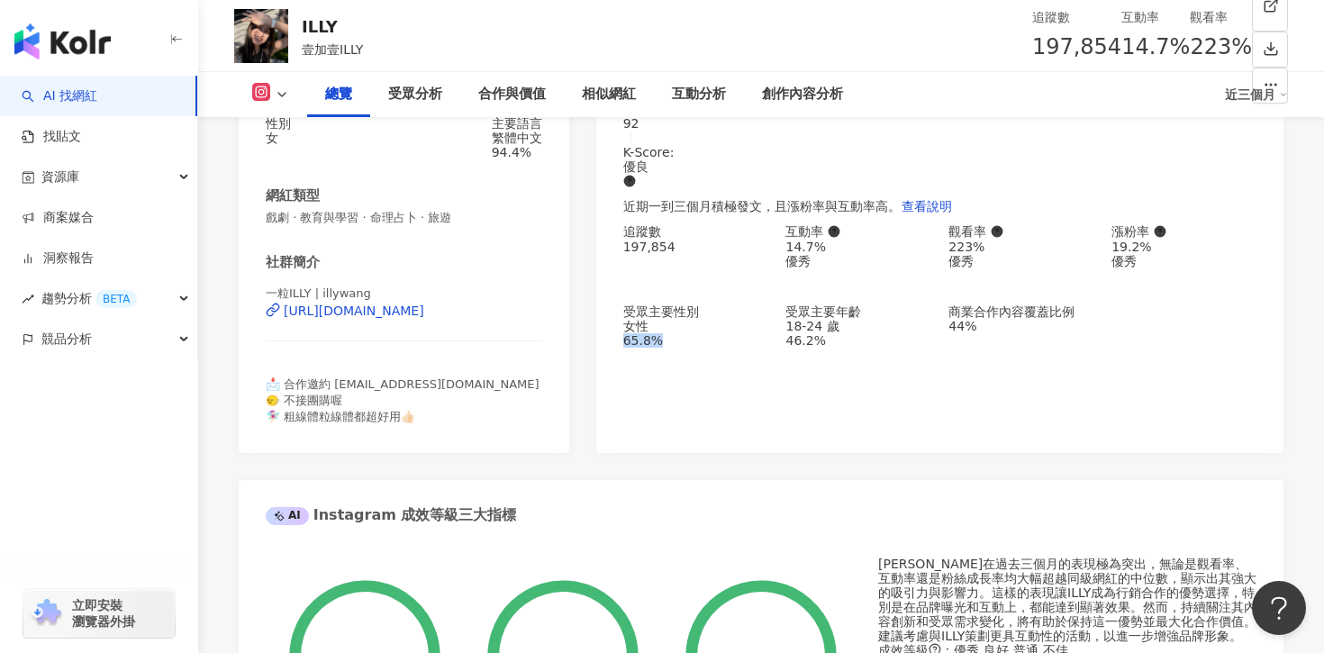
drag, startPoint x: 670, startPoint y: 340, endPoint x: 709, endPoint y: 340, distance: 38.7
click at [710, 340] on div "65.8%" at bounding box center [695, 340] width 145 height 14
copy div "65.8%"
click at [689, 86] on div "互動分析" at bounding box center [699, 95] width 54 height 22
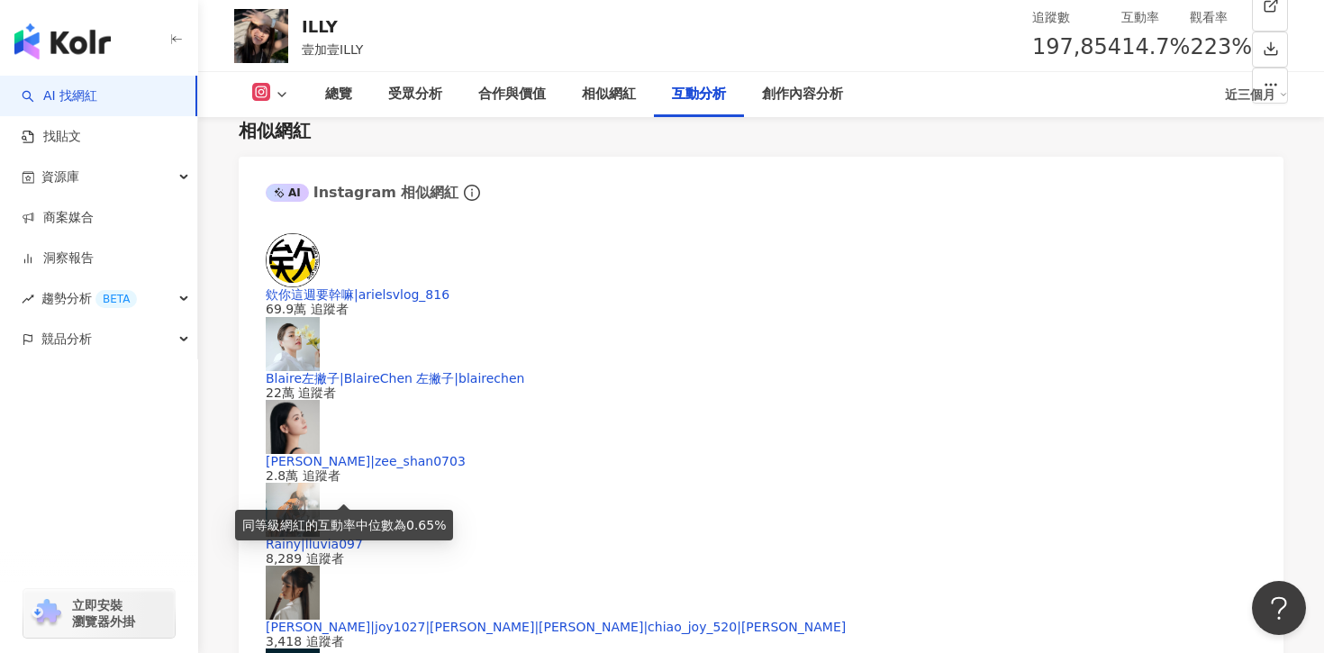
drag, startPoint x: 269, startPoint y: 486, endPoint x: 334, endPoint y: 486, distance: 64.8
copy div "9.56%"
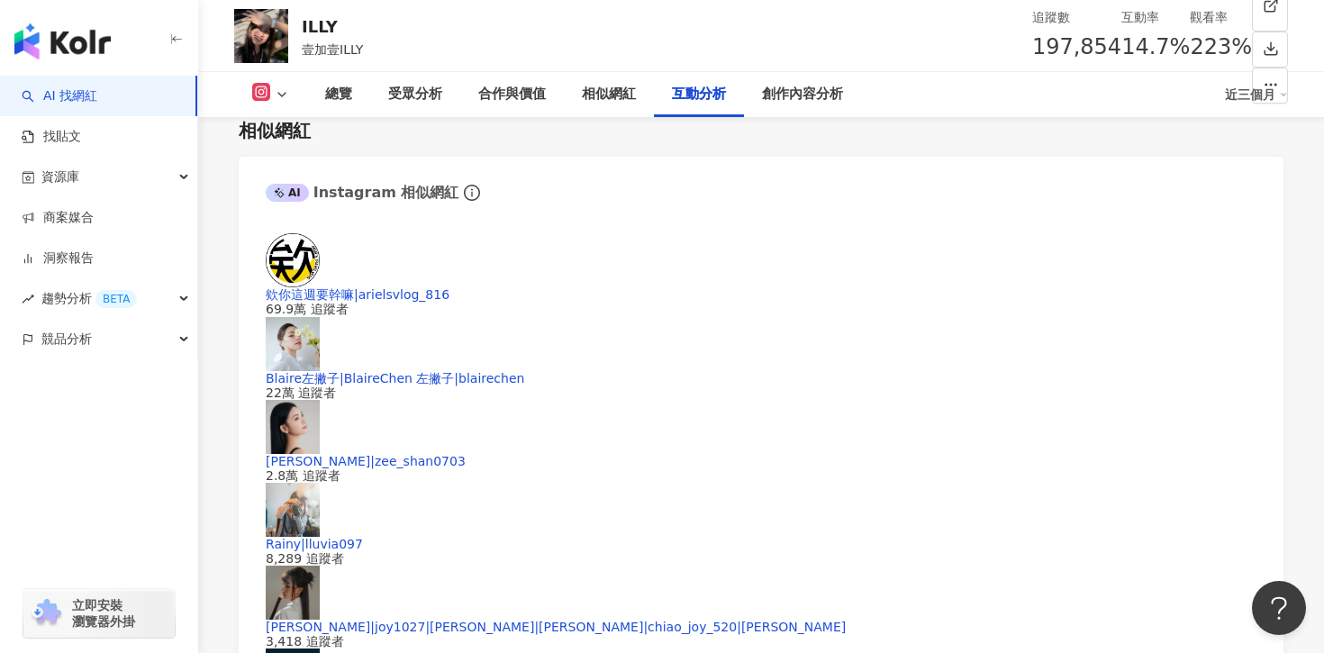
drag, startPoint x: 428, startPoint y: 493, endPoint x: 524, endPoint y: 493, distance: 96.4
copy div "18,914"
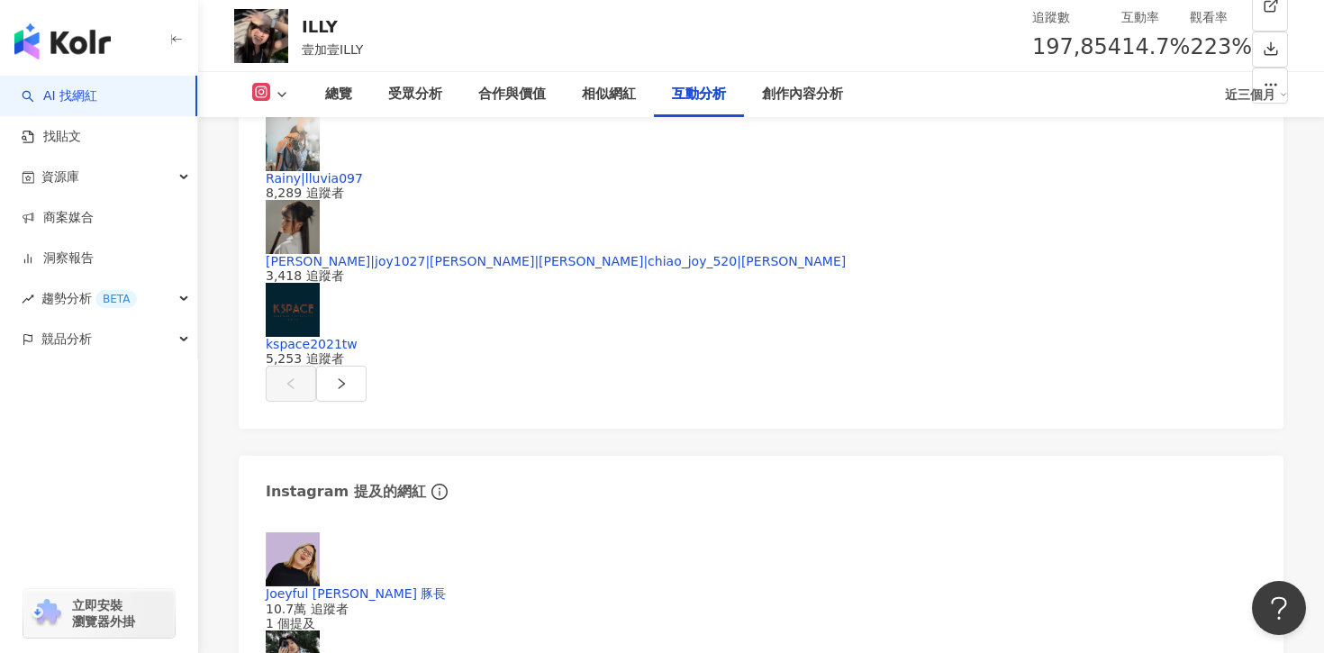
drag, startPoint x: 267, startPoint y: 412, endPoint x: 317, endPoint y: 412, distance: 49.5
copy div "223%"
drag, startPoint x: 498, startPoint y: 412, endPoint x: 605, endPoint y: 412, distance: 107.2
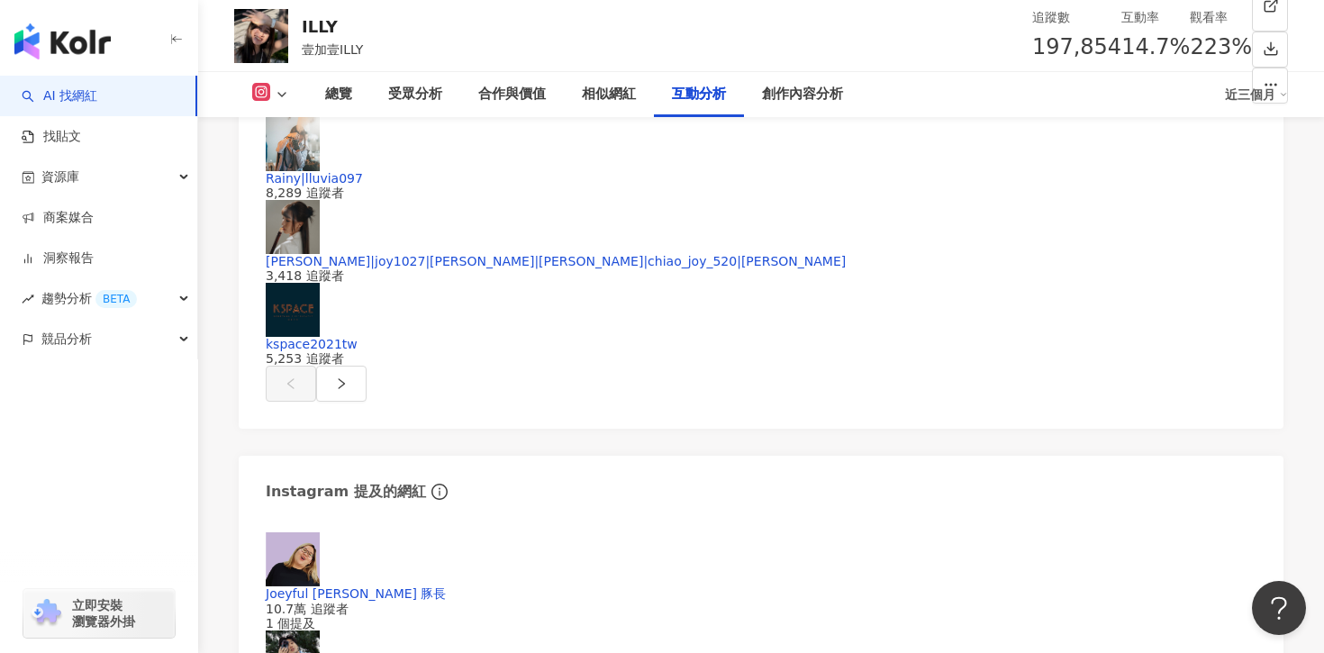
copy div "441,371"
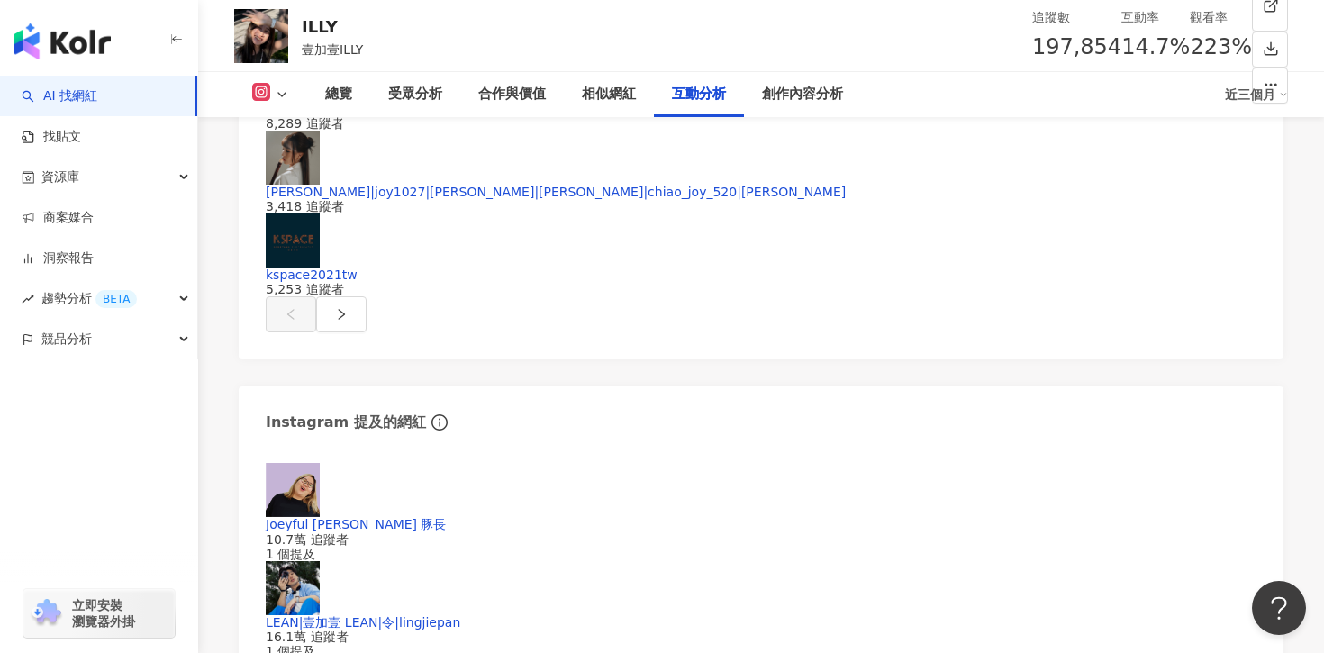
scroll to position [4038, 0]
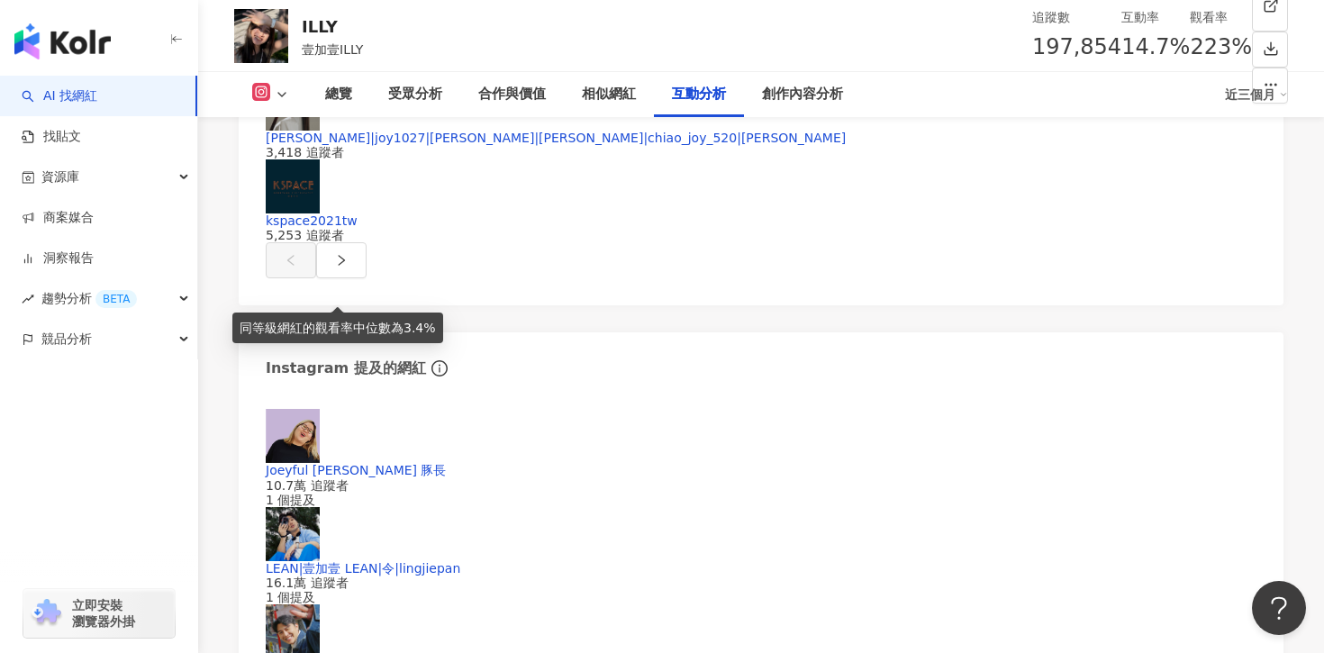
drag, startPoint x: 271, startPoint y: 284, endPoint x: 324, endPoint y: 284, distance: 53.1
drag, startPoint x: 267, startPoint y: 284, endPoint x: 314, endPoint y: 284, distance: 46.8
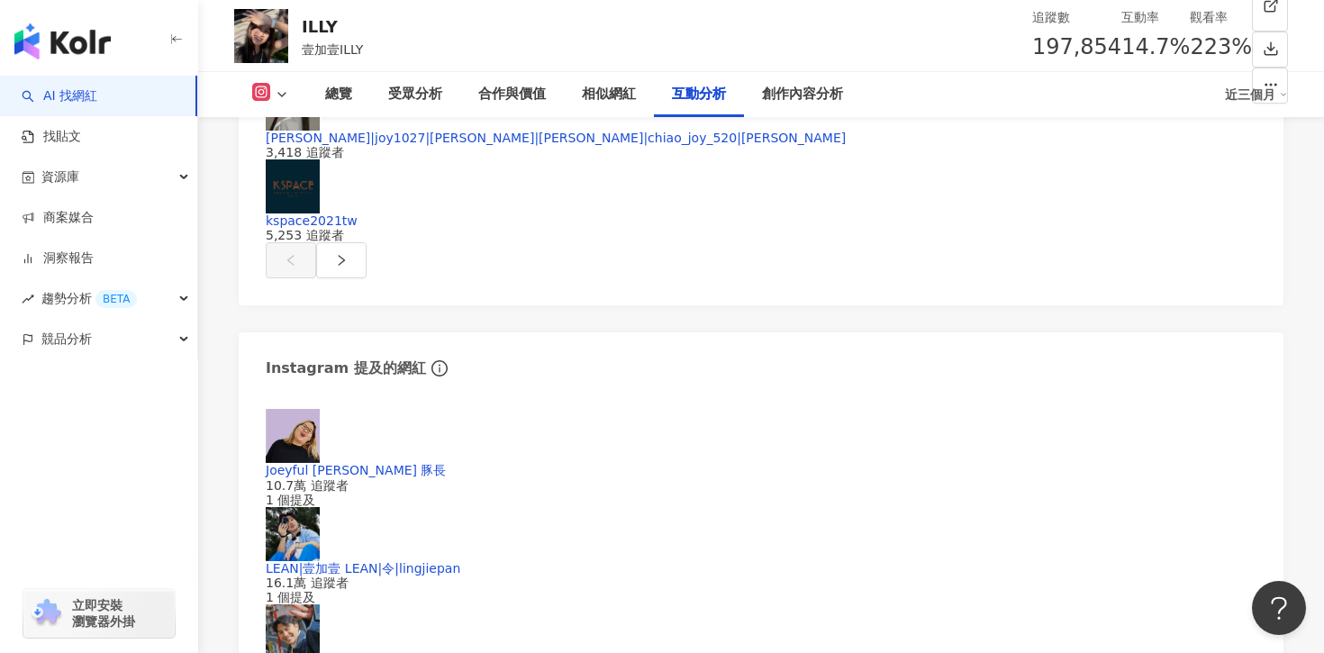
copy div "223%"
drag, startPoint x: 505, startPoint y: 289, endPoint x: 646, endPoint y: 289, distance: 140.5
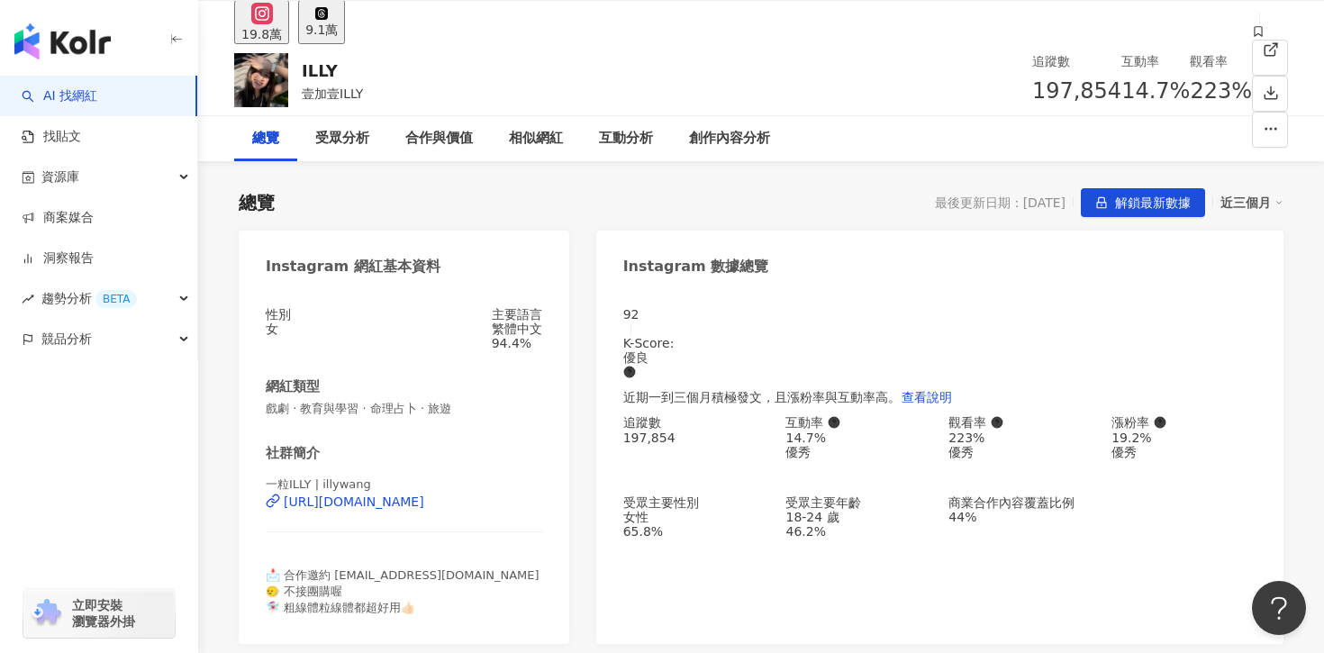
scroll to position [63, 0]
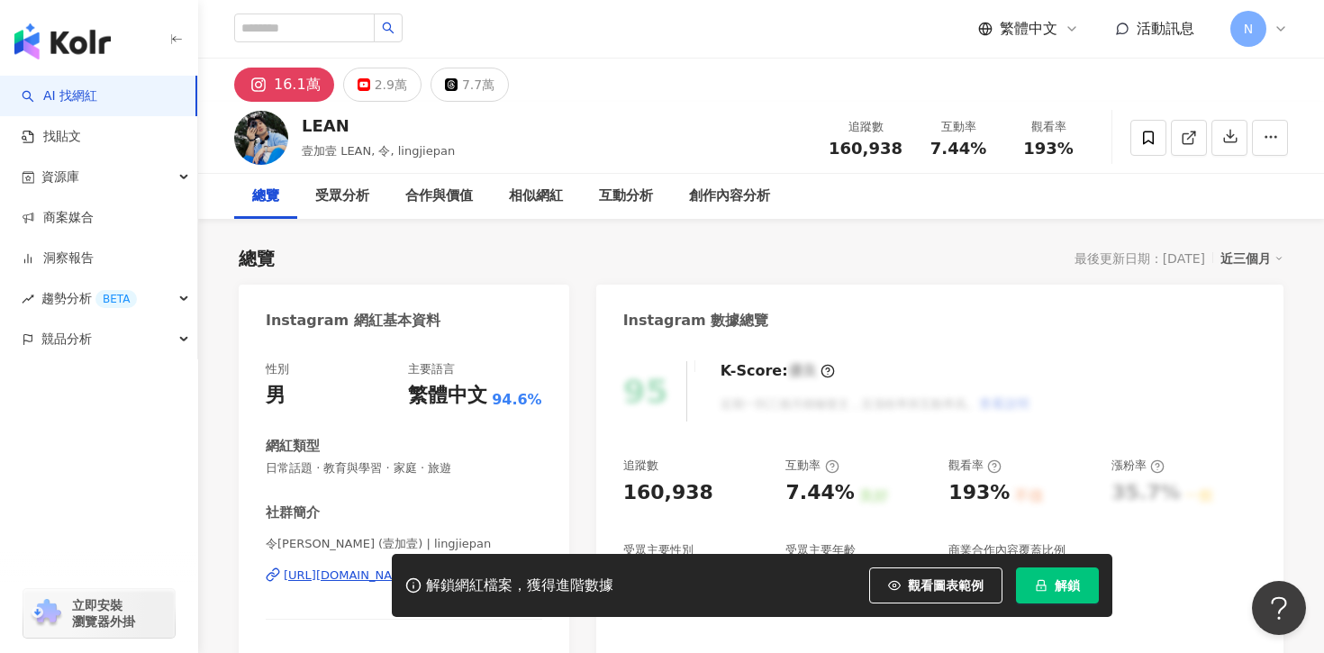
click at [1060, 586] on span "解鎖" at bounding box center [1067, 585] width 25 height 14
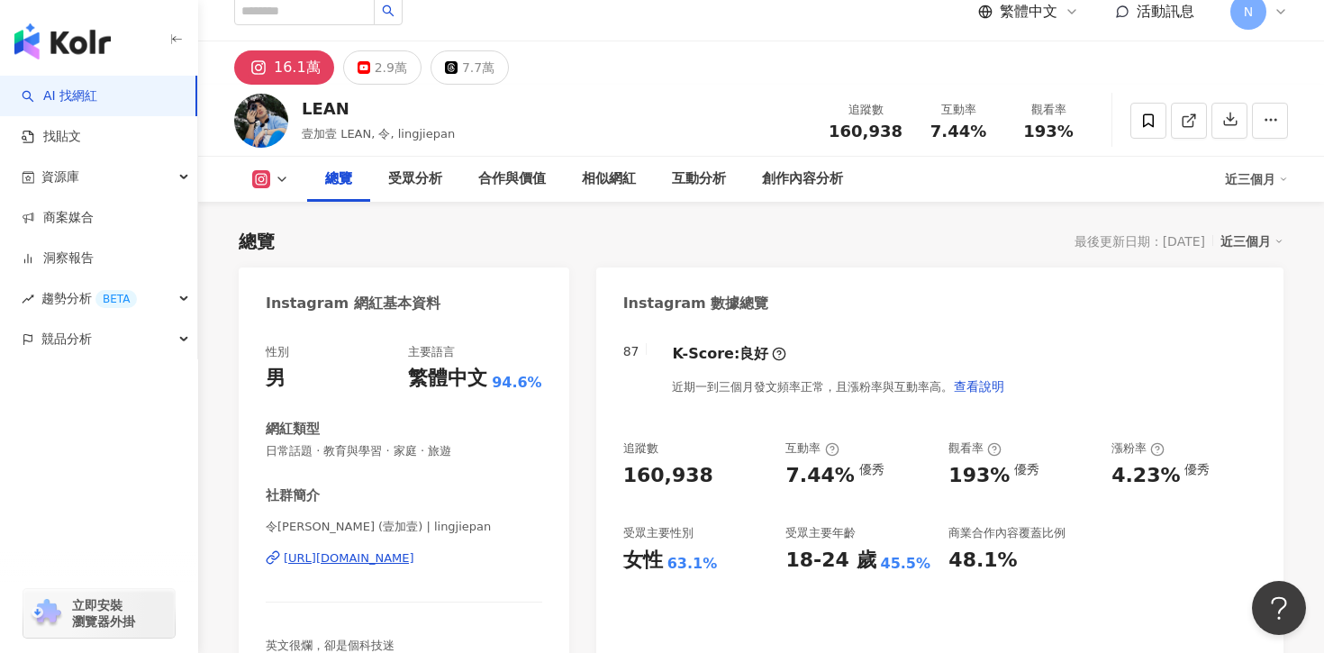
scroll to position [86, 0]
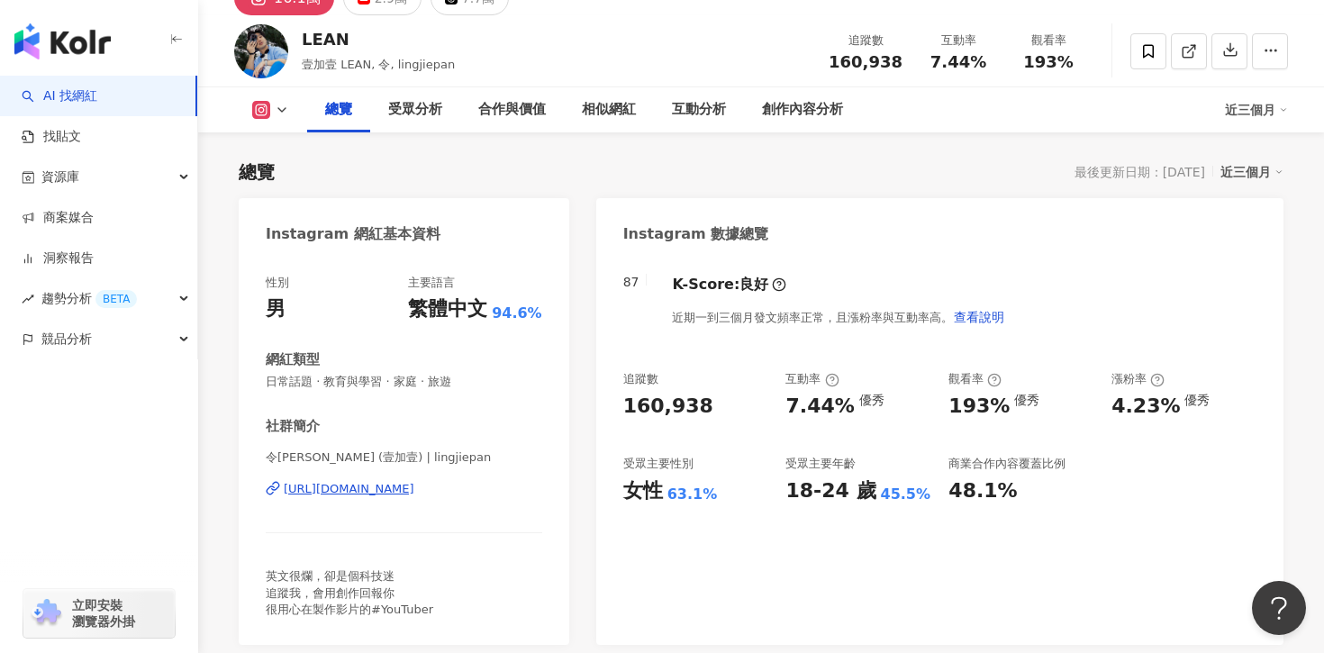
click at [630, 489] on div "女性" at bounding box center [643, 491] width 40 height 28
drag, startPoint x: 666, startPoint y: 495, endPoint x: 711, endPoint y: 496, distance: 45.0
click at [712, 496] on div "女性 63.1%" at bounding box center [695, 491] width 145 height 28
copy div "63.1%"
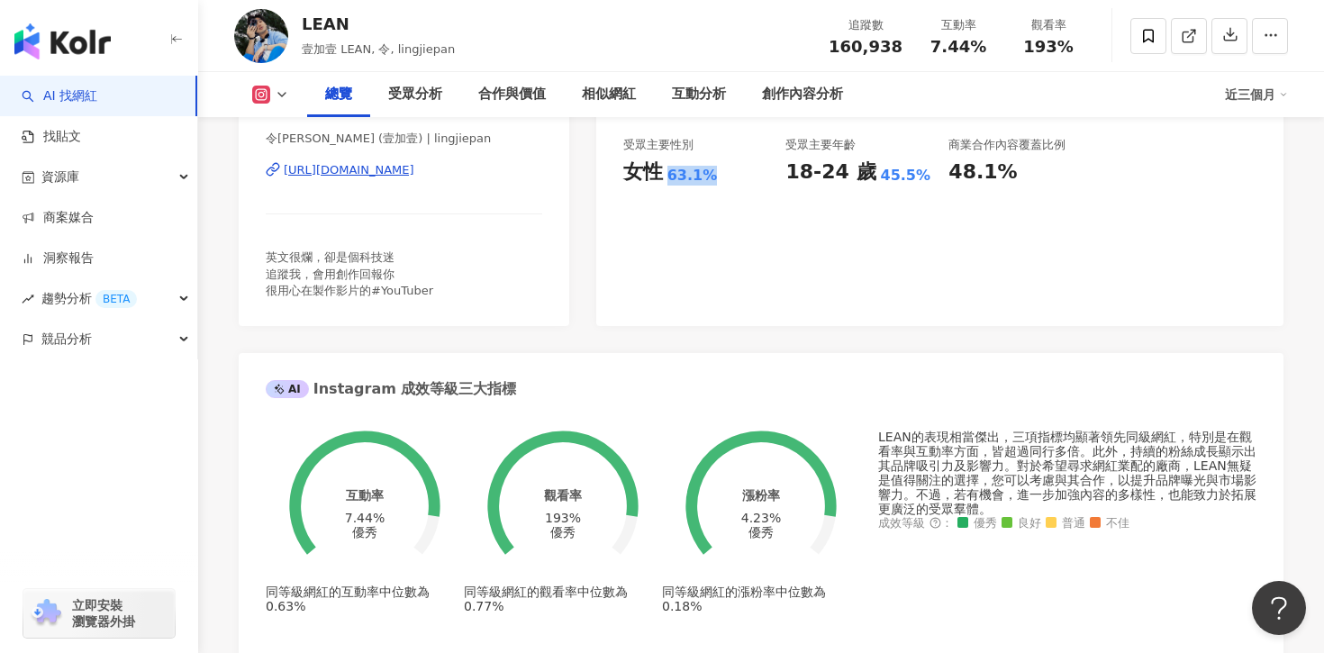
scroll to position [968, 0]
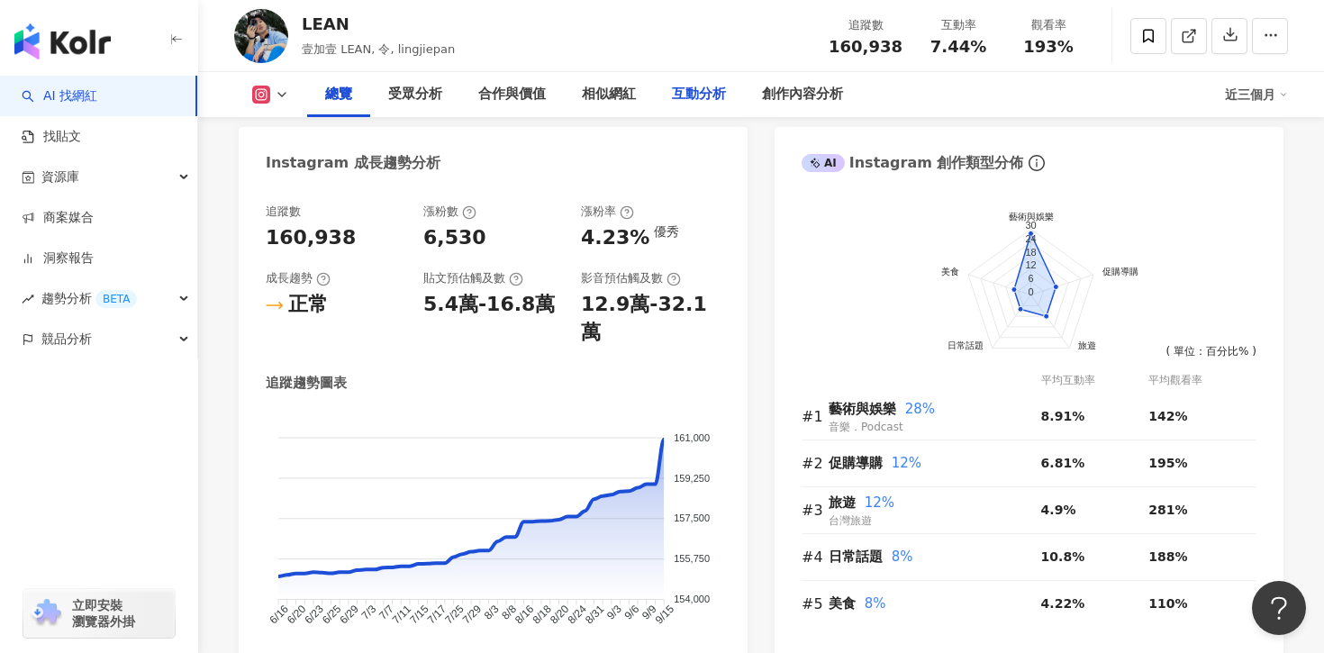
click at [699, 95] on div "互動分析" at bounding box center [699, 95] width 54 height 22
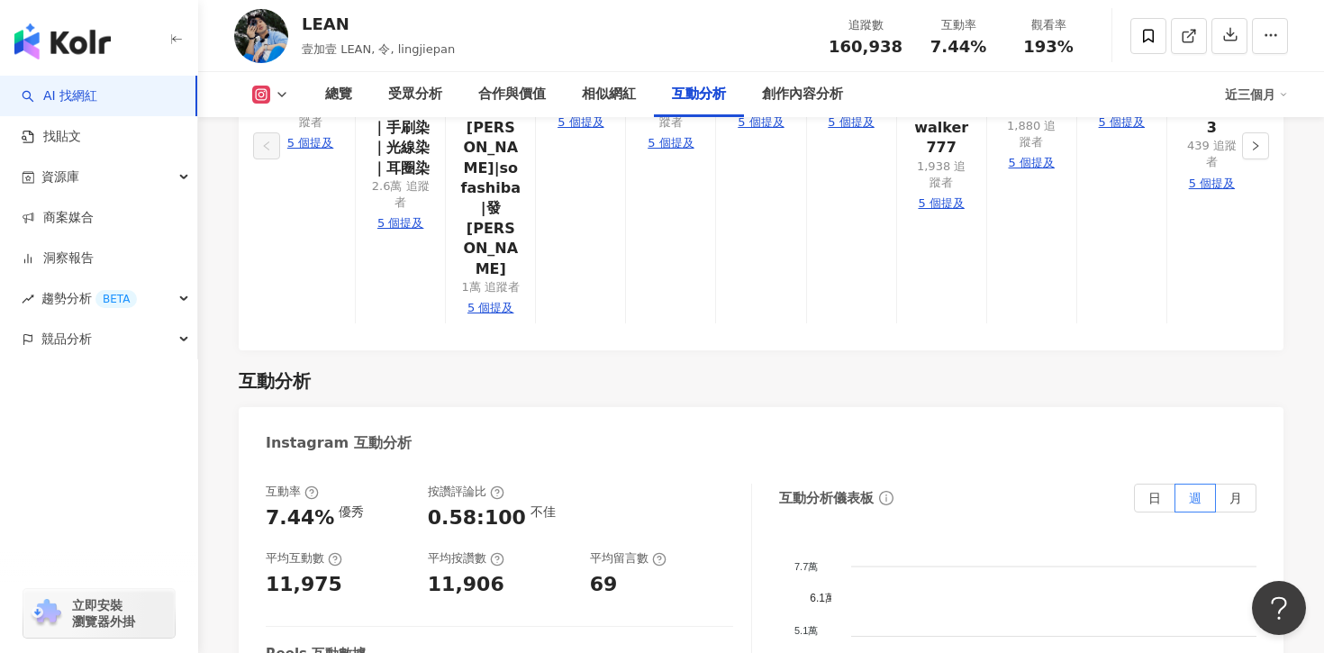
drag, startPoint x: 262, startPoint y: 493, endPoint x: 316, endPoint y: 493, distance: 54.0
copy div "6.65%"
drag, startPoint x: 435, startPoint y: 486, endPoint x: 526, endPoint y: 486, distance: 91.0
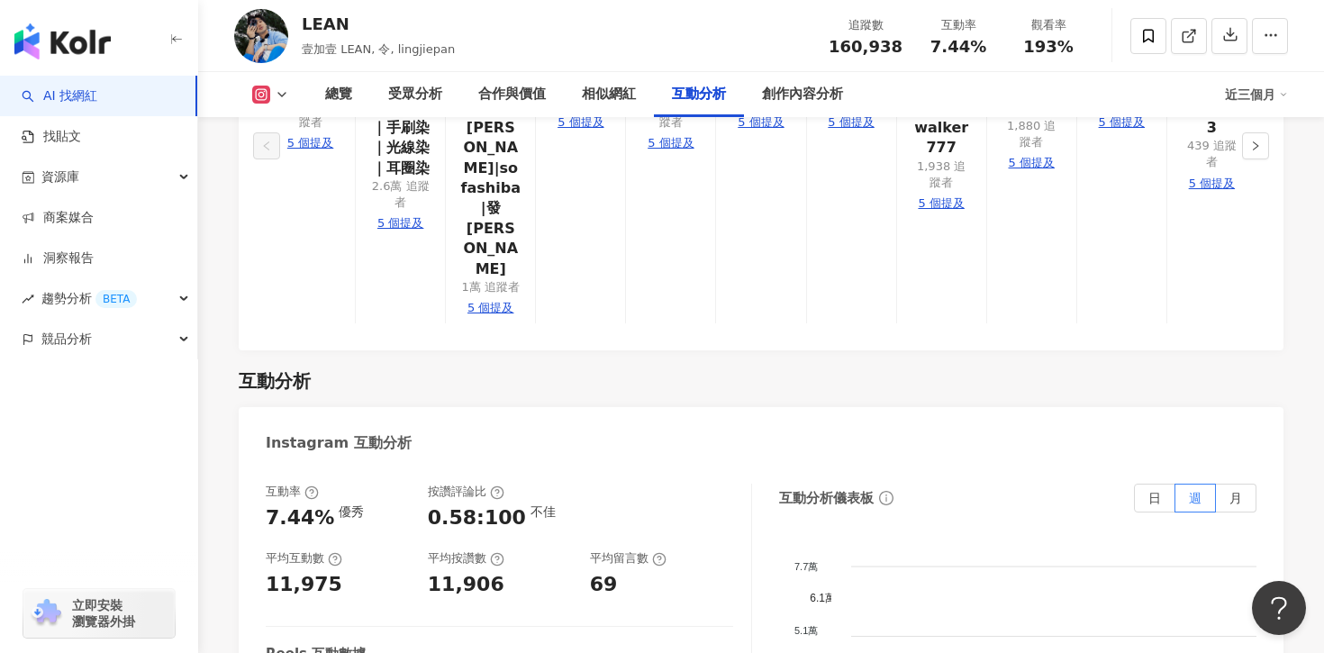
drag, startPoint x: 415, startPoint y: 484, endPoint x: 506, endPoint y: 485, distance: 91.0
drag, startPoint x: 427, startPoint y: 480, endPoint x: 516, endPoint y: 479, distance: 89.2
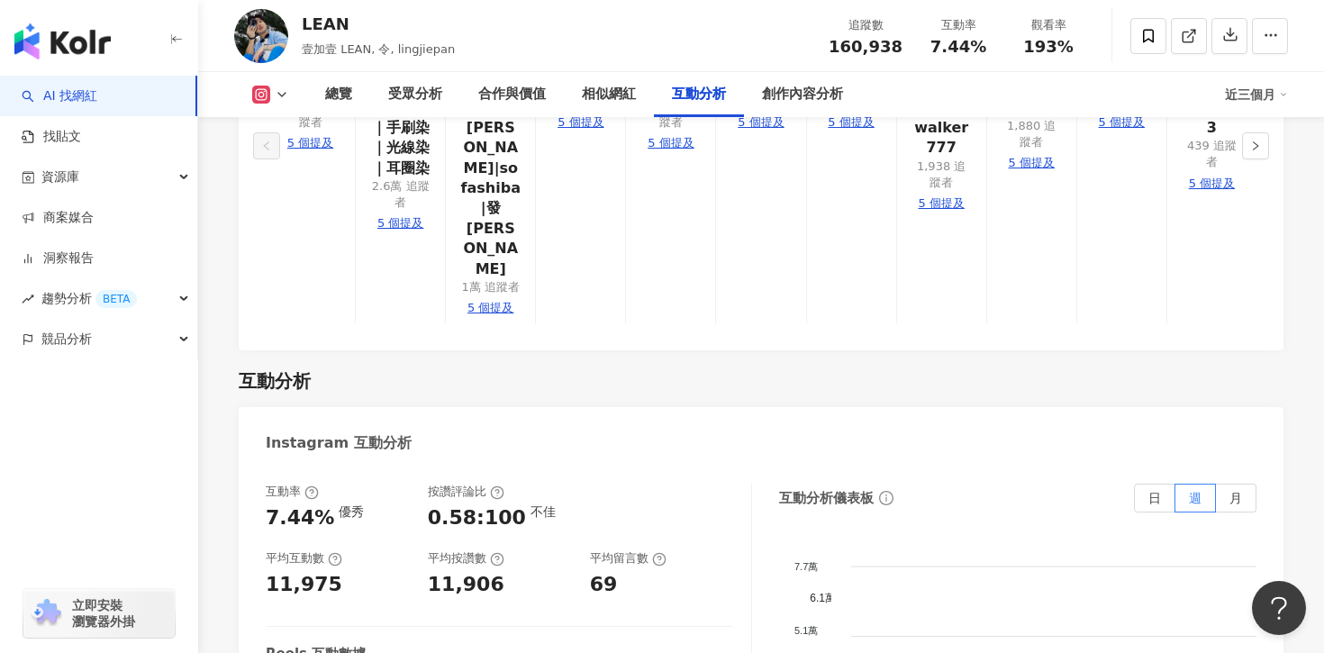
copy div "10,710"
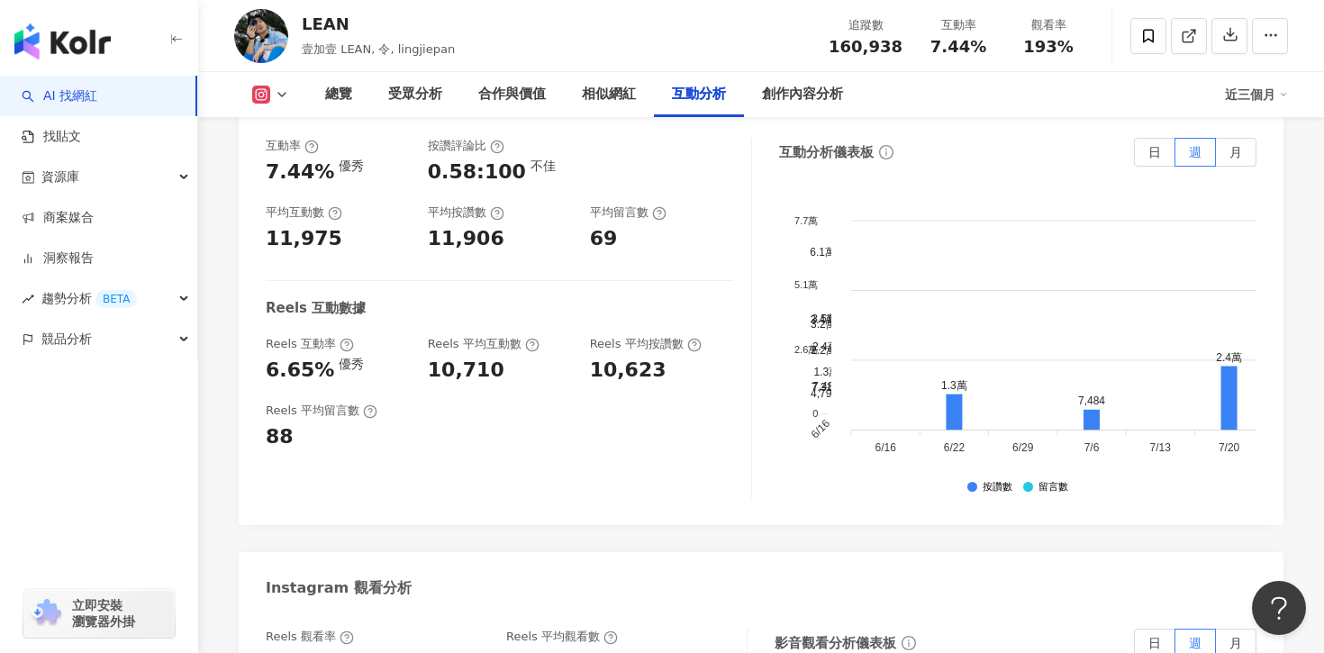
scroll to position [4004, 0]
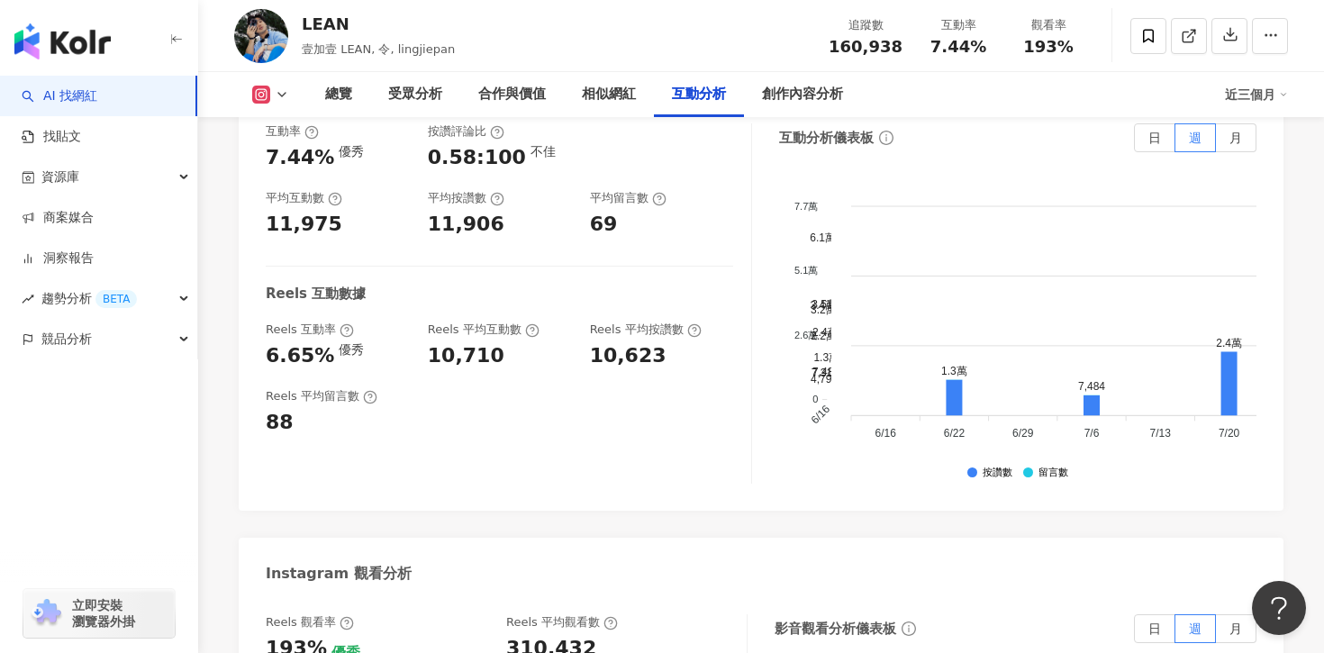
click at [514, 635] on div "310,432" at bounding box center [551, 649] width 90 height 28
drag, startPoint x: 507, startPoint y: 408, endPoint x: 586, endPoint y: 408, distance: 79.3
click at [586, 635] on div "310,432" at bounding box center [617, 649] width 222 height 28
copy div "310,432"
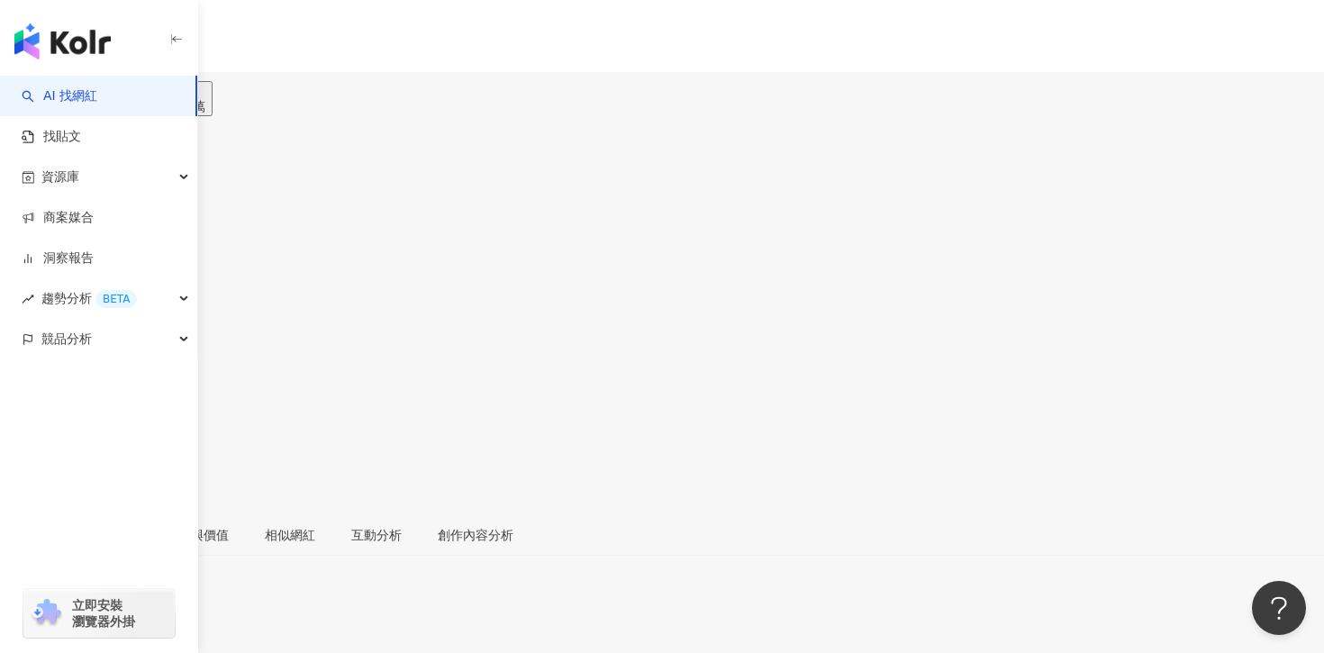
drag, startPoint x: 669, startPoint y: 581, endPoint x: 707, endPoint y: 581, distance: 37.8
copy div "70.8%"
click at [402, 525] on div "互動分析" at bounding box center [376, 535] width 50 height 20
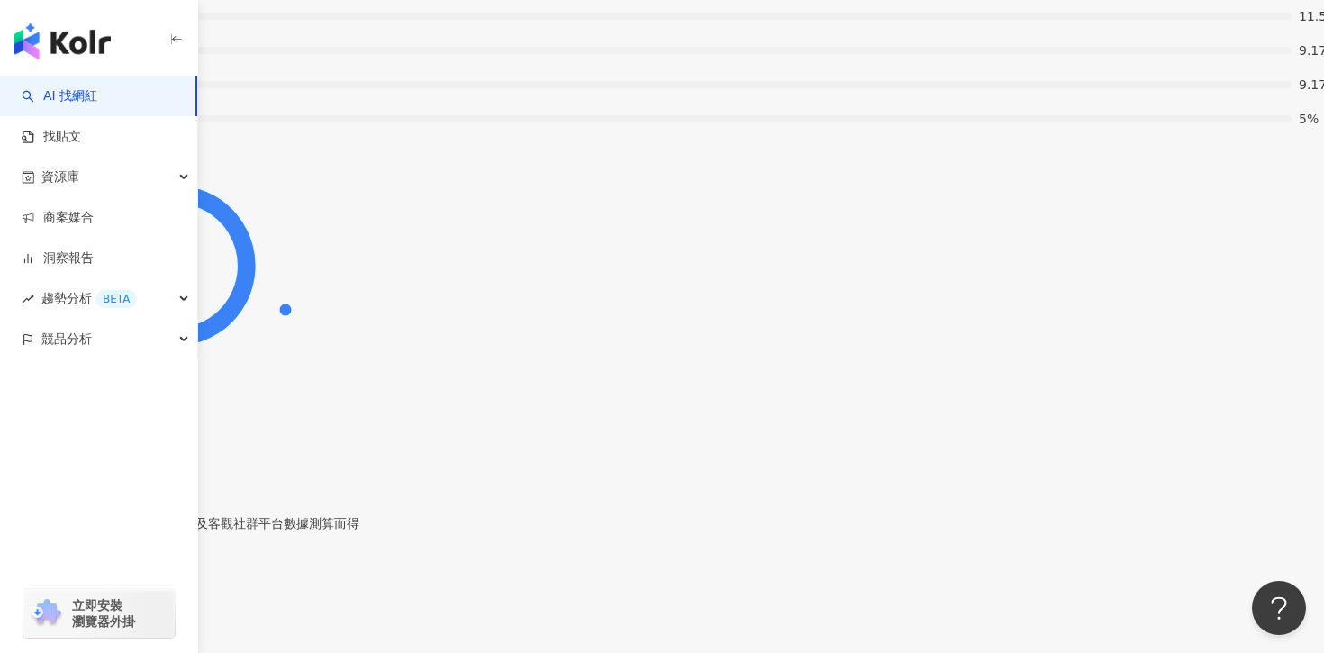
drag, startPoint x: 259, startPoint y: 485, endPoint x: 321, endPoint y: 485, distance: 61.2
copy div "0.42%"
drag, startPoint x: 431, startPoint y: 480, endPoint x: 461, endPoint y: 480, distance: 29.7
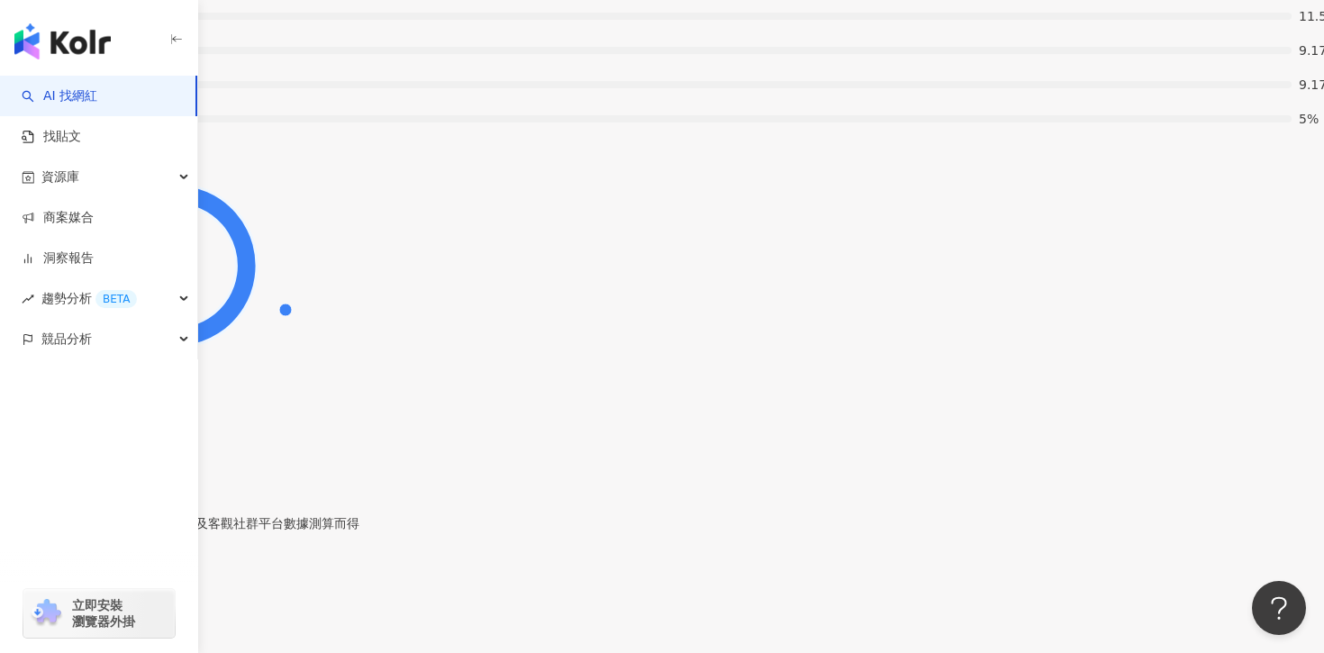
copy div "488"
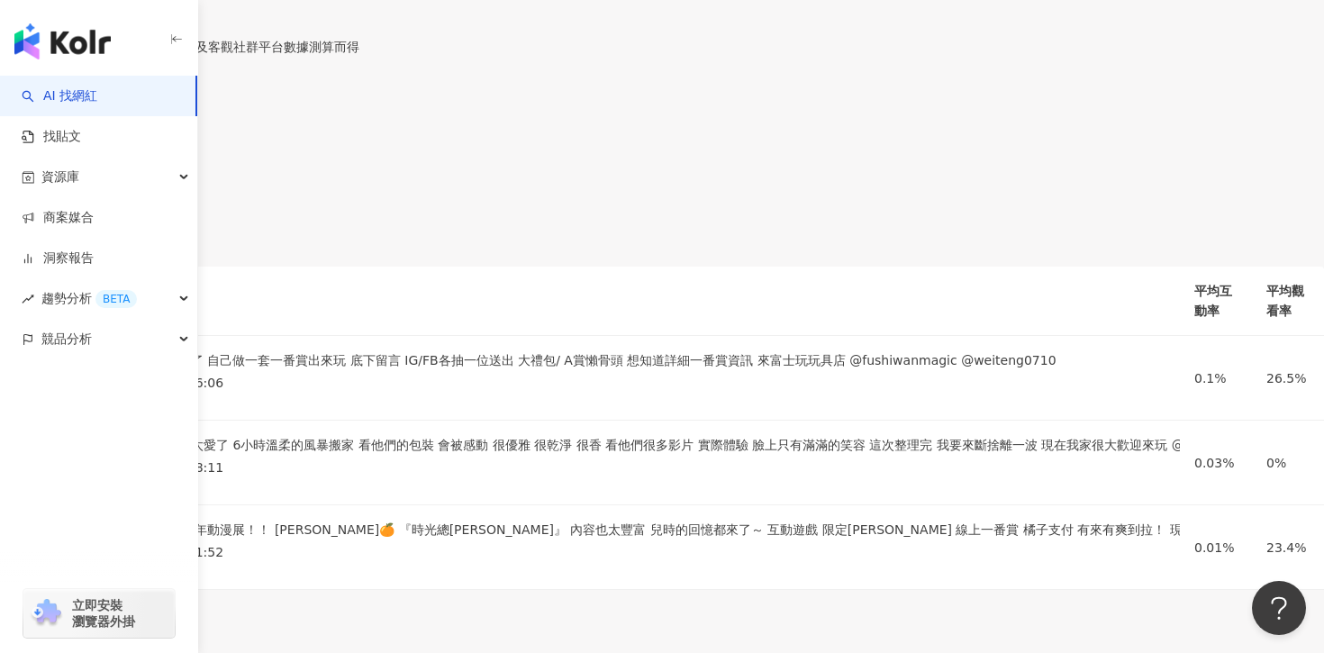
drag, startPoint x: 258, startPoint y: 308, endPoint x: 328, endPoint y: 307, distance: 70.3
copy div "44.2%"
drag, startPoint x: 504, startPoint y: 299, endPoint x: 585, endPoint y: 298, distance: 81.1
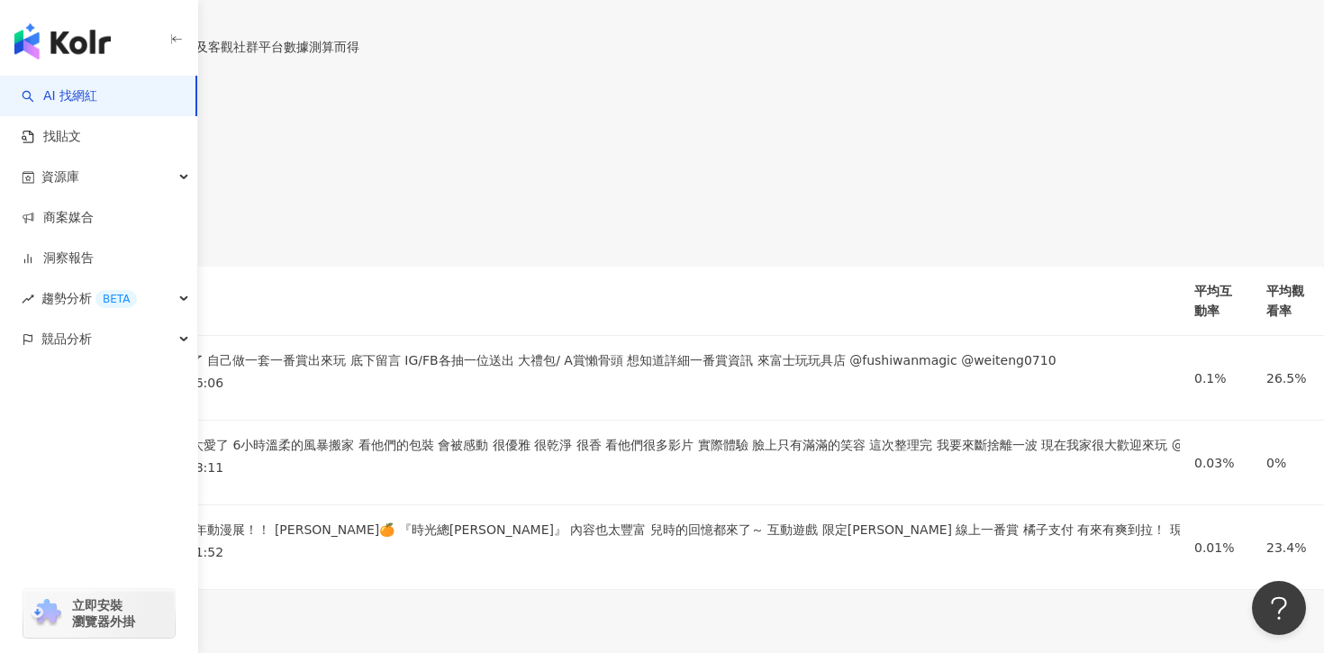
copy div "51,466"
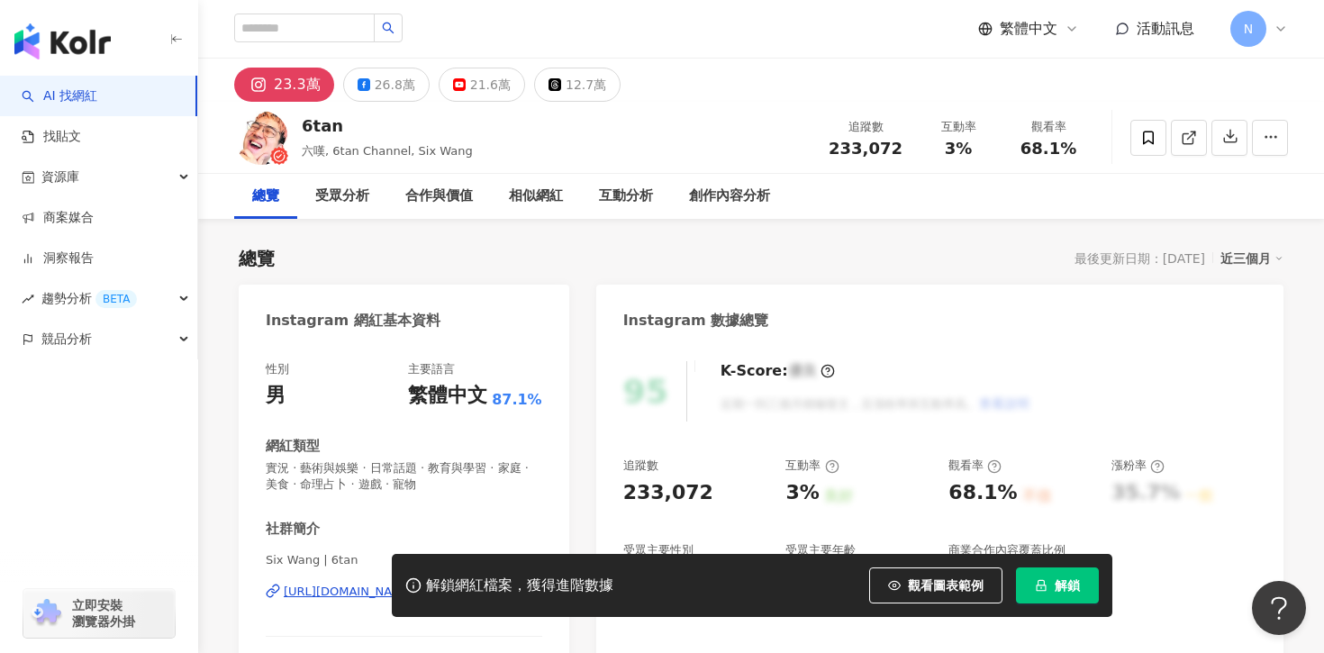
scroll to position [691, 0]
